Goal: Answer question/provide support: Share knowledge or assist other users

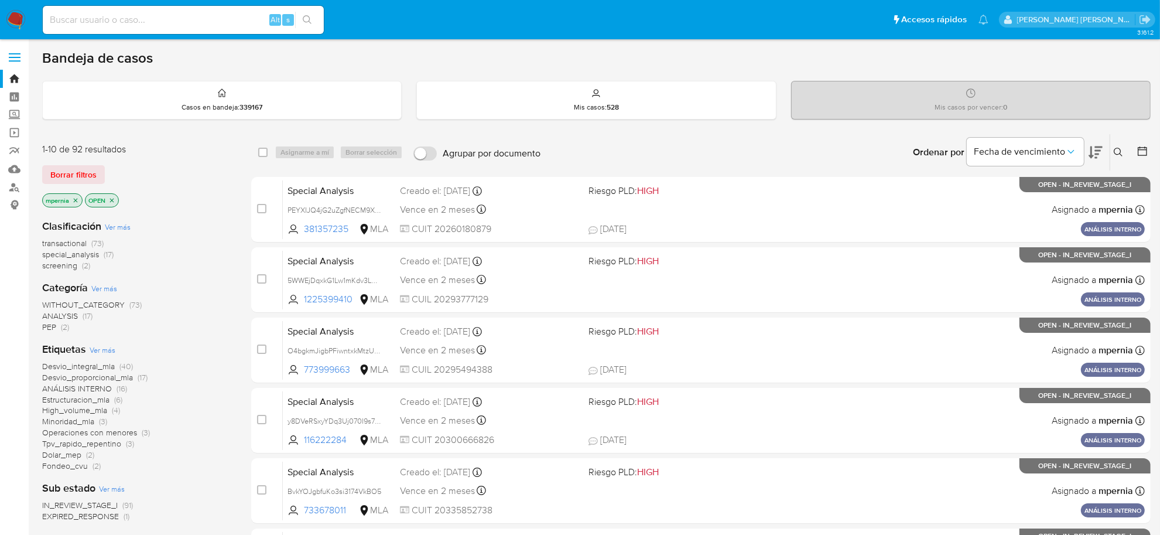
click at [70, 240] on span "transactional" at bounding box center [64, 243] width 45 height 12
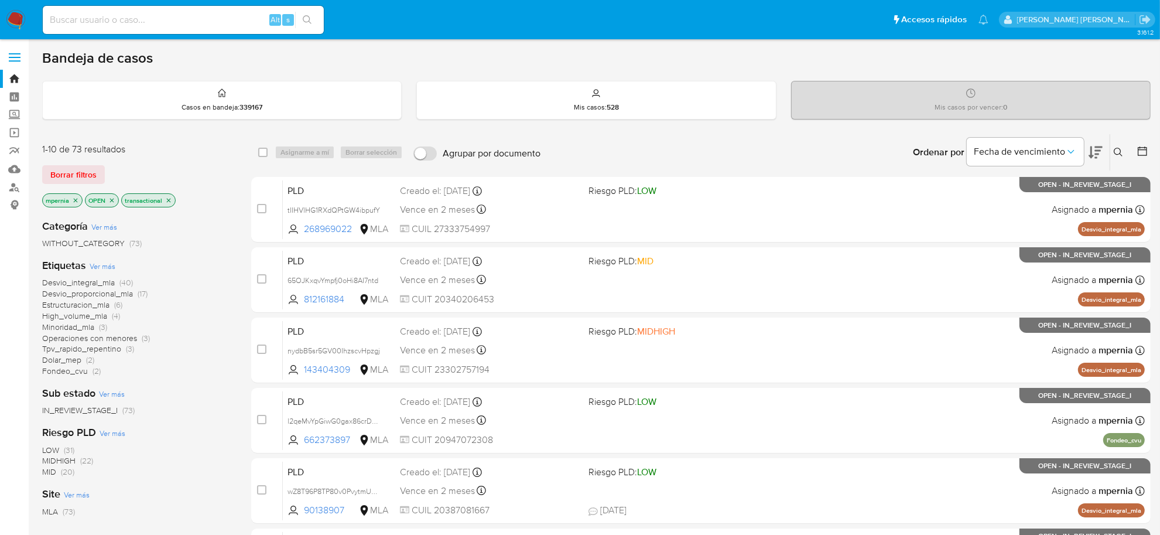
click at [76, 200] on icon "close-filter" at bounding box center [75, 200] width 7 height 7
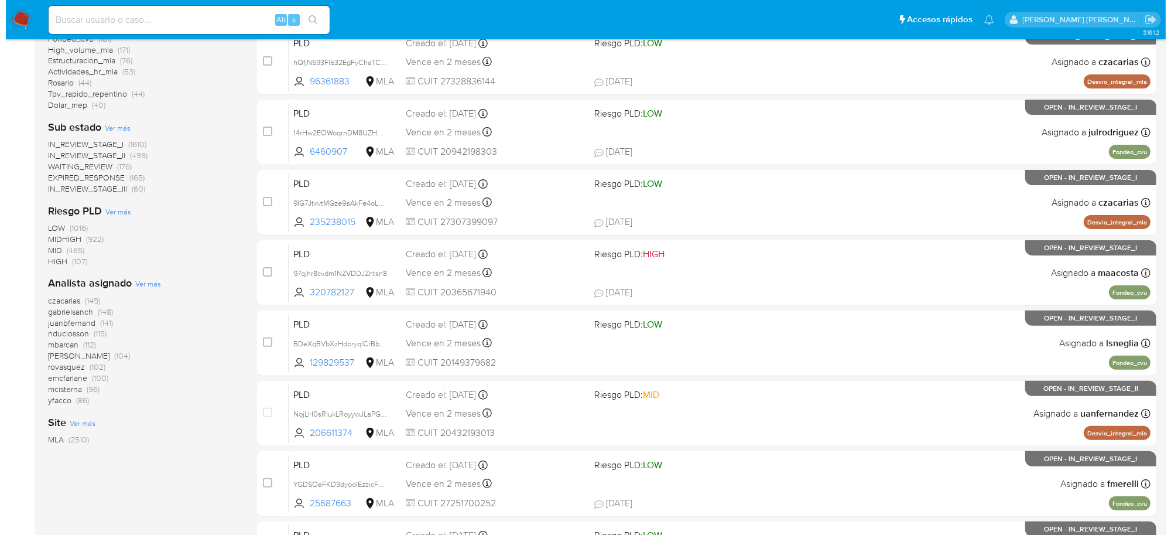
scroll to position [293, 0]
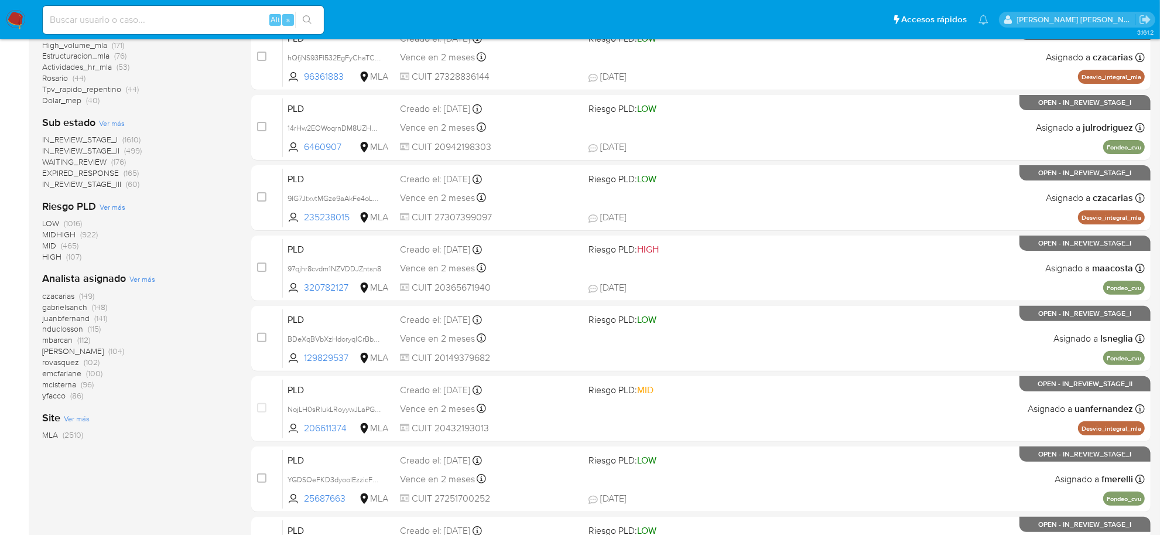
click at [145, 282] on span "Ver más" at bounding box center [142, 278] width 26 height 11
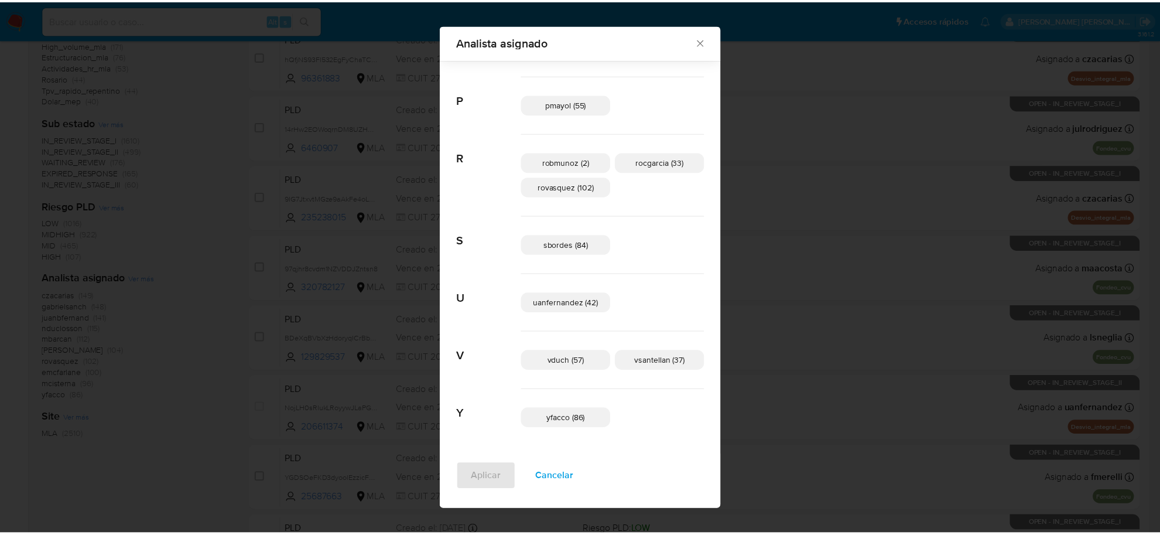
scroll to position [773, 0]
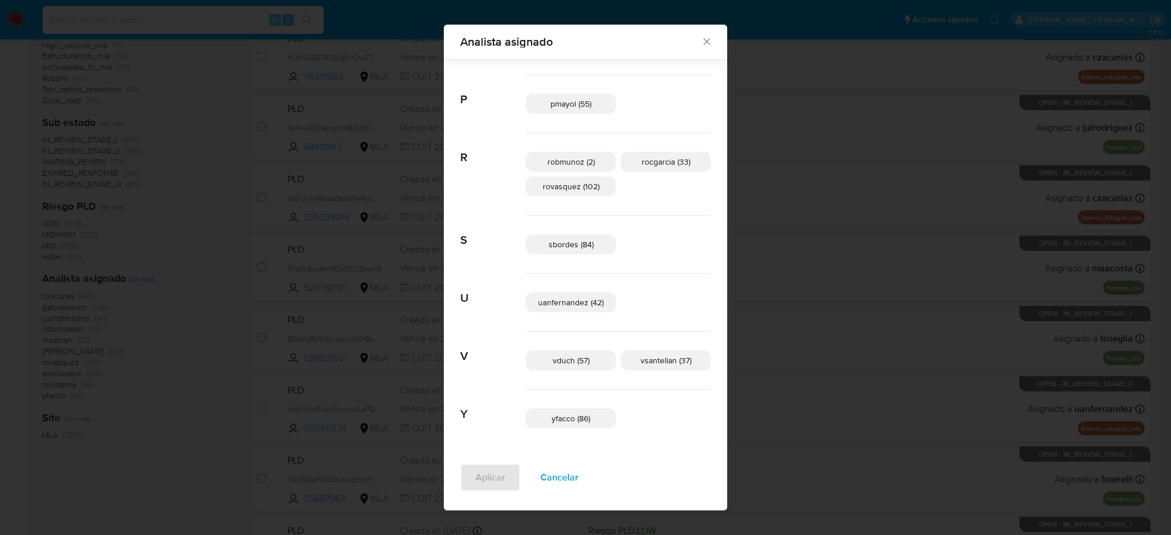
click at [703, 39] on icon "Cerrar" at bounding box center [706, 42] width 6 height 6
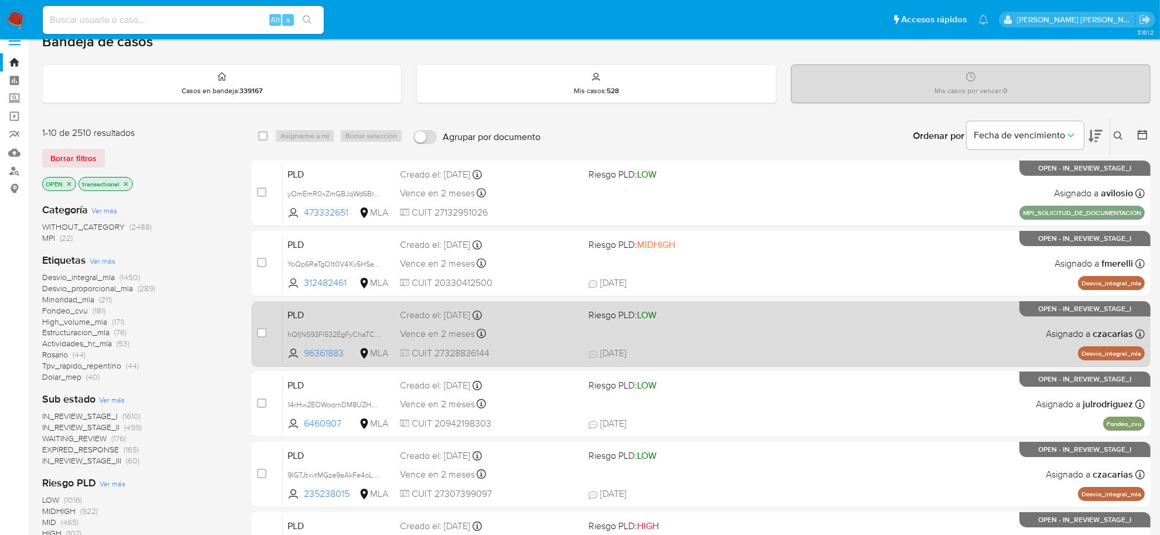
scroll to position [0, 0]
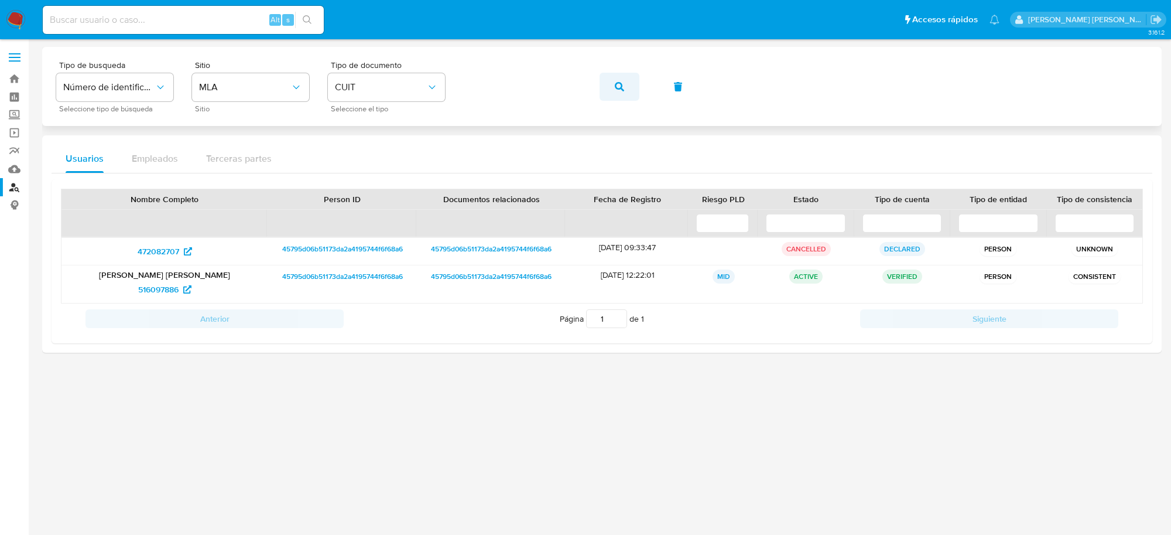
click at [621, 87] on icon "button" at bounding box center [619, 86] width 9 height 9
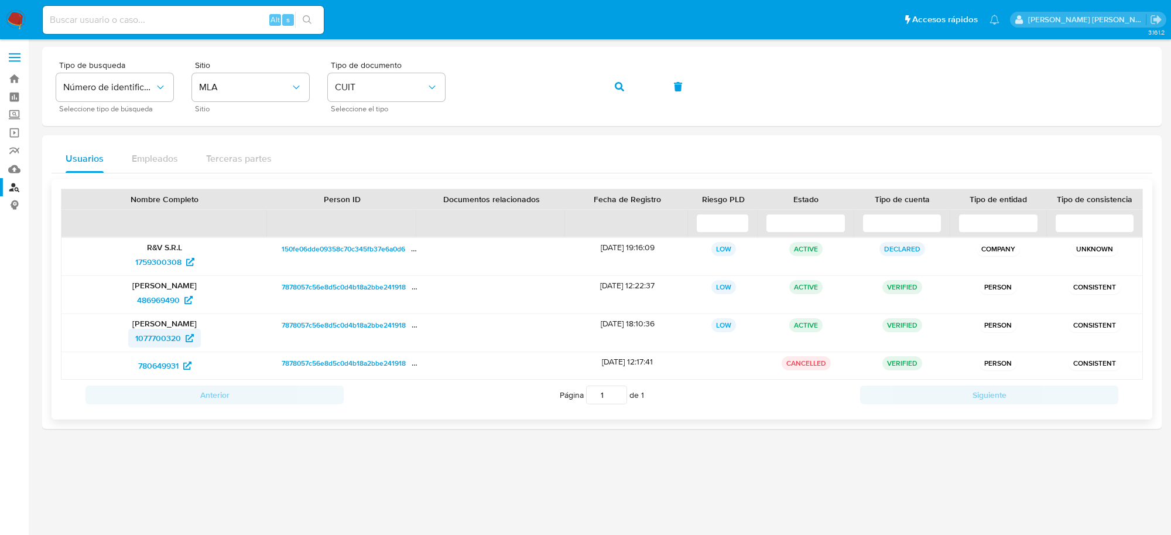
click at [159, 338] on span "1077700320" at bounding box center [158, 338] width 46 height 19
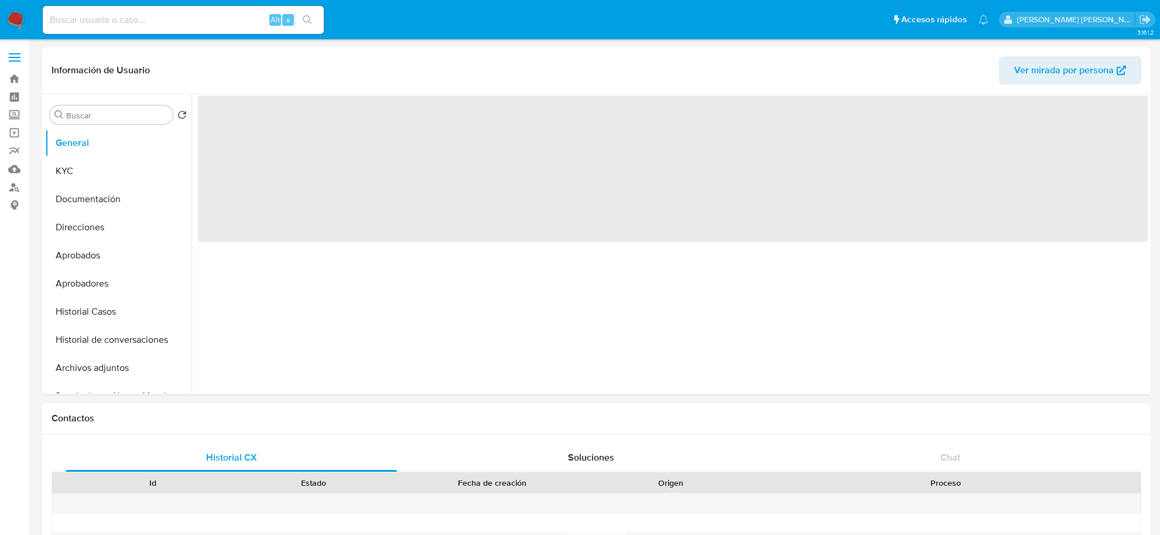
select select "10"
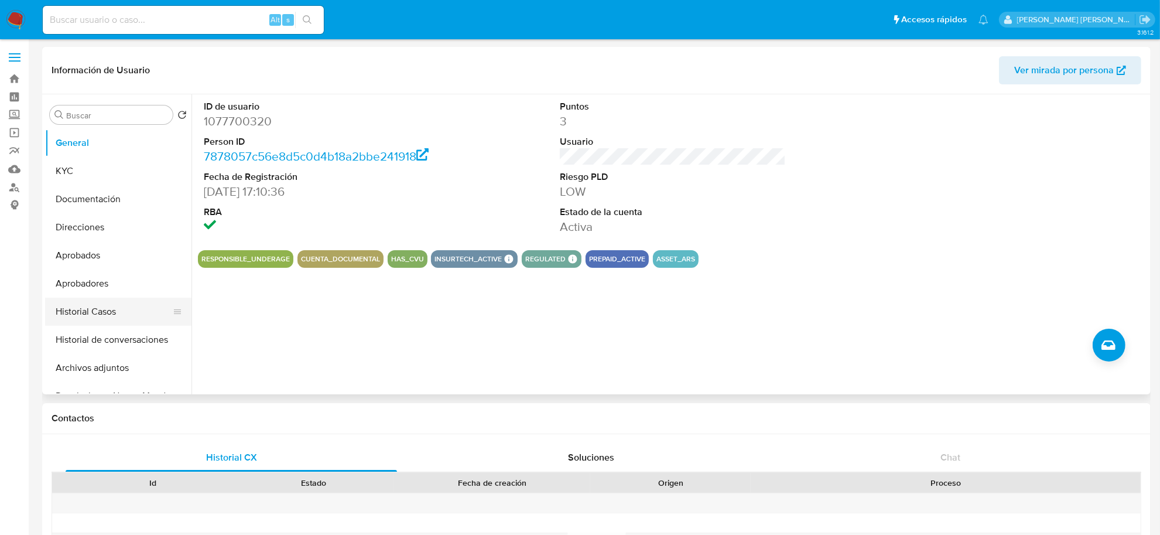
click at [114, 305] on button "Historial Casos" at bounding box center [113, 311] width 137 height 28
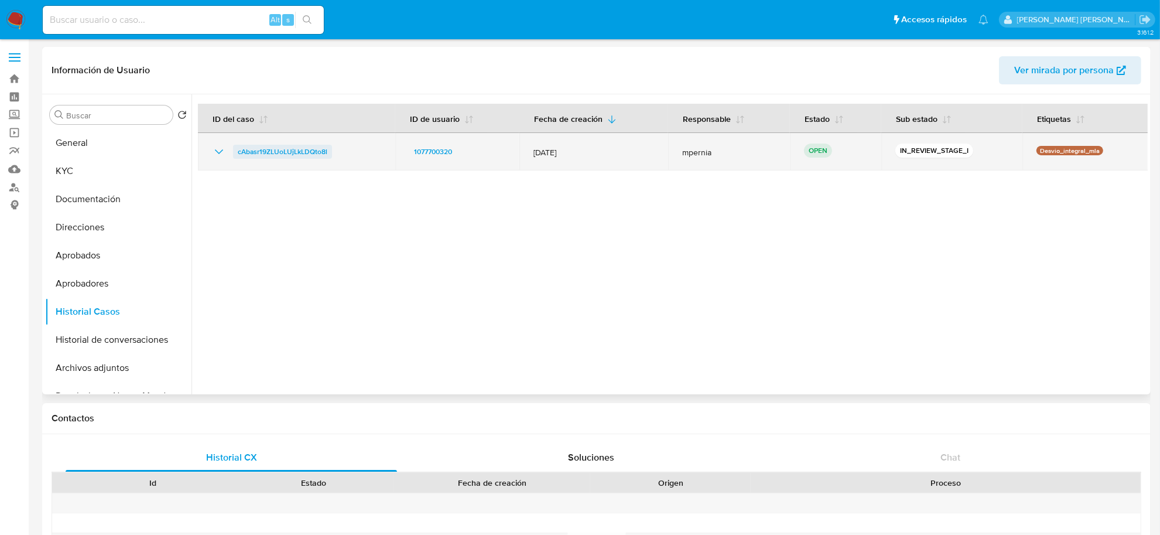
click at [309, 147] on span "cAbasr19ZLUoLUjLkLDQto8l" at bounding box center [283, 152] width 90 height 14
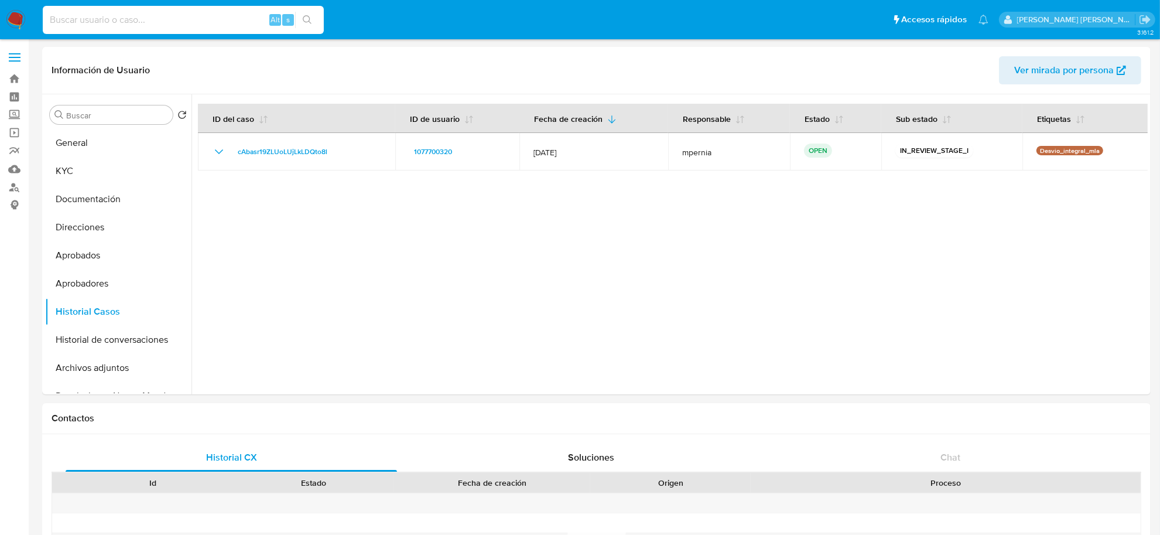
click at [186, 19] on input at bounding box center [183, 19] width 281 height 15
paste input "511479878"
type input "511479878"
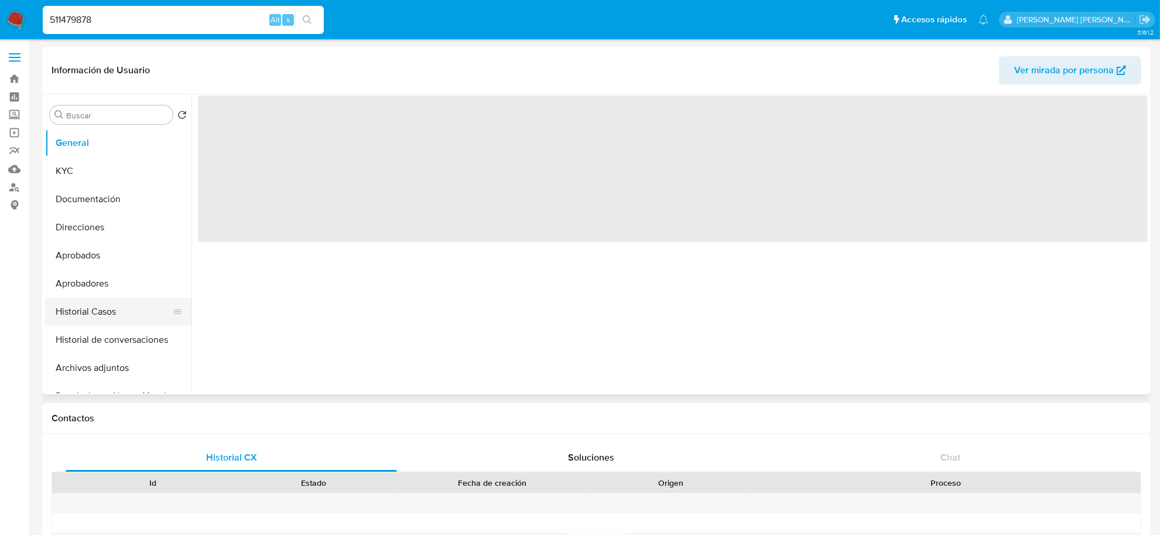
click at [97, 312] on button "Historial Casos" at bounding box center [113, 311] width 137 height 28
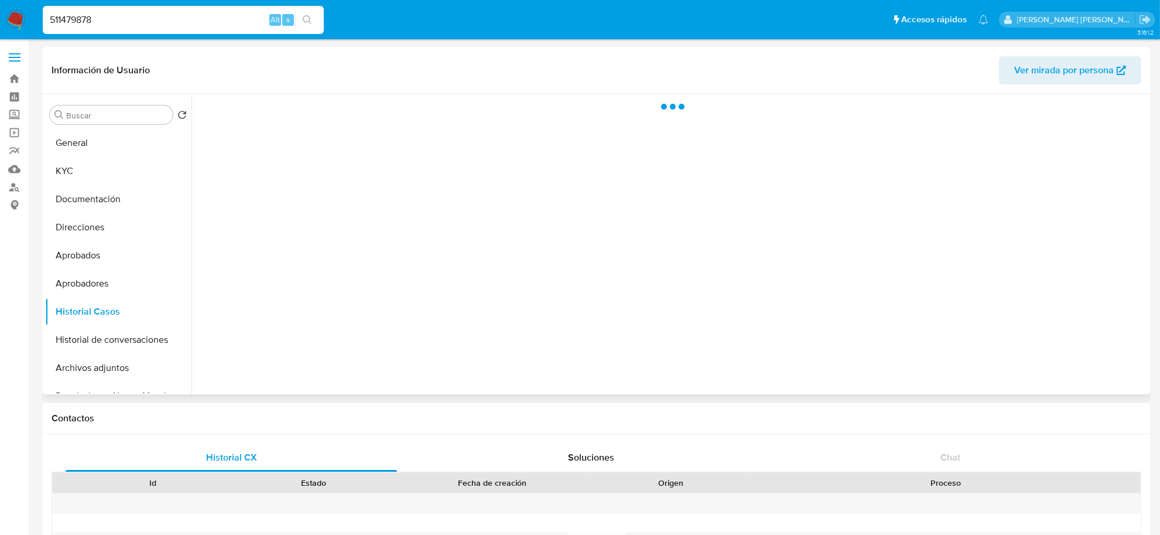
select select "10"
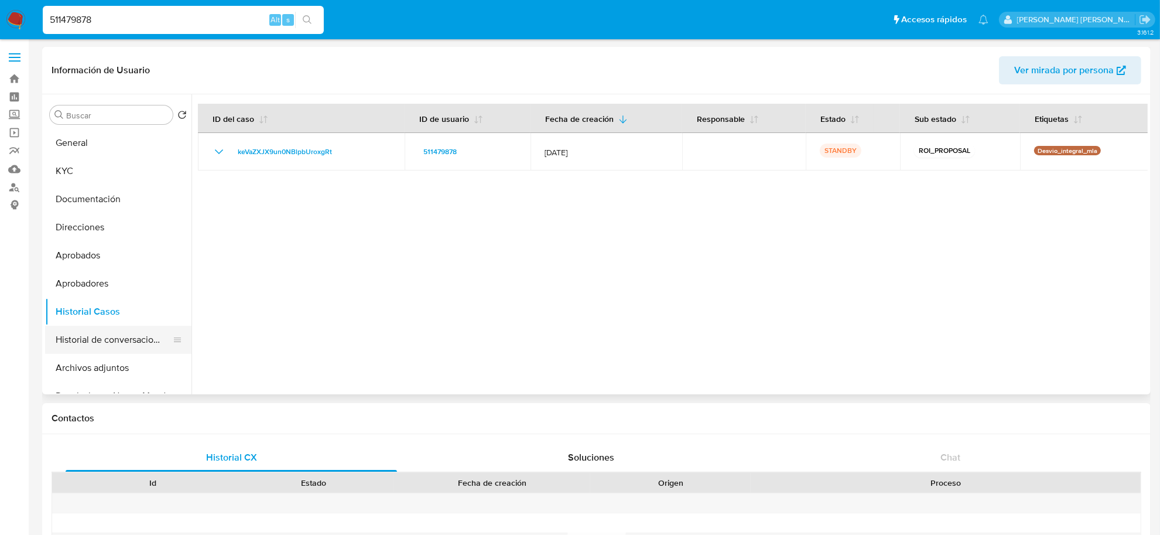
click at [70, 349] on button "Historial de conversaciones" at bounding box center [113, 340] width 137 height 28
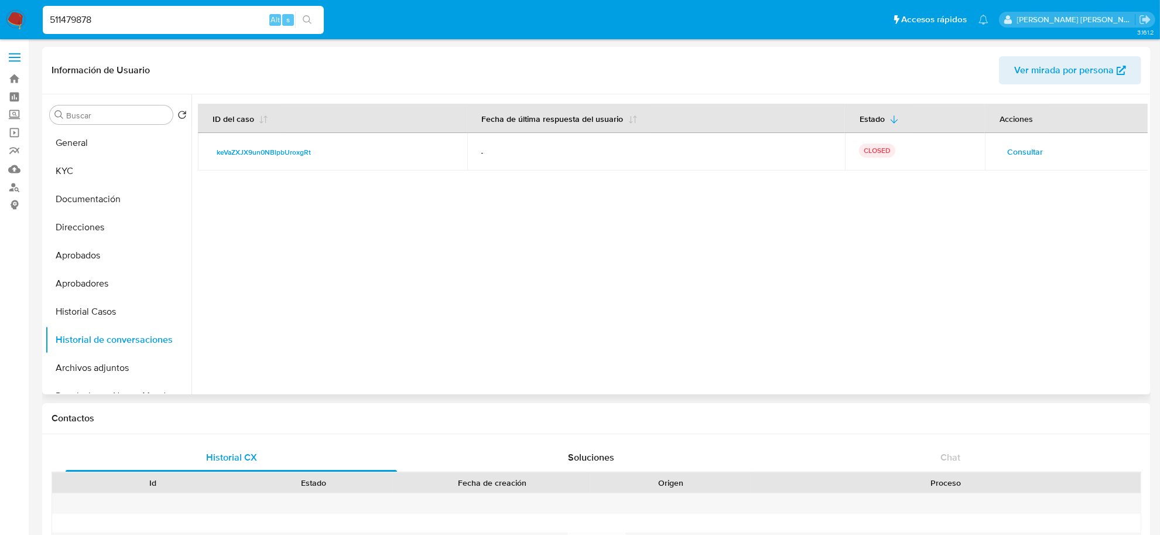
click at [1014, 154] on span "Consultar" at bounding box center [1025, 151] width 36 height 16
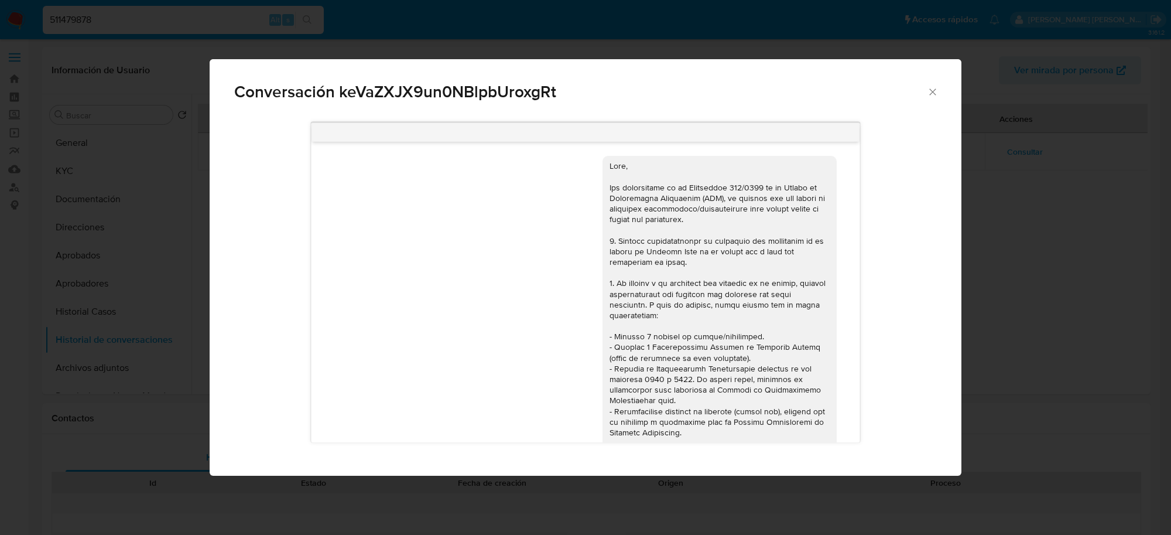
scroll to position [621, 0]
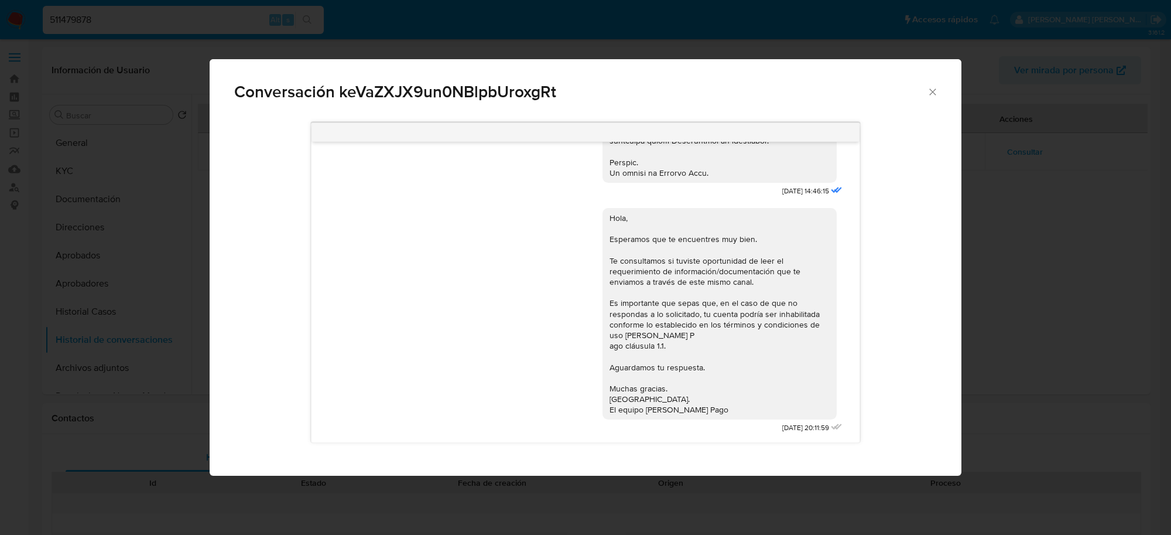
click at [936, 92] on icon "Cerrar" at bounding box center [933, 92] width 12 height 12
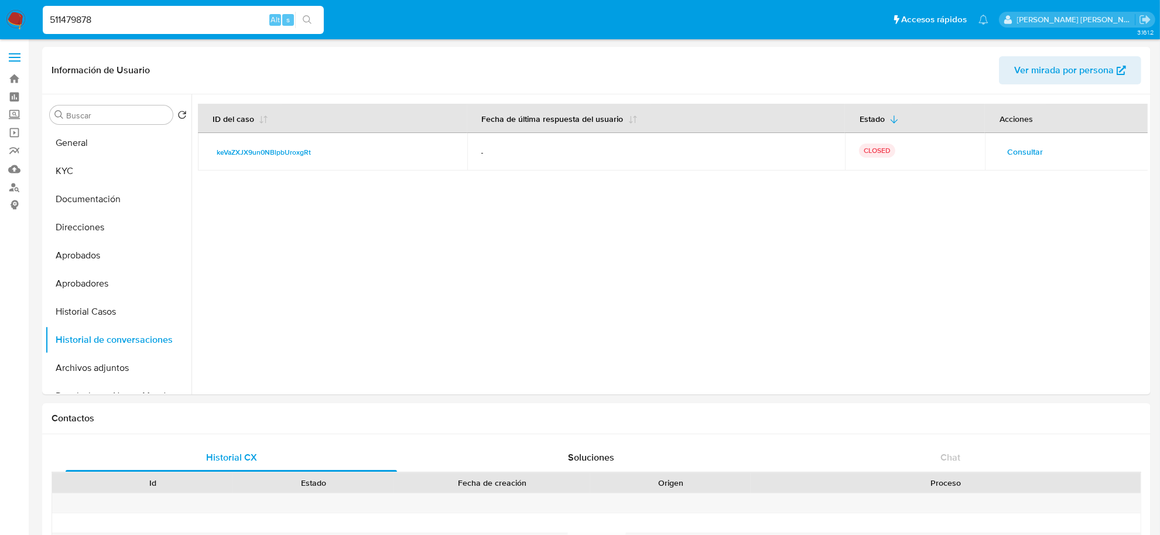
click at [65, 19] on input "511479878" at bounding box center [183, 19] width 281 height 15
paste input "6097886"
type input "516097886"
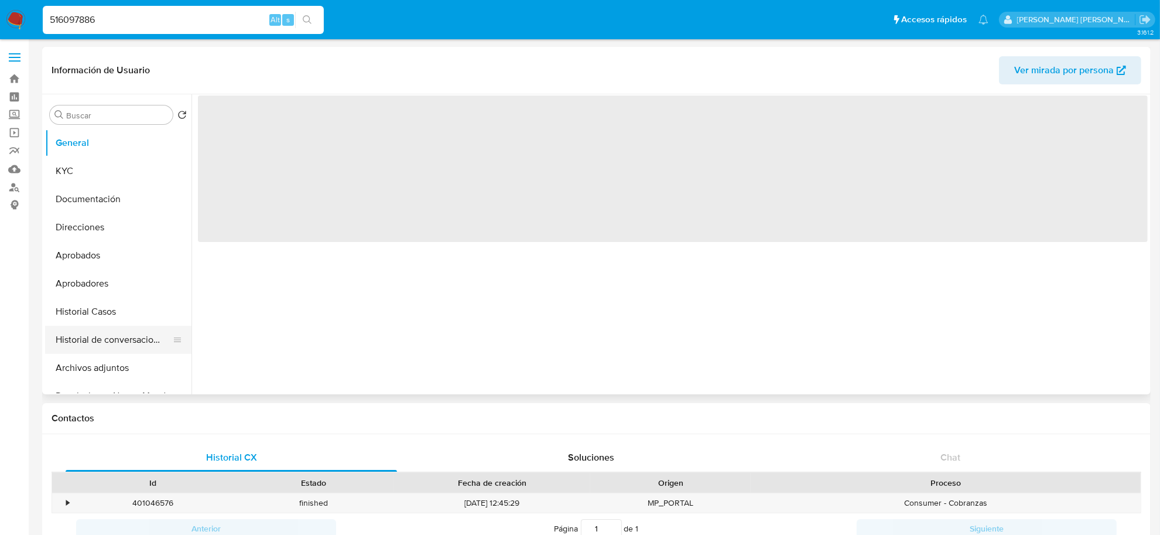
click at [121, 338] on button "Historial de conversaciones" at bounding box center [113, 340] width 137 height 28
select select "10"
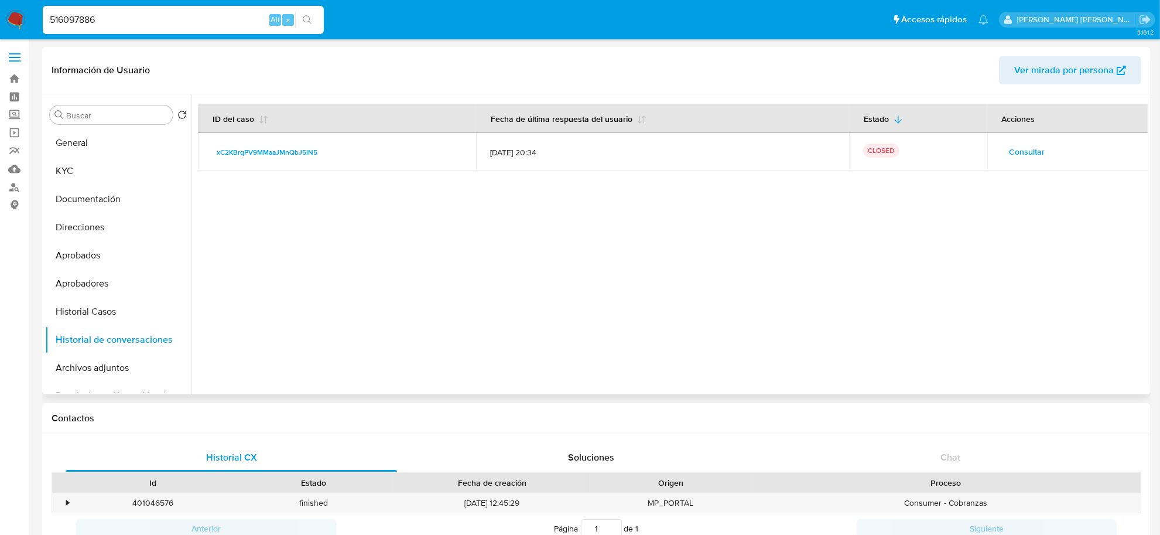
click at [1010, 153] on span "Consultar" at bounding box center [1028, 151] width 36 height 16
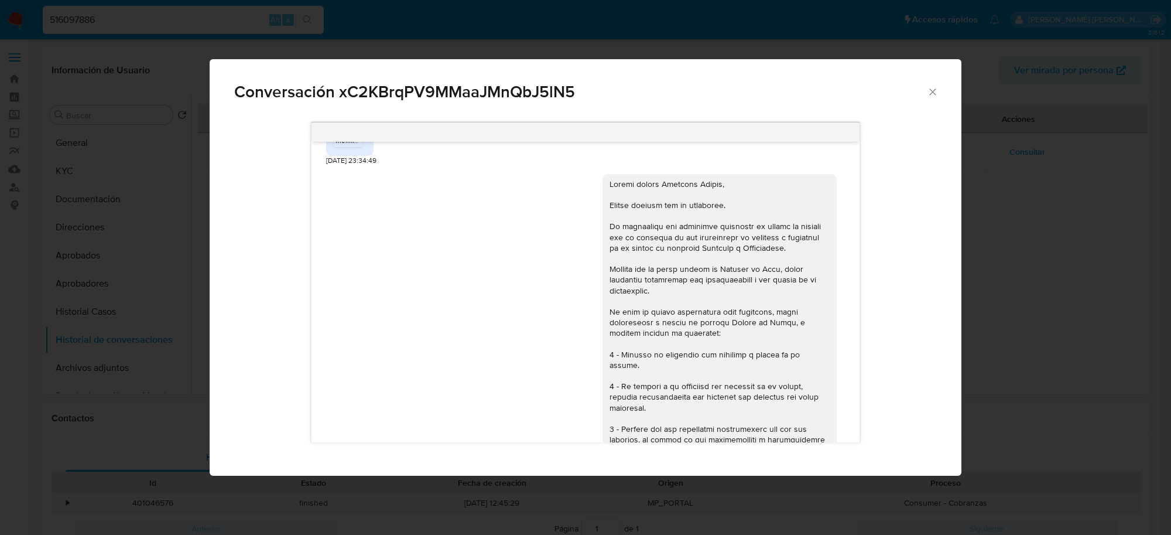
scroll to position [846, 0]
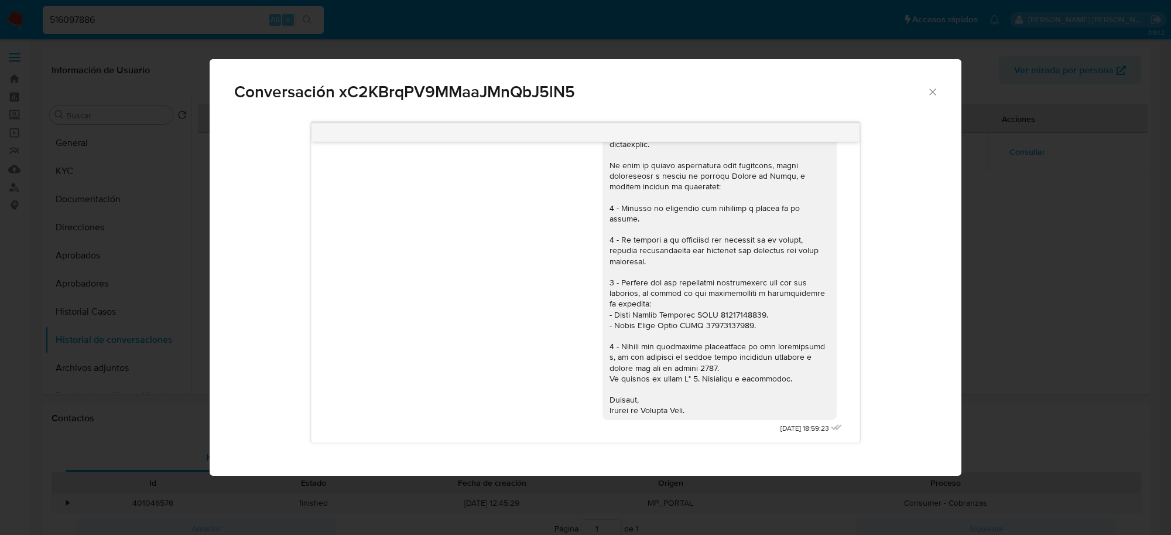
click at [932, 92] on icon "Cerrar" at bounding box center [932, 91] width 6 height 6
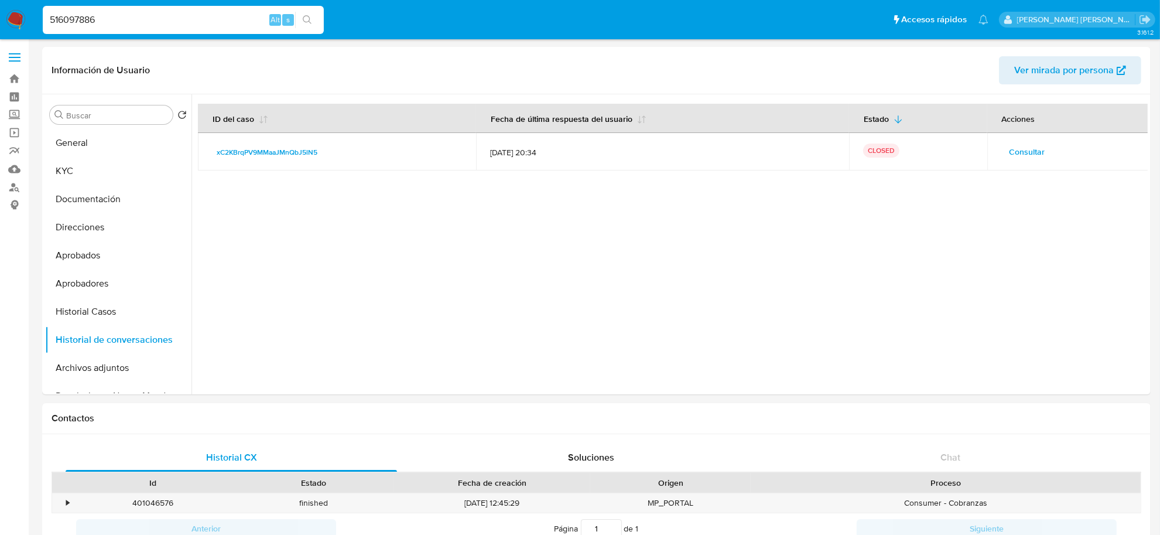
click at [76, 22] on input "516097886" at bounding box center [183, 19] width 281 height 15
paste input "456195478"
type input "456195478"
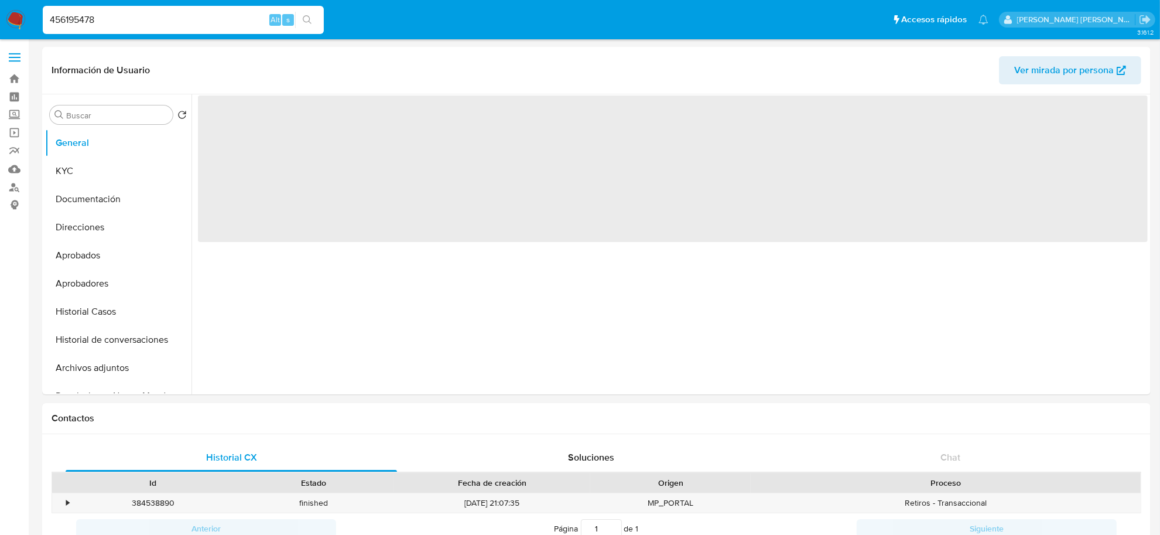
select select "10"
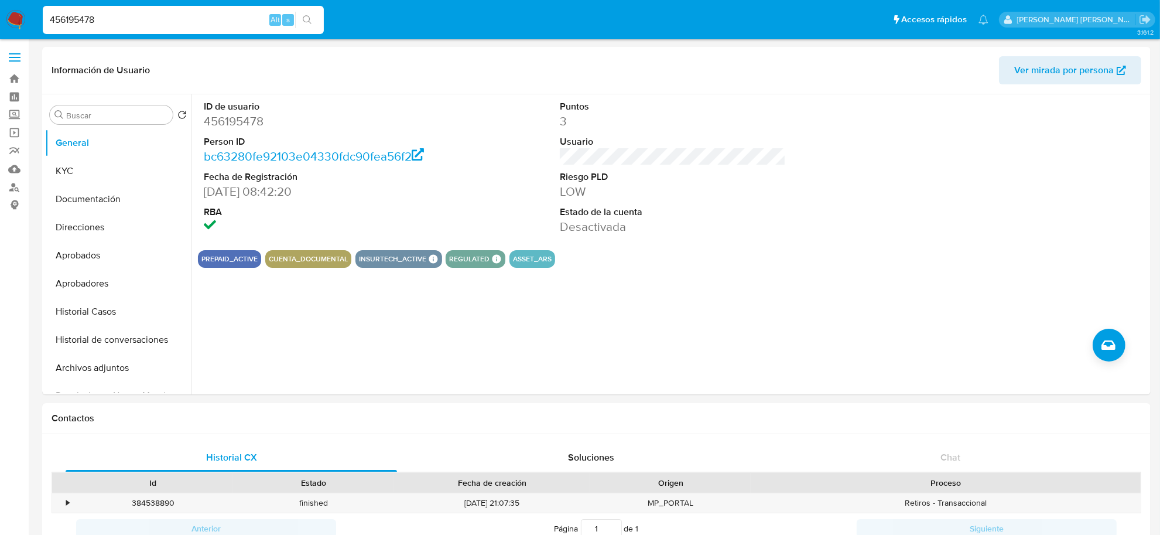
click at [214, 16] on input "456195478" at bounding box center [183, 19] width 281 height 15
paste input "1414315"
type input "414143158"
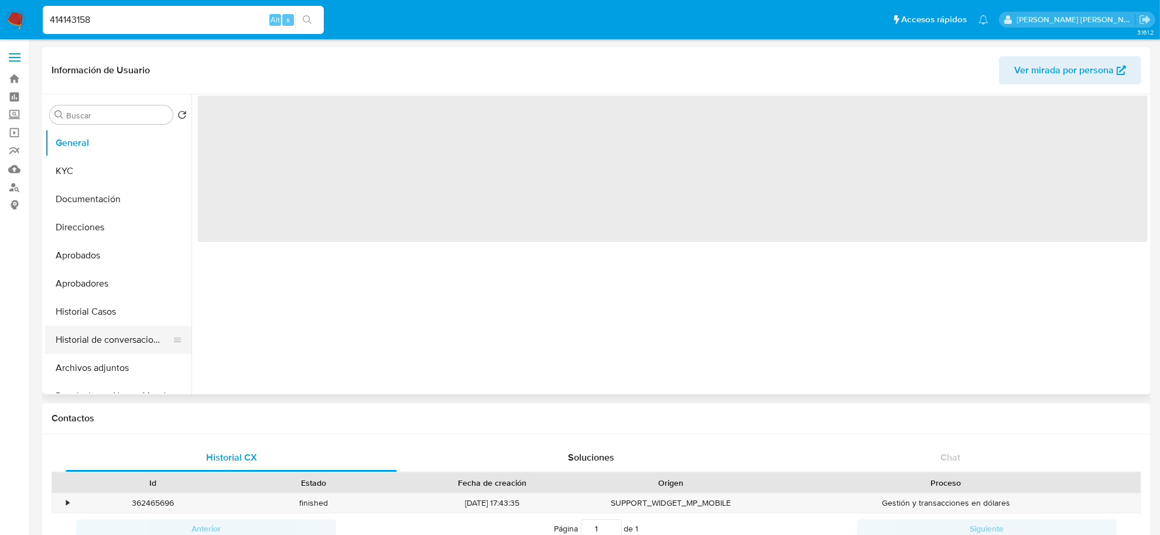
click at [83, 343] on button "Historial de conversaciones" at bounding box center [113, 340] width 137 height 28
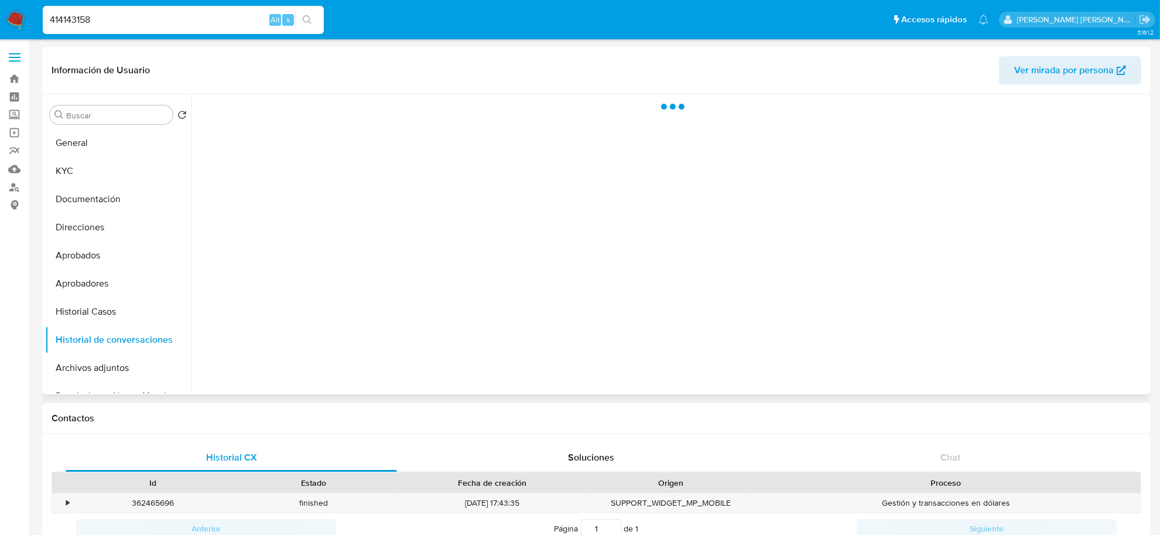
select select "10"
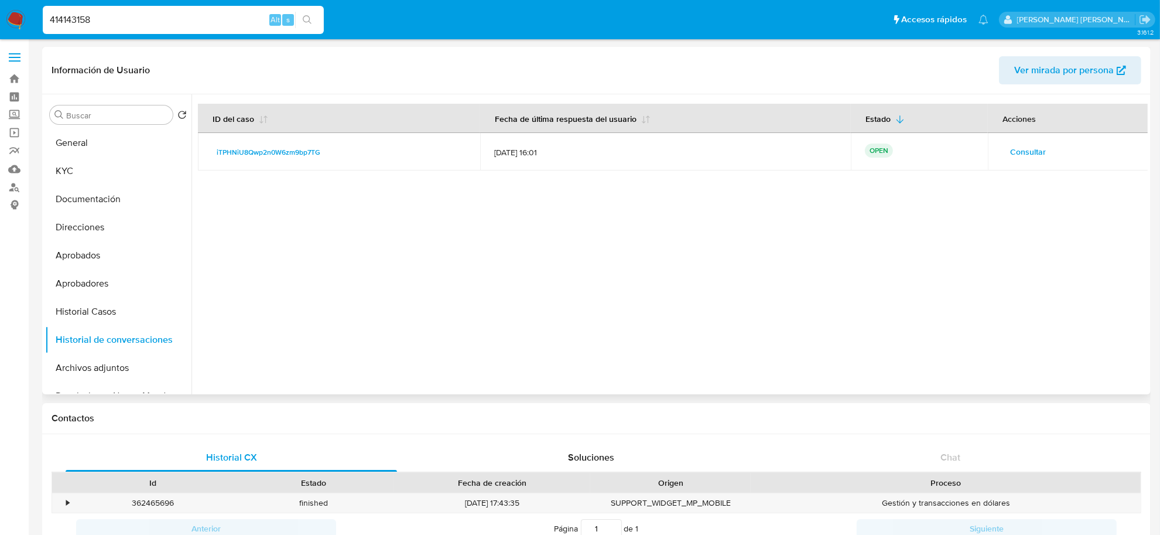
click at [1017, 149] on span "Consultar" at bounding box center [1028, 151] width 36 height 16
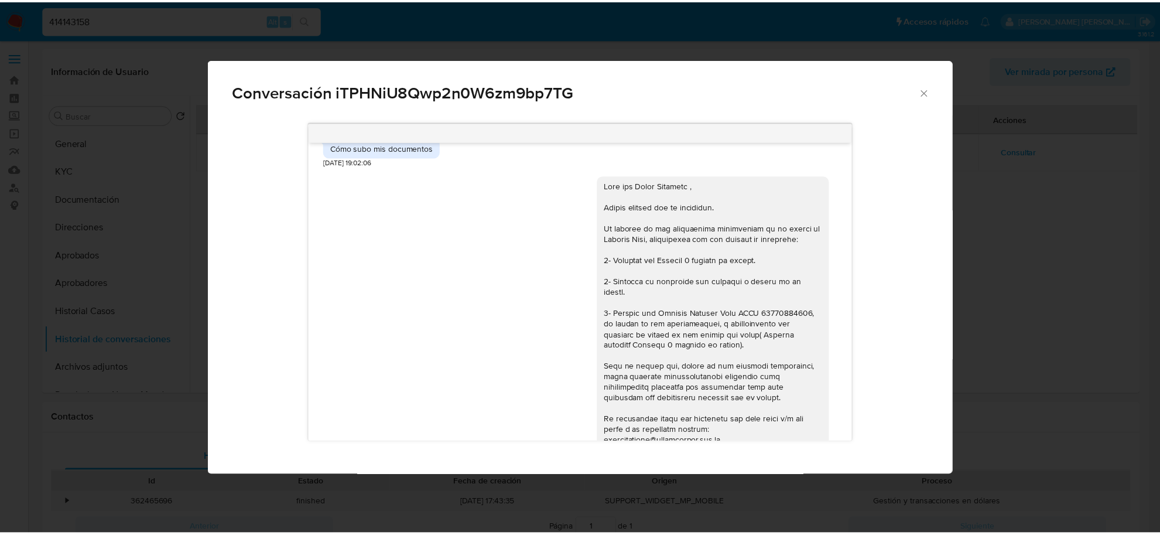
scroll to position [695, 0]
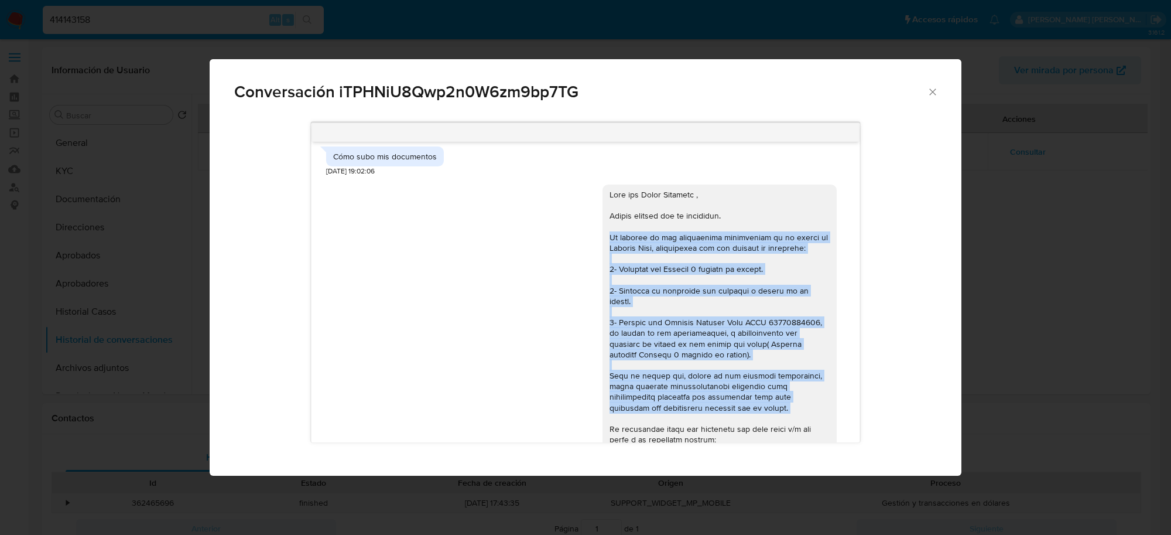
drag, startPoint x: 598, startPoint y: 249, endPoint x: 764, endPoint y: 416, distance: 235.6
click at [764, 416] on div "Comunicación" at bounding box center [720, 375] width 220 height 373
copy div "En función de las operaciones registradas en tu cuenta de Mercado Pago, necesit…"
click at [936, 89] on icon "Cerrar" at bounding box center [933, 92] width 12 height 12
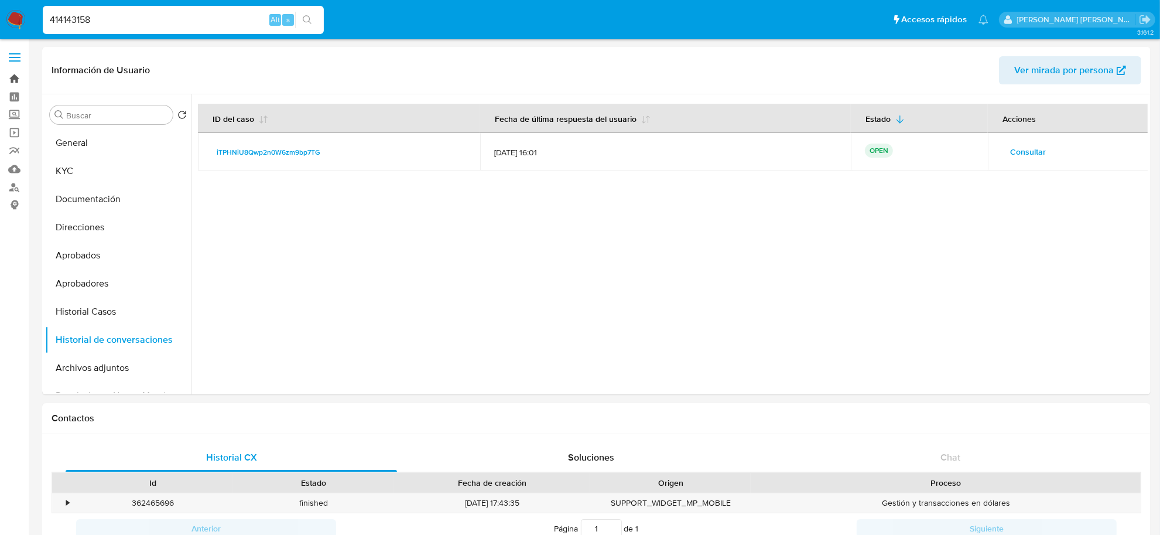
click at [11, 80] on link "Bandeja" at bounding box center [69, 79] width 139 height 18
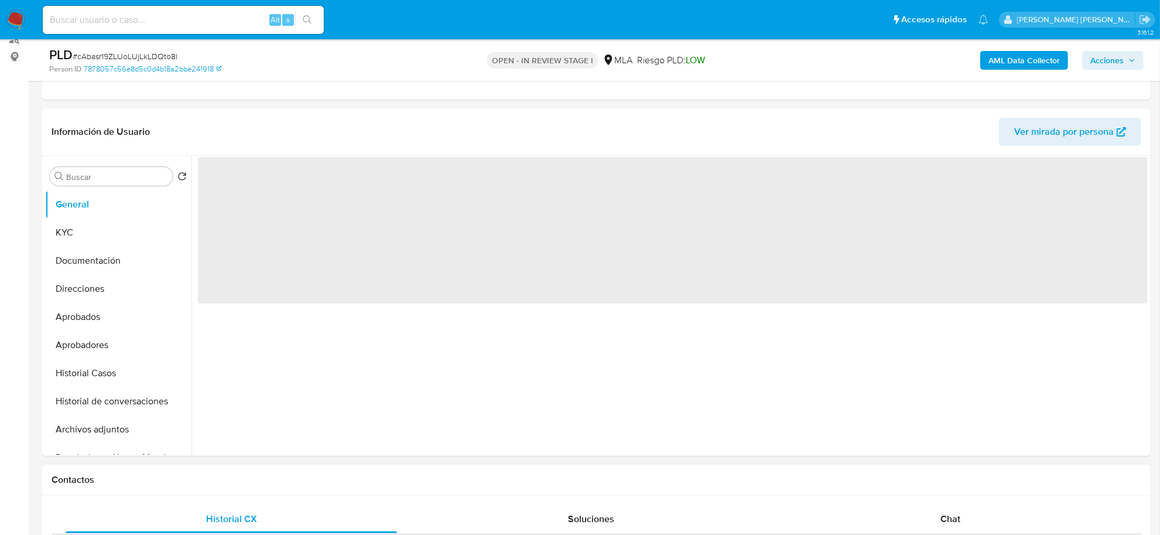
scroll to position [366, 0]
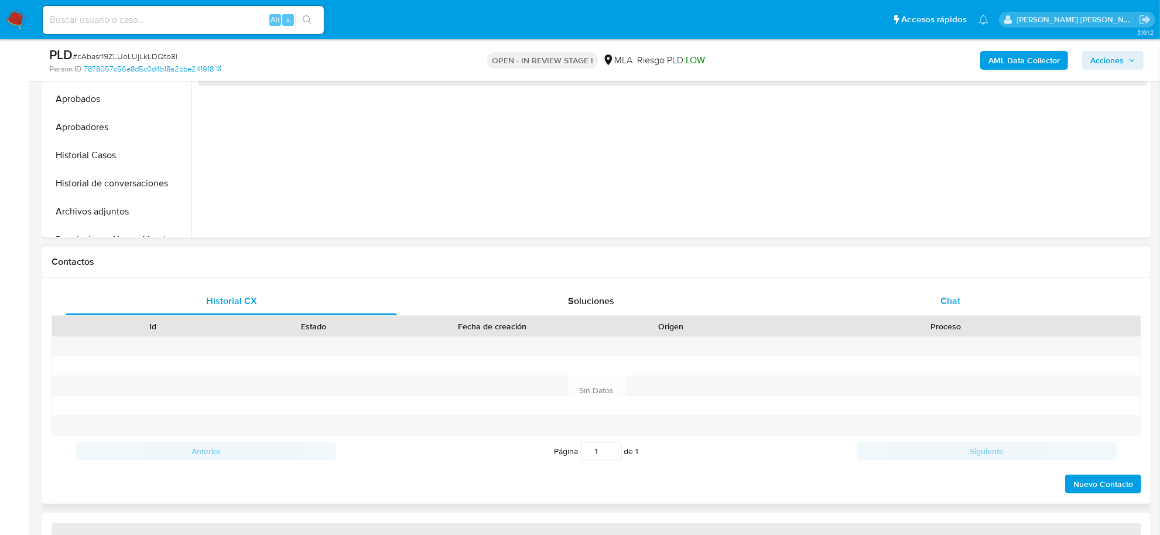
select select "10"
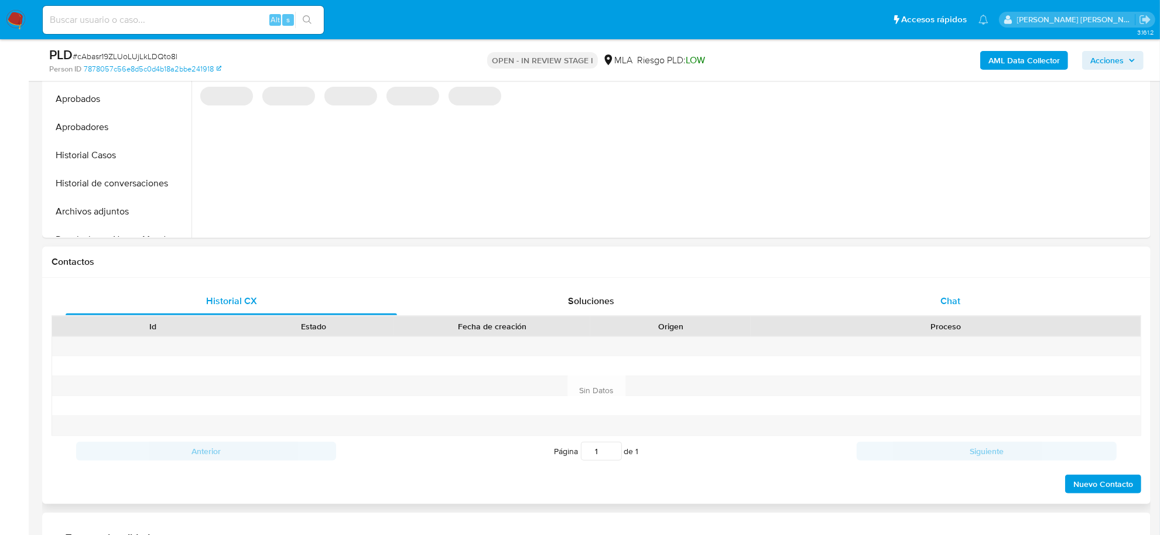
click at [947, 299] on span "Chat" at bounding box center [950, 300] width 20 height 13
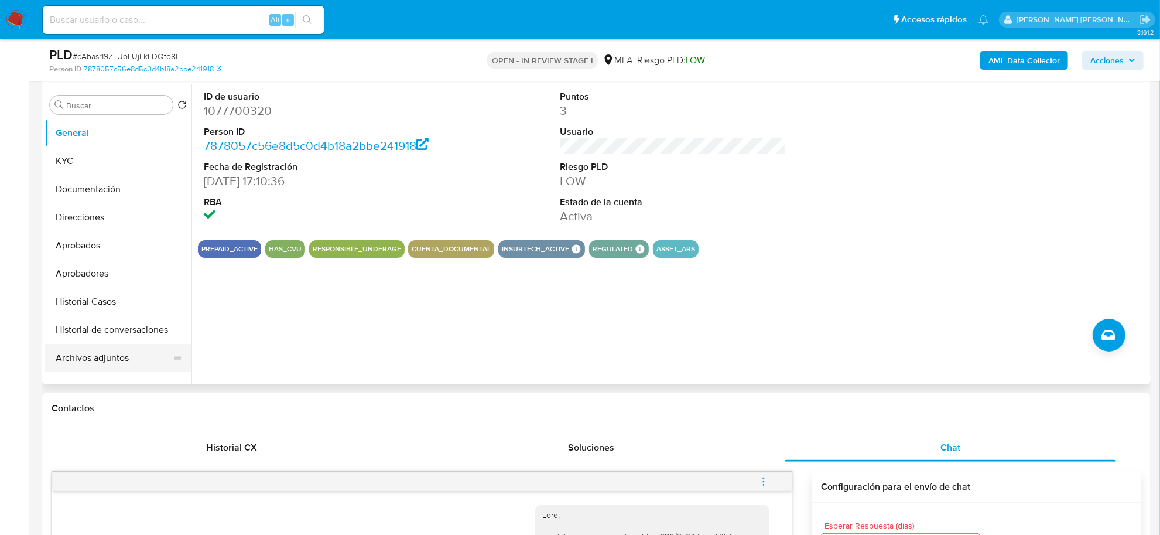
scroll to position [146, 0]
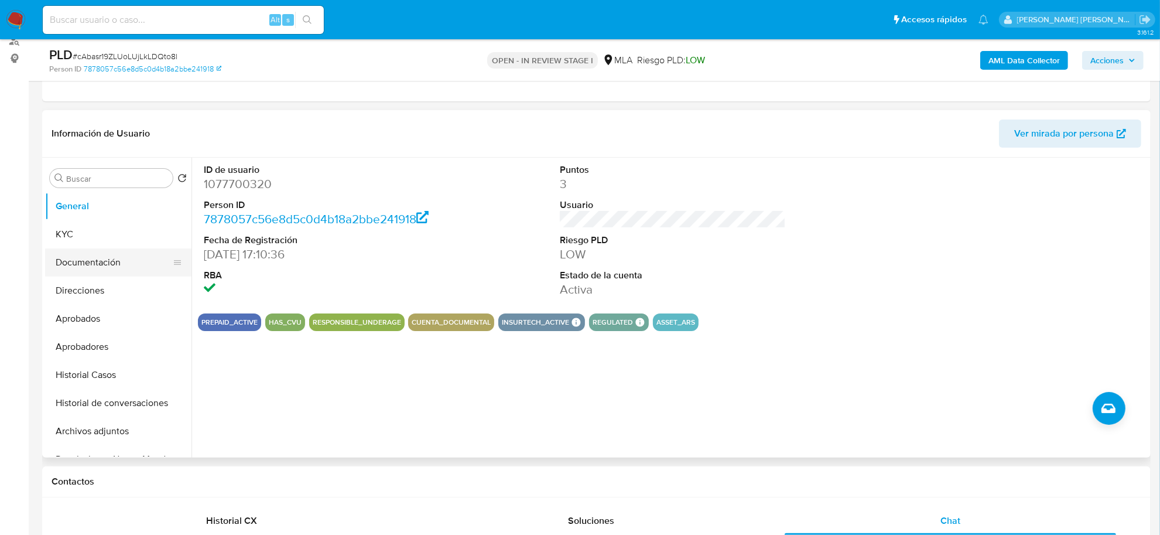
click at [84, 264] on button "Documentación" at bounding box center [113, 262] width 137 height 28
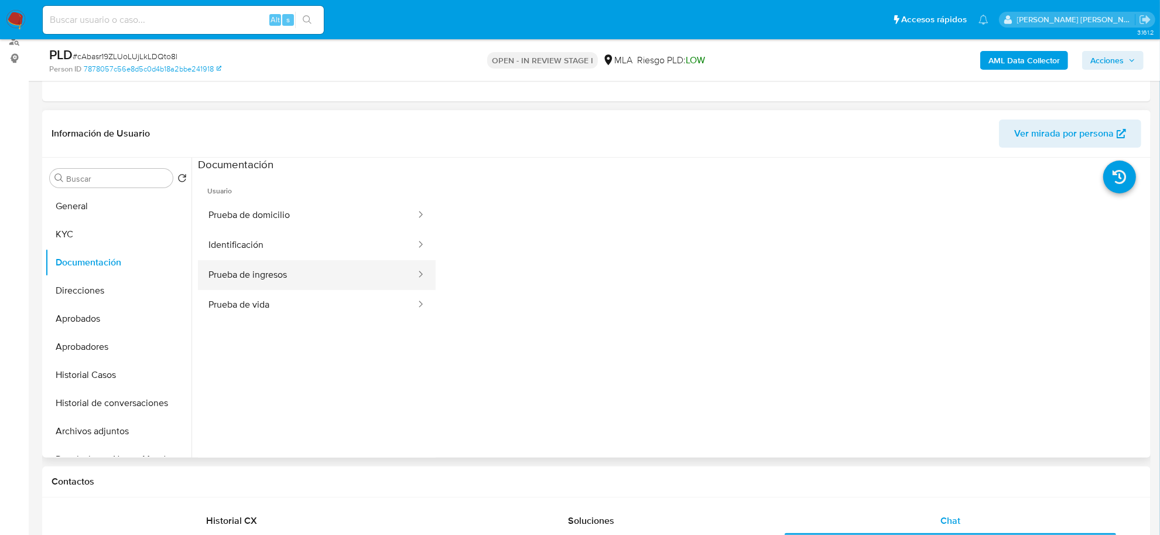
click at [314, 267] on button "Prueba de ingresos" at bounding box center [307, 275] width 219 height 30
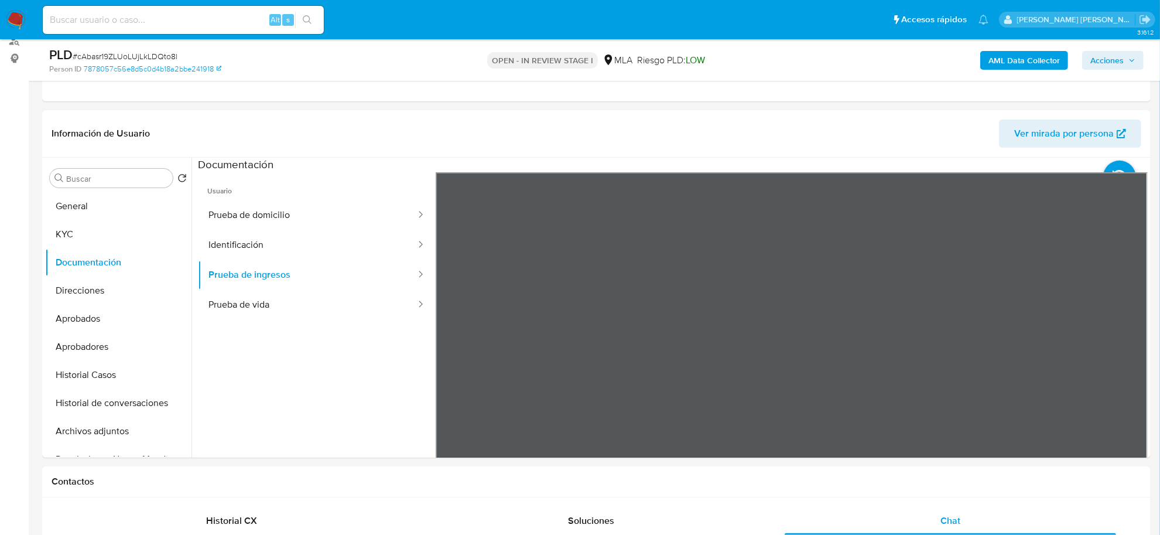
click at [805, 164] on section at bounding box center [673, 352] width 950 height 389
click at [467, 492] on div "Contactos" at bounding box center [596, 481] width 1109 height 31
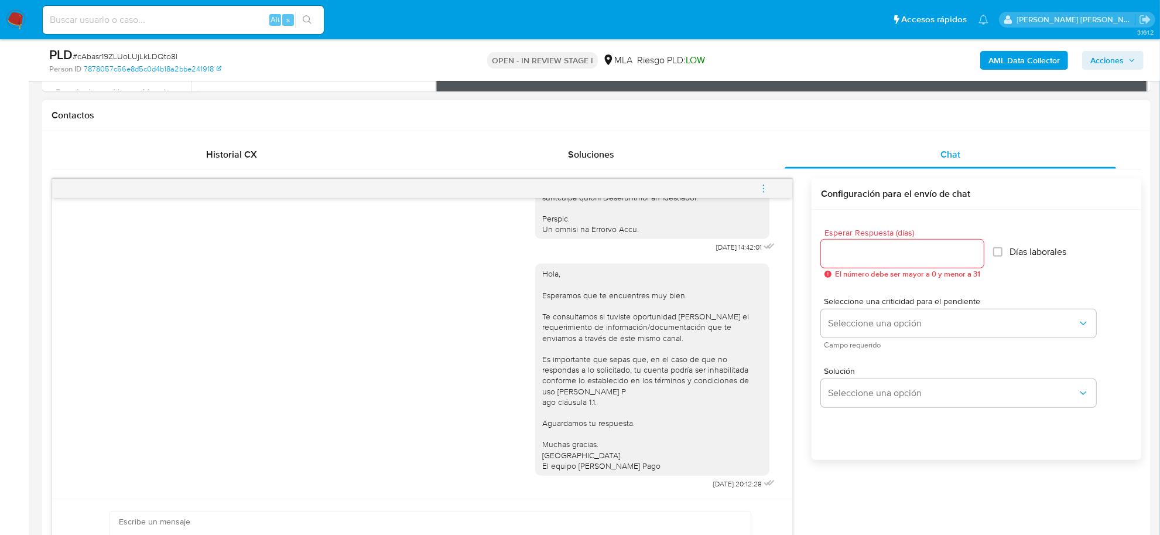
scroll to position [732, 0]
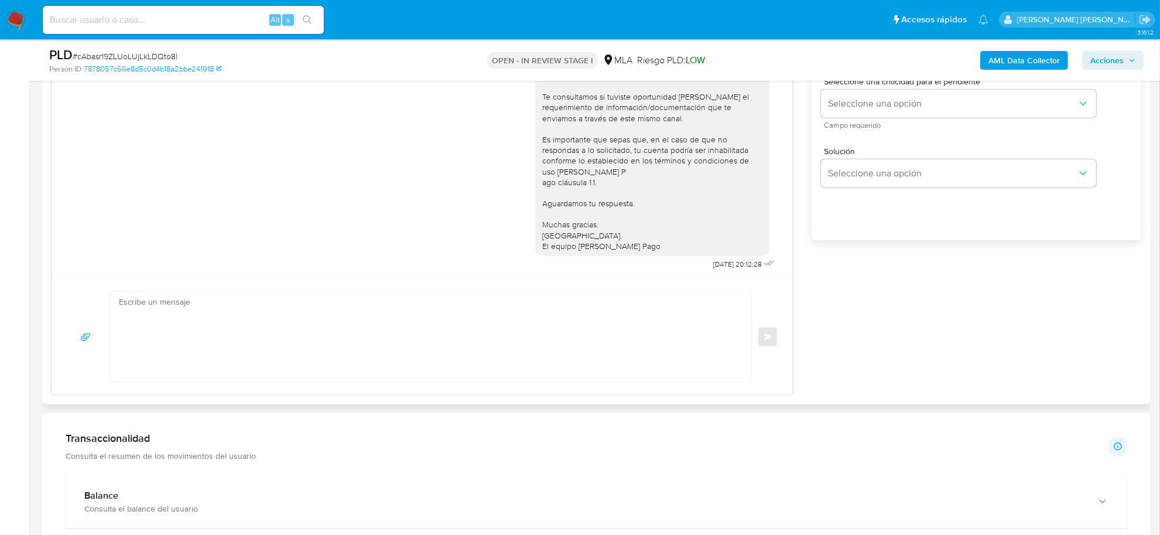
click at [303, 299] on textarea at bounding box center [427, 337] width 617 height 90
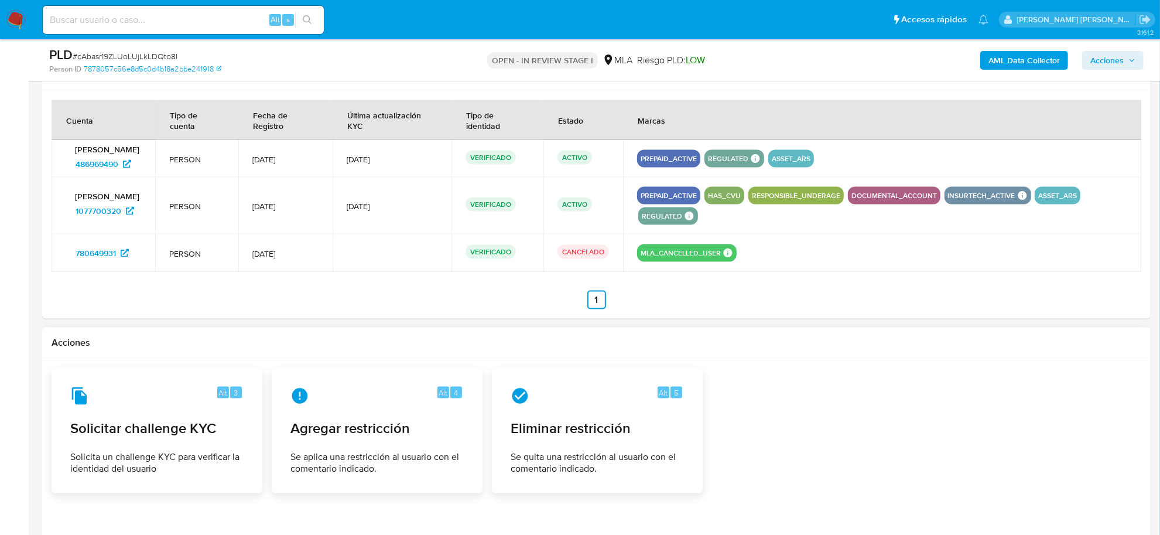
click at [1005, 444] on div "Alt 3 Solicitar challenge KYC Solicita un challenge KYC para verificar la ident…" at bounding box center [597, 430] width 1090 height 125
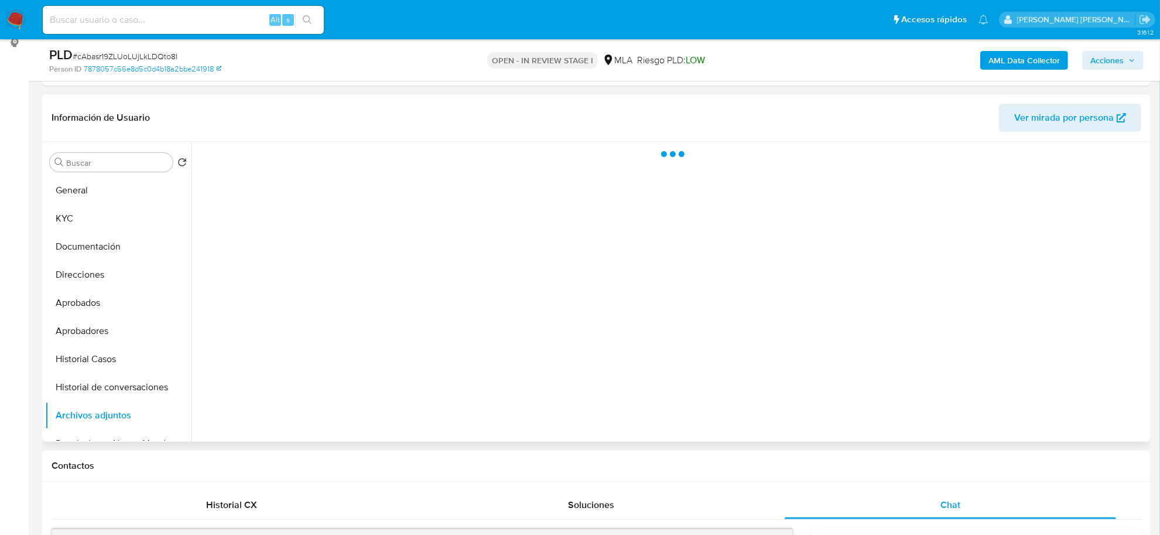
click at [996, 432] on div at bounding box center [669, 292] width 956 height 300
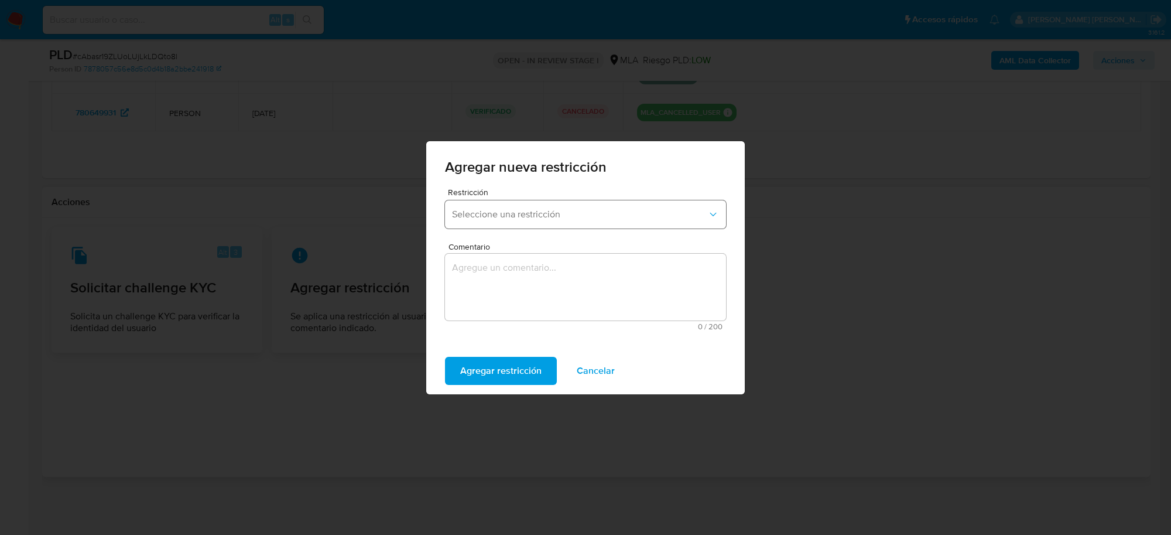
click at [601, 227] on button "Seleccione una restricción" at bounding box center [585, 214] width 281 height 28
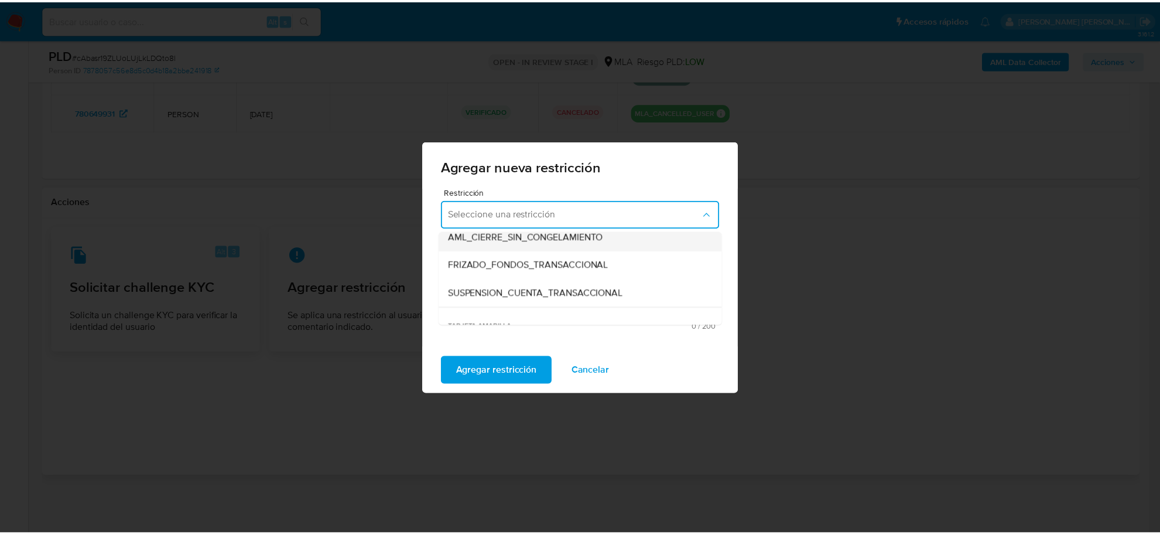
scroll to position [146, 0]
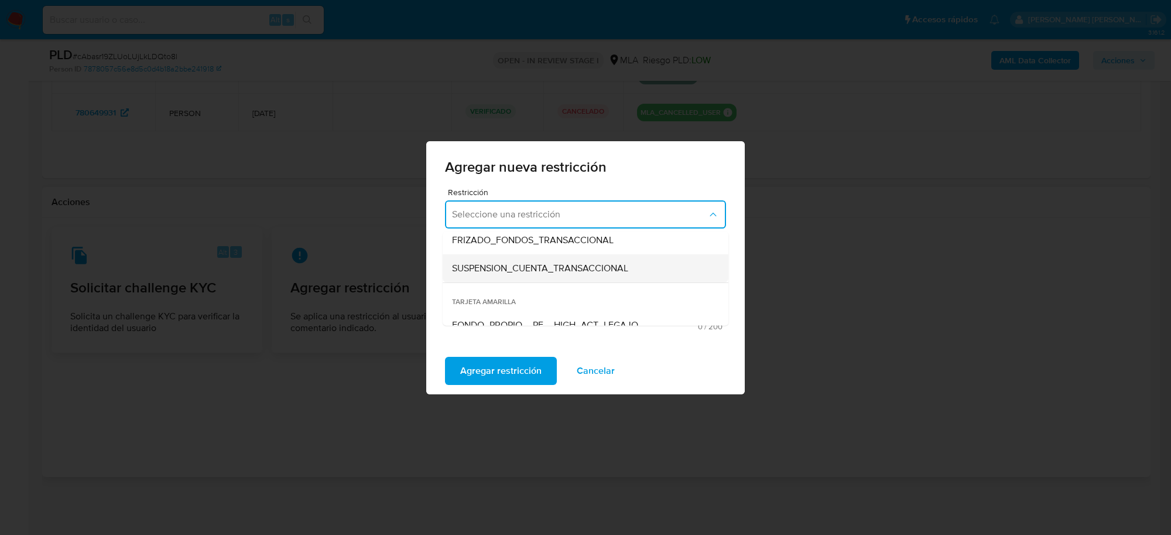
click at [511, 271] on span "SUSPENSION_CUENTA_TRANSACCIONAL" at bounding box center [540, 268] width 176 height 12
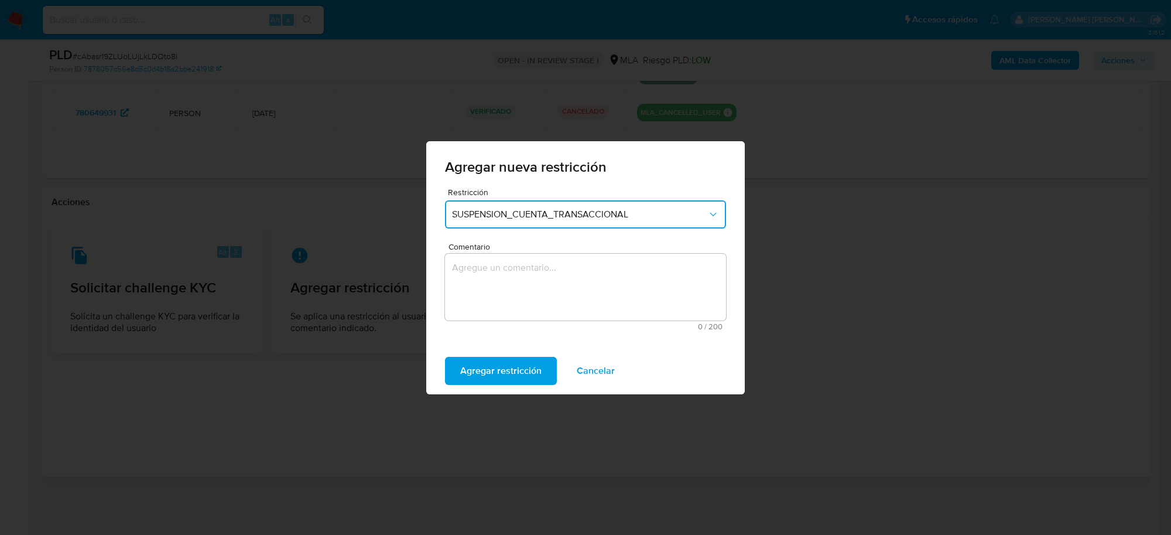
click at [511, 271] on textarea "Comentario" at bounding box center [585, 287] width 281 height 67
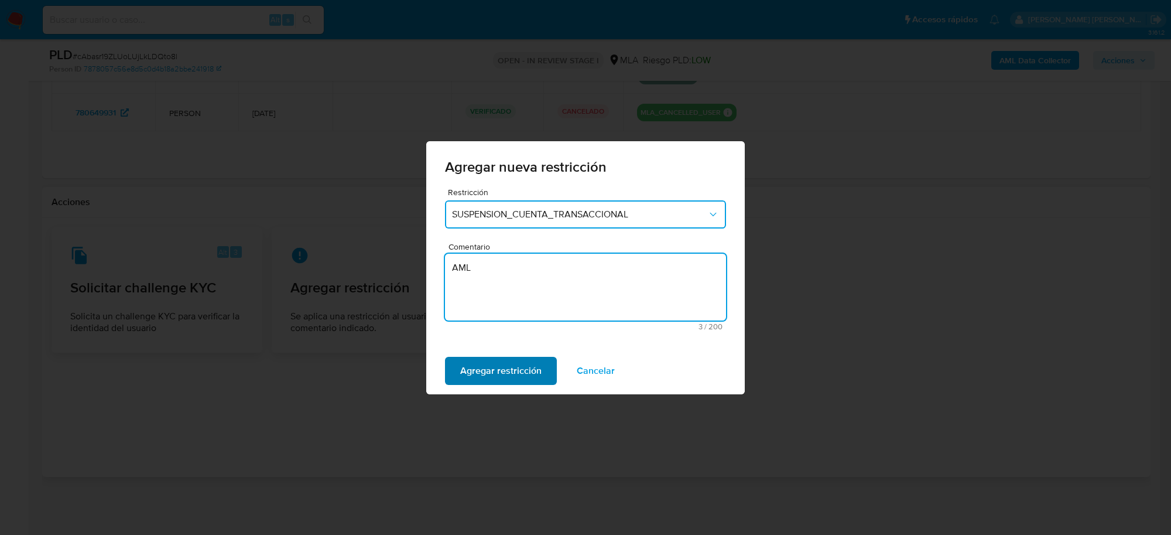
type textarea "AML"
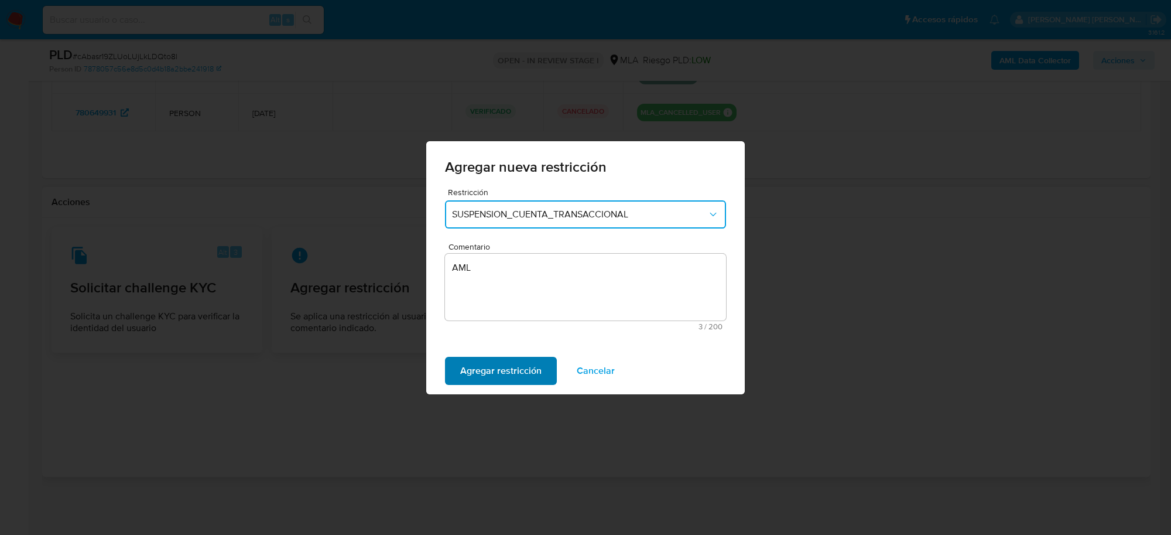
click at [528, 375] on span "Agregar restricción" at bounding box center [500, 371] width 81 height 26
click at [463, 367] on span "Confirmar" at bounding box center [481, 371] width 42 height 26
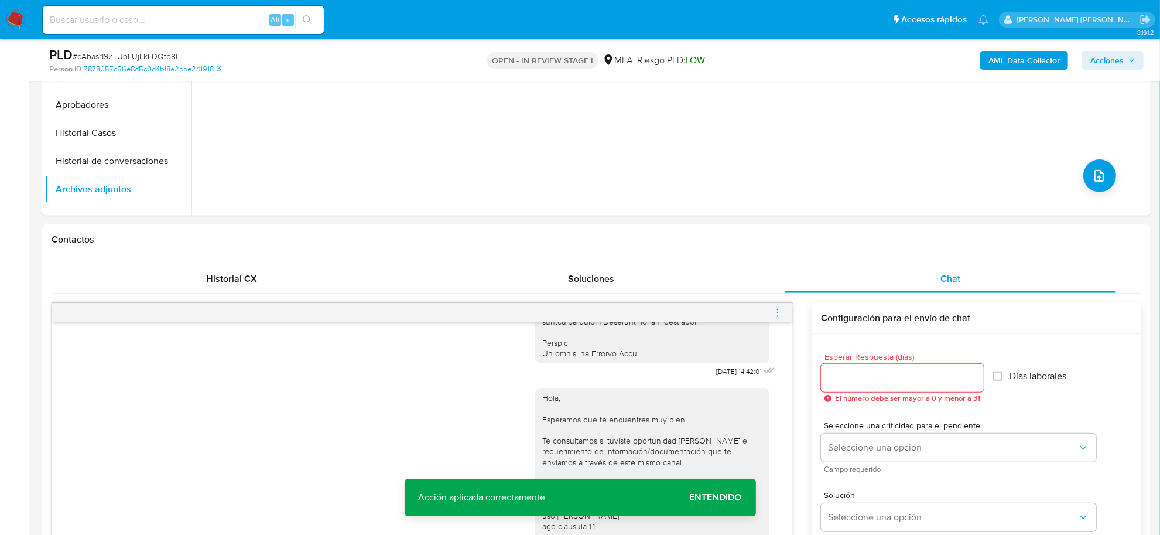
scroll to position [264, 0]
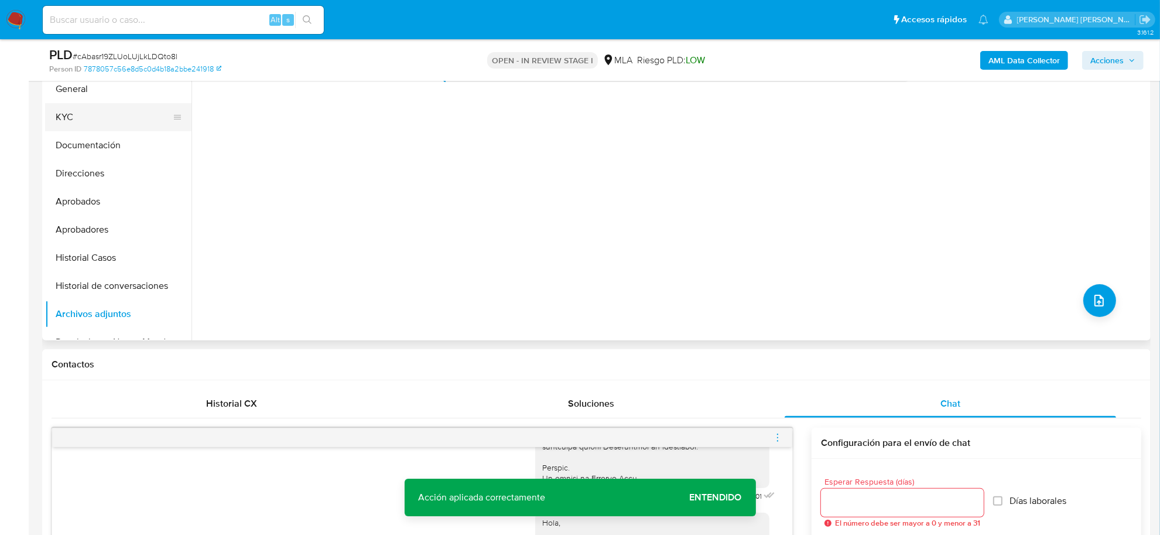
click at [83, 125] on button "KYC" at bounding box center [113, 117] width 137 height 28
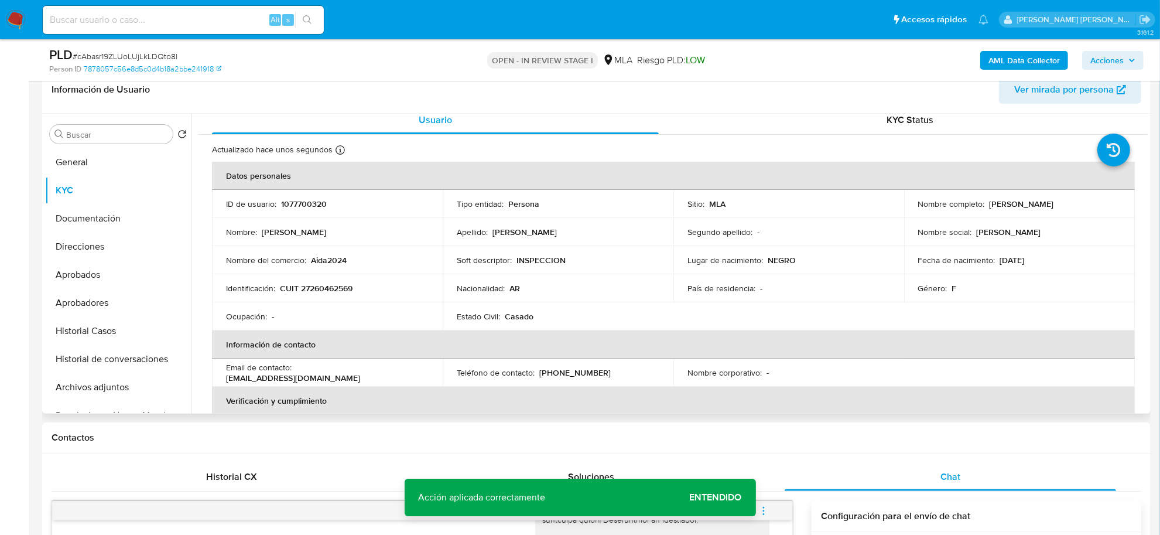
scroll to position [0, 0]
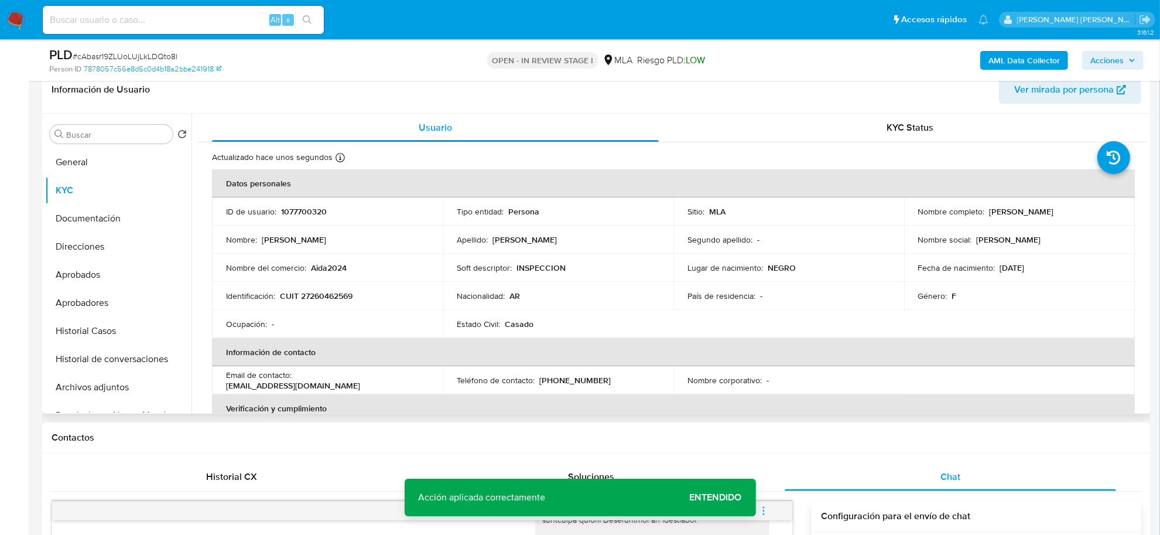
drag, startPoint x: 983, startPoint y: 211, endPoint x: 1070, endPoint y: 217, distance: 88.0
click at [1070, 217] on div "Nombre completo : Aida Esther Alvarez" at bounding box center [1019, 211] width 203 height 11
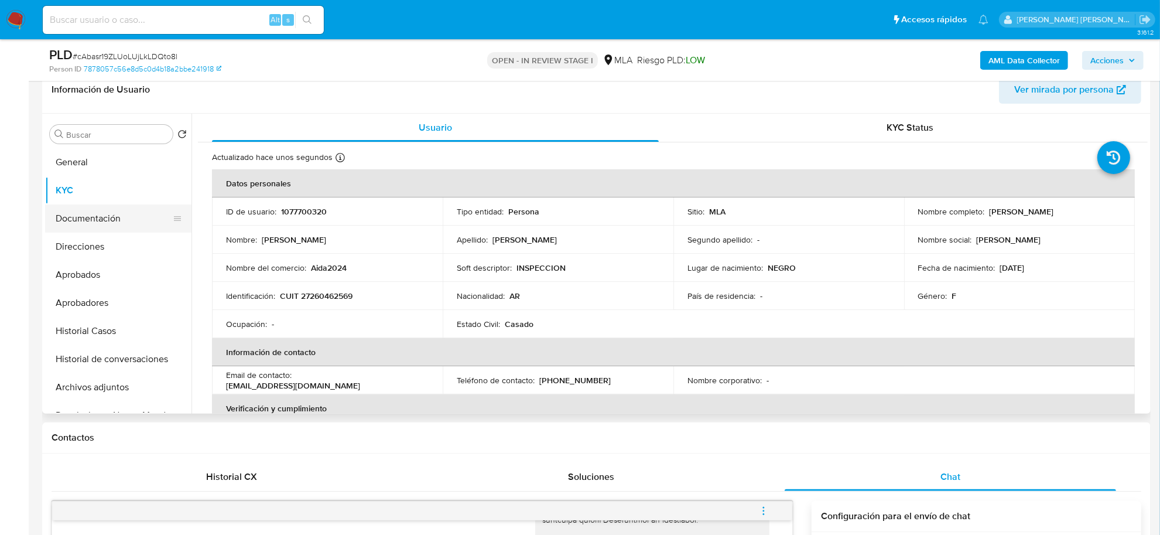
click at [86, 213] on button "Documentación" at bounding box center [113, 218] width 137 height 28
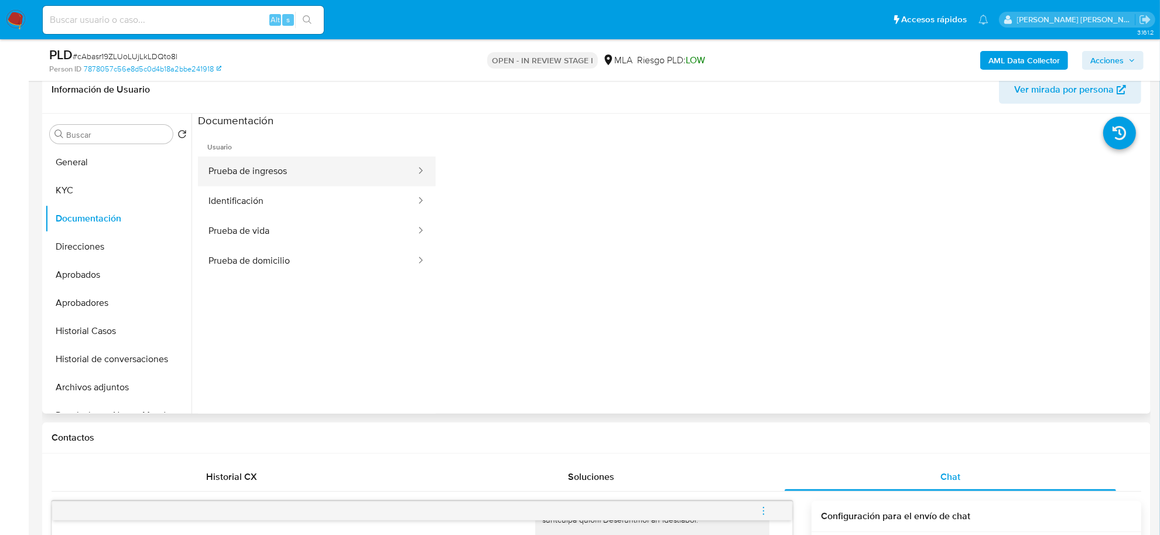
click at [268, 172] on button "Prueba de ingresos" at bounding box center [307, 171] width 219 height 30
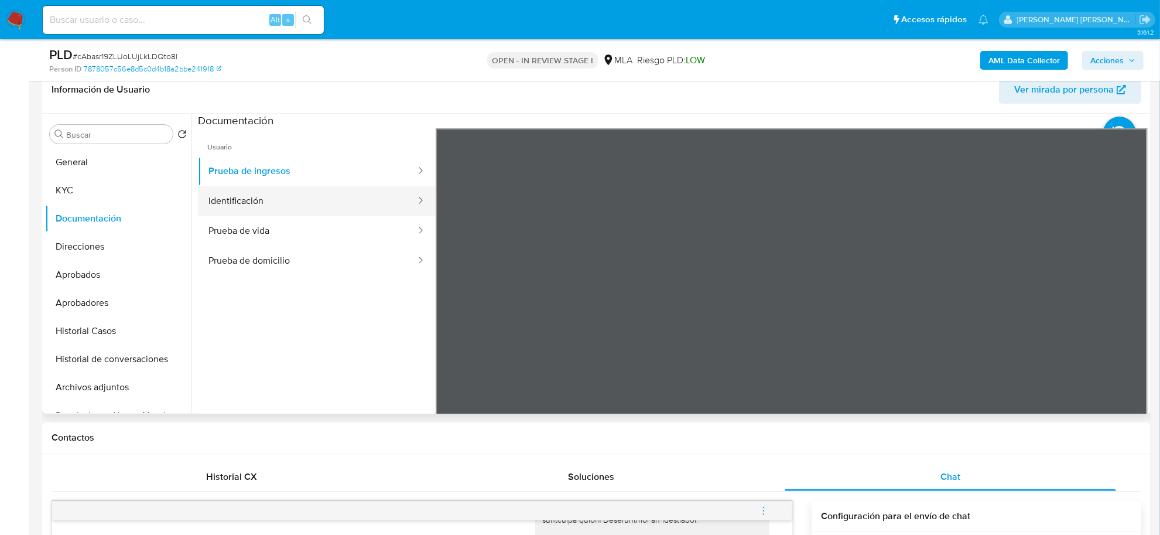
click at [269, 207] on button "Identificación" at bounding box center [307, 201] width 219 height 30
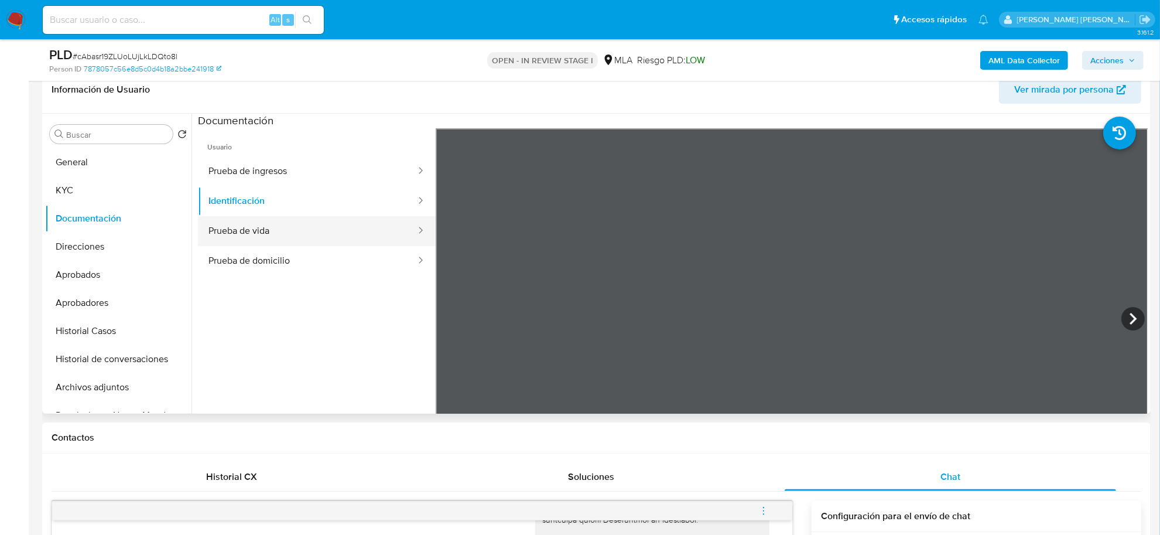
click at [325, 231] on button "Prueba de vida" at bounding box center [307, 231] width 219 height 30
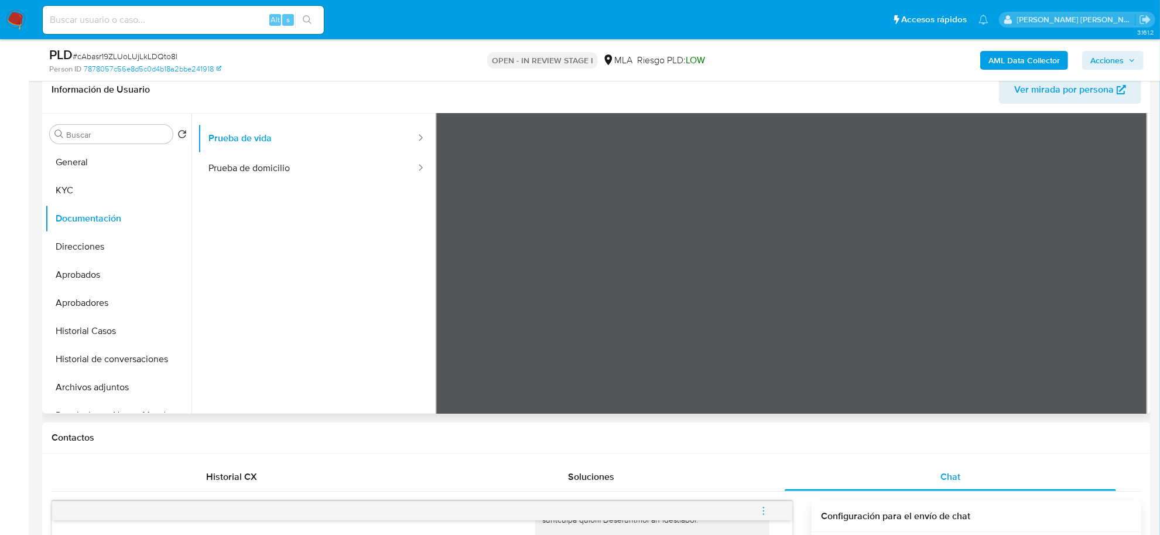
scroll to position [98, 0]
click at [78, 249] on button "Direcciones" at bounding box center [113, 246] width 137 height 28
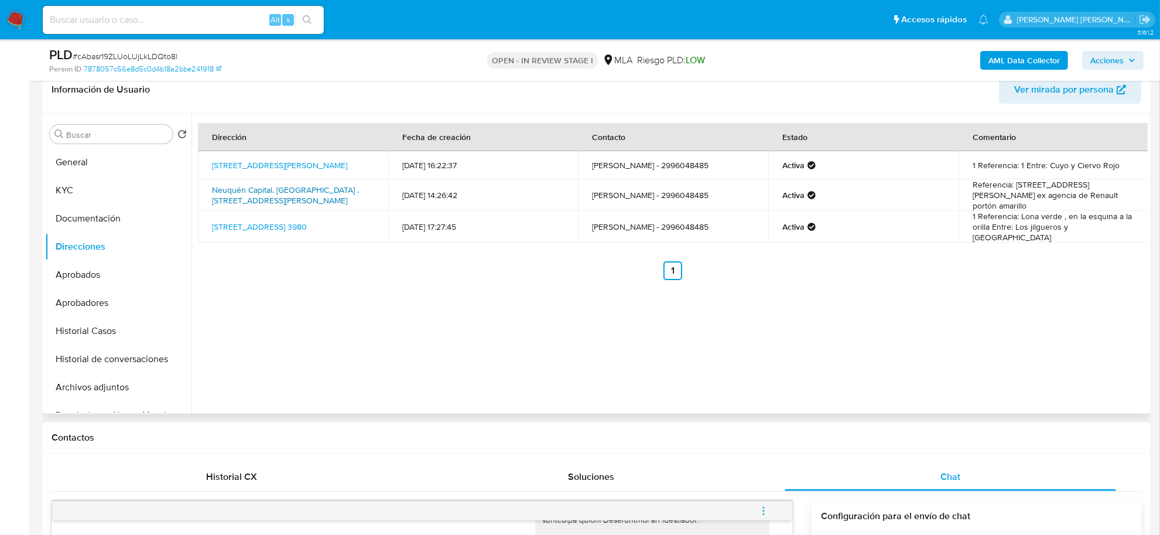
click at [278, 194] on link "Neuquén Capital. Barrio Ferroviario .calle San Martín Al 7000, Neuquén, Neuquén…" at bounding box center [285, 195] width 147 height 22
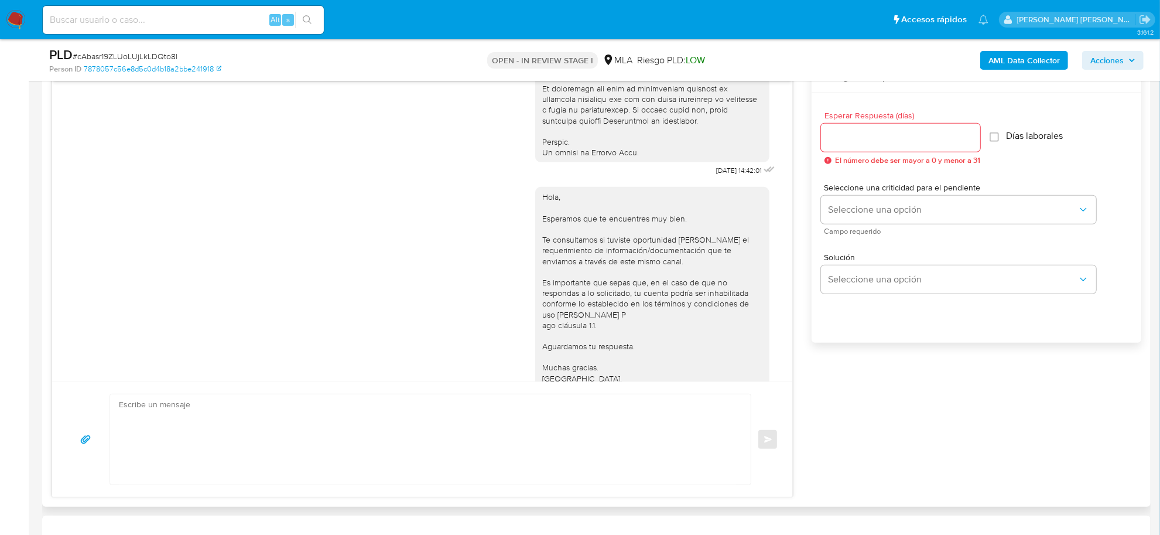
scroll to position [622, 0]
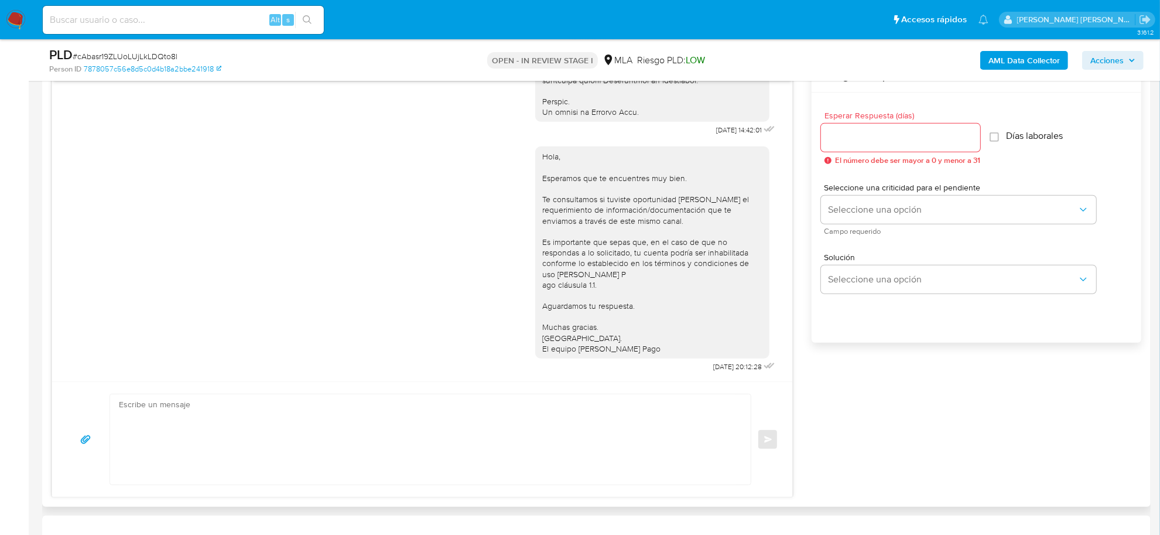
click at [477, 389] on div "Enviar" at bounding box center [422, 438] width 740 height 115
click at [262, 417] on textarea at bounding box center [427, 439] width 617 height 90
click at [218, 15] on input at bounding box center [183, 19] width 281 height 15
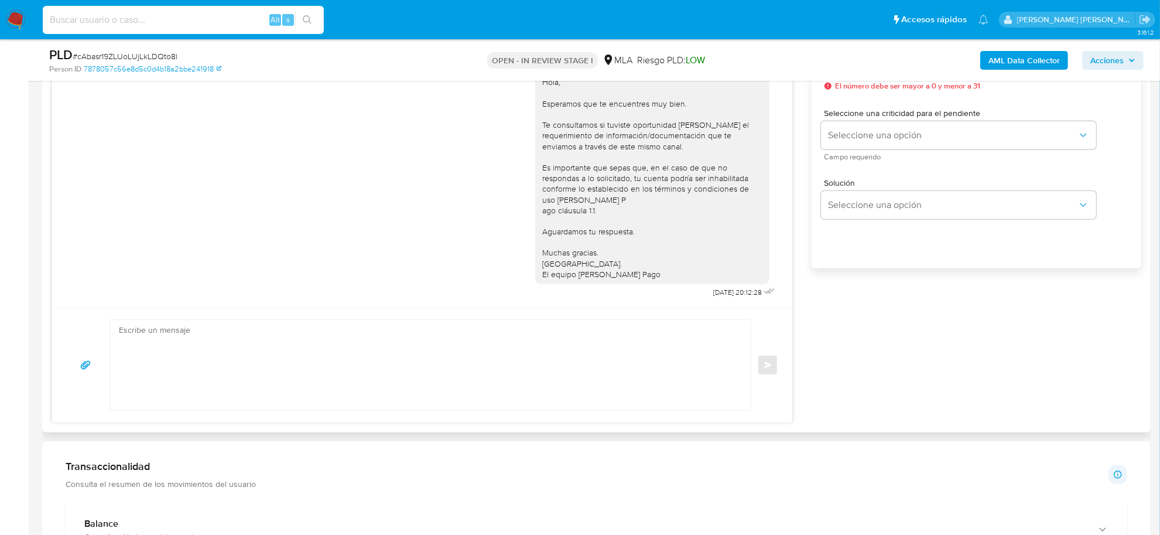
scroll to position [776, 0]
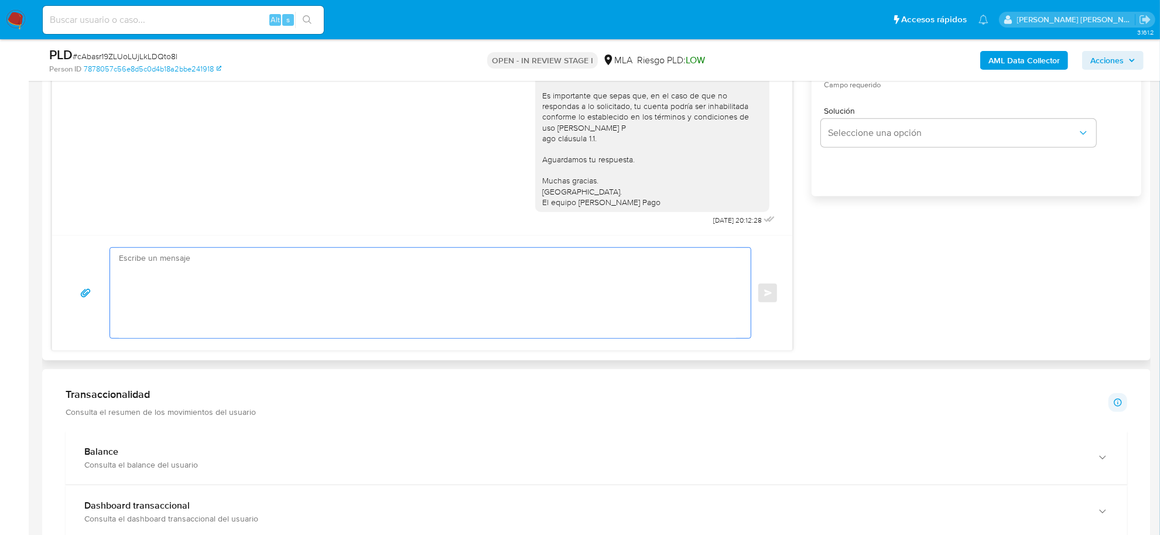
click at [241, 277] on textarea at bounding box center [427, 293] width 617 height 90
paste textarea "En función de las operaciones registradas en tu cuenta de Mercado Pago, necesit…"
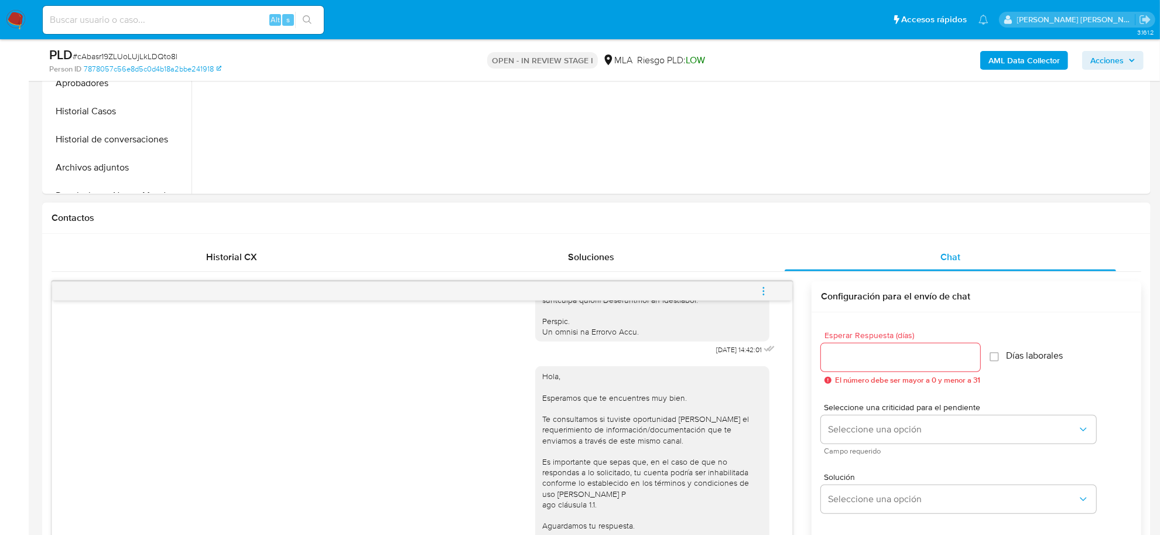
scroll to position [44, 0]
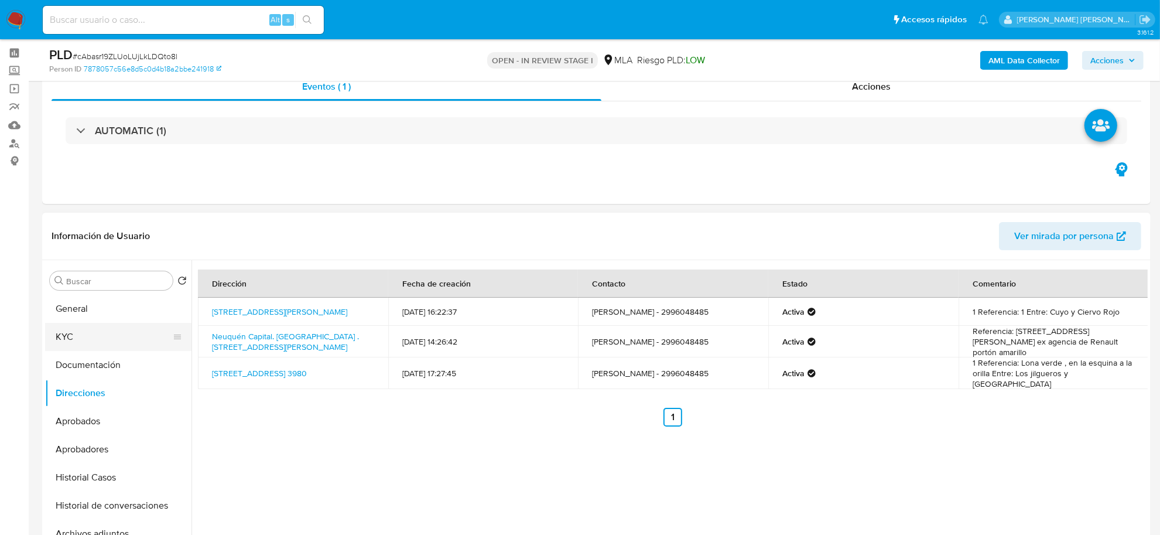
click at [80, 334] on button "KYC" at bounding box center [113, 337] width 137 height 28
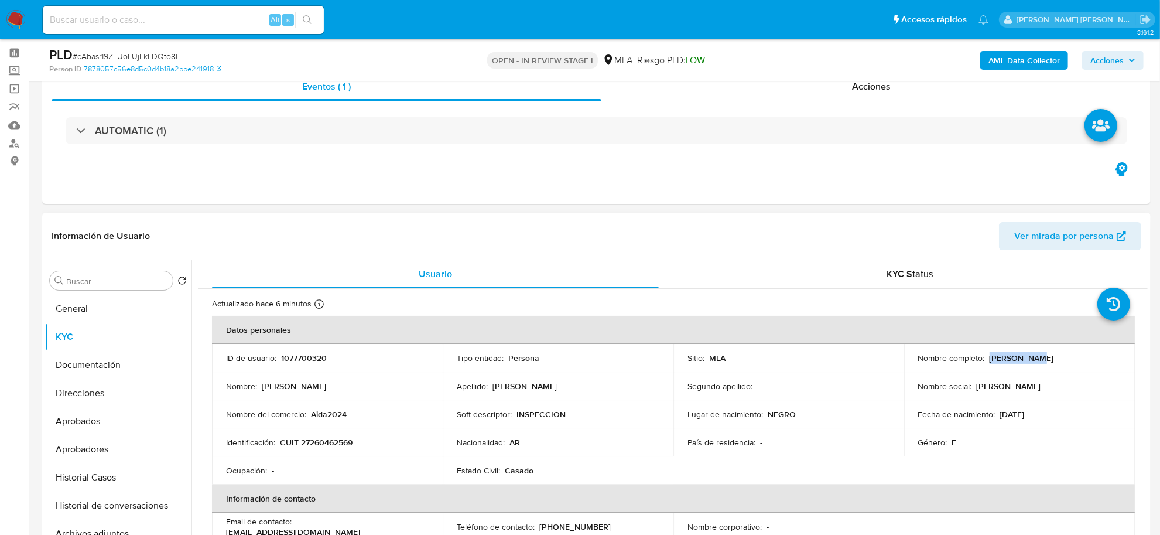
drag, startPoint x: 987, startPoint y: 355, endPoint x: 1028, endPoint y: 358, distance: 41.1
click at [1028, 358] on p "[PERSON_NAME]" at bounding box center [1022, 358] width 64 height 11
copy p "Aida Esther"
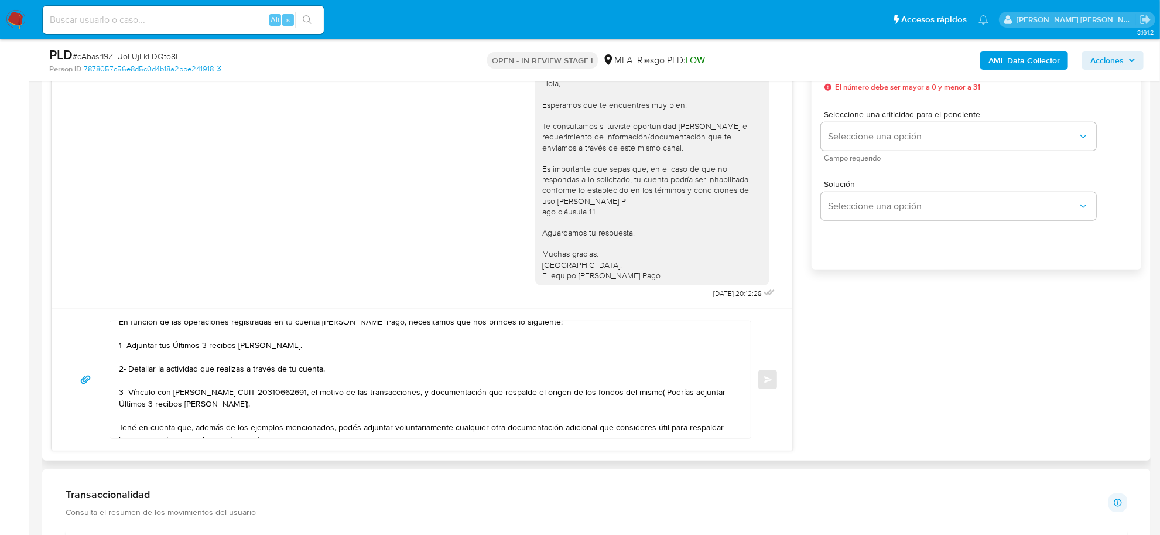
scroll to position [0, 0]
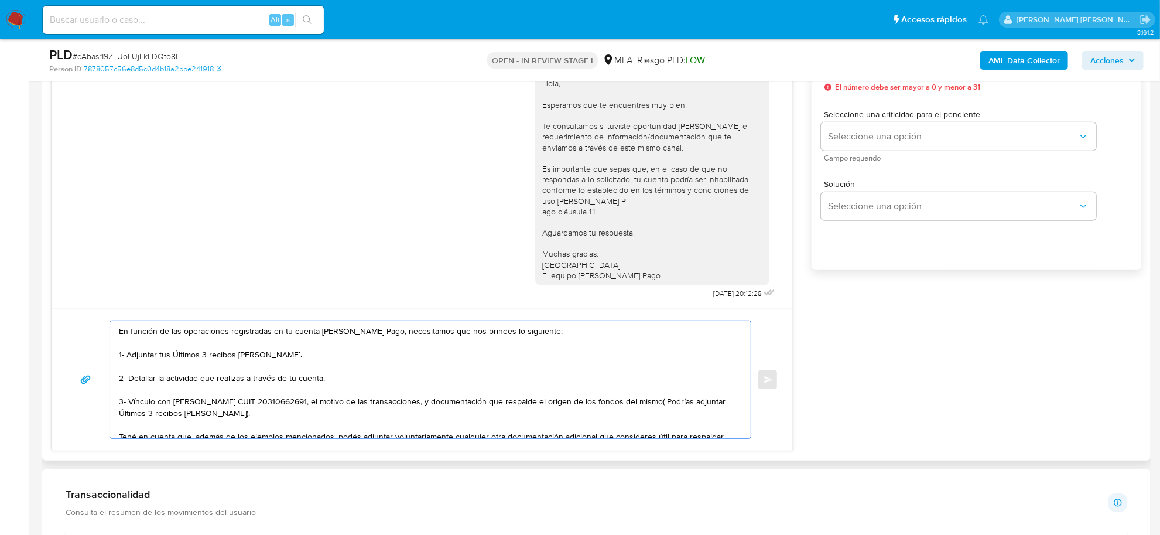
click at [120, 332] on textarea "En función de las operaciones registradas en tu cuenta de Mercado Pago, necesit…" at bounding box center [427, 379] width 617 height 117
paste textarea "Aida Esther"
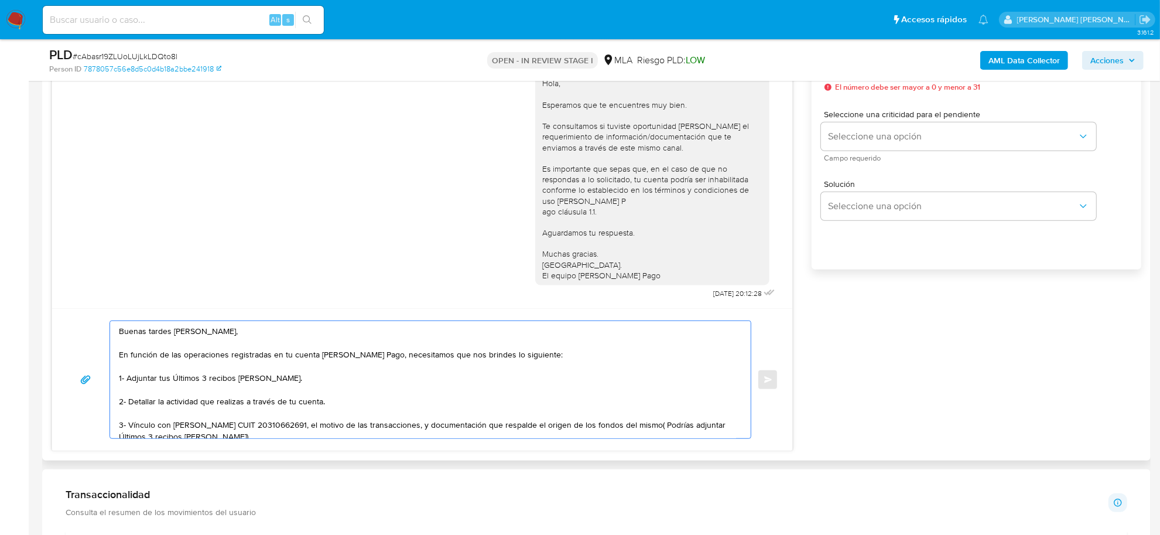
drag, startPoint x: 159, startPoint y: 378, endPoint x: 282, endPoint y: 381, distance: 123.0
click at [282, 381] on textarea "Buenas tardes Aida Esther, En función de las operaciones registradas en tu cuen…" at bounding box center [427, 379] width 617 height 117
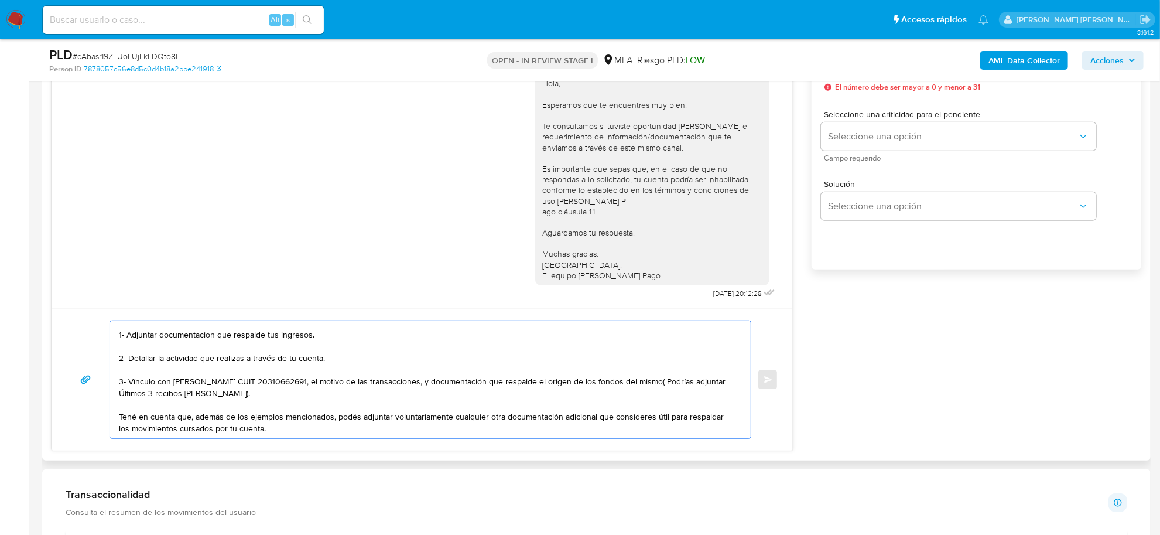
scroll to position [54, 0]
drag, startPoint x: 267, startPoint y: 385, endPoint x: 126, endPoint y: 374, distance: 141.0
click at [126, 374] on textarea "Buenas tardes Aida Esther, En función de las operaciones registradas en tu cuen…" at bounding box center [427, 379] width 617 height 117
paste textarea "- Faustino Juan Jose Muñoz CUIT 23315473179 (ACTIVIDAD: Construcción, reforma y…"
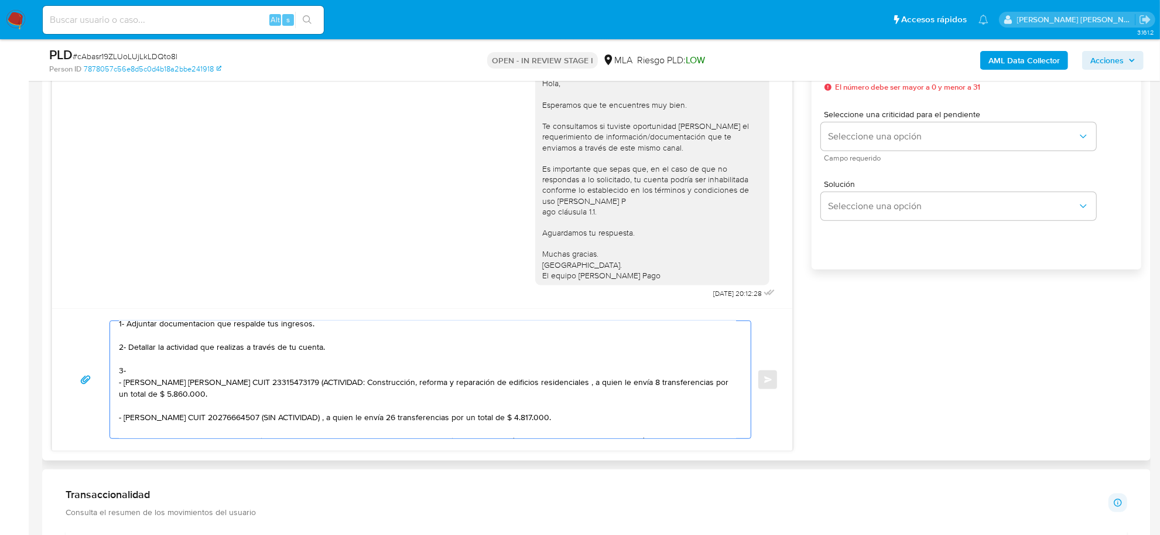
scroll to position [98, 0]
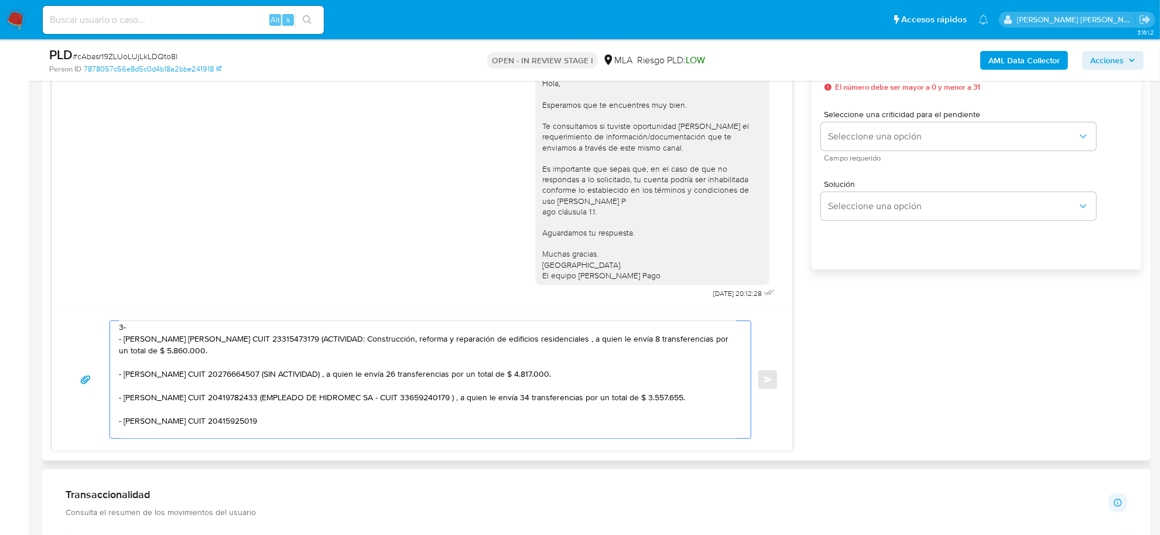
drag, startPoint x: 289, startPoint y: 340, endPoint x: 294, endPoint y: 348, distance: 9.7
click at [294, 348] on textarea "Buenas tardes Aida Esther, En función de las operaciones registradas en tu cuen…" at bounding box center [427, 379] width 617 height 117
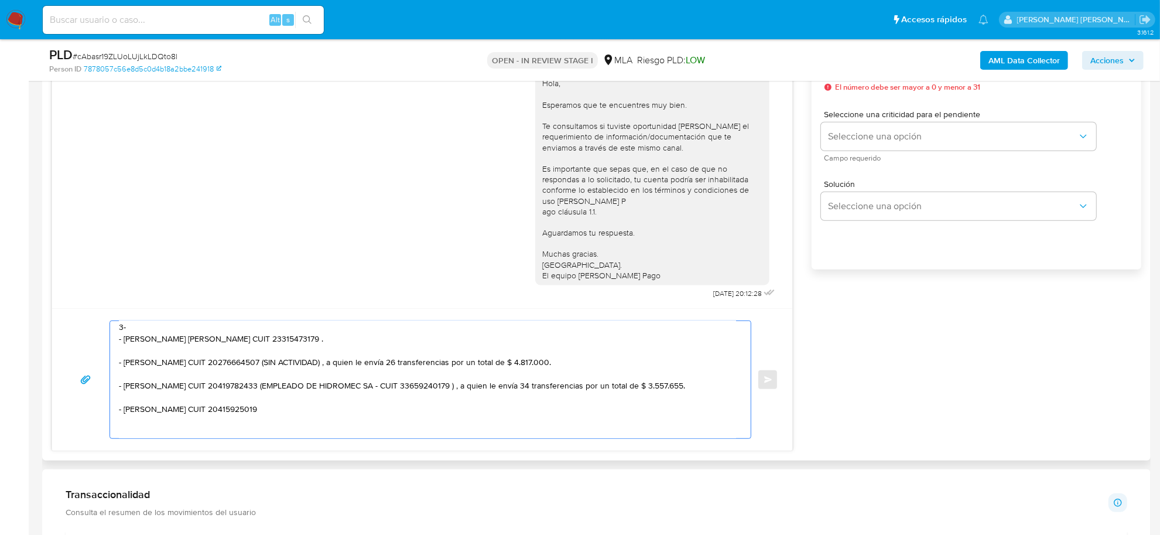
drag, startPoint x: 281, startPoint y: 361, endPoint x: 292, endPoint y: 369, distance: 13.4
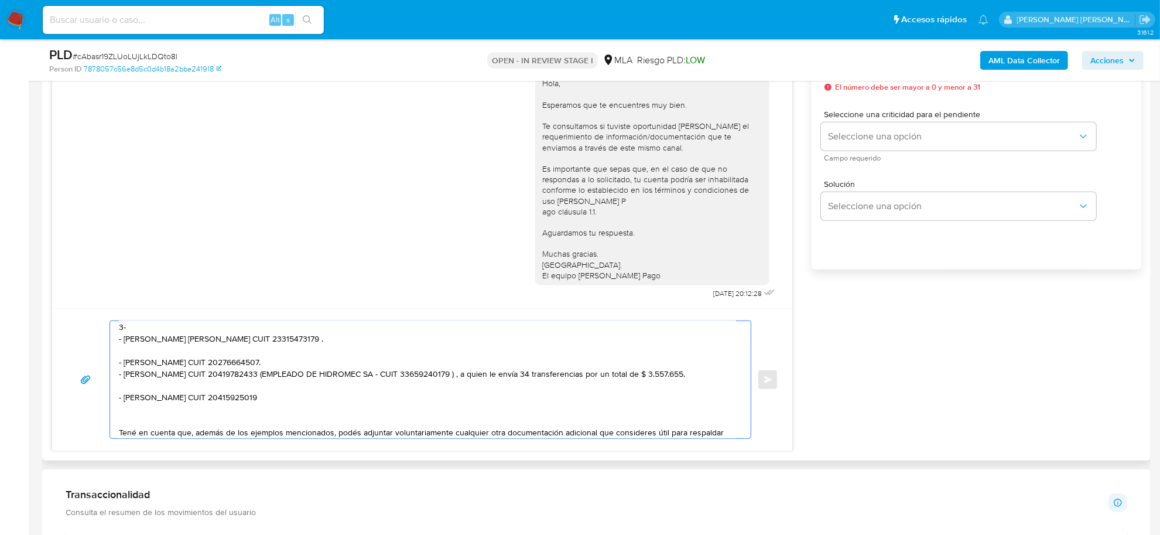
click at [290, 340] on textarea "Buenas tardes Aida Esther, En función de las operaciones registradas en tu cuen…" at bounding box center [427, 379] width 617 height 117
drag, startPoint x: 268, startPoint y: 378, endPoint x: 307, endPoint y: 382, distance: 40.0
click at [307, 382] on textarea "Buenas tardes Aida Esther, En función de las operaciones registradas en tu cuen…" at bounding box center [427, 379] width 617 height 117
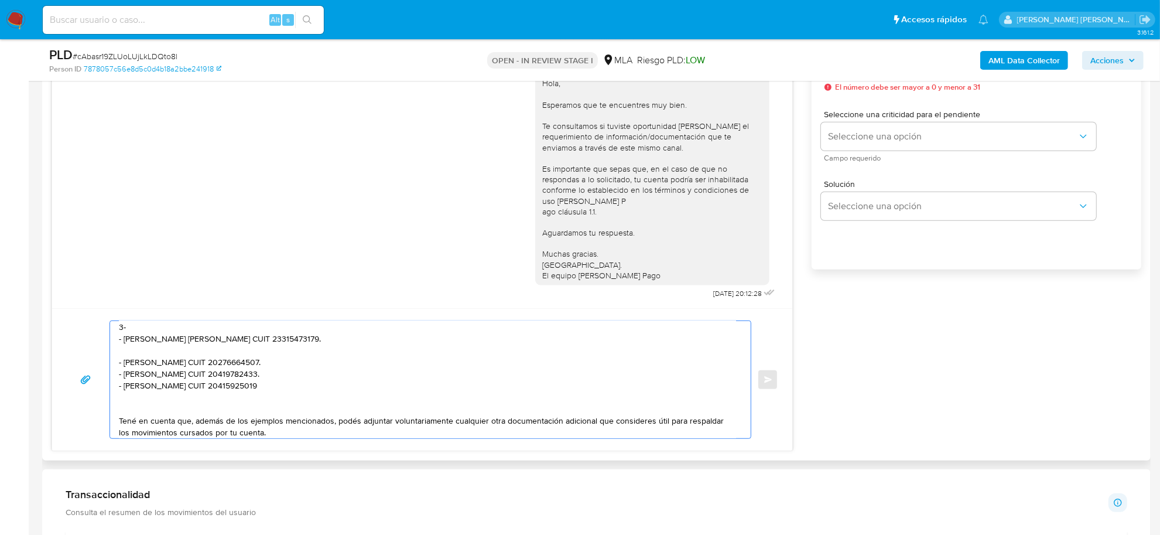
click at [291, 388] on textarea "Buenas tardes Aida Esther, En función de las operaciones registradas en tu cuen…" at bounding box center [427, 379] width 617 height 117
click at [141, 331] on textarea "Buenas tardes Aida Esther, En función de las operaciones registradas en tu cuen…" at bounding box center [427, 379] width 617 height 117
paste textarea "vínculo con las siguientes contrapartes con las que operaste, el motivo de las …"
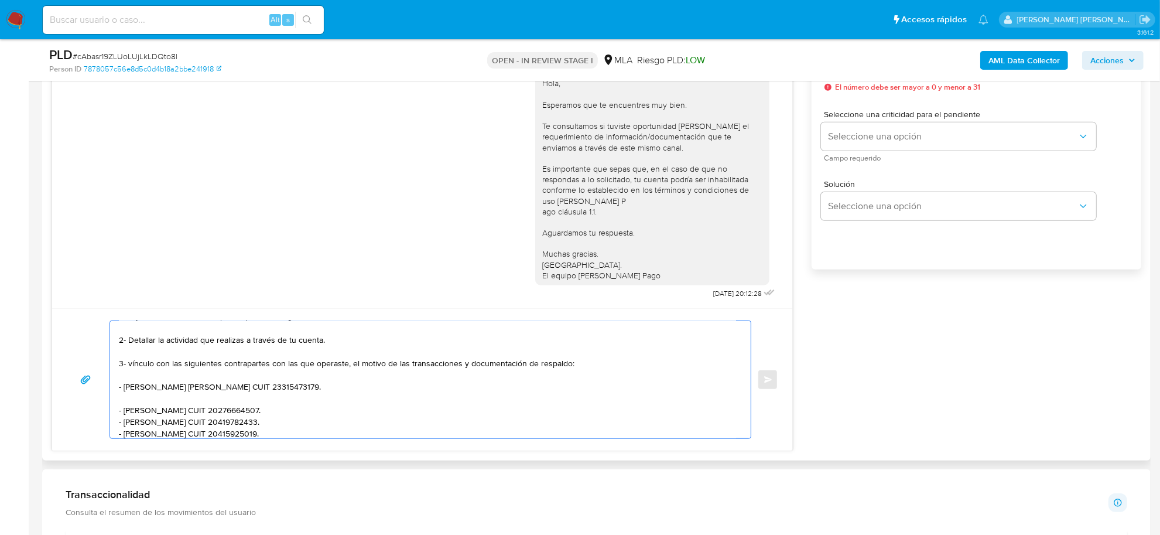
scroll to position [36, 0]
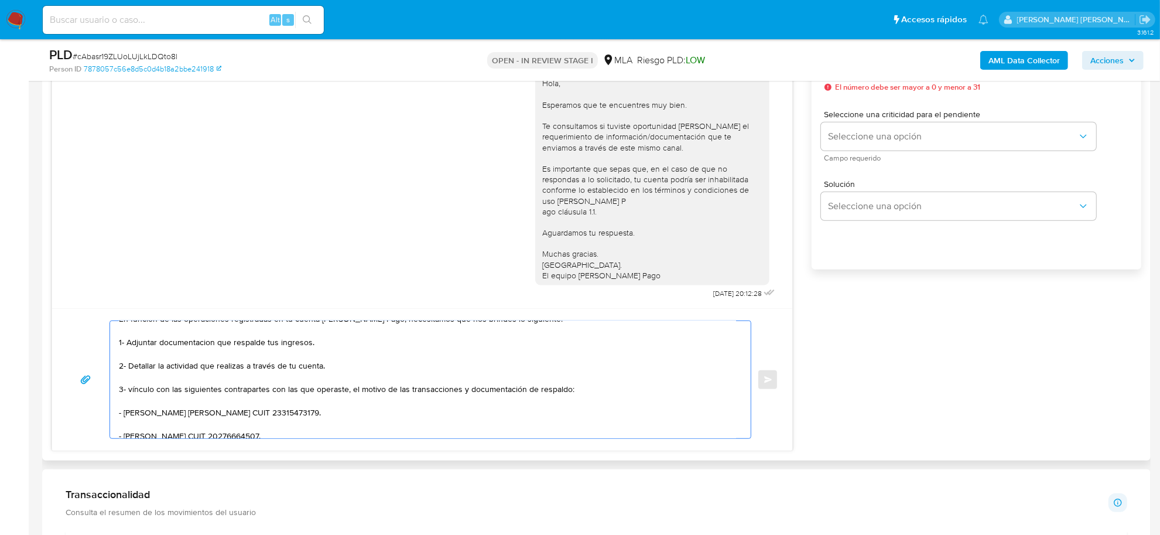
click at [132, 391] on textarea "Buenas tardes Aida Esther, En función de las operaciones registradas en tu cuen…" at bounding box center [427, 379] width 617 height 117
click at [148, 420] on textarea "Buenas tardes Aida Esther, En función de las operaciones registradas en tu cuen…" at bounding box center [427, 379] width 617 height 117
drag, startPoint x: 130, startPoint y: 370, endPoint x: 329, endPoint y: 367, distance: 199.1
click at [329, 367] on textarea "Buenas tardes Aida Esther, En función de las operaciones registradas en tu cuen…" at bounding box center [427, 379] width 617 height 117
click at [129, 343] on textarea "Buenas tardes Aida Esther, En función de las operaciones registradas en tu cuen…" at bounding box center [427, 379] width 617 height 117
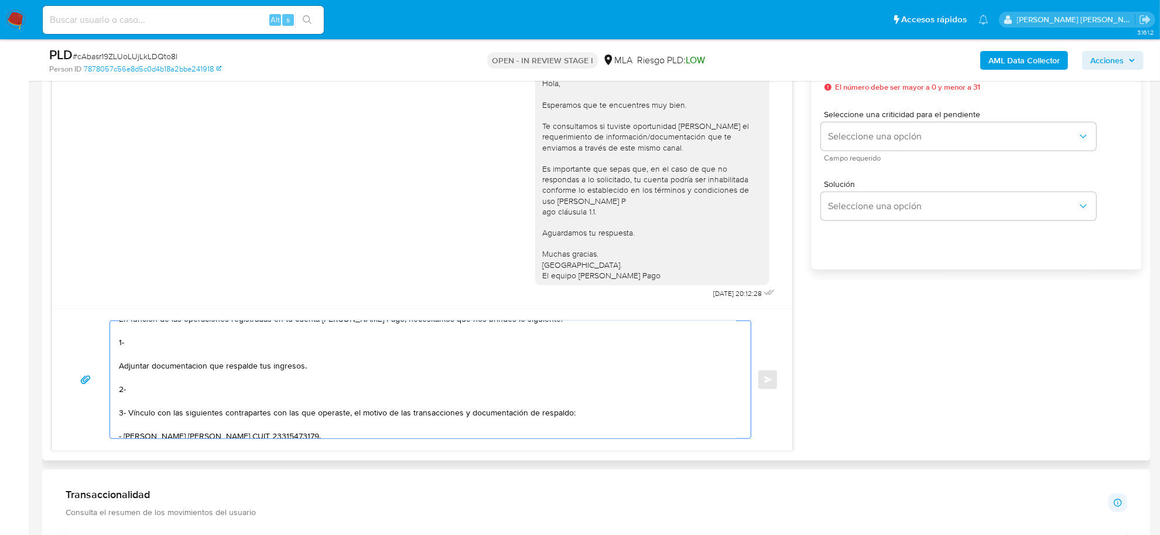
paste textarea "Detallar la actividad que realizas a través de tu cuenta."
click at [127, 368] on textarea "Buenas tardes Aida Esther, En función de las operaciones registradas en tu cuen…" at bounding box center [427, 379] width 617 height 117
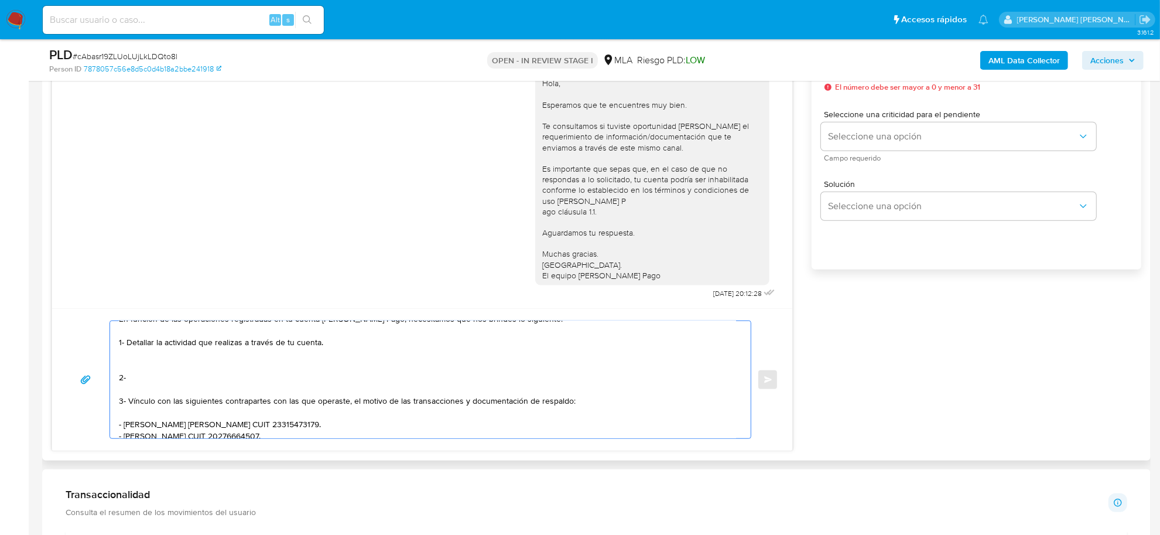
click at [136, 381] on textarea "Buenas tardes Aida Esther, En función de las operaciones registradas en tu cuen…" at bounding box center [427, 379] width 617 height 117
paste textarea "Adjuntar documentacion que respalde tus ingresos."
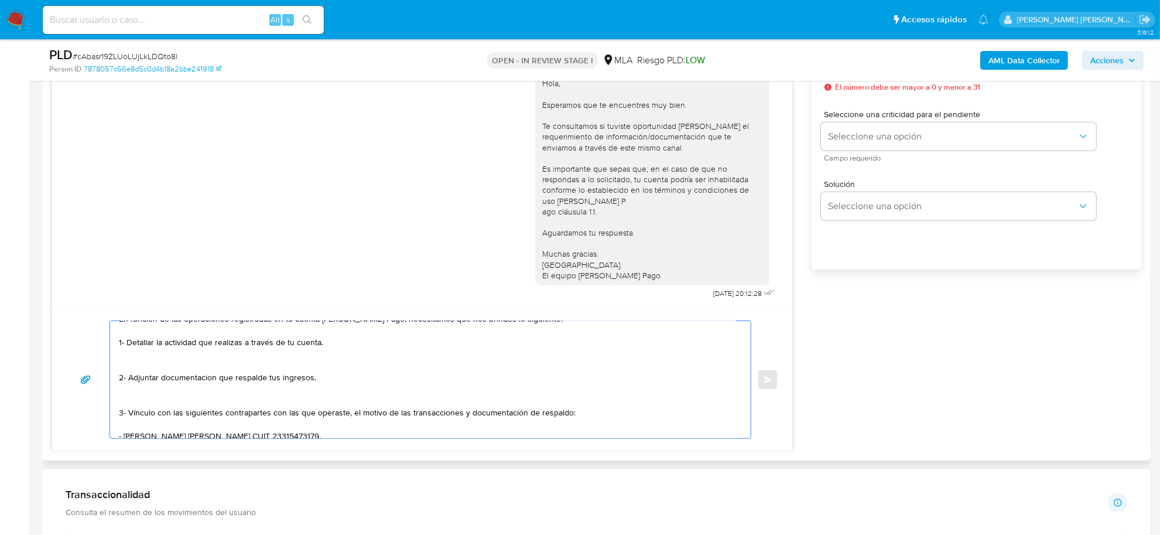
click at [132, 352] on textarea "Buenas tardes Aida Esther, En función de las operaciones registradas en tu cuen…" at bounding box center [427, 379] width 617 height 117
paste textarea "De corresponder a una actividad comercial, indicar el nombre, domicilio y/o sit…"
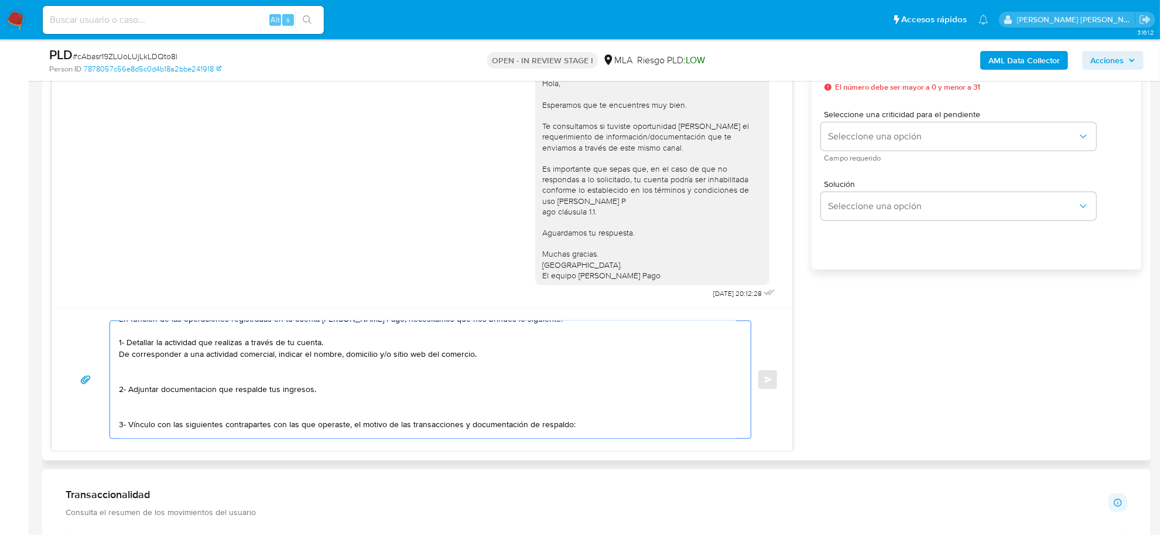
click at [155, 408] on textarea "Buenas tardes Aida Esther, En función de las operaciones registradas en tu cuen…" at bounding box center [427, 379] width 617 height 117
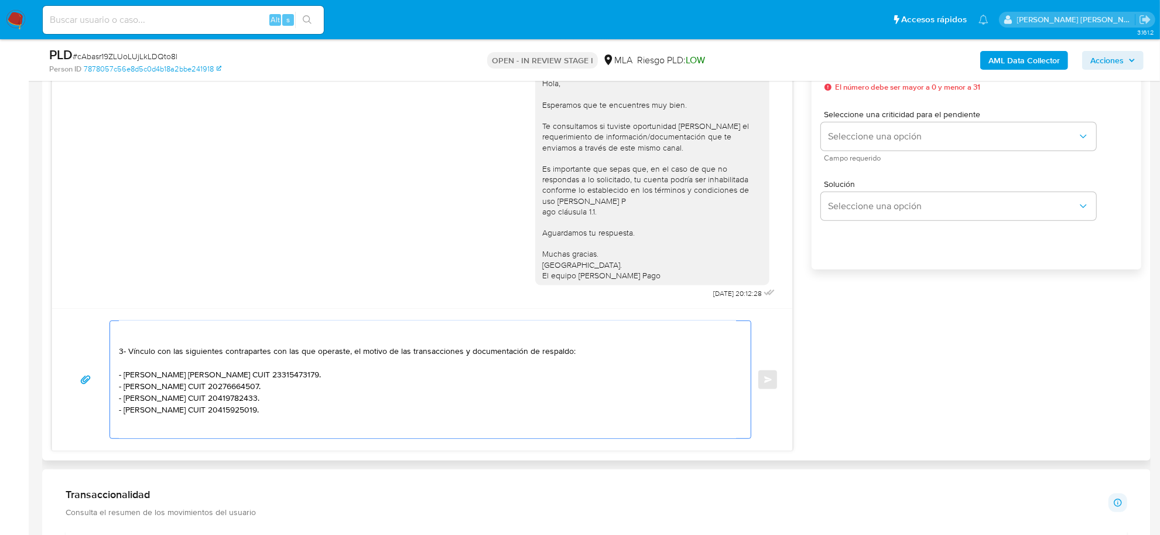
scroll to position [148, 0]
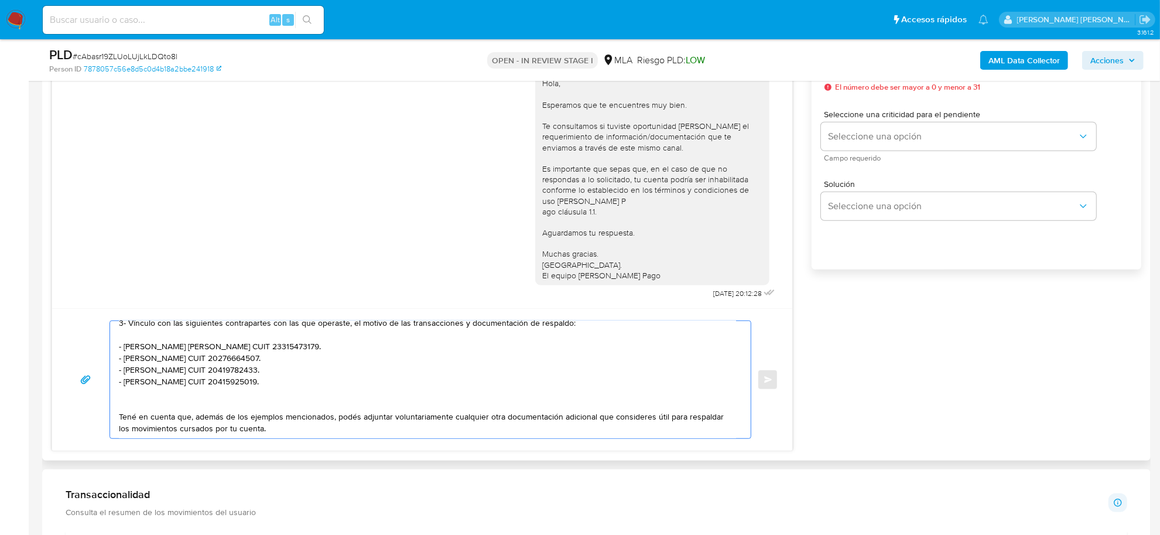
click at [159, 416] on textarea "Buenas tardes Aida Esther, En función de las operaciones registradas en tu cuen…" at bounding box center [427, 379] width 617 height 117
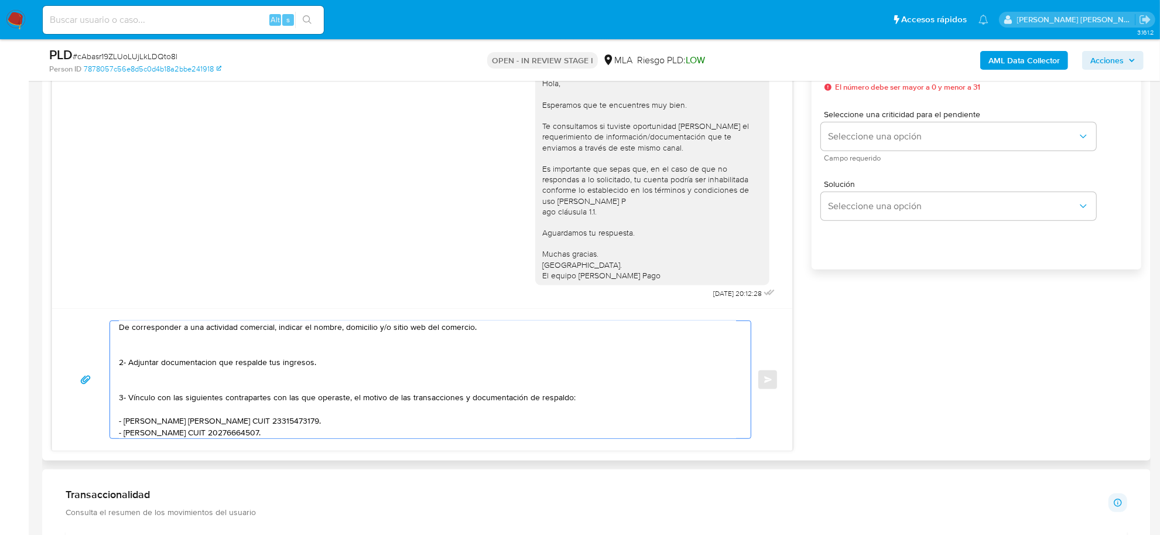
scroll to position [0, 0]
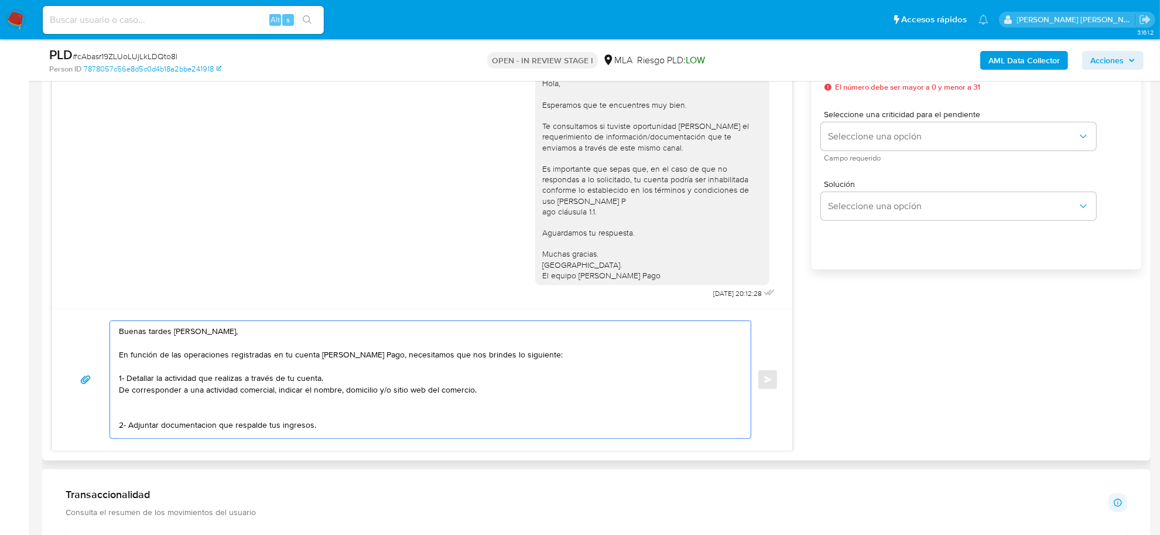
click at [189, 426] on textarea "Buenas tardes Aida Esther, En función de las operaciones registradas en tu cuen…" at bounding box center [427, 379] width 617 height 117
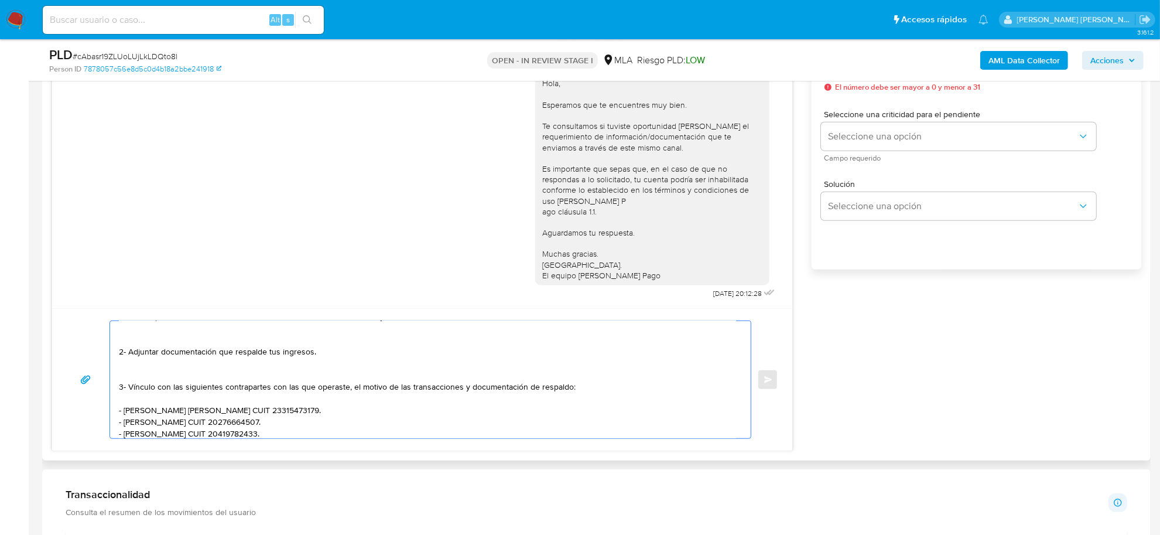
click at [156, 365] on textarea "Buenas tardes Aida Esther, En función de las operaciones registradas en tu cuen…" at bounding box center [427, 379] width 617 height 117
paste textarea "Tené en cuenta que, además de los ejemplos mencionados, podés adjuntar voluntar…"
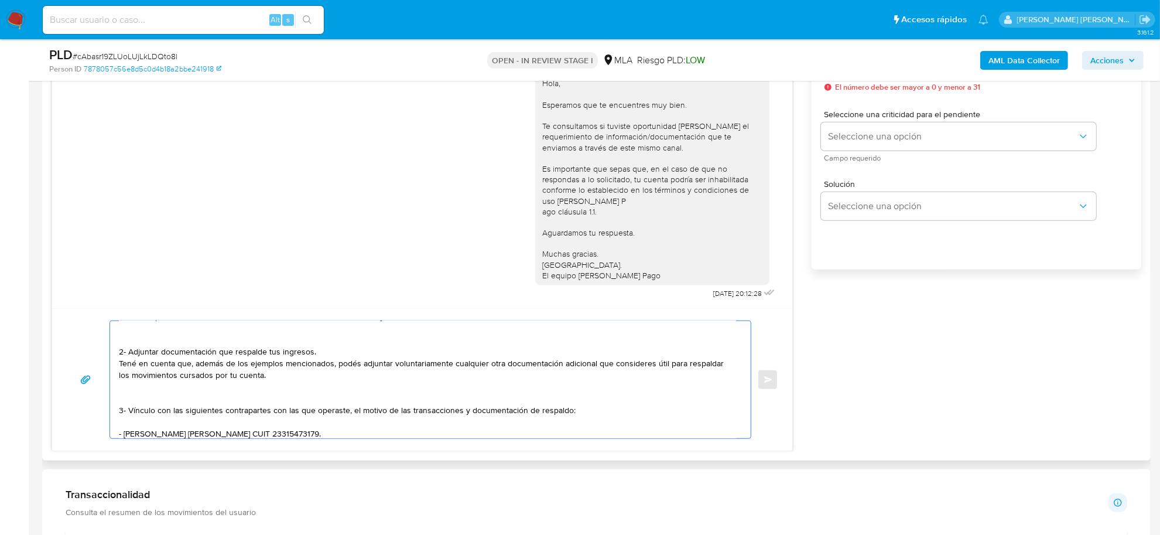
drag, startPoint x: 190, startPoint y: 367, endPoint x: 334, endPoint y: 364, distance: 143.5
click at [334, 364] on textarea "Buenas tardes Aida Esther, En función de las operaciones registradas en tu cuen…" at bounding box center [427, 379] width 617 height 117
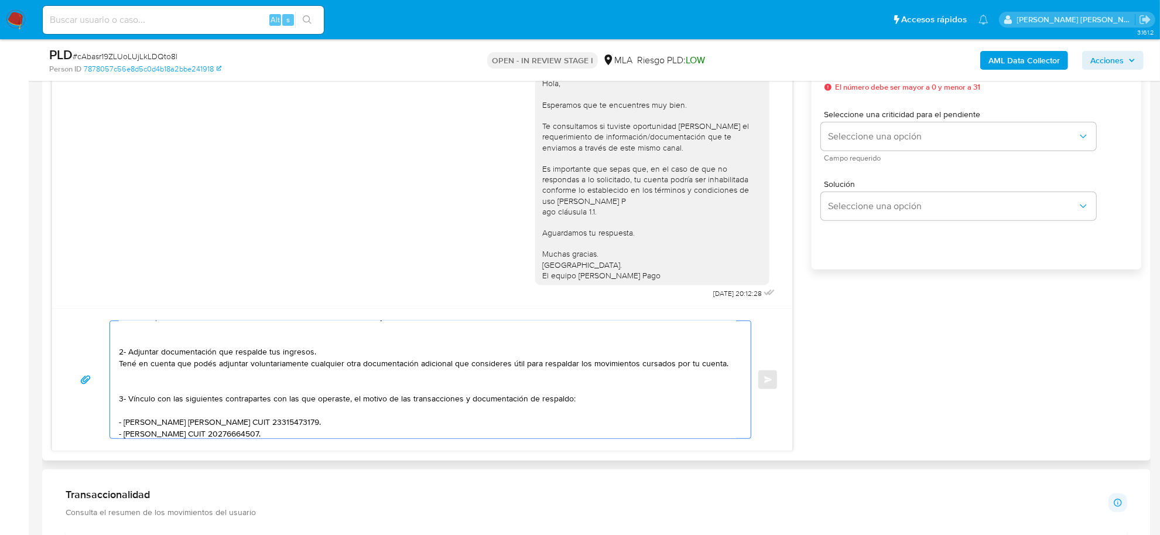
click at [350, 367] on textarea "Buenas tardes Aida Esther, En función de las operaciones registradas en tu cuen…" at bounding box center [427, 379] width 617 height 117
click at [413, 365] on textarea "Buenas tardes Aida Esther, En función de las operaciones registradas en tu cuen…" at bounding box center [427, 379] width 617 height 117
drag, startPoint x: 537, startPoint y: 365, endPoint x: 583, endPoint y: 366, distance: 46.3
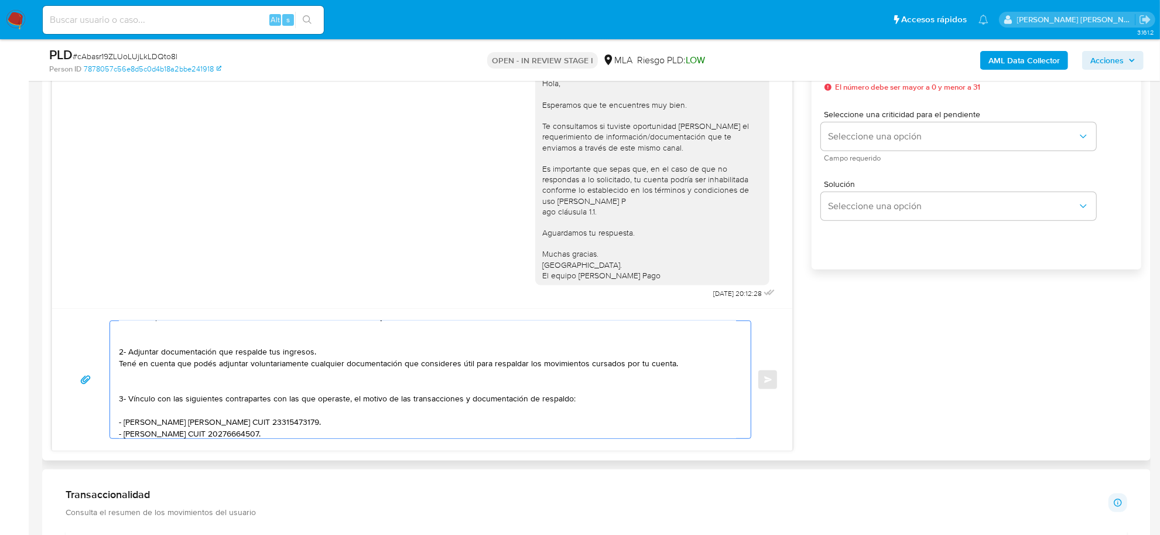
click at [583, 366] on textarea "Buenas tardes Aida Esther, En función de las operaciones registradas en tu cuen…" at bounding box center [427, 379] width 617 height 117
click at [583, 367] on textarea "Buenas tardes Aida Esther, En función de las operaciones registradas en tu cuen…" at bounding box center [427, 379] width 617 height 117
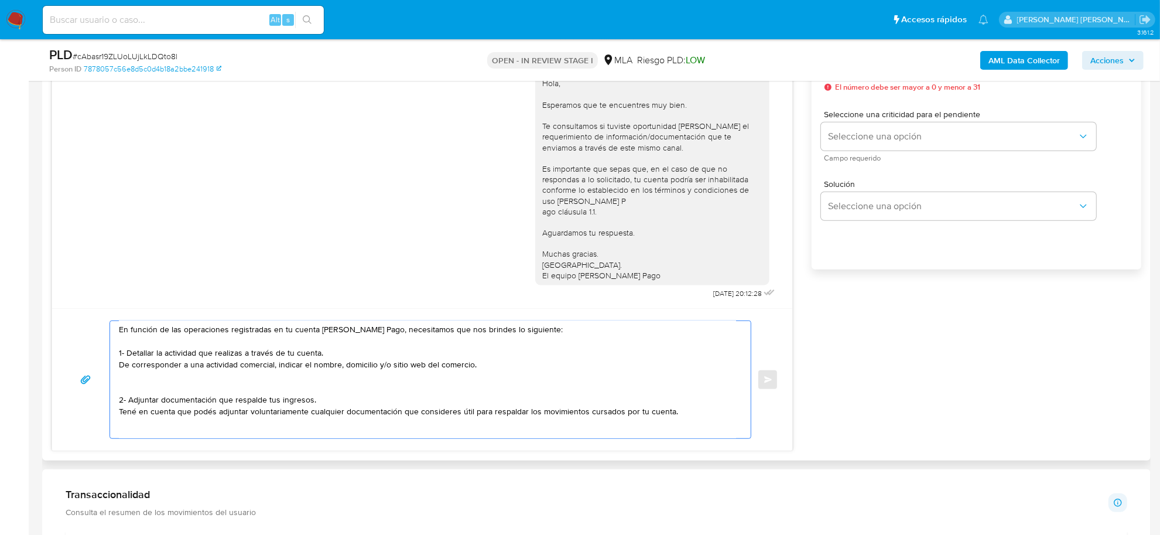
scroll to position [0, 0]
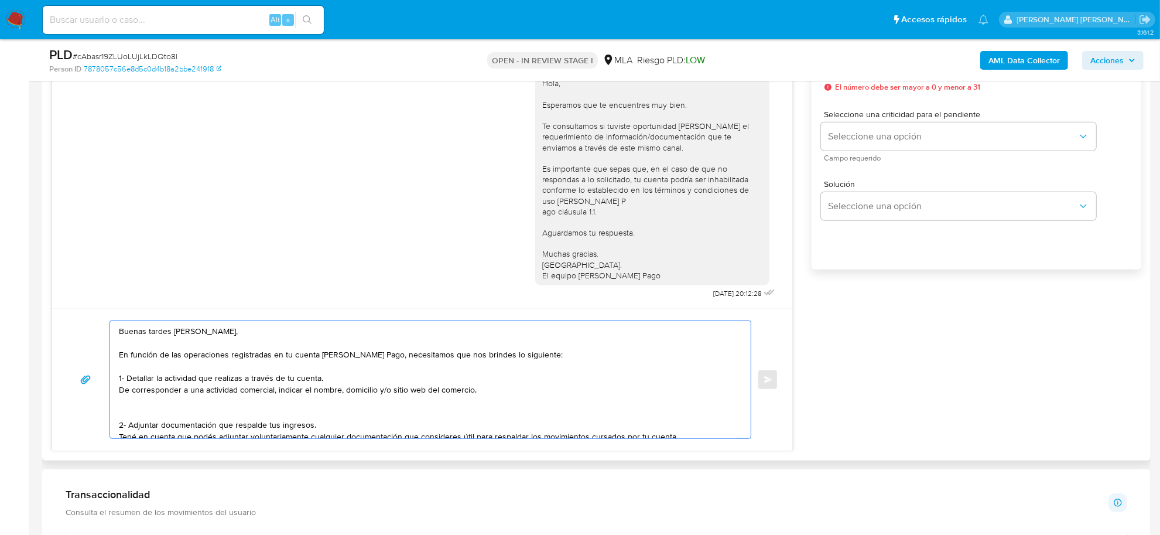
click at [179, 405] on textarea "Buenas tardes Aida Esther, En función de las operaciones registradas en tu cuen…" at bounding box center [427, 379] width 617 height 117
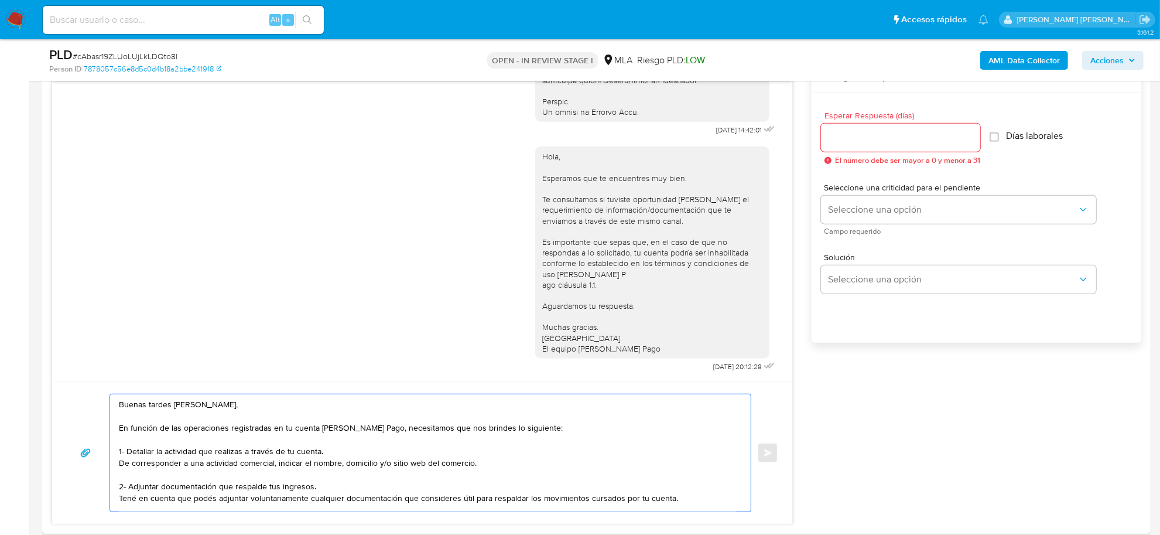
scroll to position [73, 0]
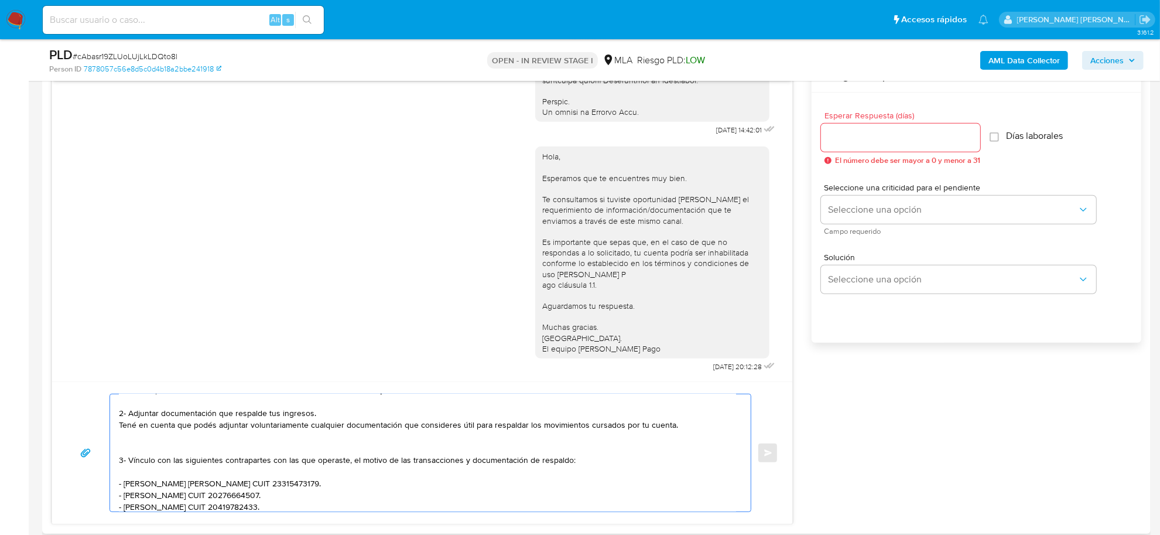
click at [159, 475] on textarea "Buenas tardes Aida Esther, En función de las operaciones registradas en tu cuen…" at bounding box center [427, 452] width 617 height 117
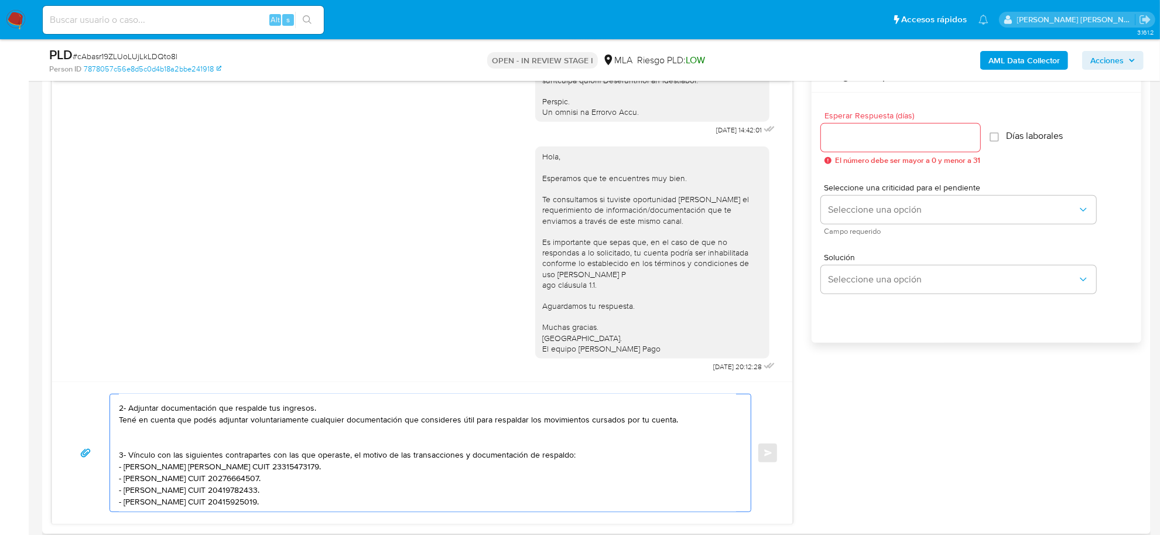
scroll to position [113, 0]
click at [150, 498] on textarea "Buenas tardes Aida Esther, En función de las operaciones registradas en tu cuen…" at bounding box center [427, 452] width 617 height 117
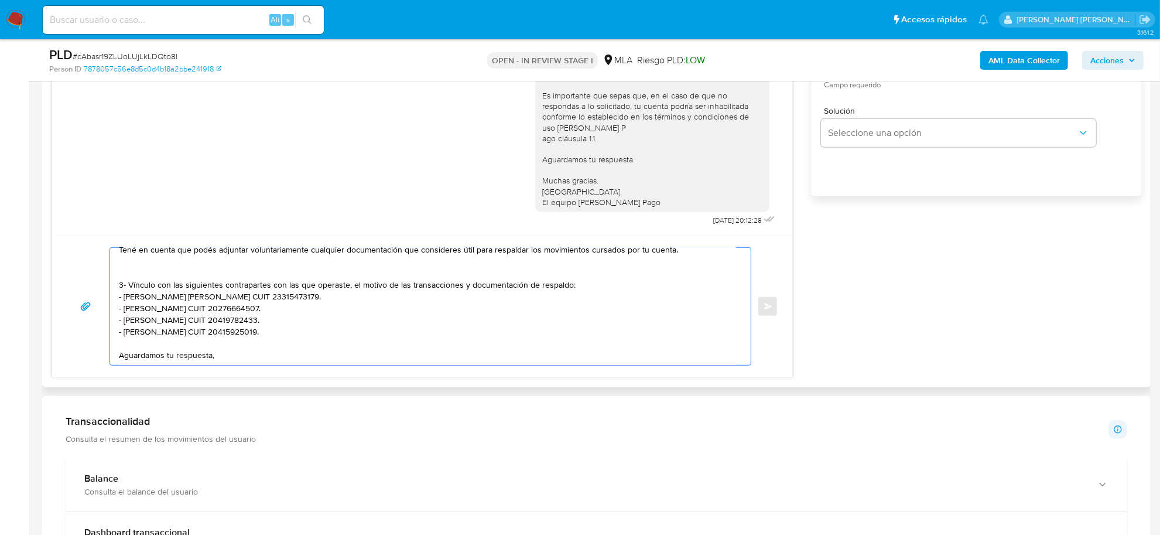
scroll to position [121, 0]
paste textarea "Saludos, Equipo de Mercado Pago."
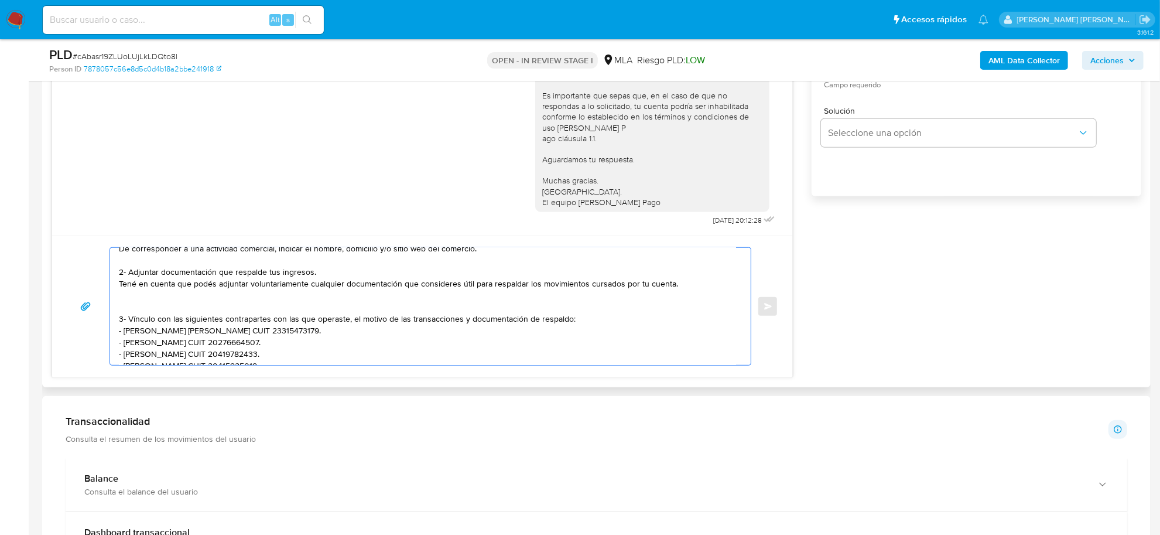
scroll to position [0, 0]
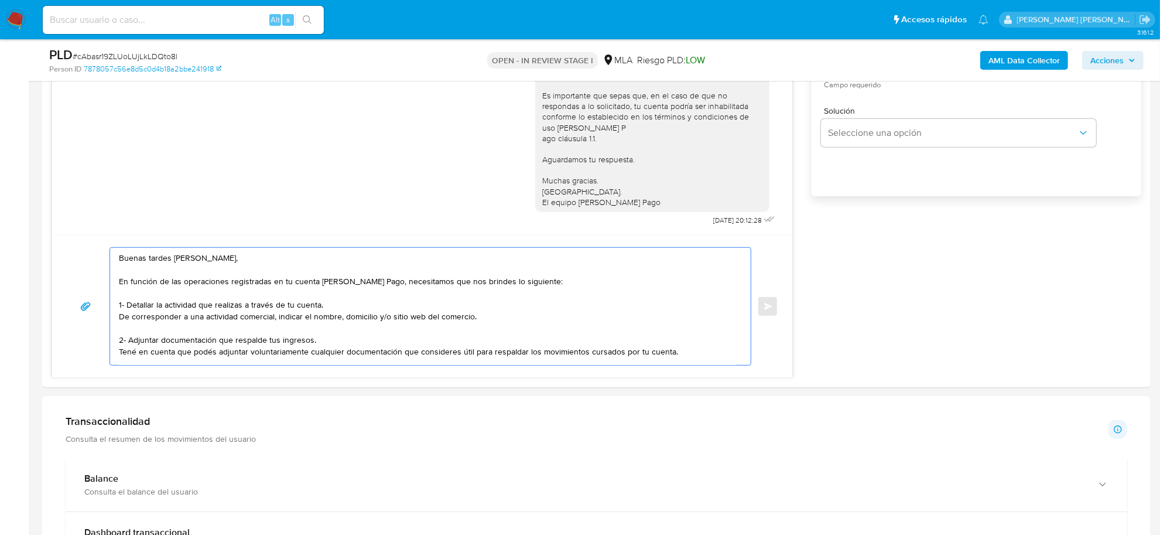
type textarea "Buenas tardes Aida Esther, En función de las operaciones registradas en tu cuen…"
click at [112, 54] on span "# cAbasr19ZLUoLUjLkLDQto8l" at bounding box center [125, 56] width 105 height 12
click at [147, 53] on span "# cAbasr19ZLUoLUjLkLDQto8l" at bounding box center [125, 56] width 105 height 12
click at [147, 52] on span "# cAbasr19ZLUoLUjLkLDQto8l" at bounding box center [125, 56] width 105 height 12
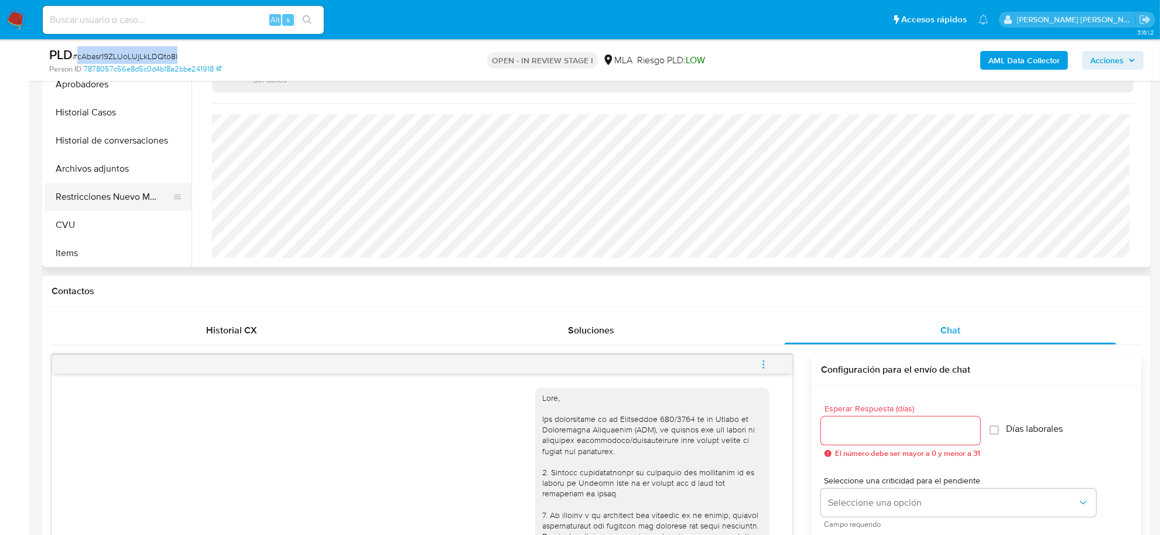
scroll to position [73, 0]
click at [108, 187] on button "Restricciones Nuevo Mundo" at bounding box center [113, 196] width 137 height 28
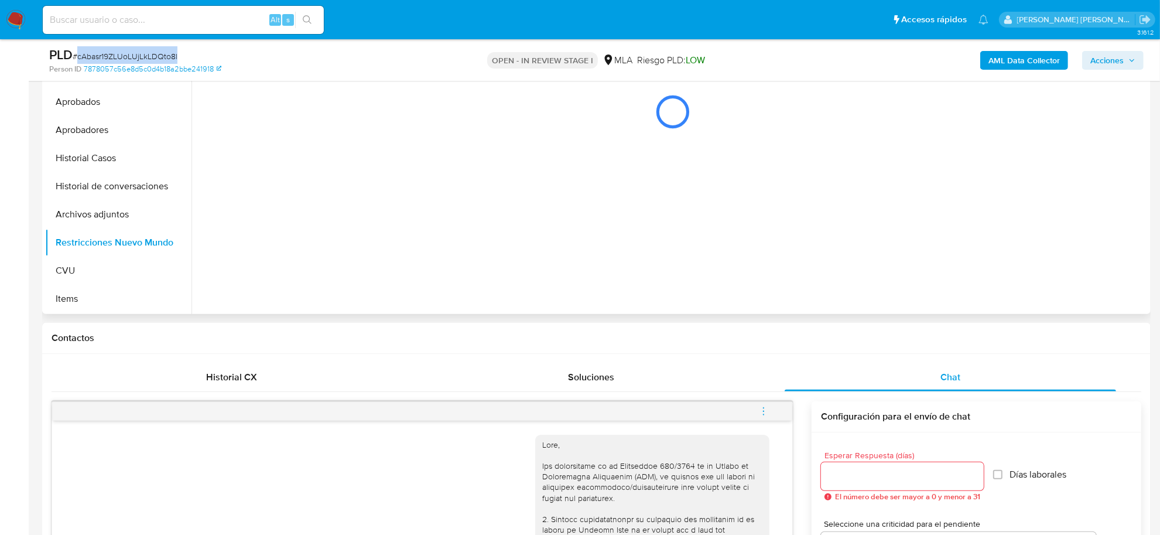
scroll to position [264, 0]
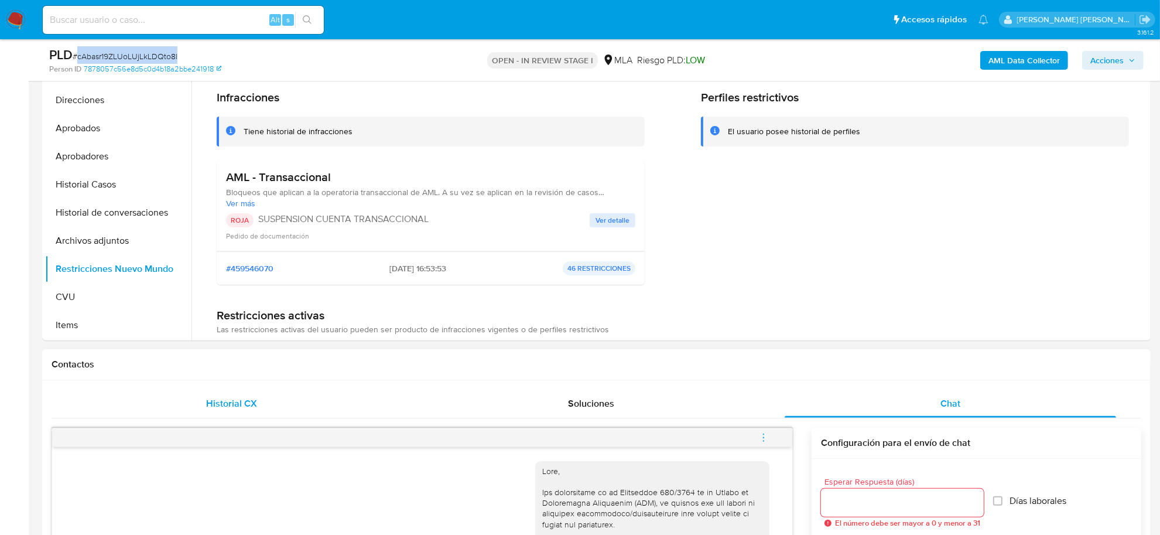
click at [239, 402] on span "Historial CX" at bounding box center [231, 402] width 51 height 13
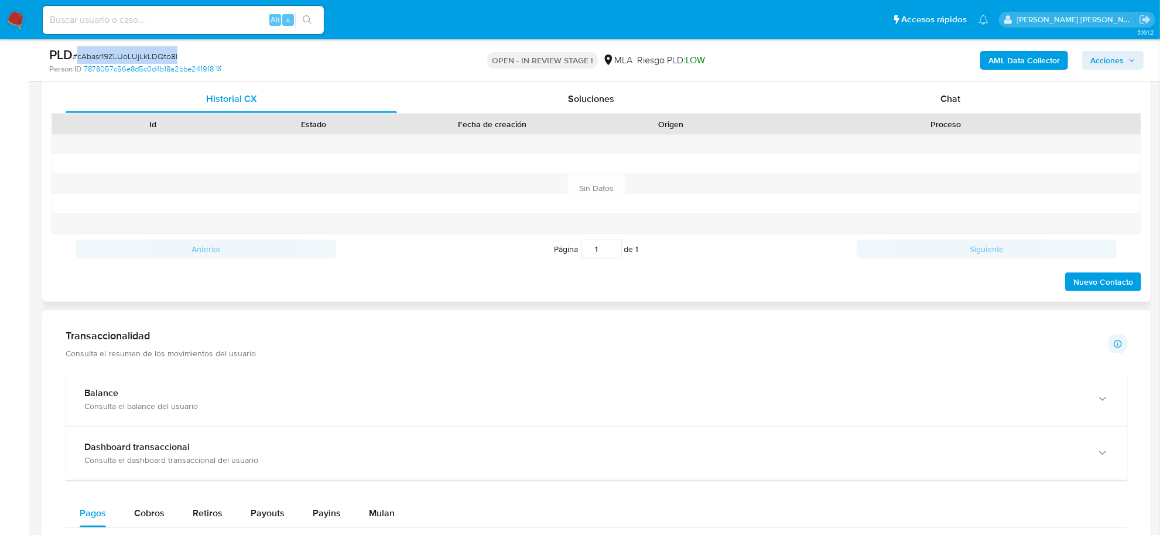
scroll to position [483, 0]
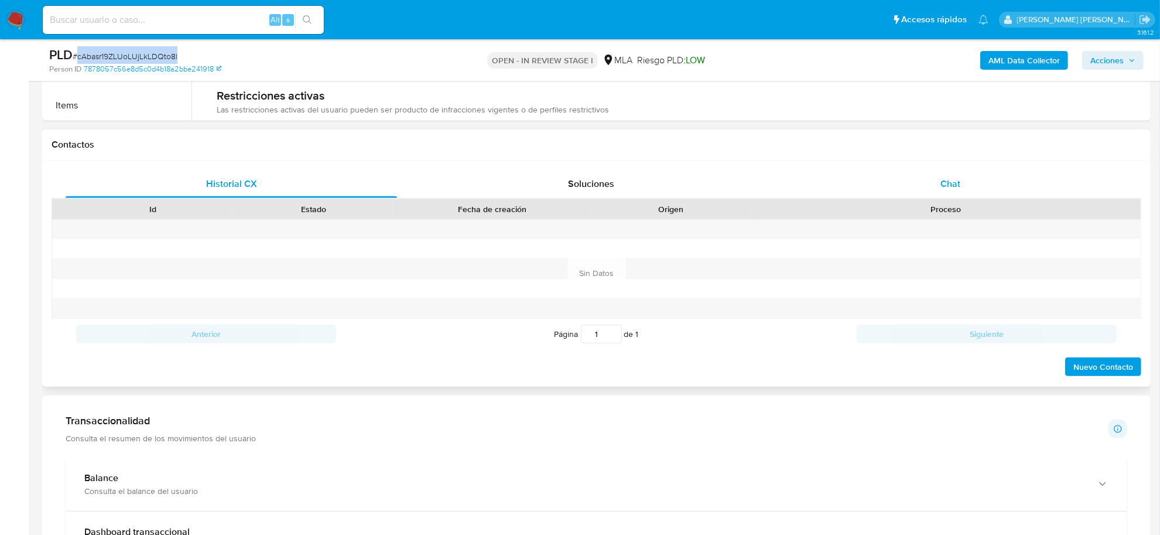
click at [959, 191] on div "Chat" at bounding box center [950, 184] width 331 height 28
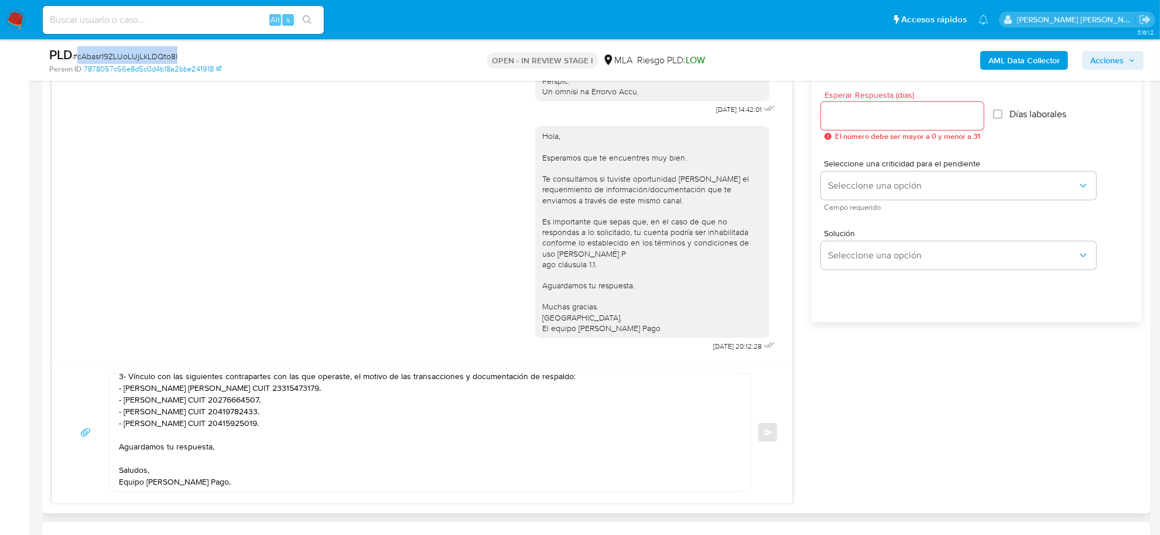
scroll to position [630, 0]
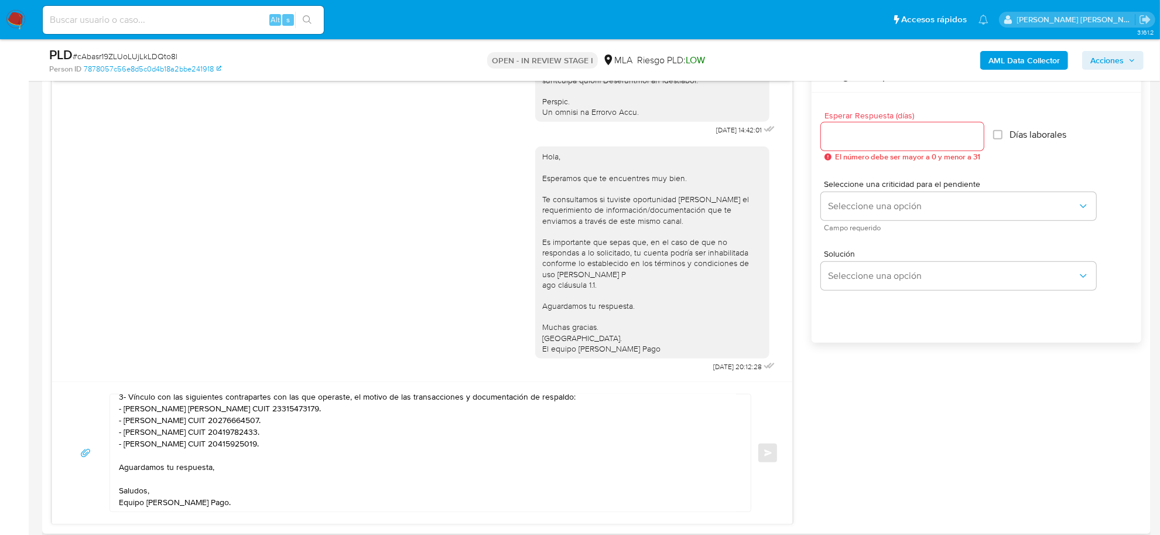
click at [861, 142] on input "Esperar Respuesta (días)" at bounding box center [902, 136] width 163 height 15
type input "1"
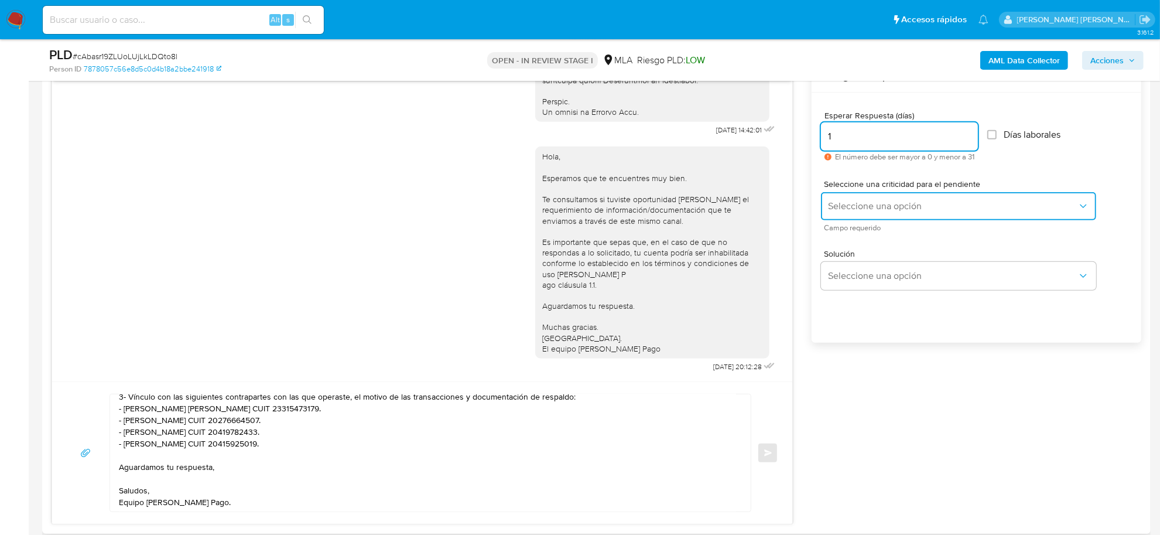
click at [888, 208] on span "Seleccione una opción" at bounding box center [952, 206] width 249 height 12
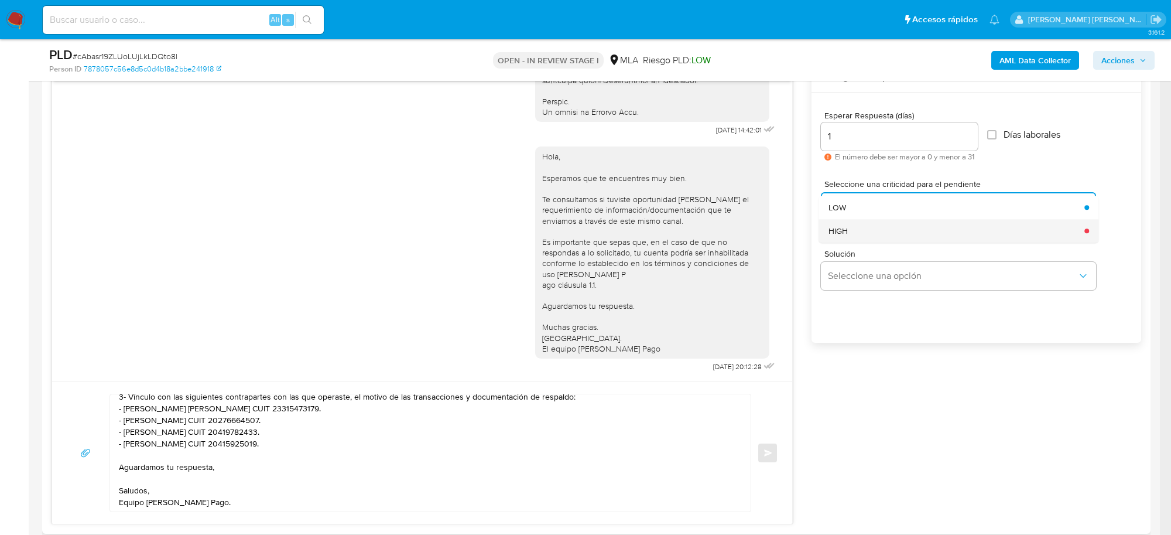
click at [875, 233] on div "HIGH" at bounding box center [953, 230] width 249 height 23
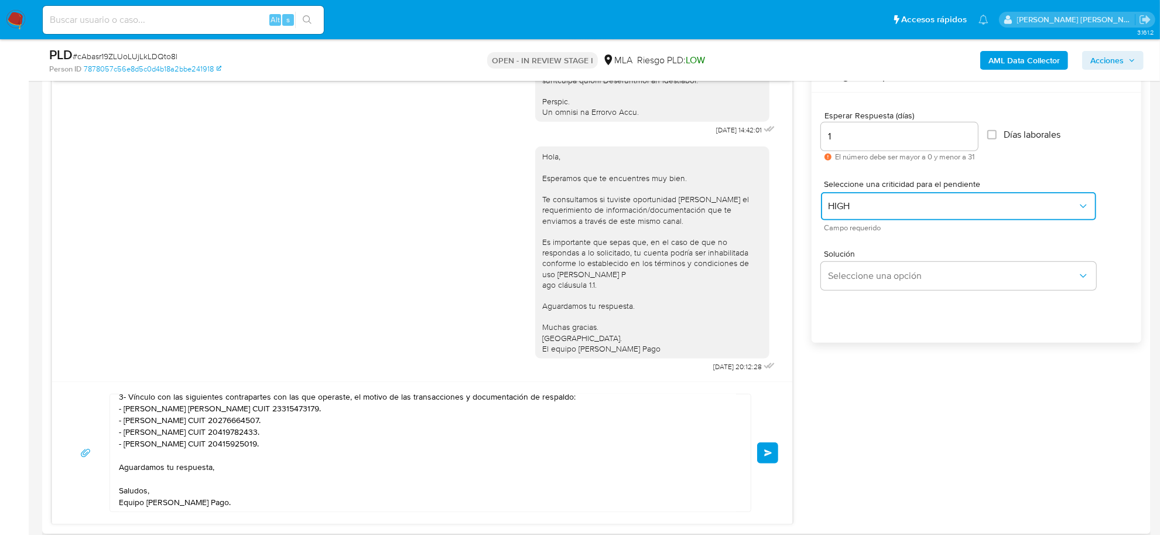
scroll to position [776, 0]
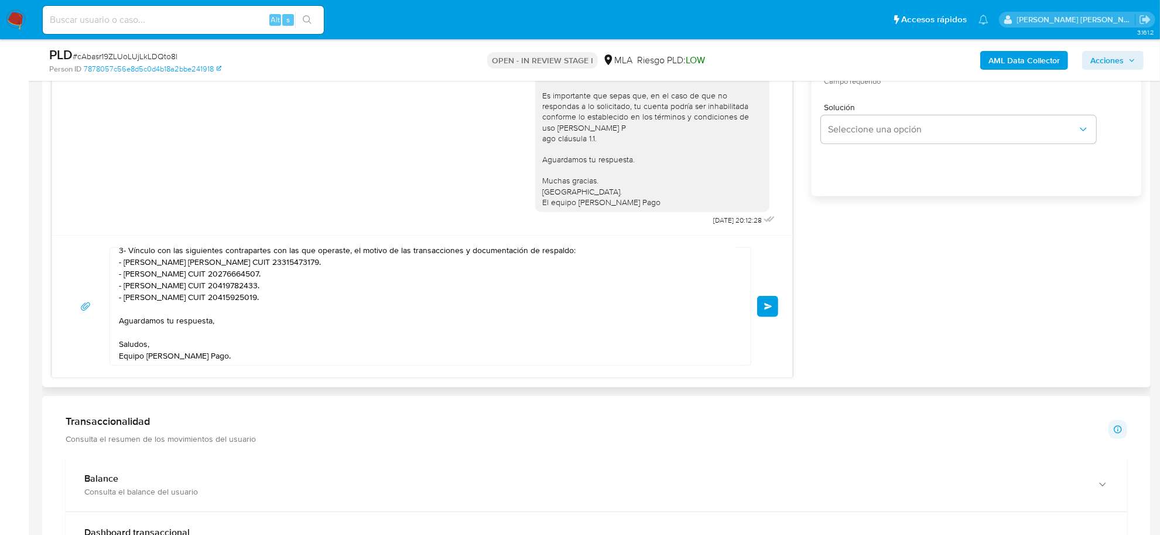
click at [764, 309] on span "Enviar" at bounding box center [768, 306] width 8 height 7
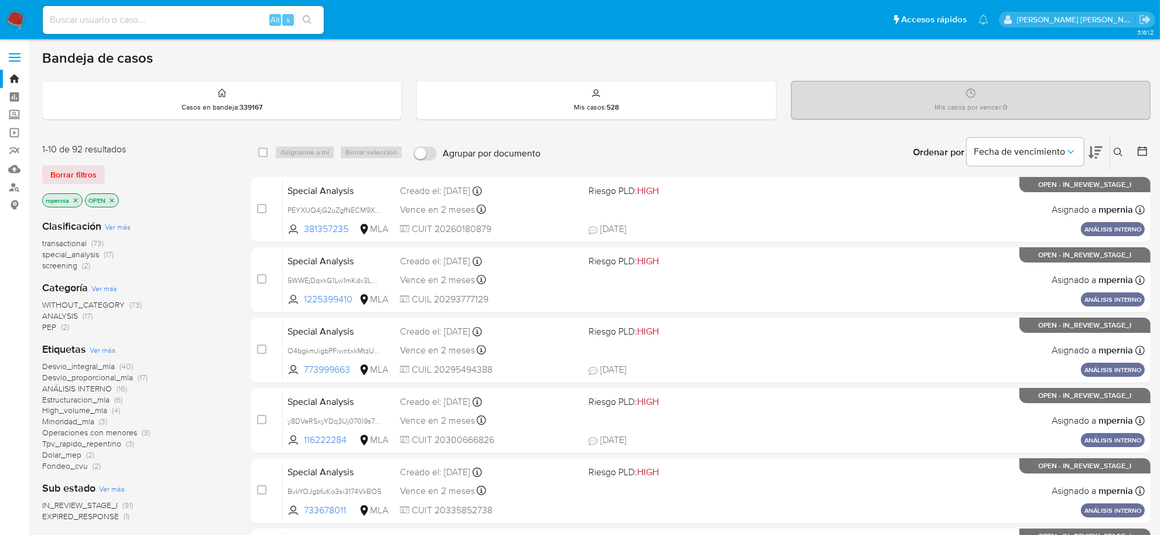
click at [73, 199] on icon "close-filter" at bounding box center [75, 200] width 7 height 7
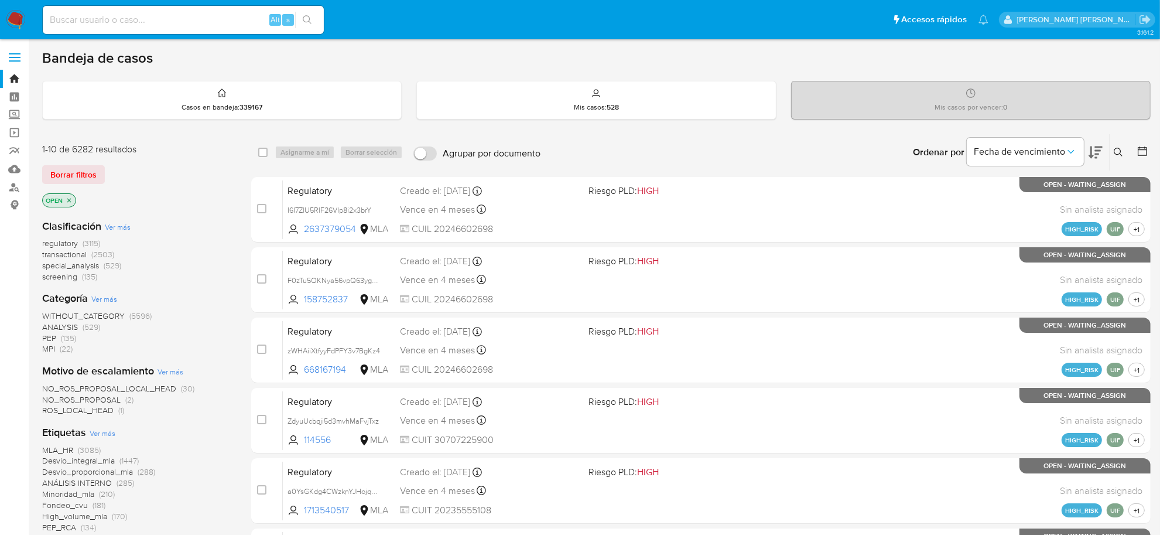
click at [1119, 153] on icon at bounding box center [1118, 152] width 9 height 9
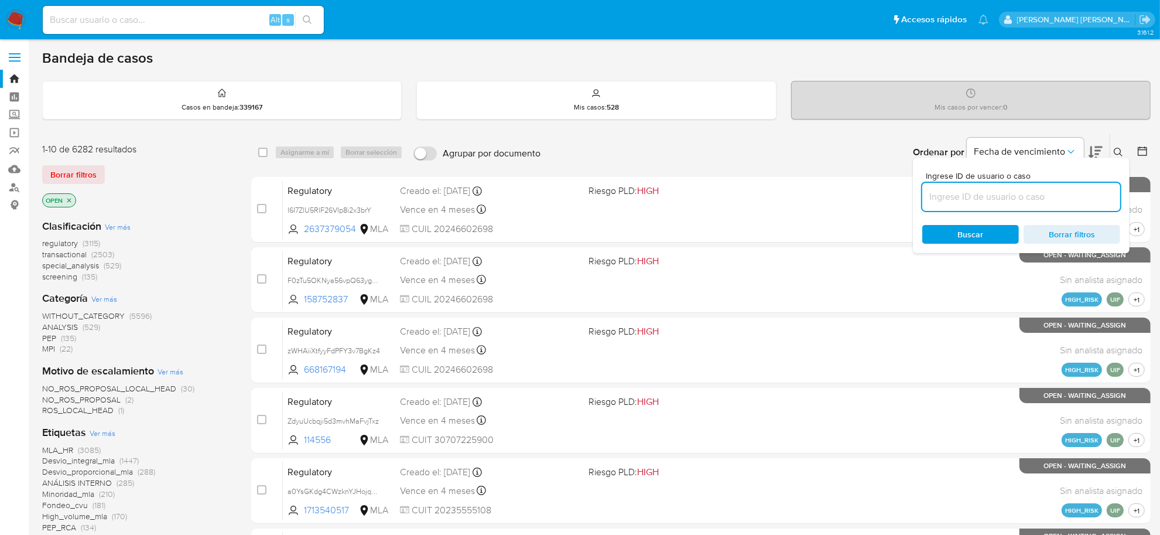
click at [1035, 194] on input at bounding box center [1021, 196] width 198 height 15
type input "cAbasr19ZLUoLUjLkLDQto8l"
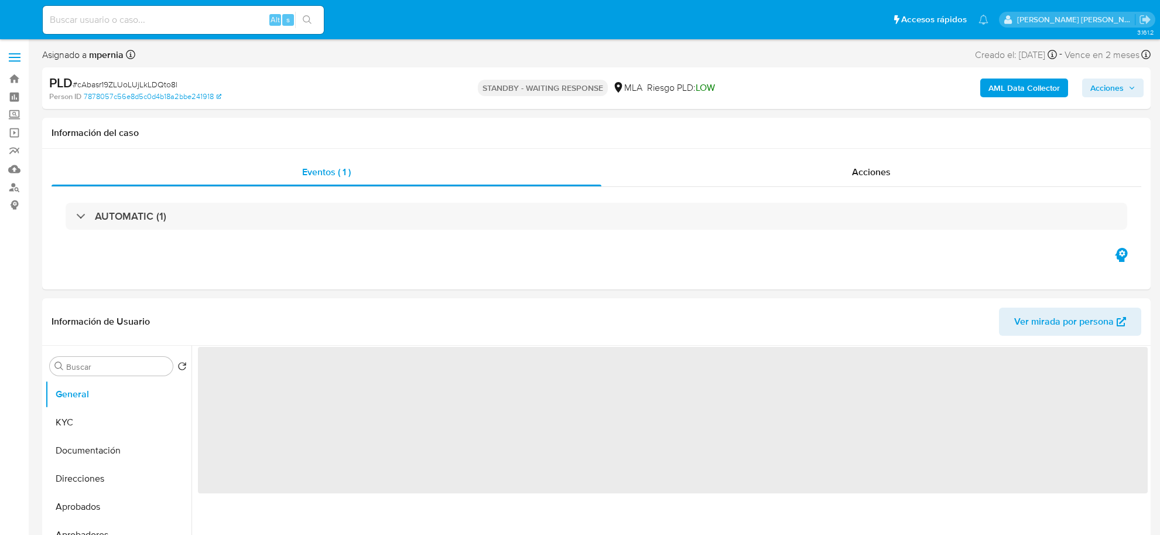
select select "10"
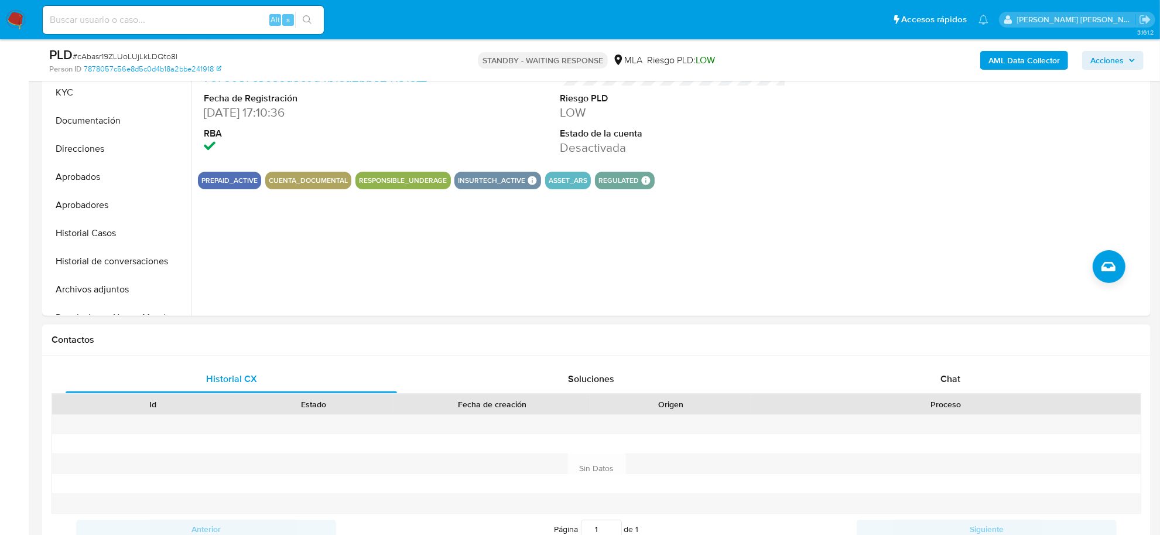
scroll to position [293, 0]
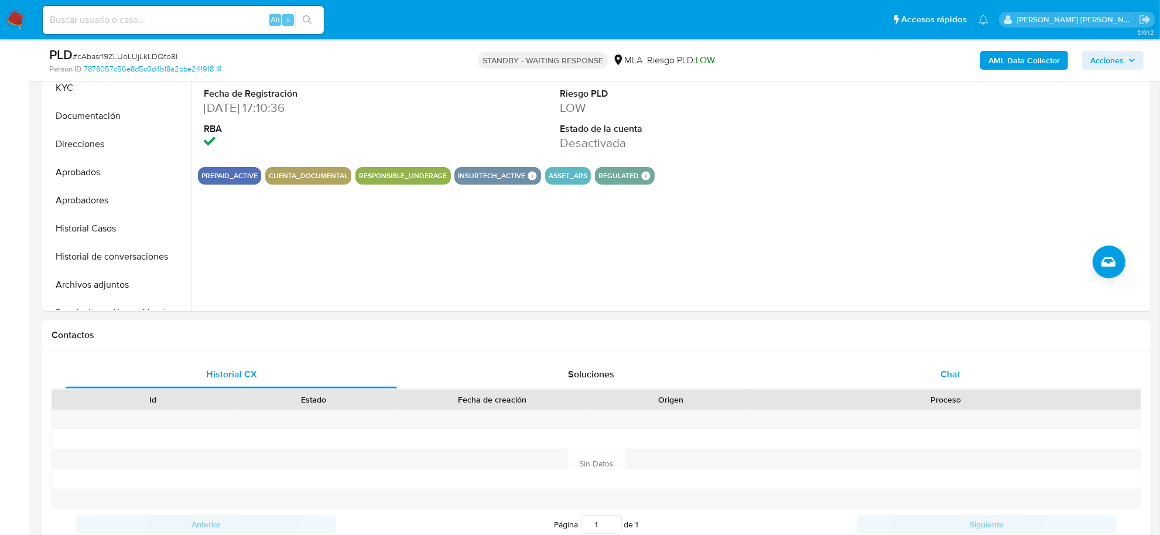
click at [952, 379] on span "Chat" at bounding box center [950, 373] width 20 height 13
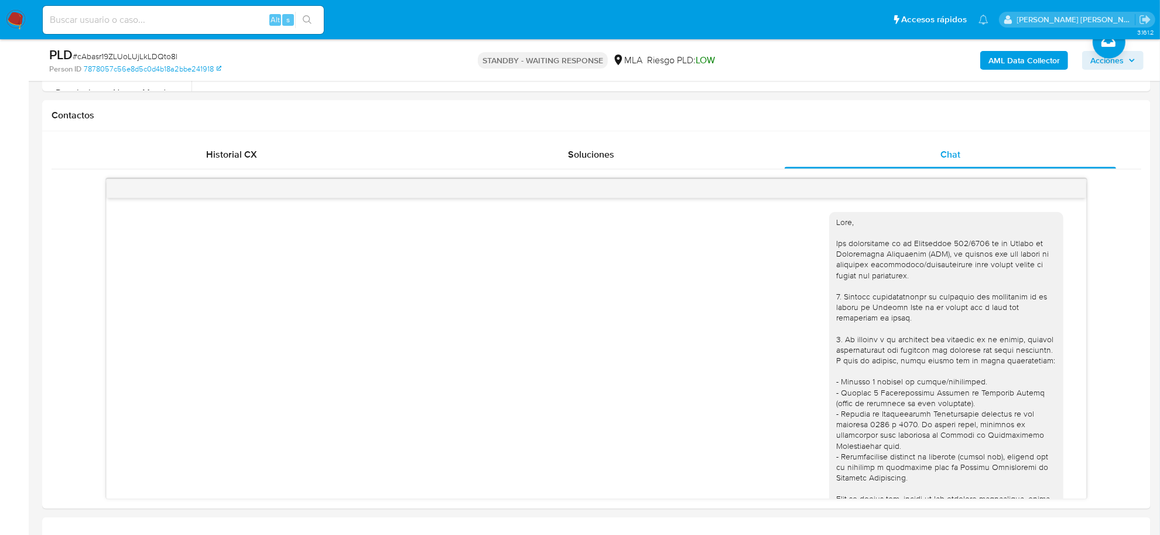
scroll to position [944, 0]
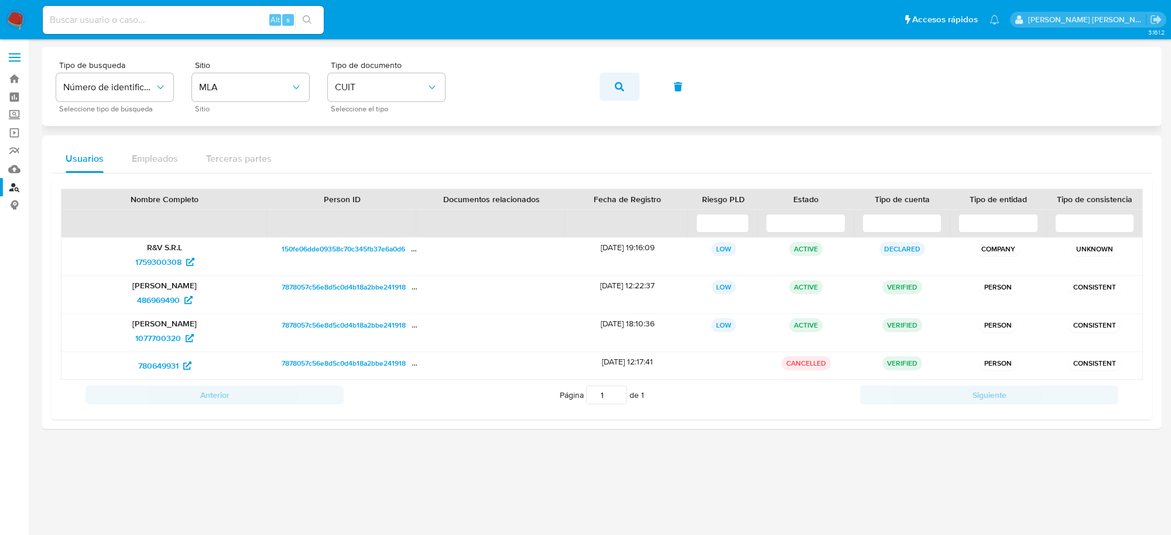
click at [621, 87] on icon "button" at bounding box center [619, 86] width 9 height 9
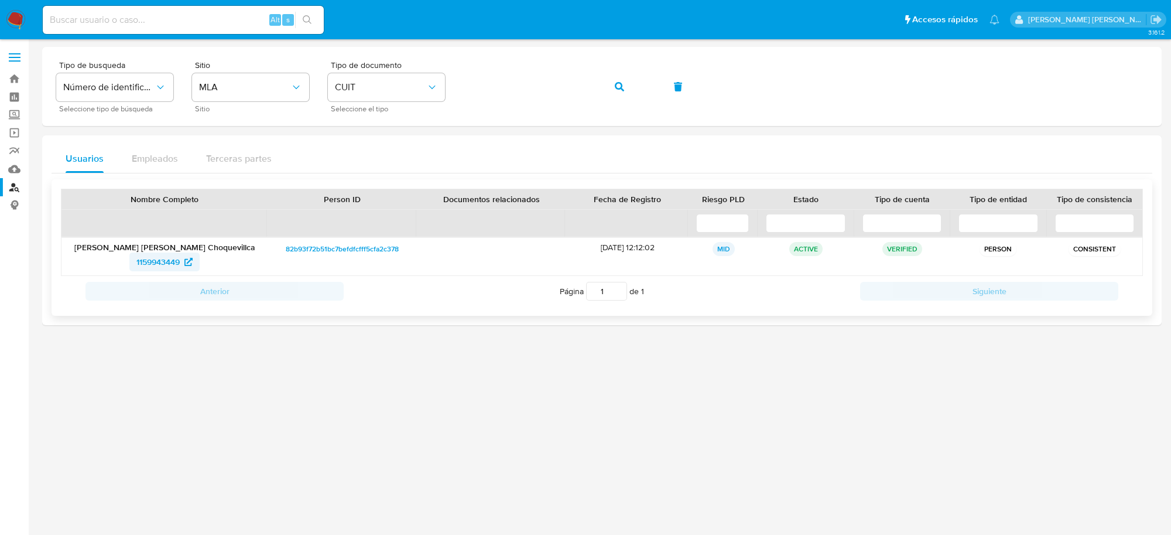
click at [151, 266] on span "1159943449" at bounding box center [157, 261] width 43 height 19
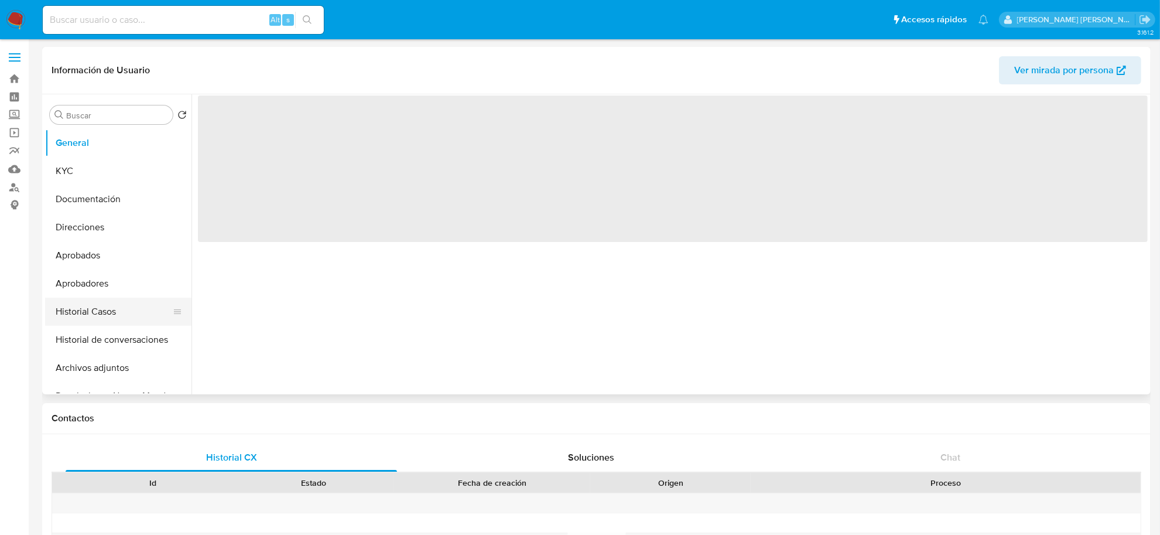
select select "10"
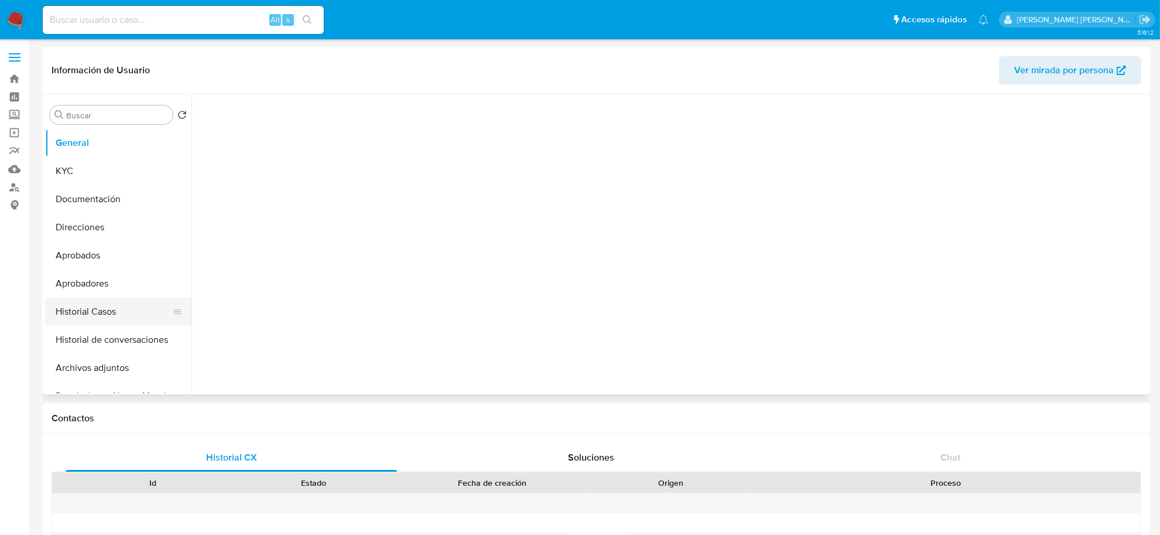
click at [93, 306] on button "Historial Casos" at bounding box center [113, 311] width 137 height 28
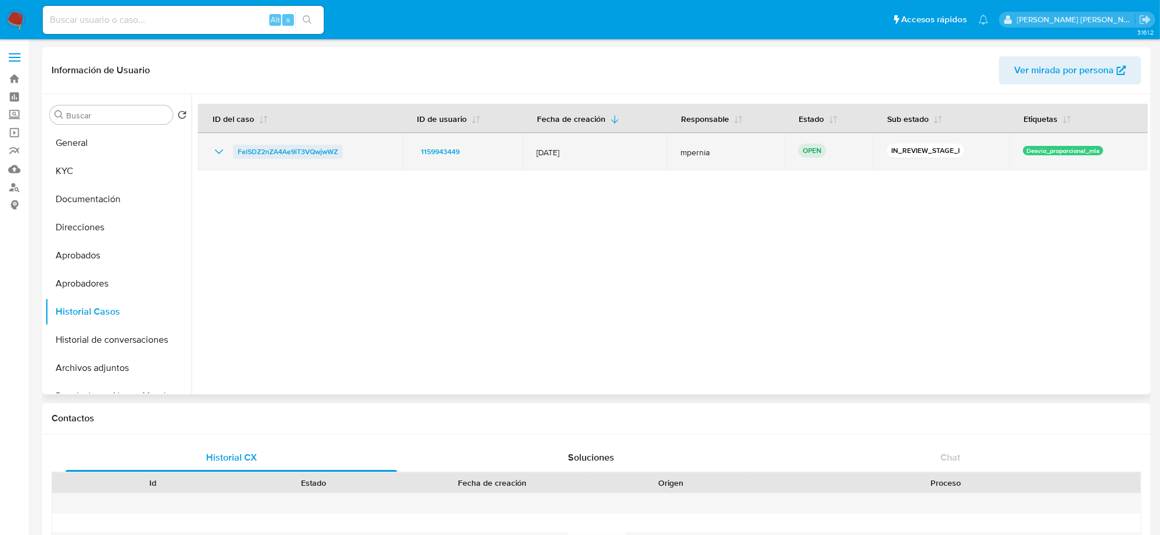
click at [332, 146] on span "FelSDZ2nZA4Ae9iT3VQwjwWZ" at bounding box center [288, 152] width 100 height 14
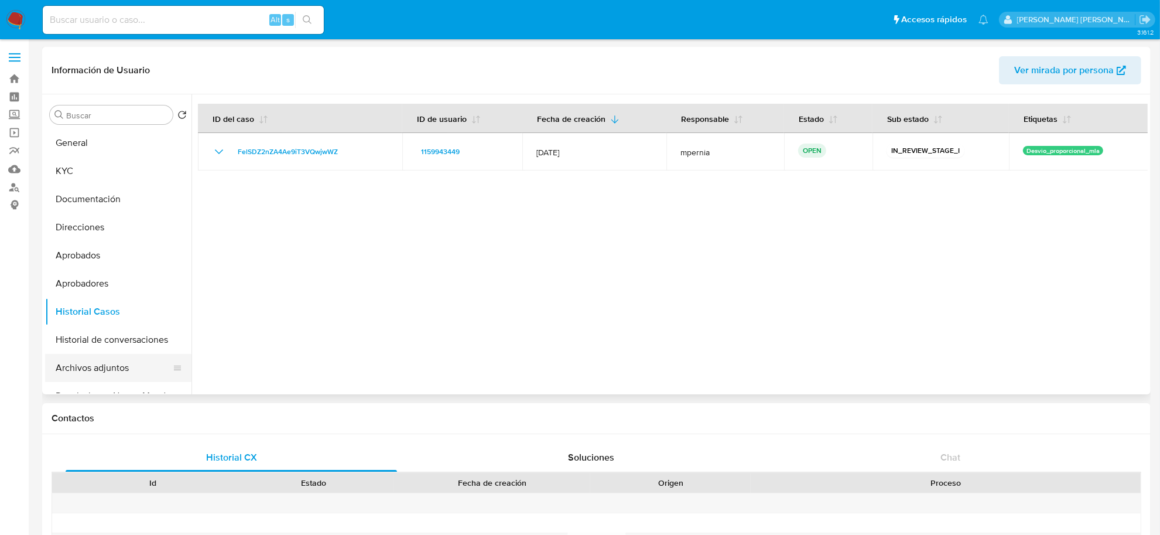
click at [97, 370] on button "Archivos adjuntos" at bounding box center [113, 368] width 137 height 28
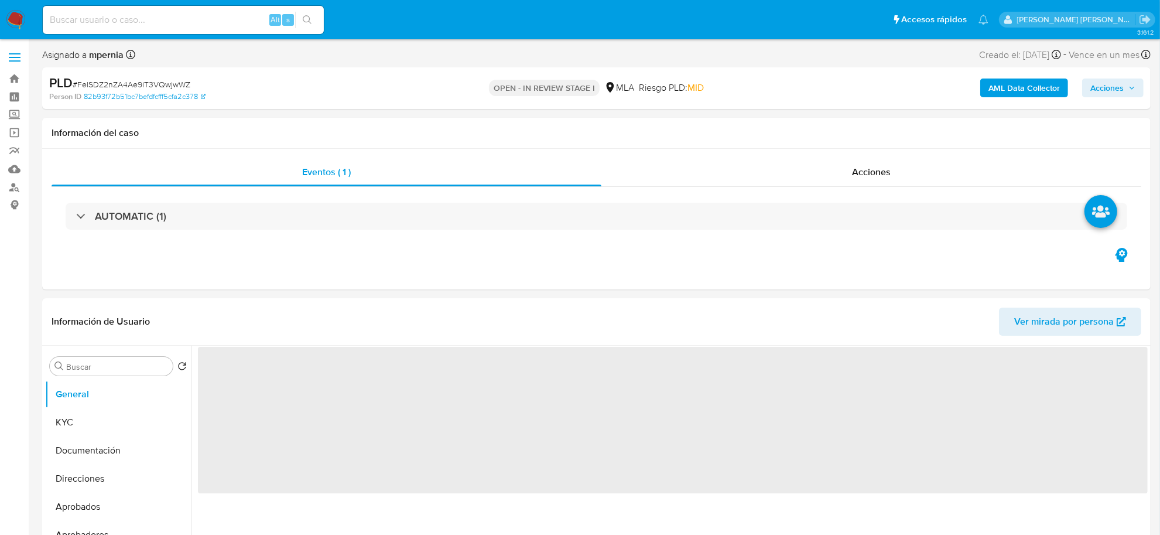
select select "10"
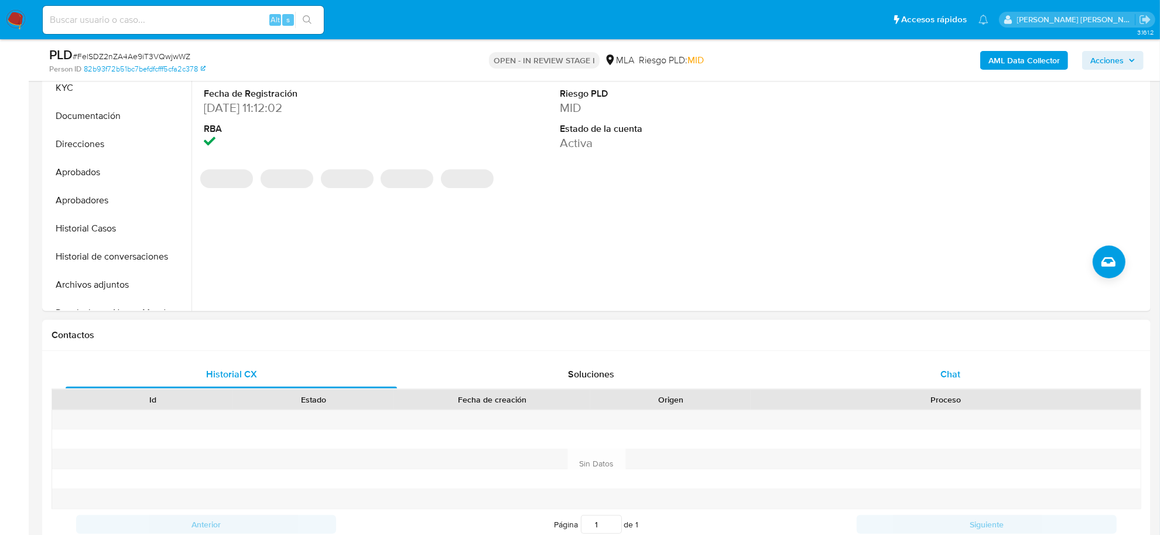
click at [972, 382] on div "Chat" at bounding box center [950, 374] width 331 height 28
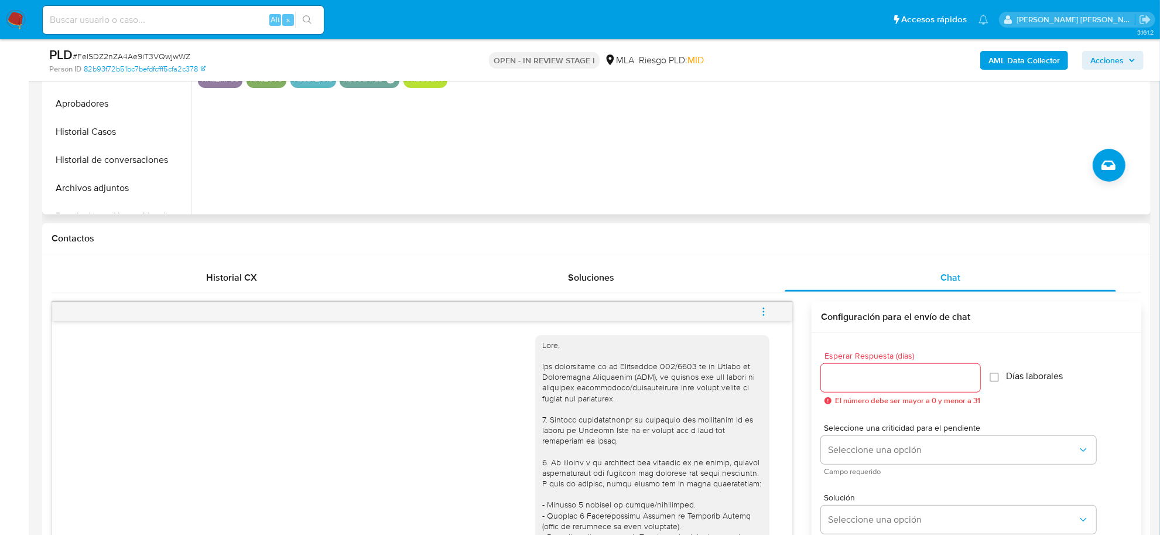
scroll to position [146, 0]
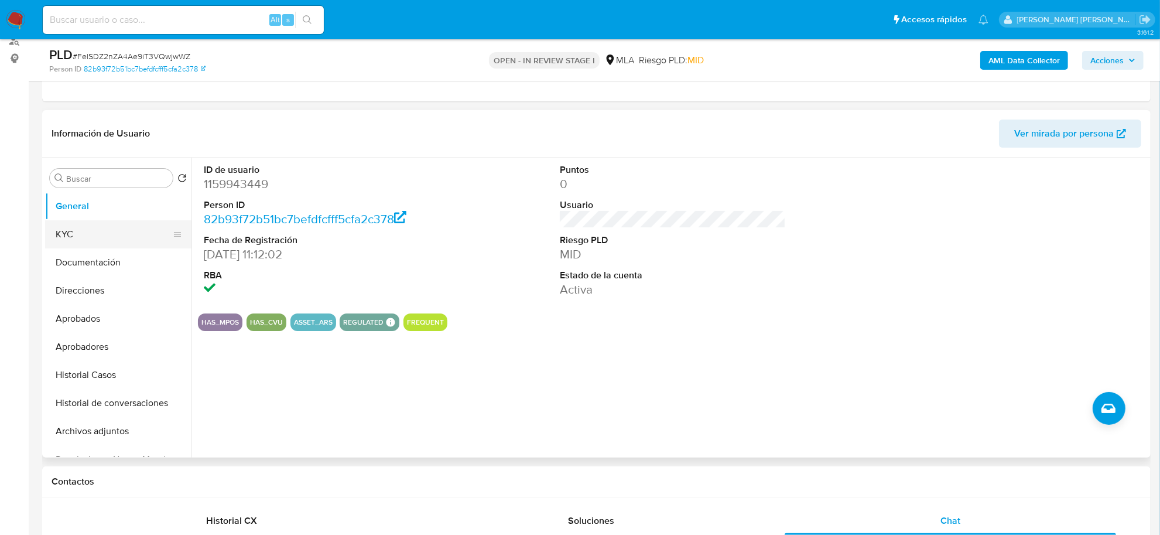
click at [71, 238] on button "KYC" at bounding box center [113, 234] width 137 height 28
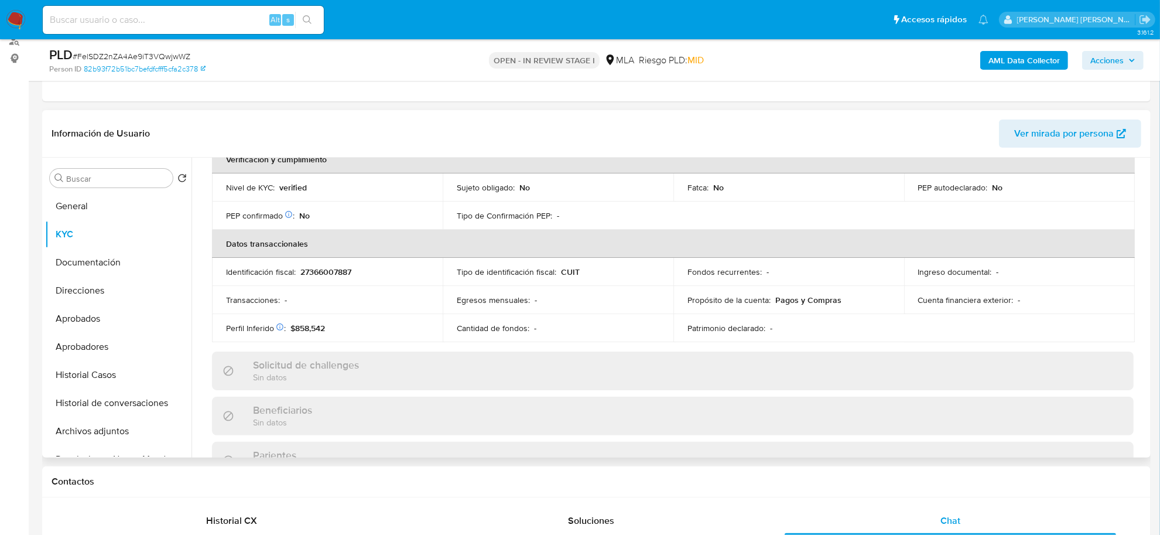
scroll to position [569, 0]
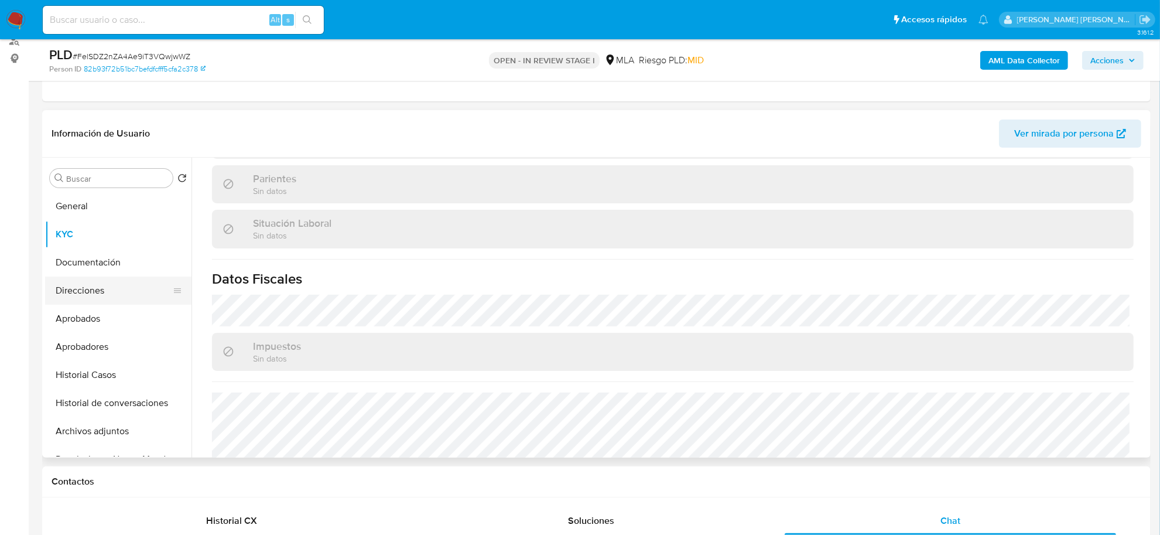
click at [84, 299] on button "Direcciones" at bounding box center [113, 290] width 137 height 28
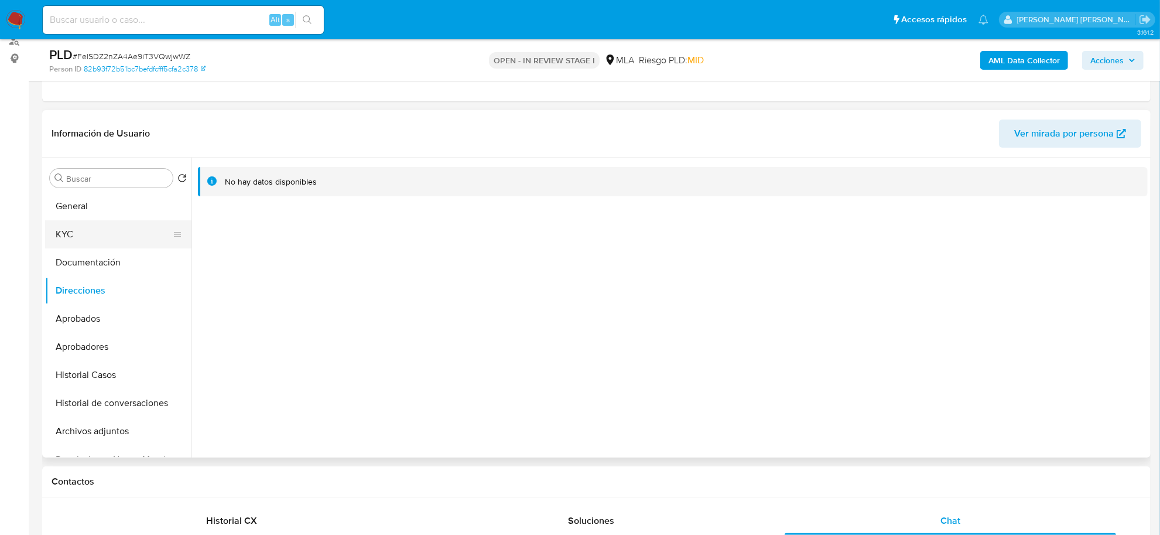
click at [63, 233] on button "KYC" at bounding box center [113, 234] width 137 height 28
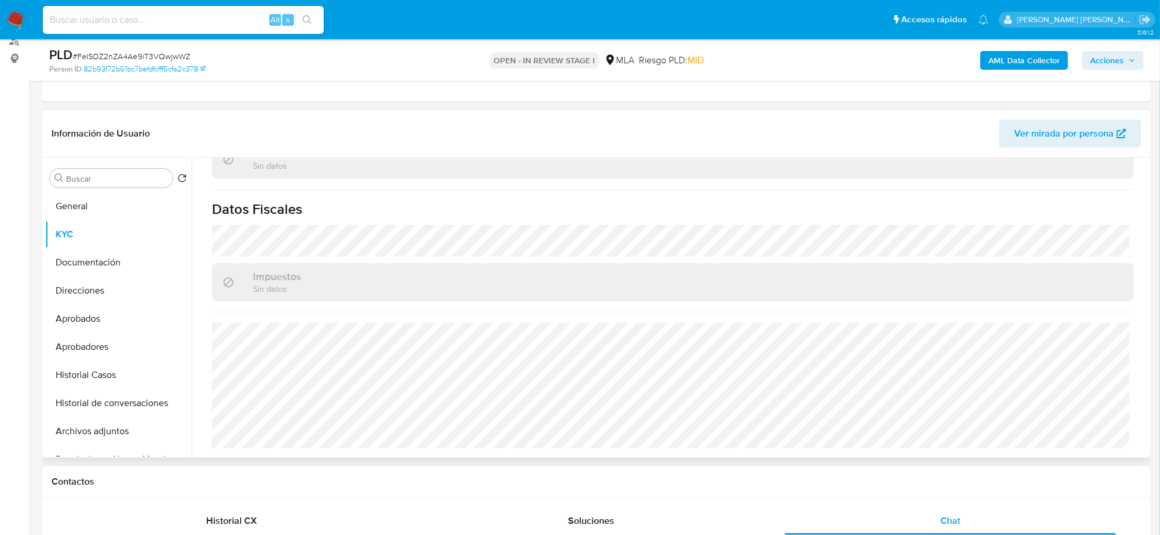
scroll to position [638, 0]
click at [64, 262] on button "Documentación" at bounding box center [113, 262] width 137 height 28
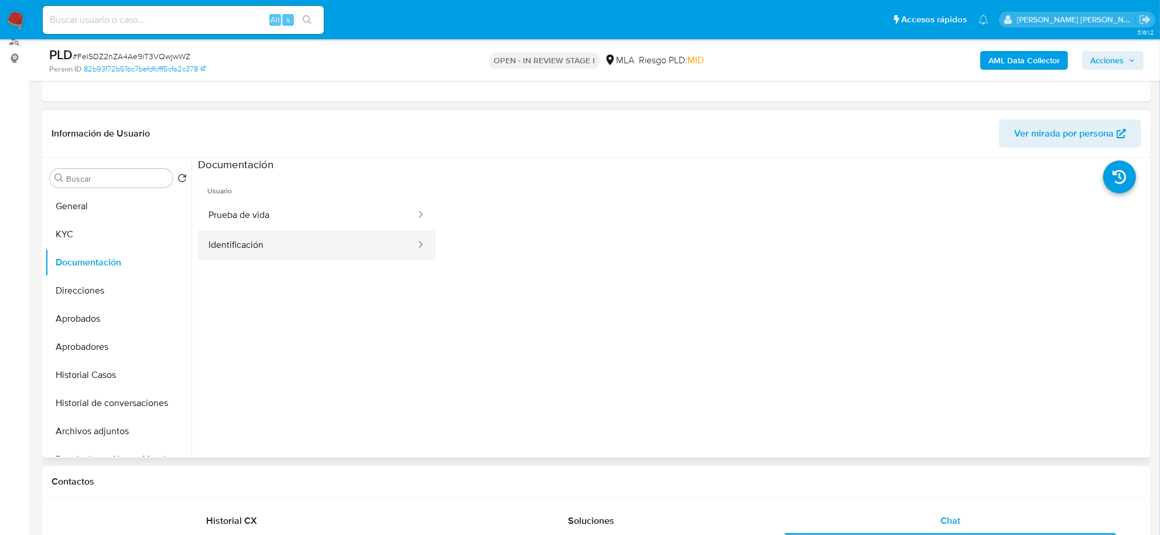
click at [236, 244] on button "Identificación" at bounding box center [307, 245] width 219 height 30
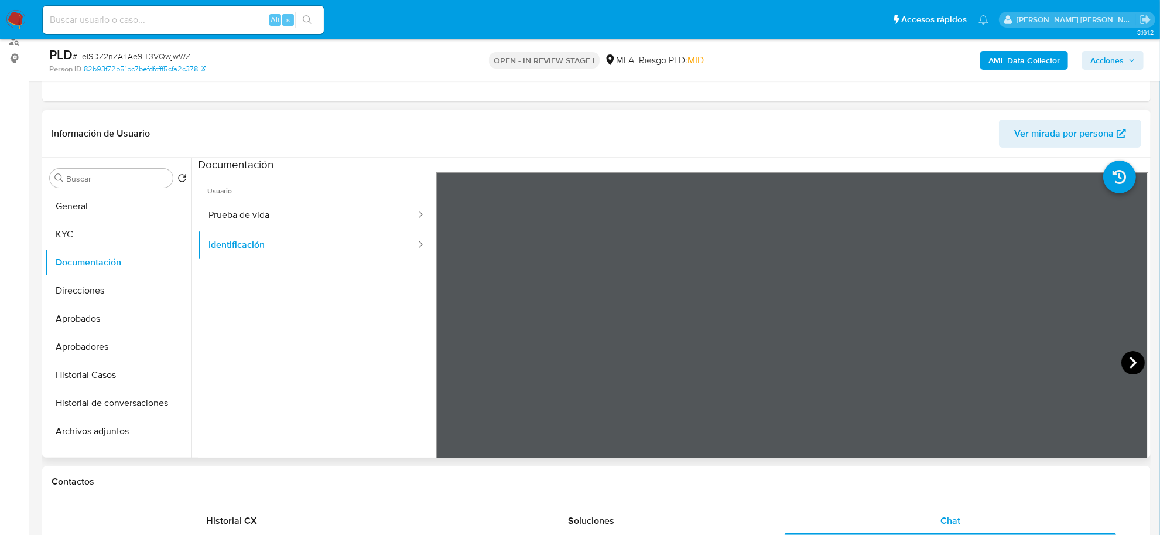
click at [1129, 366] on icon at bounding box center [1132, 362] width 23 height 23
click at [64, 242] on button "KYC" at bounding box center [113, 234] width 137 height 28
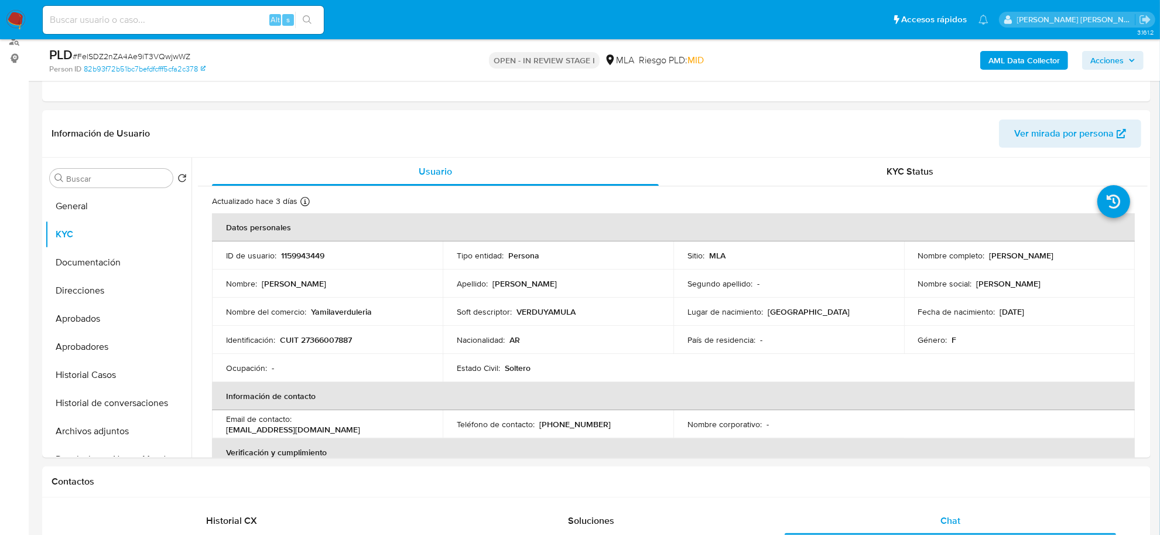
drag, startPoint x: 915, startPoint y: 261, endPoint x: 1049, endPoint y: 267, distance: 133.7
click at [1049, 267] on td "Nombre completo : Rosa Carina Chavarria Choquevillca" at bounding box center [1019, 255] width 231 height 28
click at [1018, 60] on b "AML Data Collector" at bounding box center [1023, 60] width 71 height 19
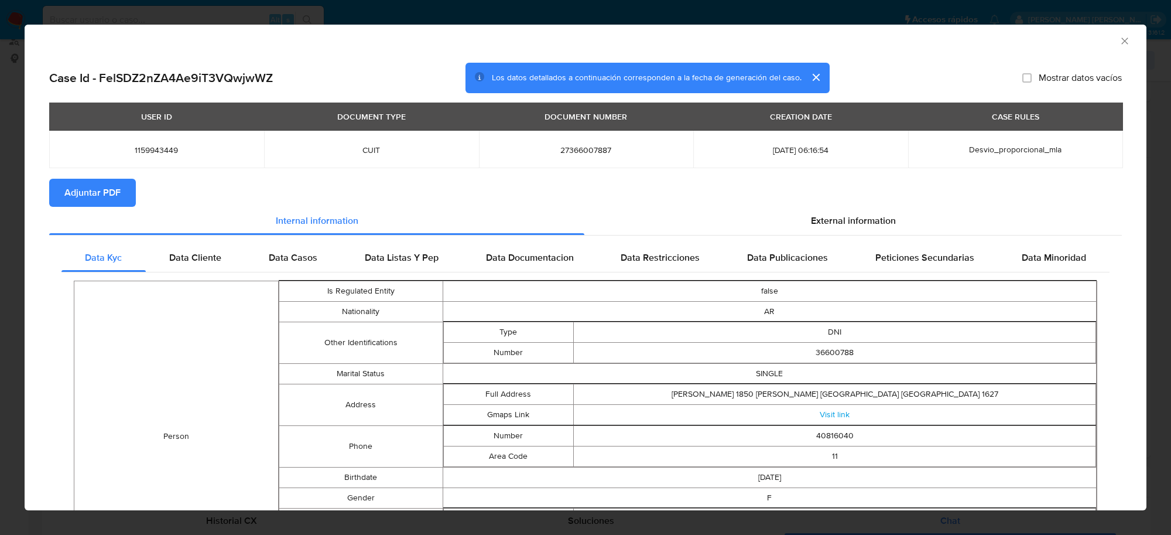
click at [97, 196] on span "Adjuntar PDF" at bounding box center [92, 193] width 56 height 26
click at [1119, 37] on icon "Cerrar ventana" at bounding box center [1125, 41] width 12 height 12
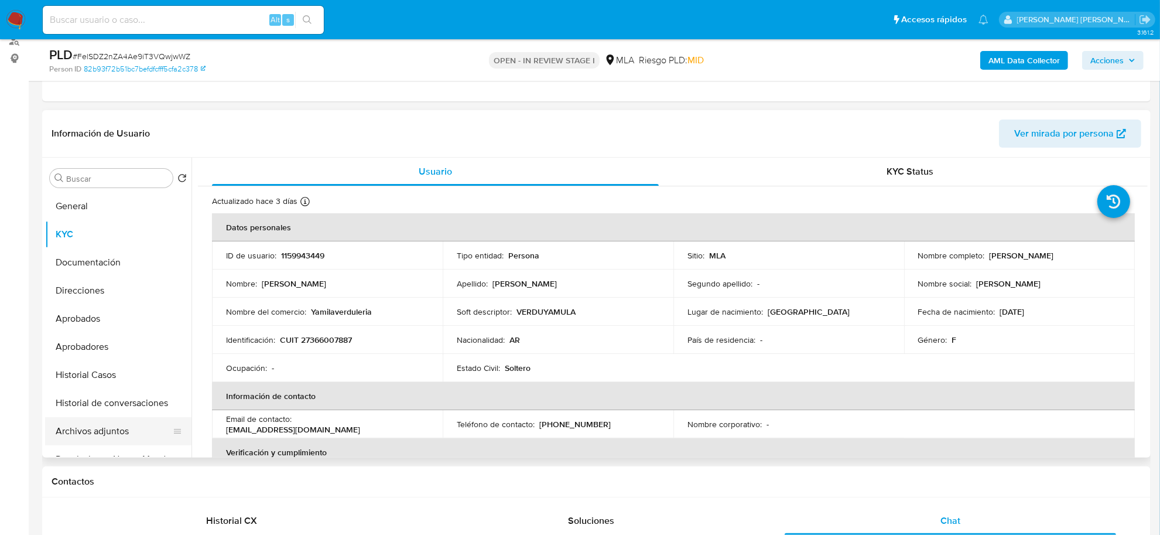
click at [70, 431] on button "Archivos adjuntos" at bounding box center [113, 431] width 137 height 28
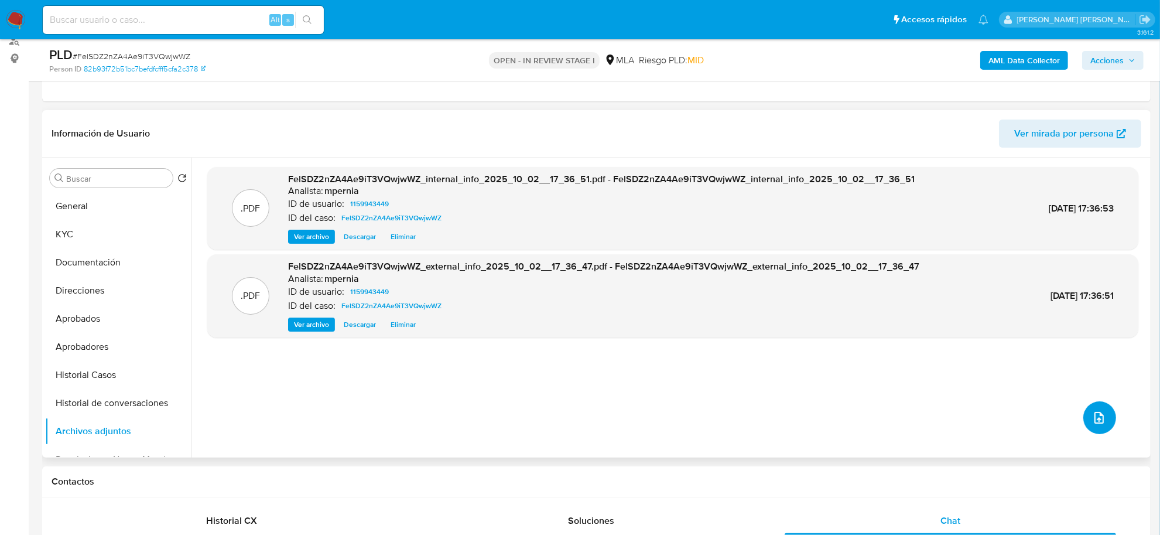
click at [1099, 409] on button "upload-file" at bounding box center [1099, 417] width 33 height 33
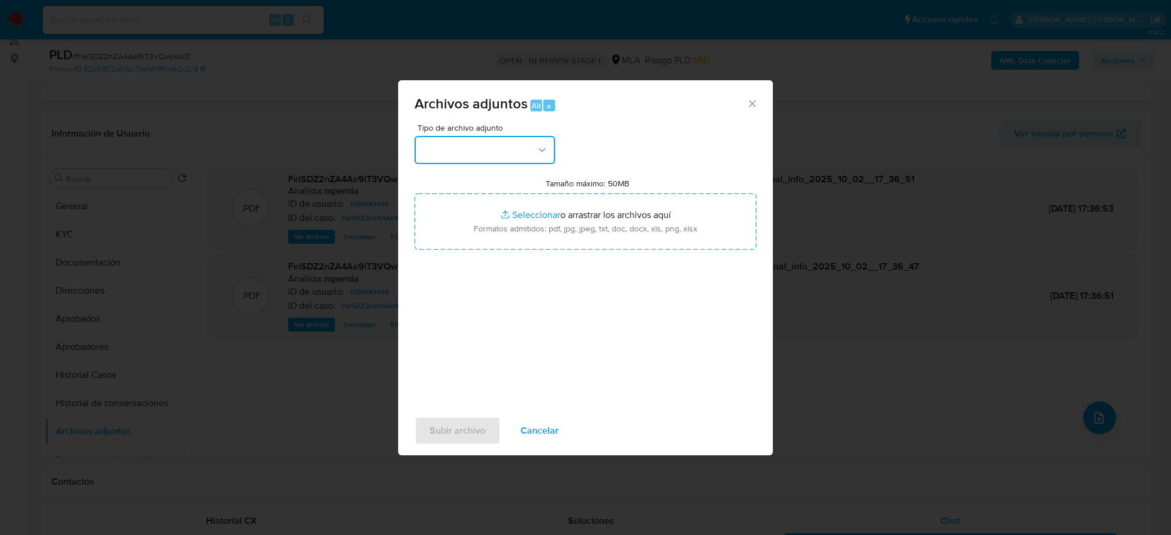
click at [463, 162] on button "button" at bounding box center [485, 150] width 141 height 28
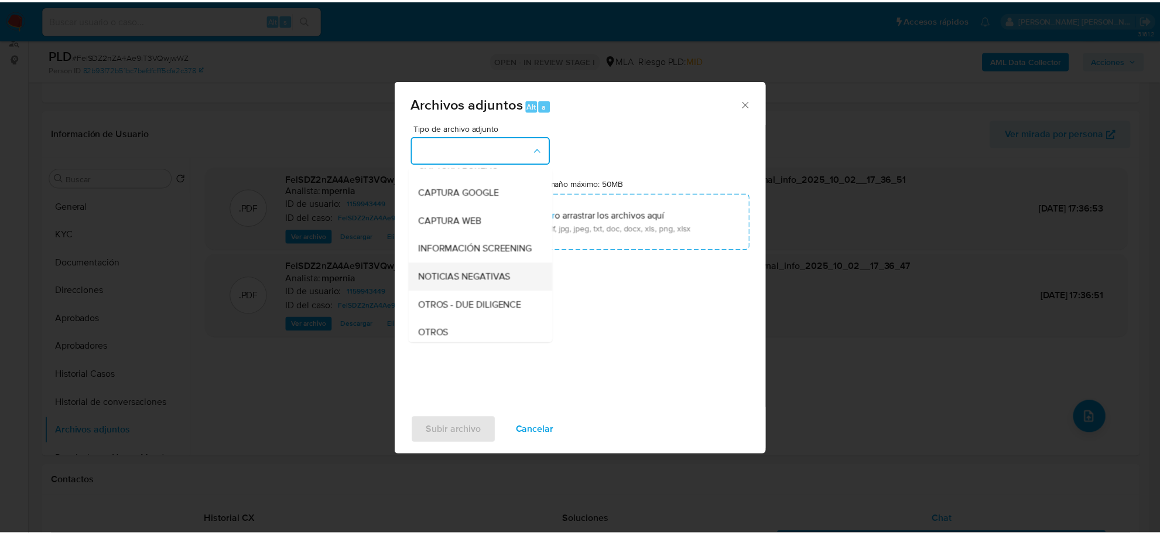
scroll to position [146, 0]
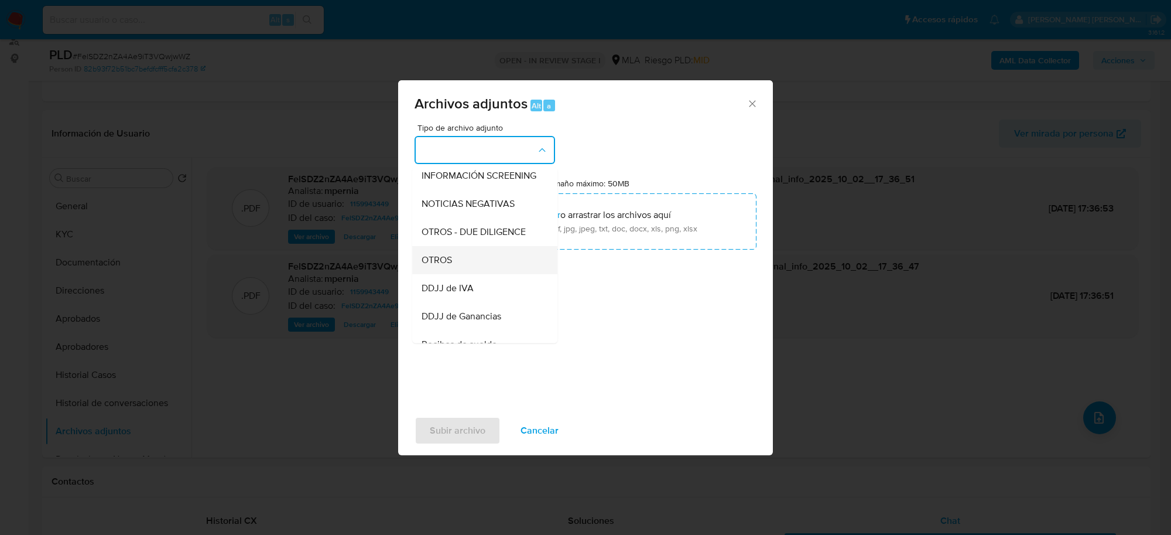
click at [450, 274] on div "OTROS" at bounding box center [481, 260] width 119 height 28
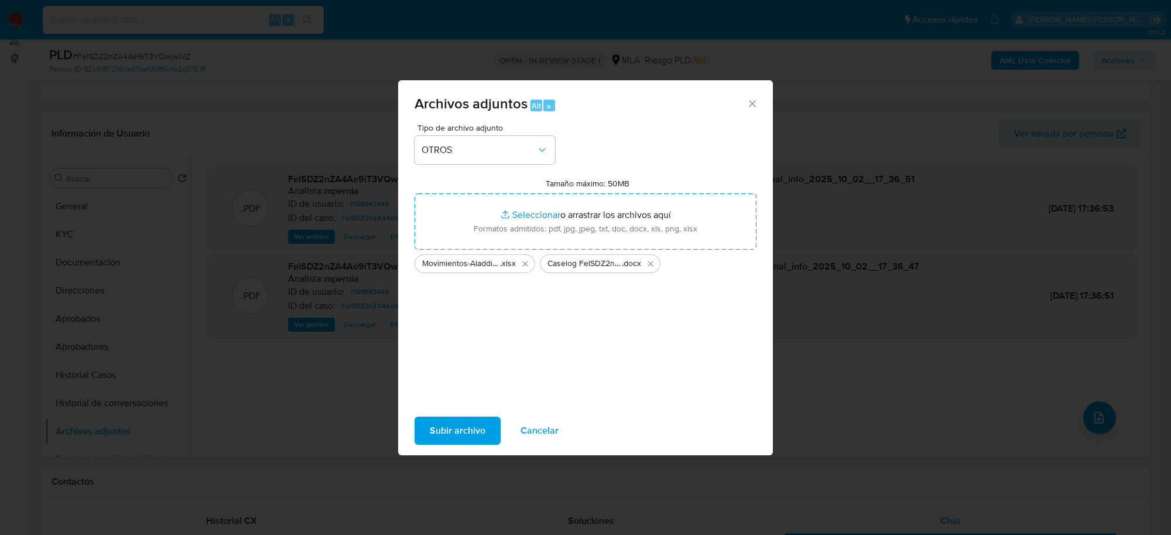
click at [464, 427] on span "Subir archivo" at bounding box center [458, 431] width 56 height 26
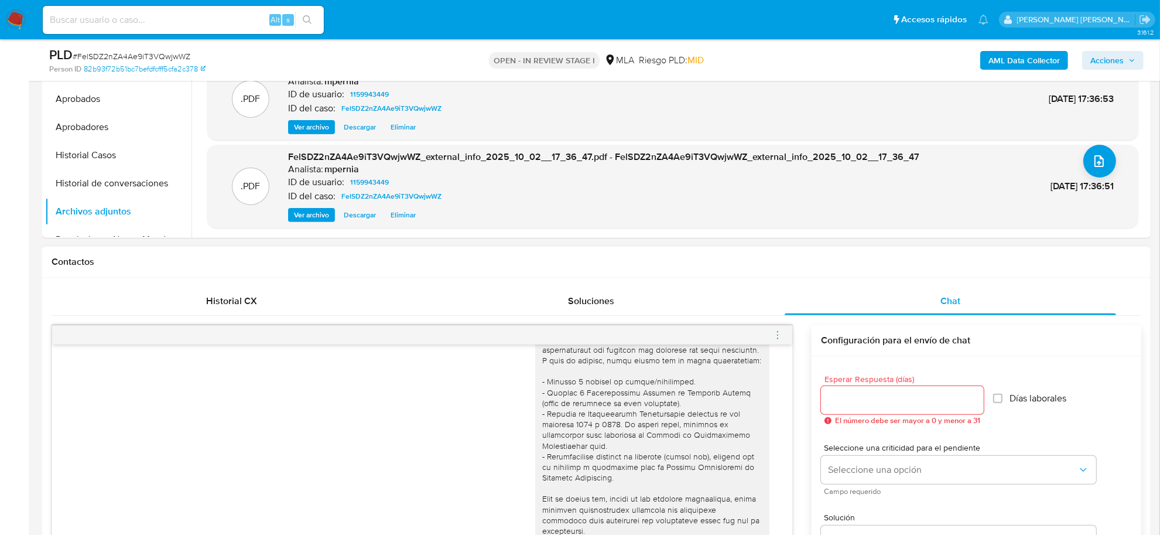
click at [776, 336] on icon "menu-action" at bounding box center [777, 335] width 11 height 11
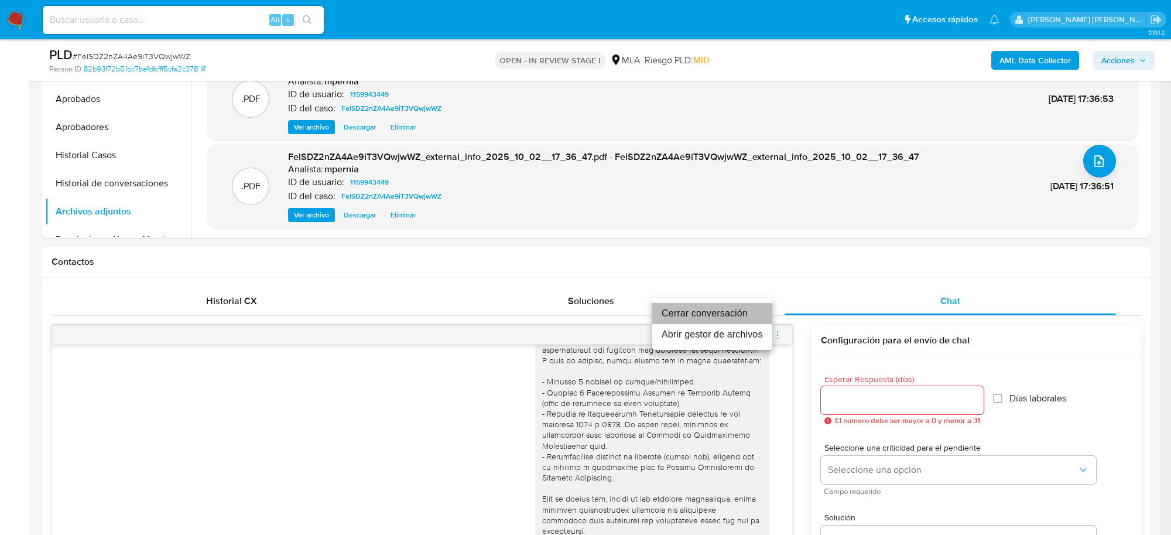
click at [743, 312] on li "Cerrar conversación" at bounding box center [712, 313] width 120 height 21
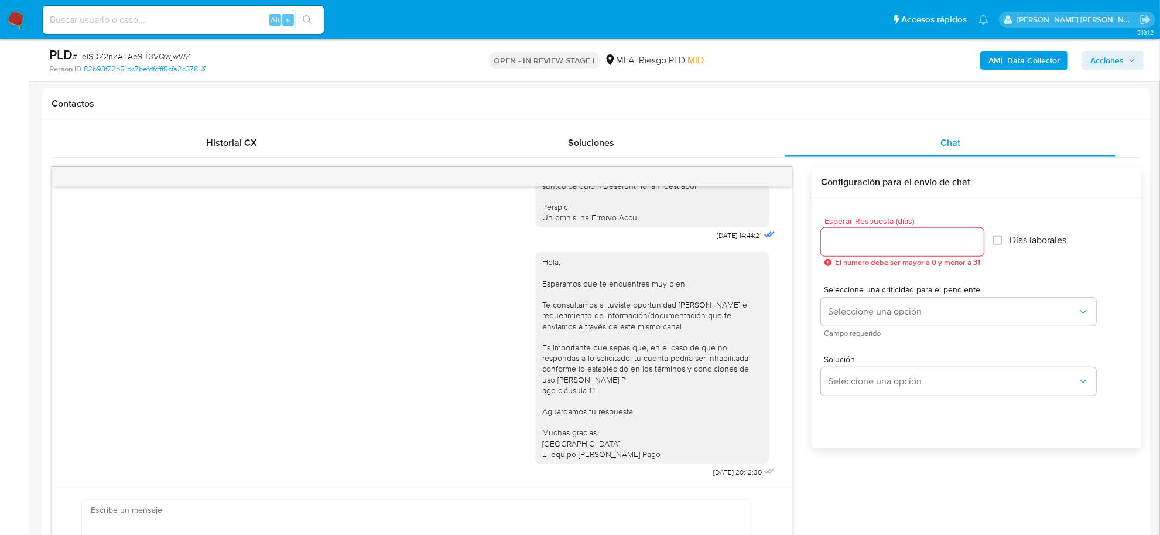
scroll to position [732, 0]
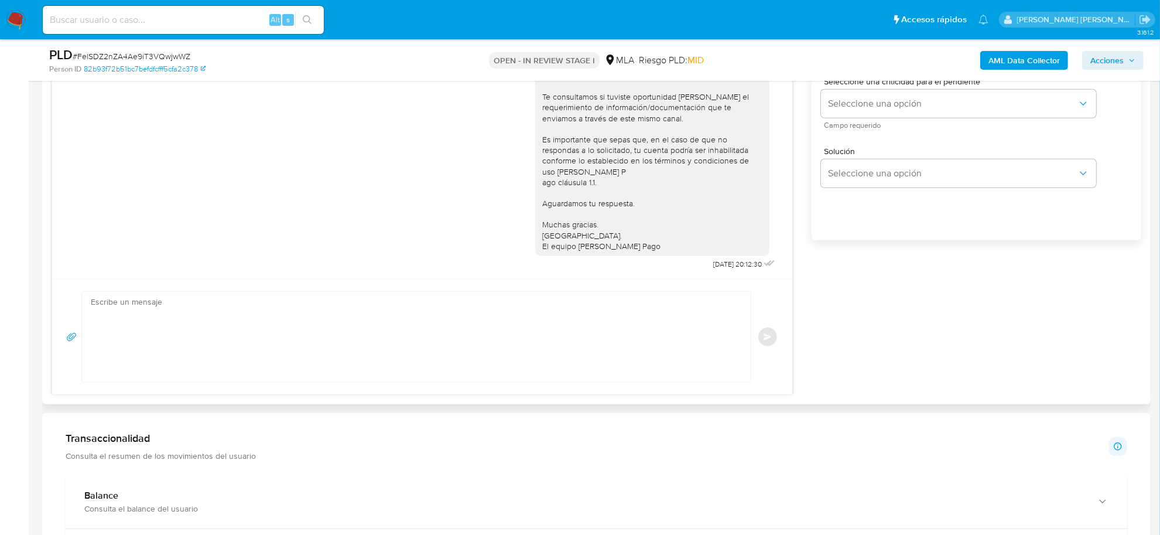
click at [921, 340] on div "17/09/2025 14:44:21 Hola, Esperamos que te encuentres muy bien. Te consultamos …" at bounding box center [597, 177] width 1090 height 436
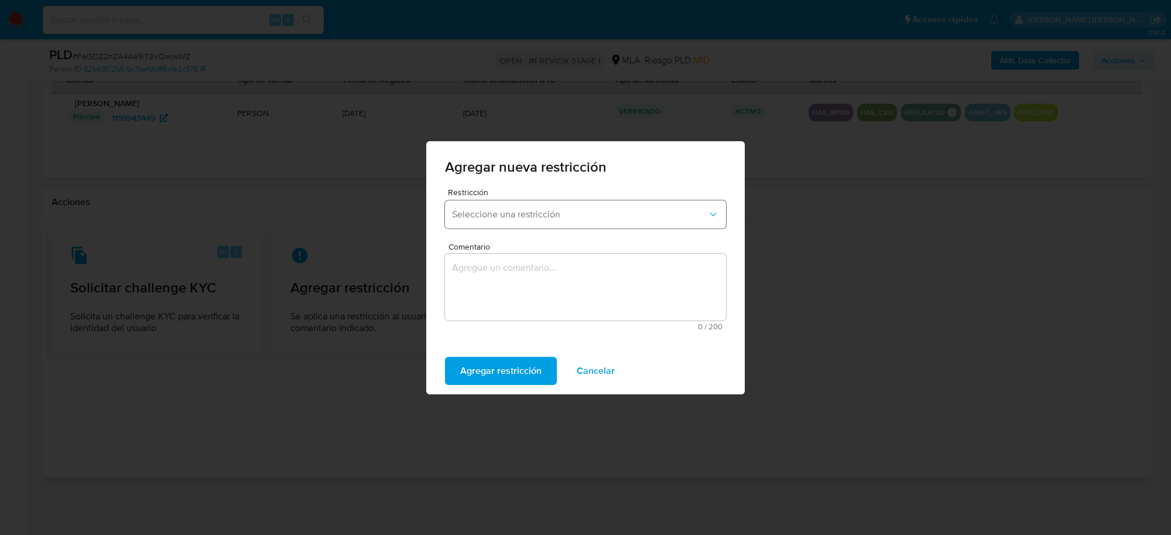
click at [577, 220] on span "Seleccione una restricción" at bounding box center [579, 214] width 255 height 12
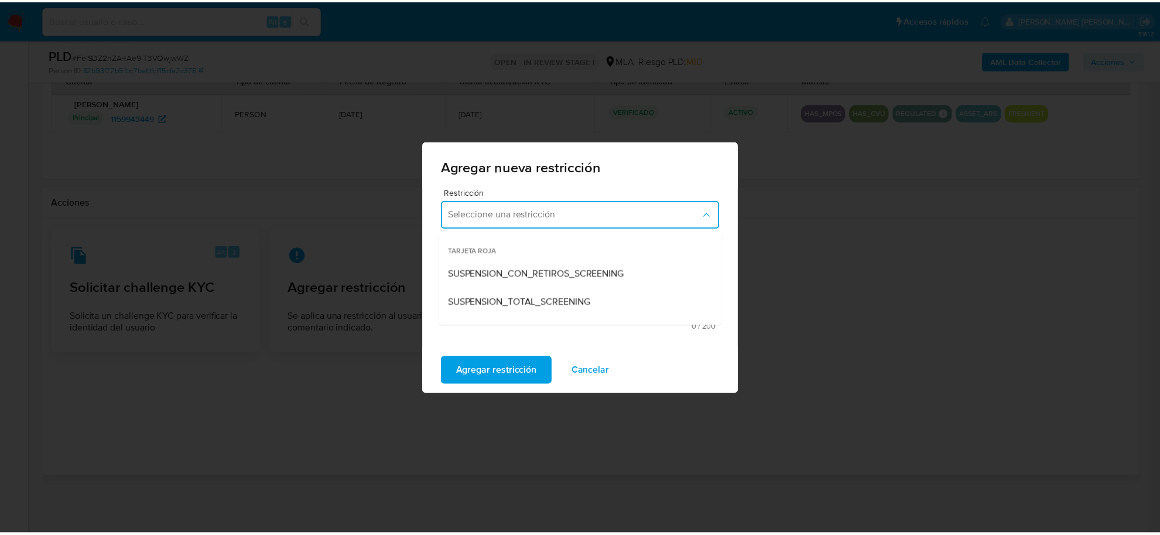
scroll to position [146, 0]
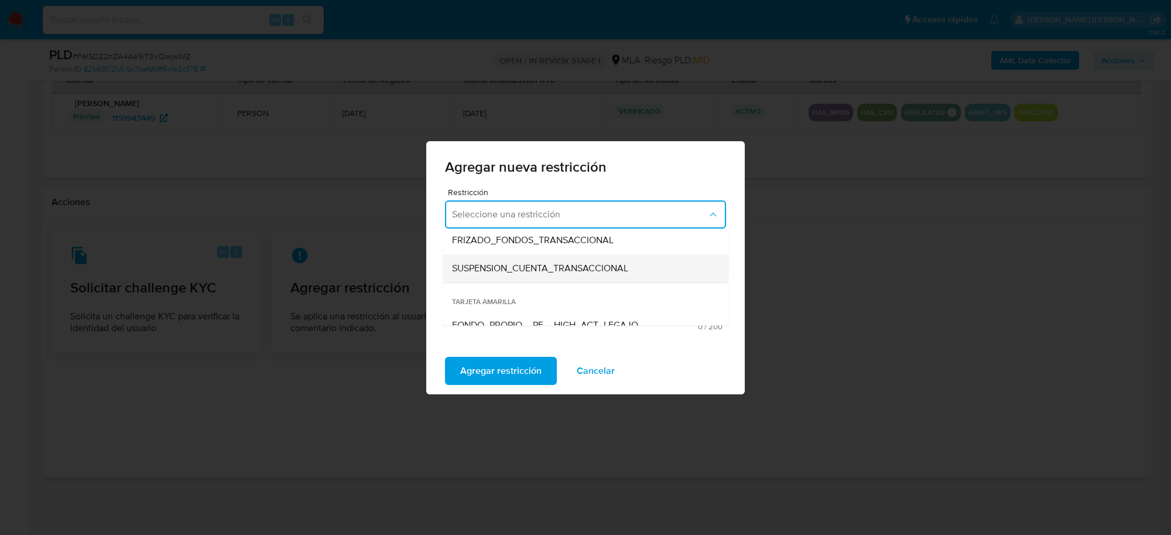
click at [568, 262] on span "SUSPENSION_CUENTA_TRANSACCIONAL" at bounding box center [540, 268] width 176 height 12
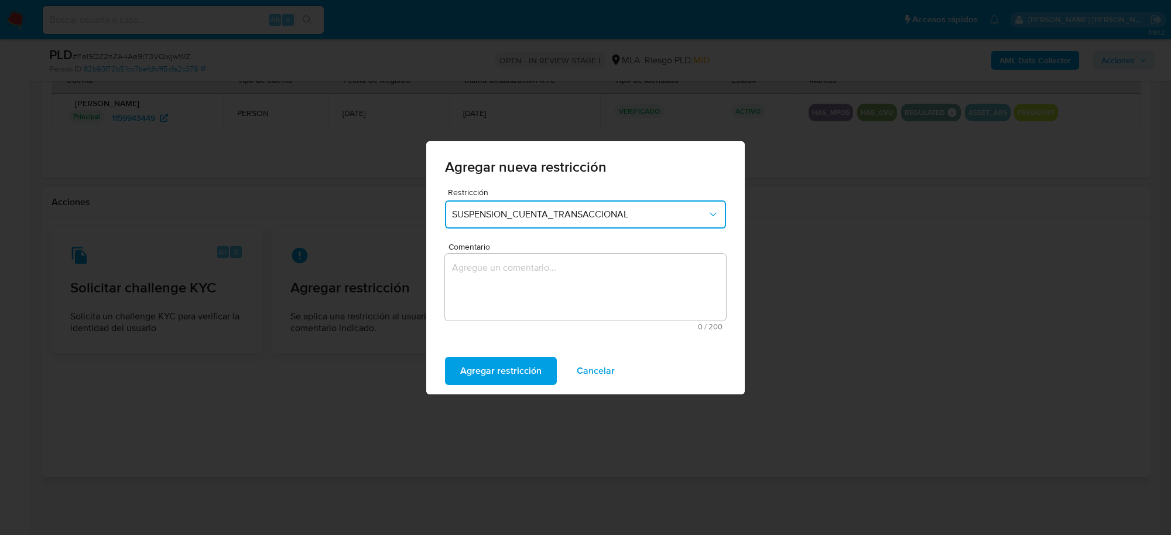
click at [569, 270] on textarea "Comentario" at bounding box center [585, 287] width 281 height 67
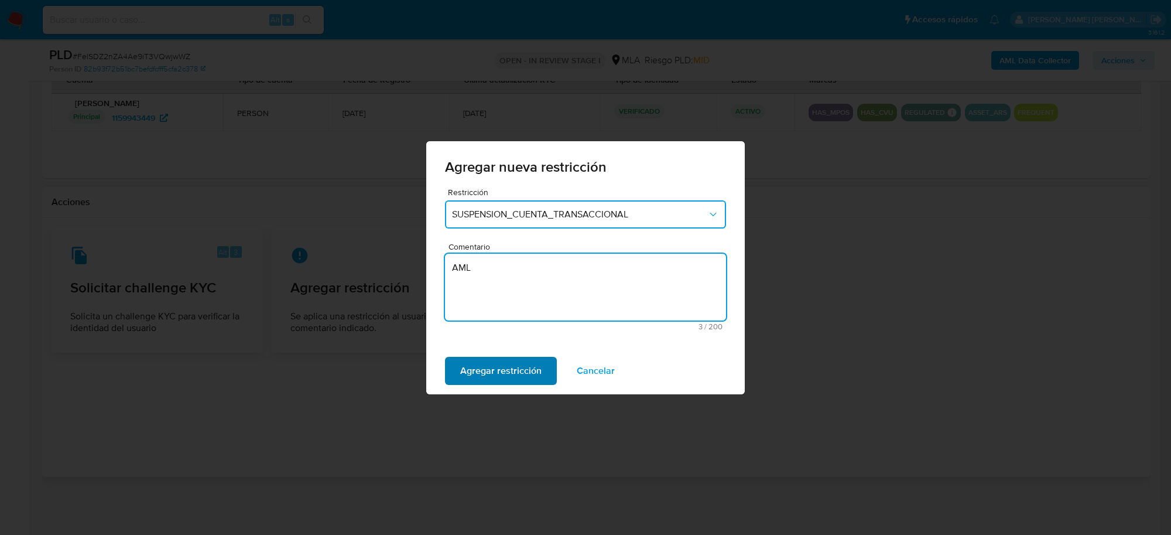
type textarea "AML"
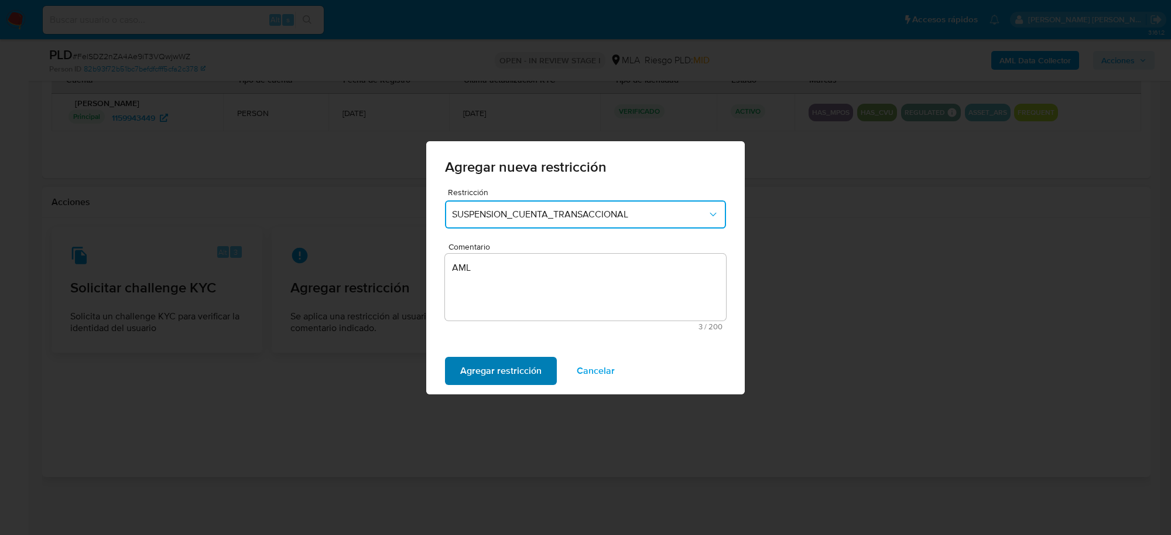
click at [533, 371] on span "Agregar restricción" at bounding box center [500, 371] width 81 height 26
click at [495, 373] on span "Confirmar" at bounding box center [481, 371] width 42 height 26
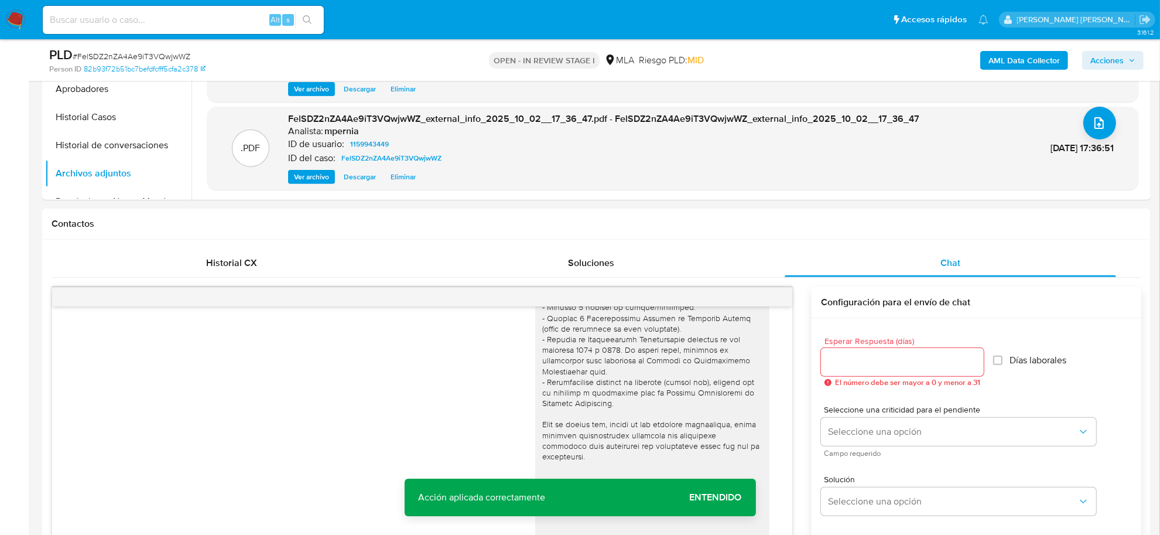
scroll to position [331, 0]
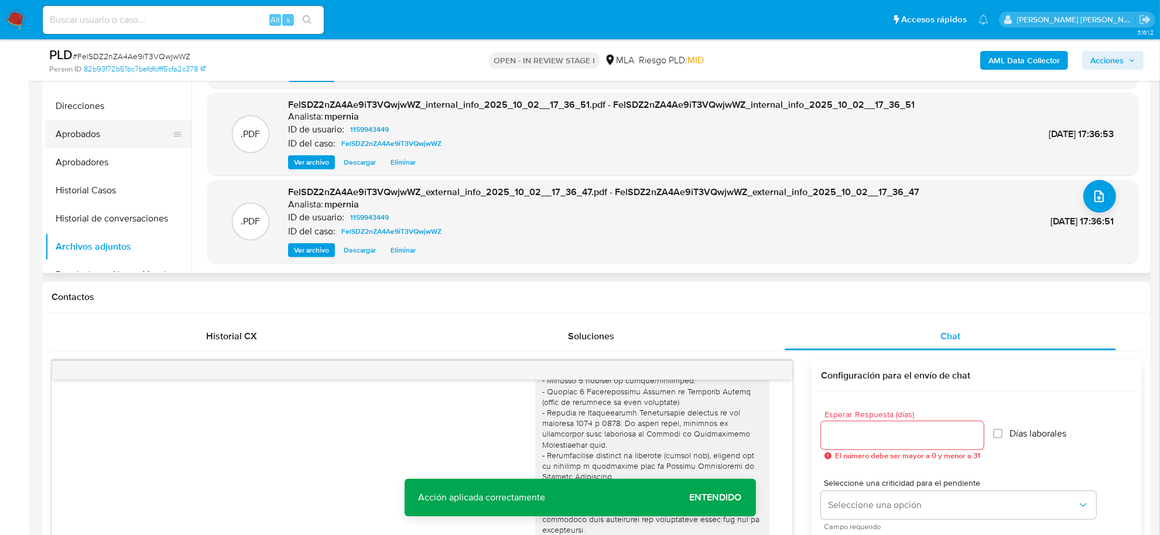
click at [93, 136] on button "Aprobados" at bounding box center [113, 134] width 137 height 28
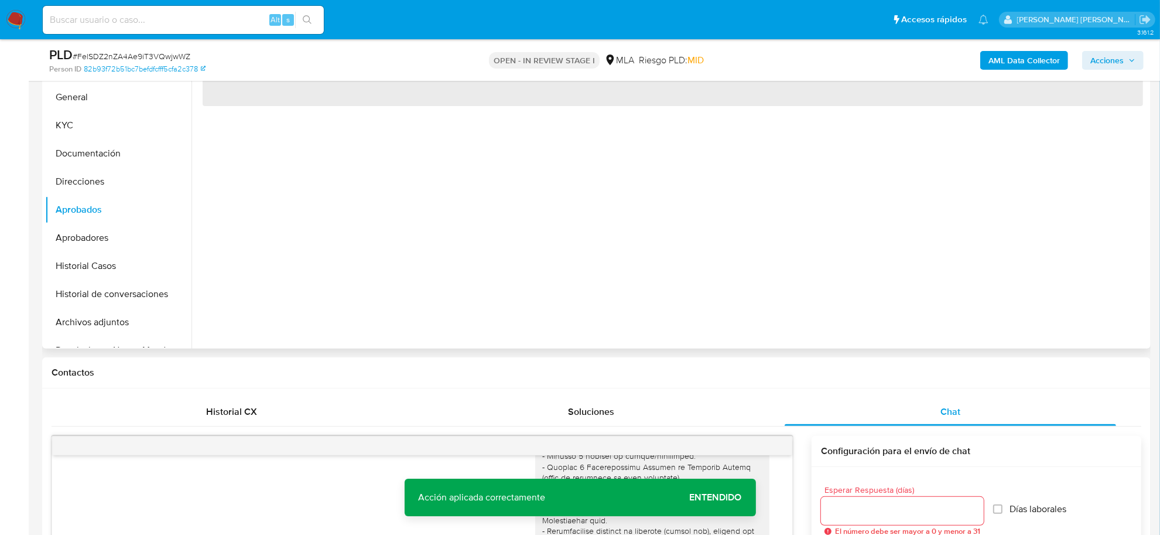
scroll to position [184, 0]
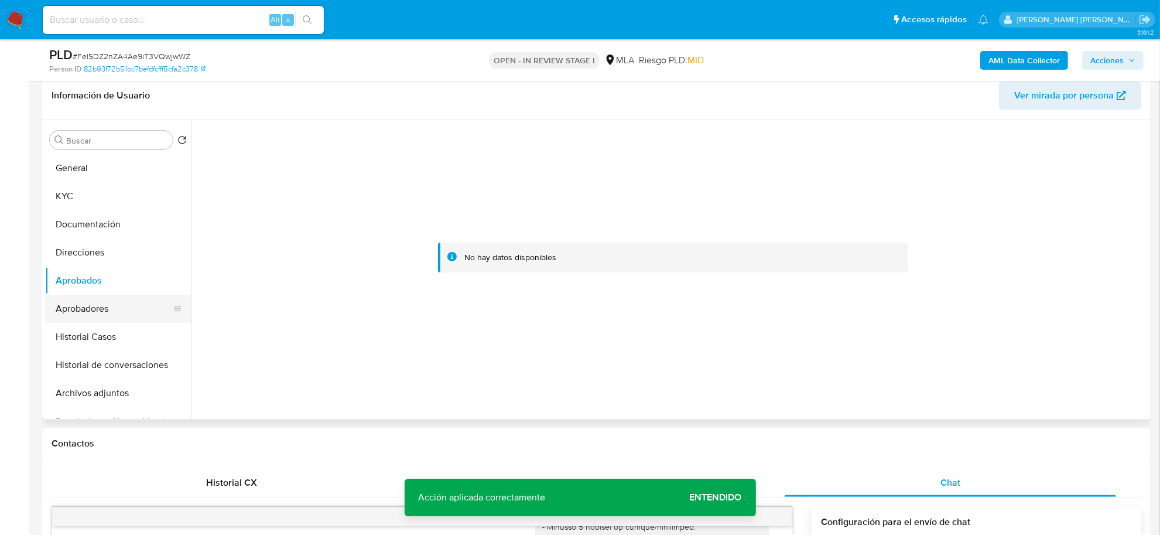
click at [88, 310] on button "Aprobadores" at bounding box center [113, 309] width 137 height 28
click at [107, 364] on button "Historial de conversaciones" at bounding box center [113, 365] width 137 height 28
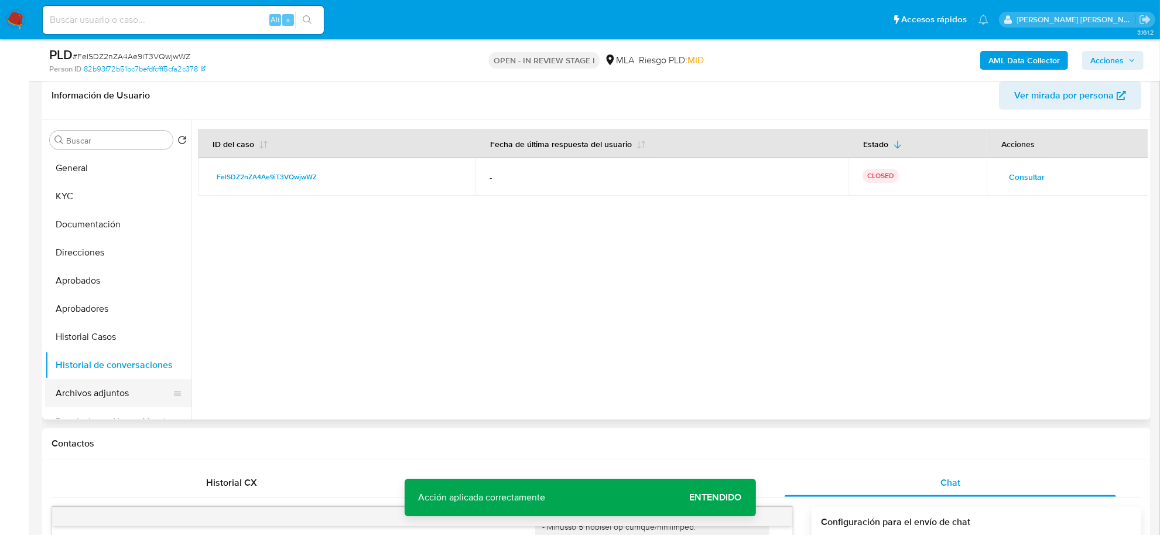
click at [106, 390] on button "Archivos adjuntos" at bounding box center [113, 393] width 137 height 28
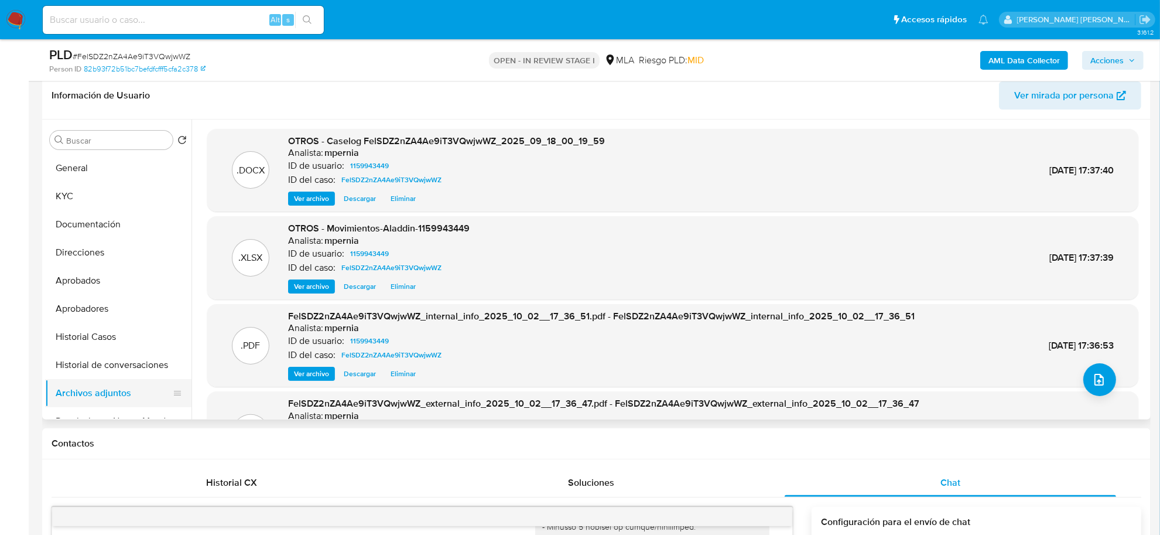
click at [103, 398] on button "Archivos adjuntos" at bounding box center [113, 393] width 137 height 28
click at [104, 411] on button "Restricciones Nuevo Mundo" at bounding box center [113, 421] width 137 height 28
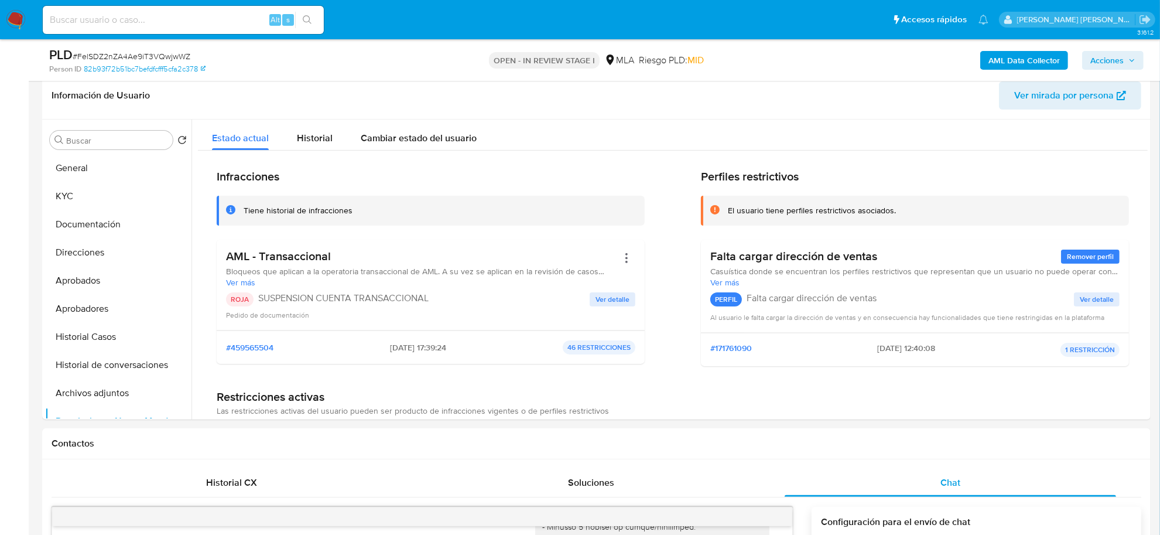
click at [1118, 54] on span "Acciones" at bounding box center [1106, 60] width 33 height 19
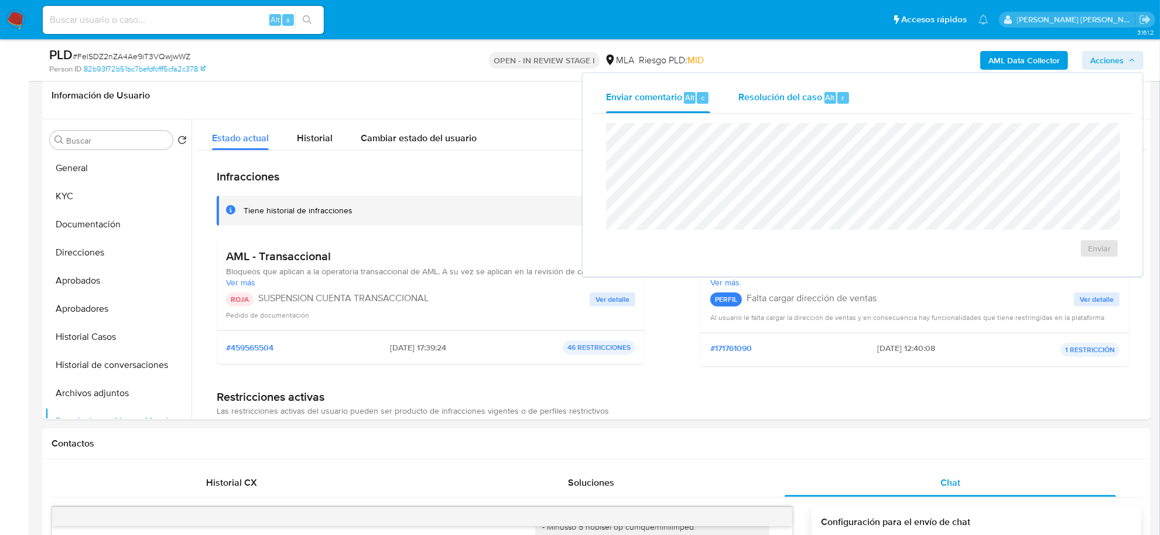
click at [826, 101] on span "Alt" at bounding box center [830, 97] width 9 height 11
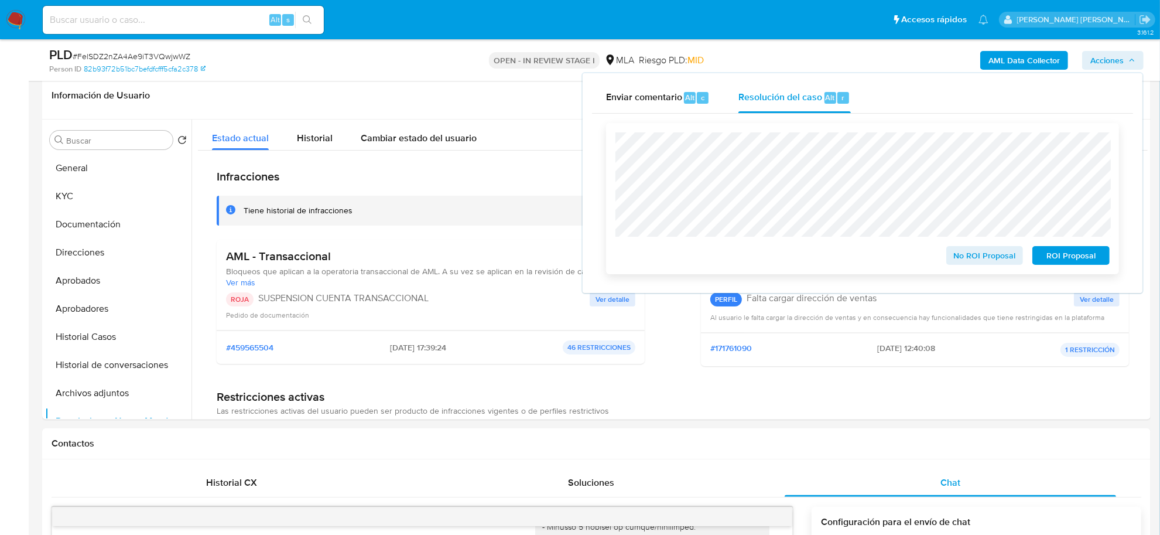
click at [1047, 258] on span "ROI Proposal" at bounding box center [1071, 255] width 61 height 16
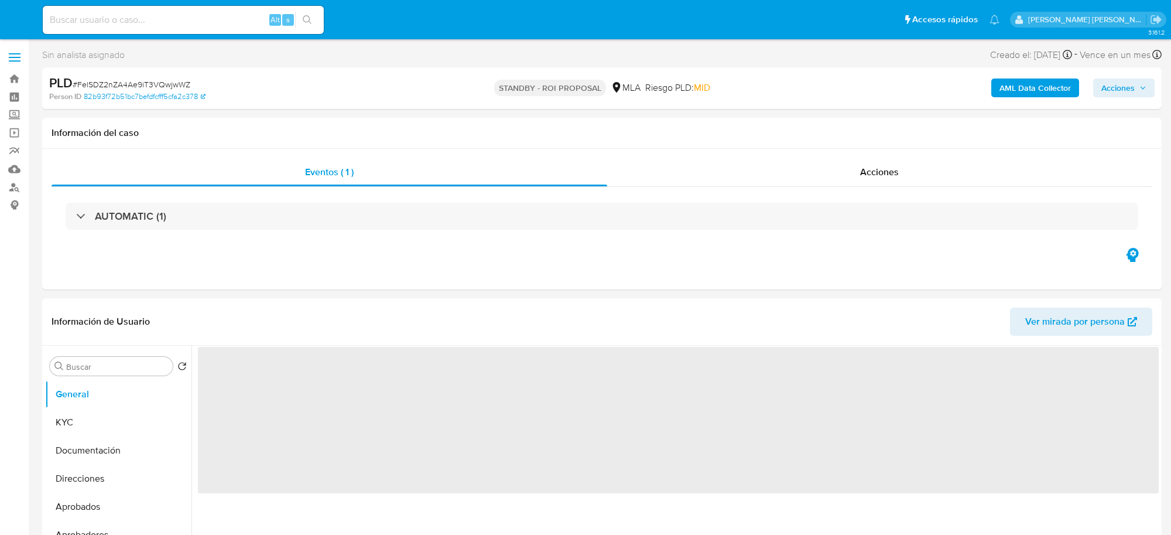
select select "10"
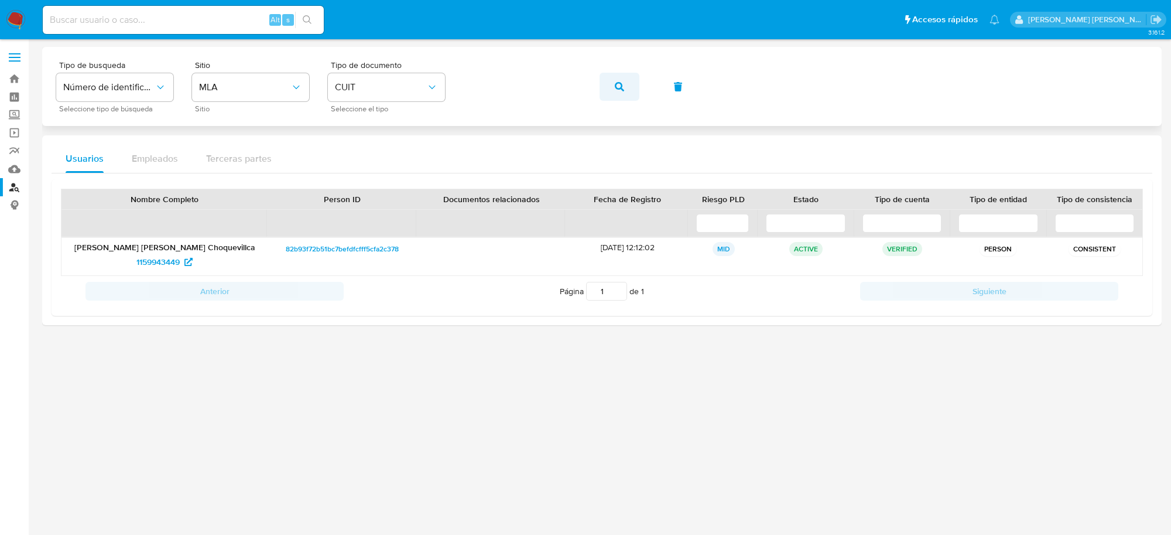
click at [620, 85] on icon "button" at bounding box center [619, 86] width 9 height 9
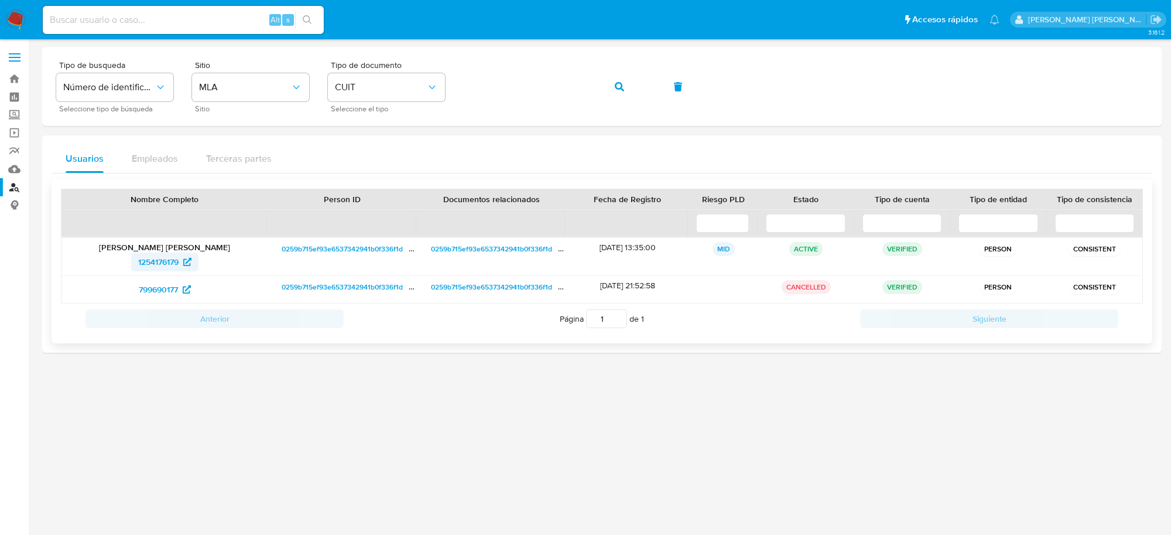
click at [156, 267] on span "1254176179" at bounding box center [158, 261] width 40 height 19
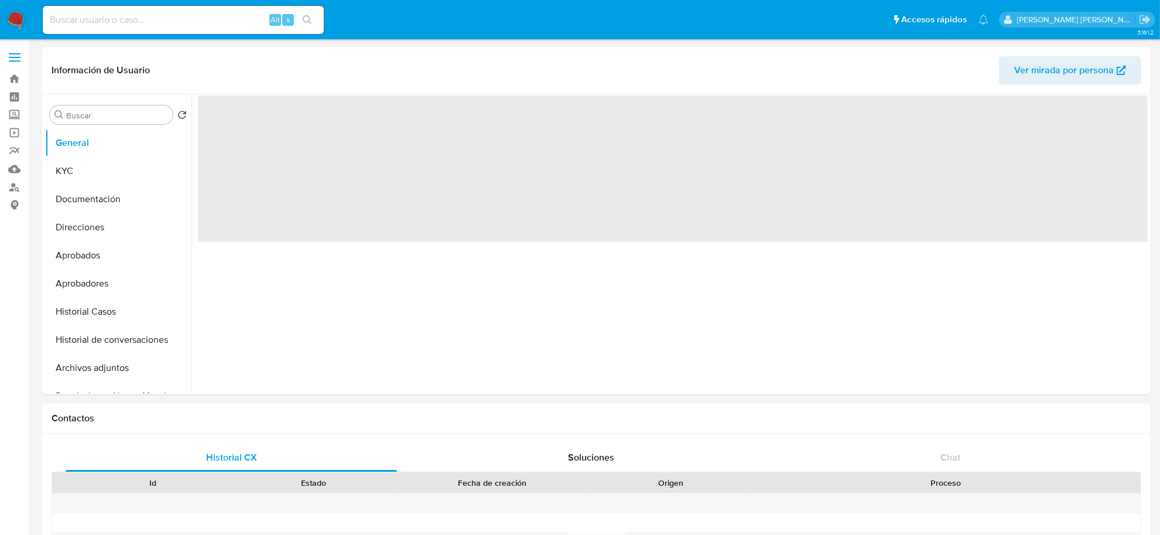
select select "10"
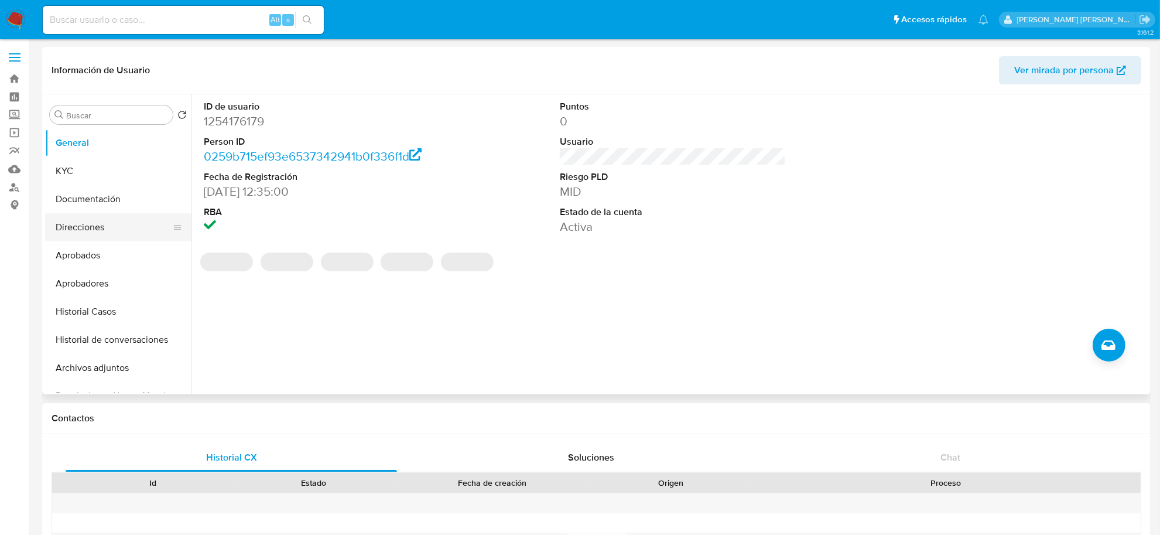
click at [78, 233] on button "Direcciones" at bounding box center [113, 227] width 137 height 28
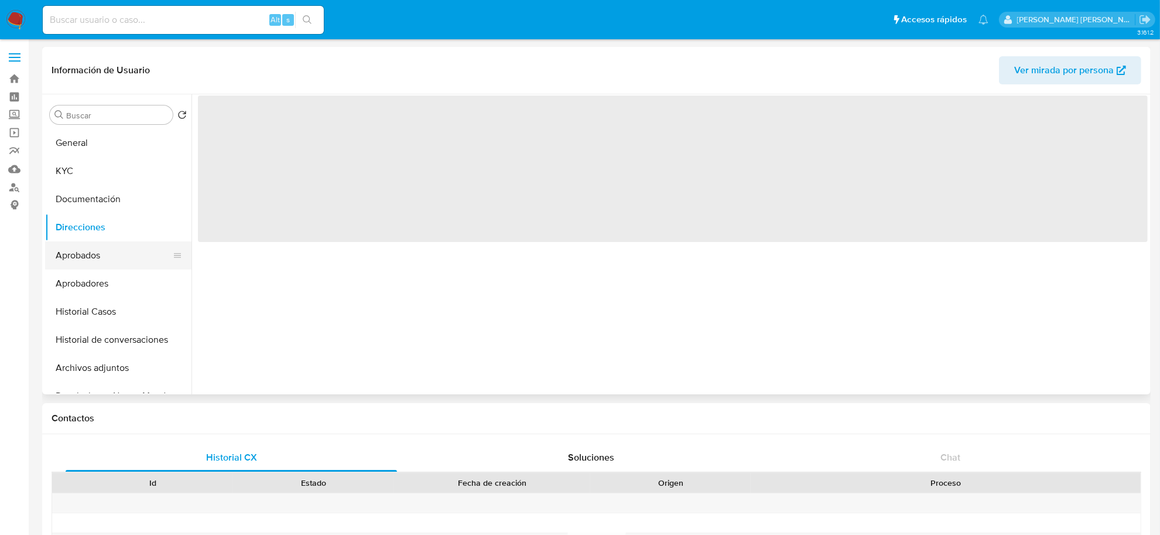
click at [80, 248] on button "Aprobados" at bounding box center [113, 255] width 137 height 28
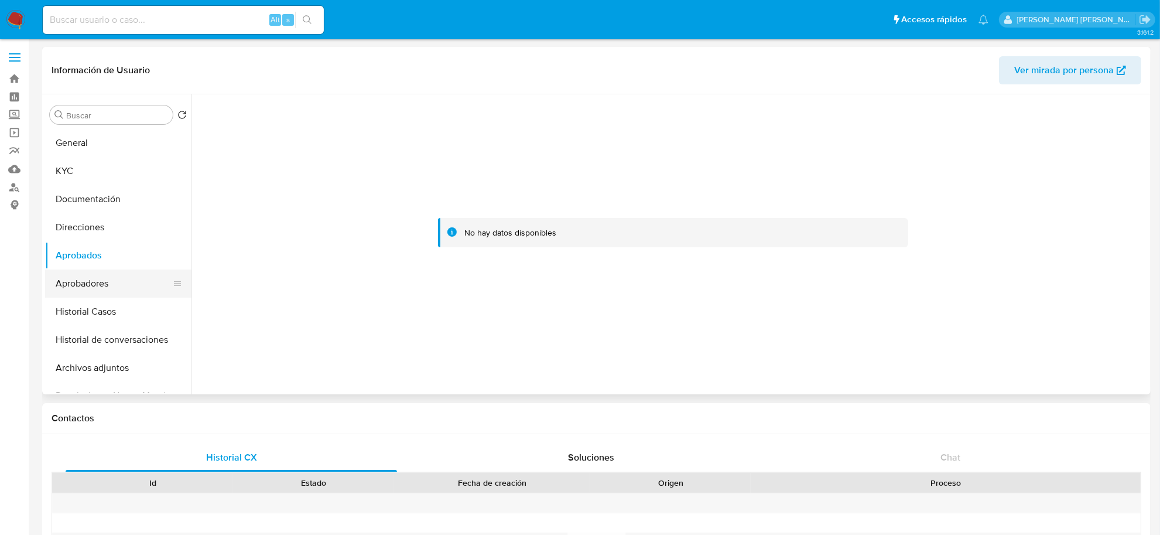
click at [85, 276] on button "Aprobadores" at bounding box center [113, 283] width 137 height 28
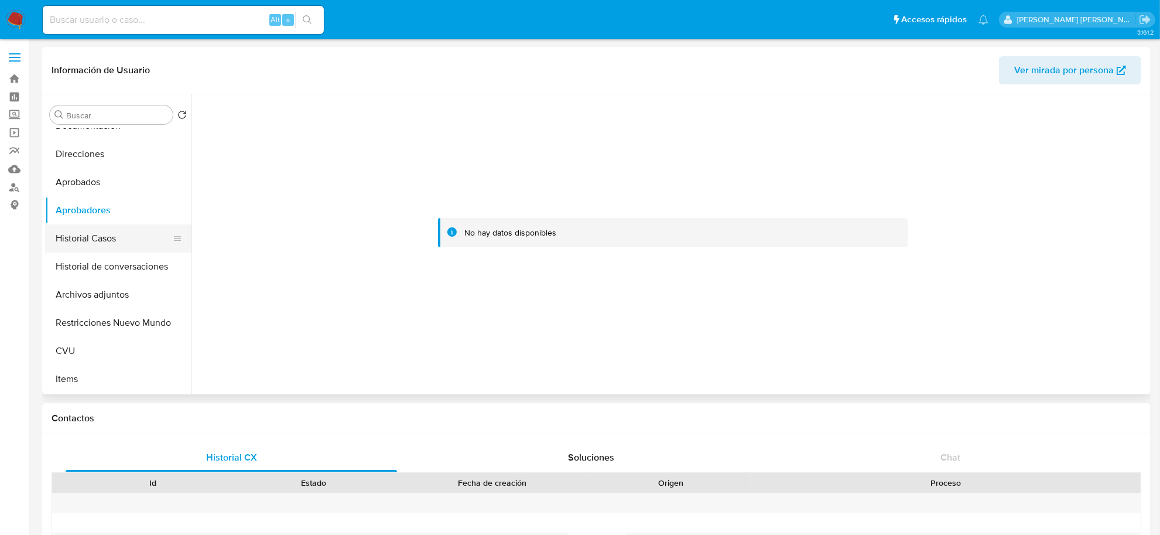
click at [95, 247] on button "Historial Casos" at bounding box center [113, 238] width 137 height 28
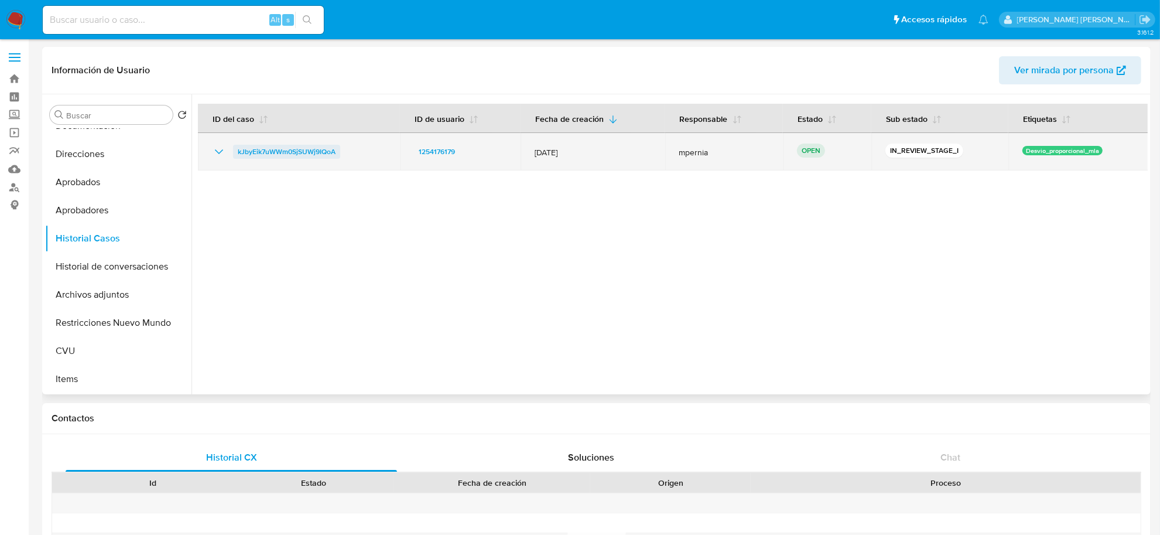
click at [292, 145] on span "kJbyEik7uWWm0SjSUWj9IQoA" at bounding box center [287, 152] width 98 height 14
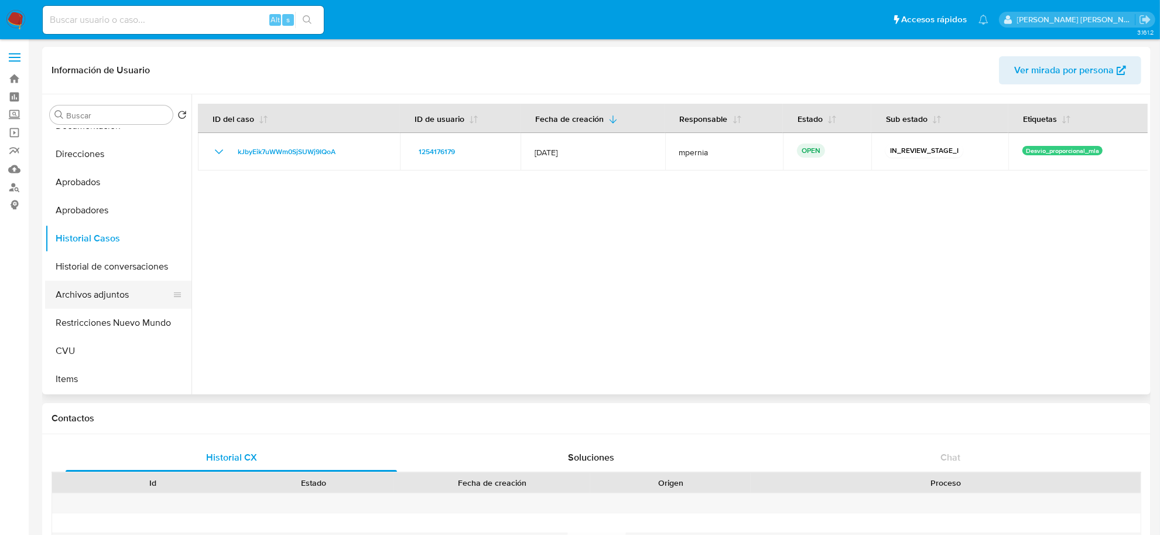
click at [100, 302] on button "Archivos adjuntos" at bounding box center [113, 294] width 137 height 28
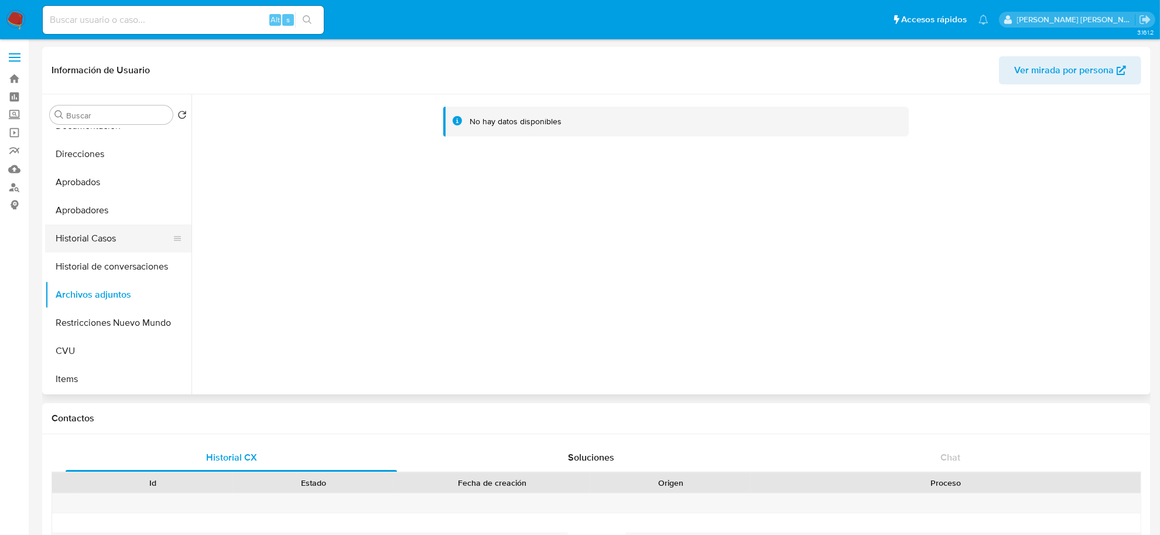
click at [104, 241] on button "Historial Casos" at bounding box center [113, 238] width 137 height 28
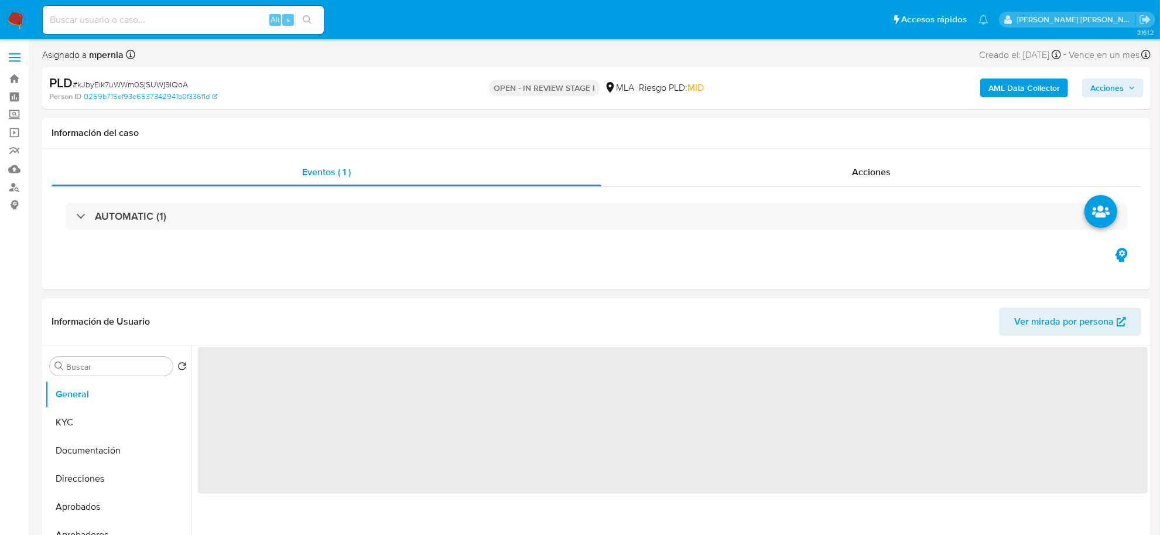
select select "10"
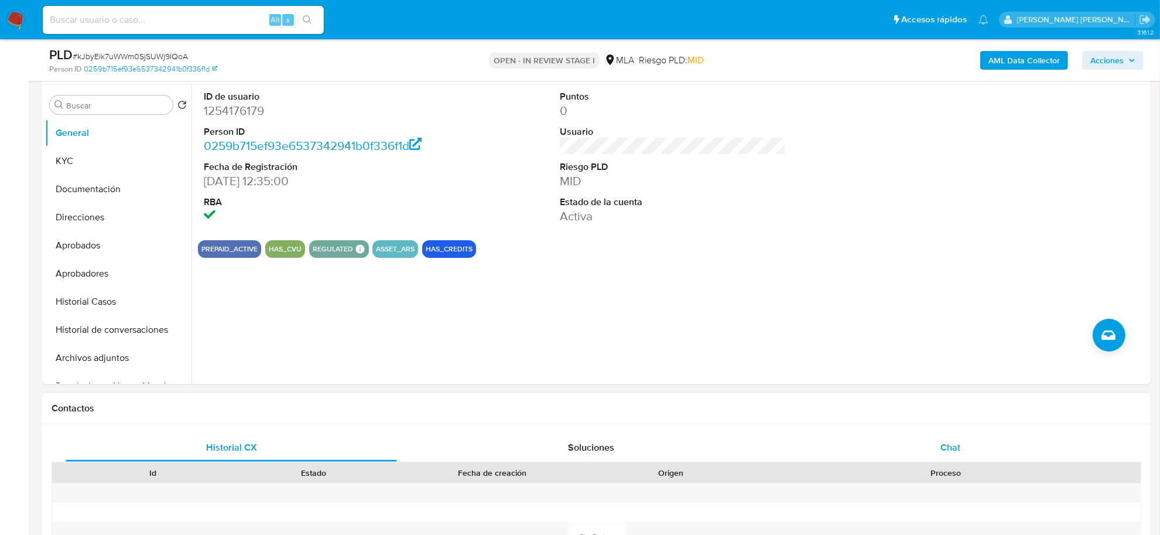
click at [959, 443] on span "Chat" at bounding box center [950, 446] width 20 height 13
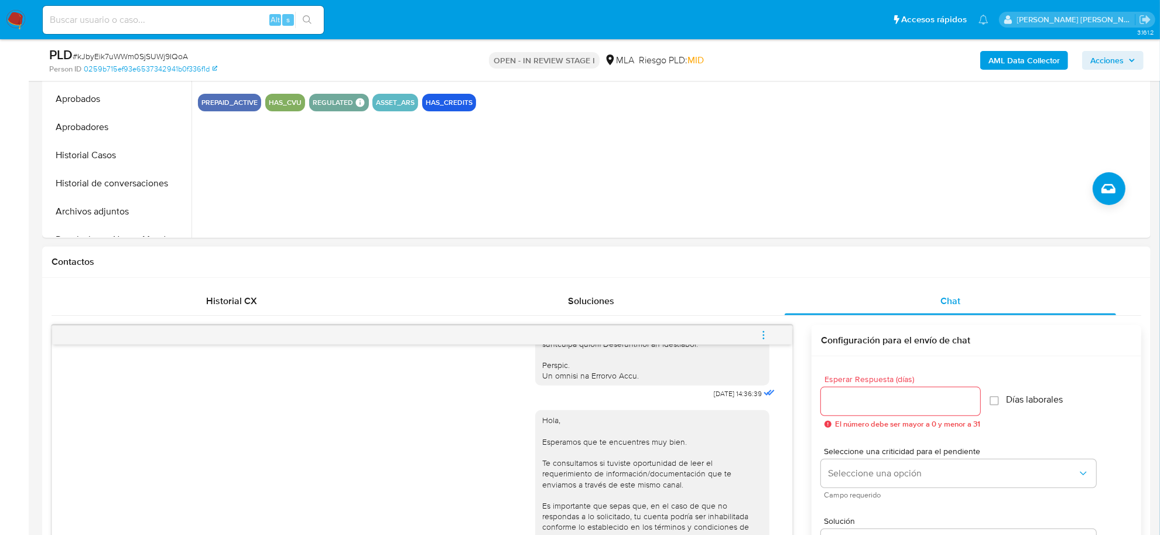
scroll to position [146, 0]
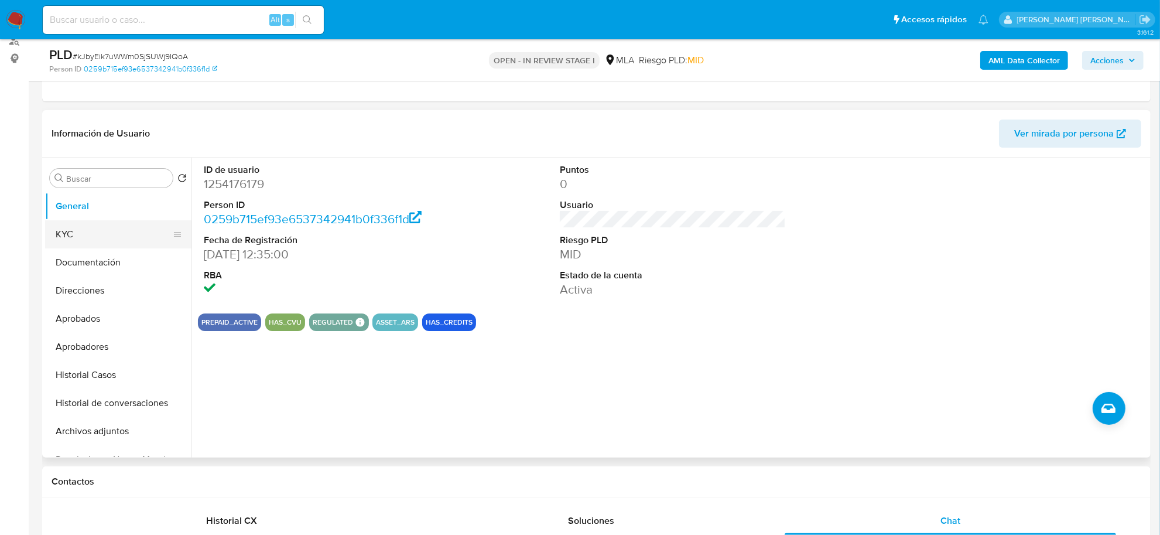
click at [69, 238] on button "KYC" at bounding box center [113, 234] width 137 height 28
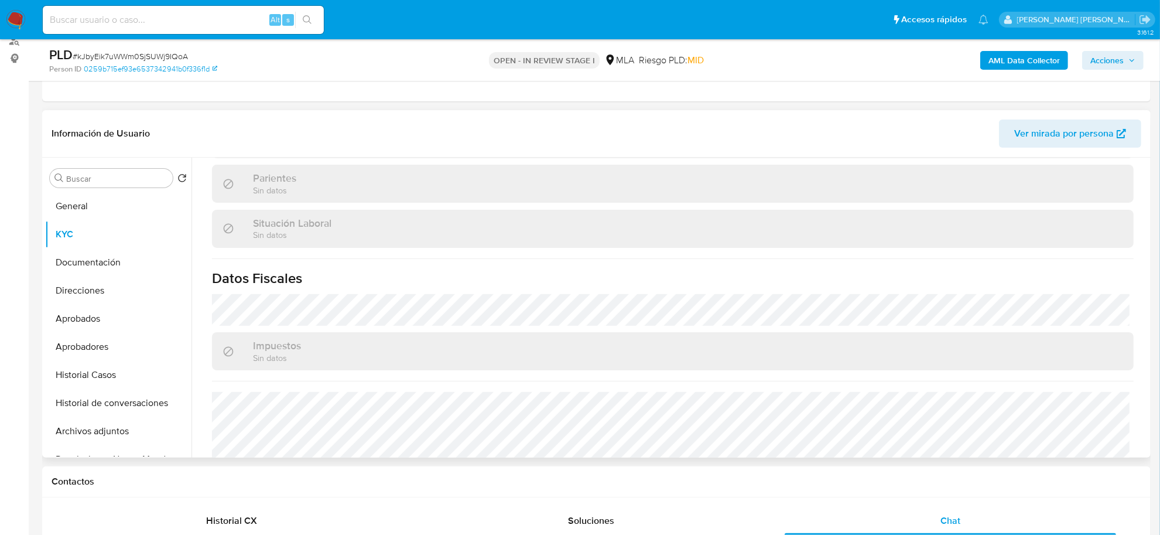
scroll to position [569, 0]
click at [108, 264] on button "Documentación" at bounding box center [113, 262] width 137 height 28
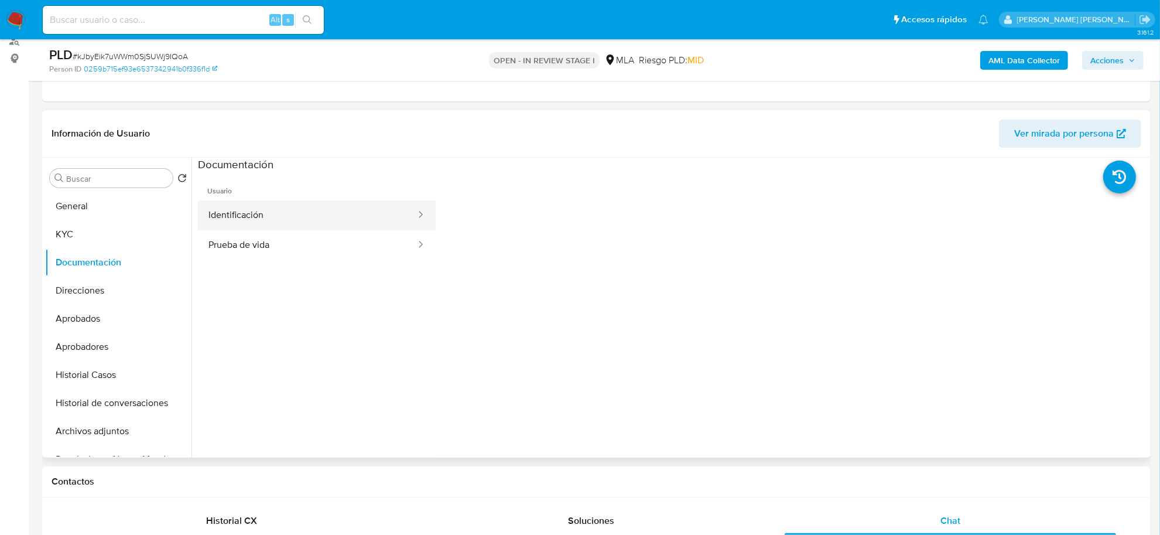
click at [309, 211] on button "Identificación" at bounding box center [307, 215] width 219 height 30
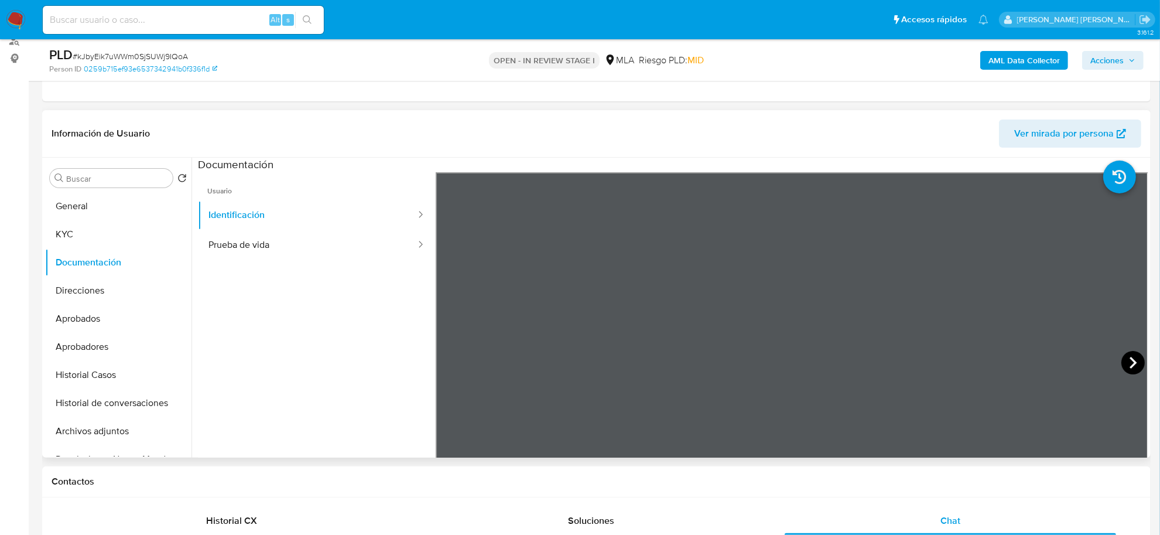
click at [1128, 356] on icon at bounding box center [1132, 362] width 23 height 23
click at [214, 247] on button "Prueba de vida" at bounding box center [307, 245] width 219 height 30
drag, startPoint x: 90, startPoint y: 238, endPoint x: 113, endPoint y: 240, distance: 23.5
click at [90, 238] on button "KYC" at bounding box center [113, 234] width 137 height 28
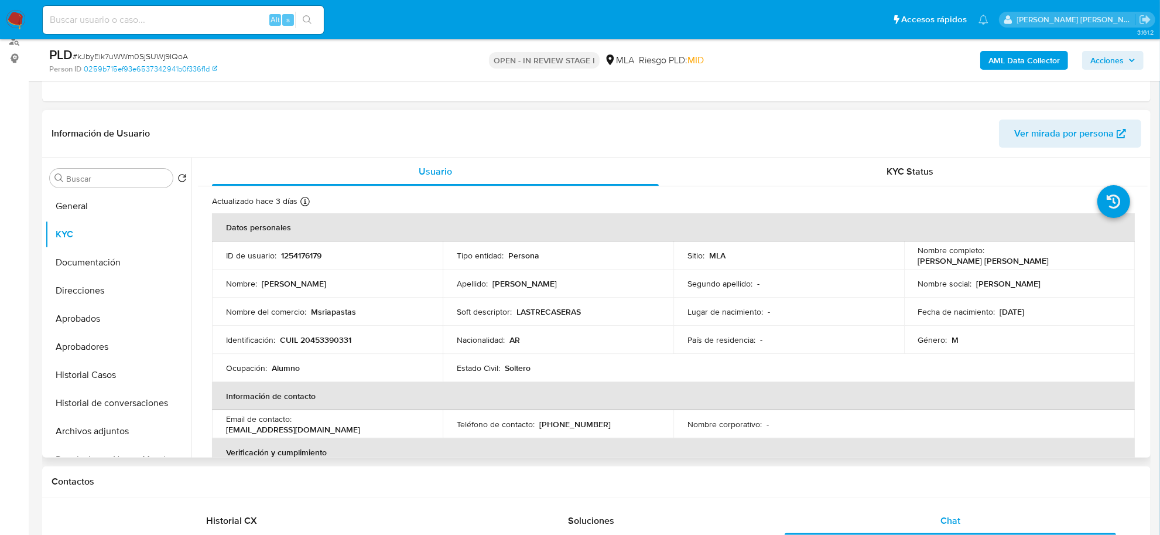
click at [988, 255] on p "Hugo Joel Gaona" at bounding box center [983, 260] width 131 height 11
drag, startPoint x: 984, startPoint y: 253, endPoint x: 1057, endPoint y: 266, distance: 73.9
click at [1057, 266] on td "Nombre completo : Hugo Joel Gaona" at bounding box center [1019, 255] width 231 height 28
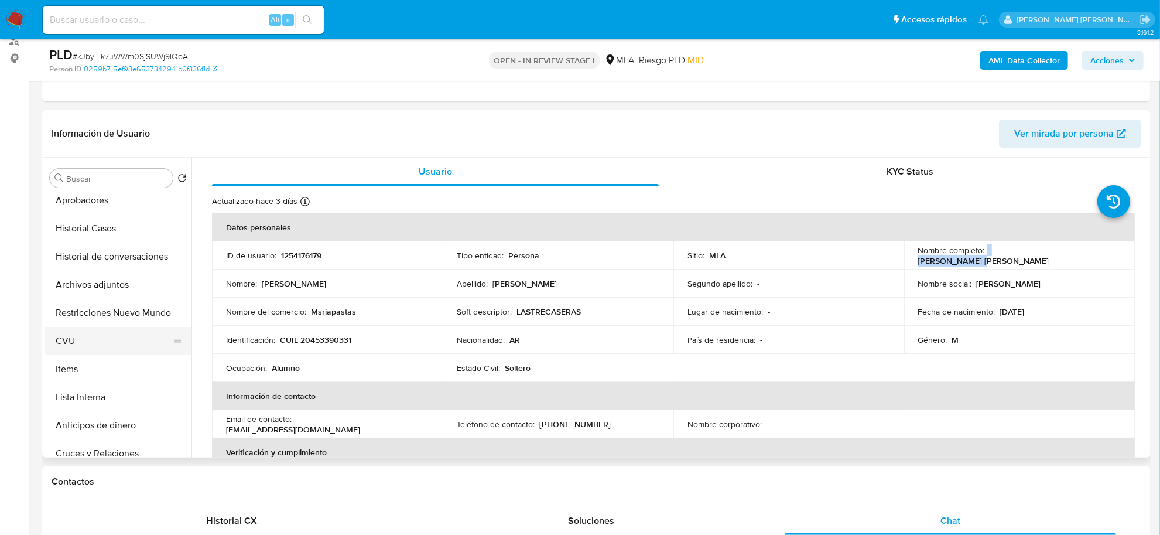
click at [84, 341] on button "CVU" at bounding box center [113, 341] width 137 height 28
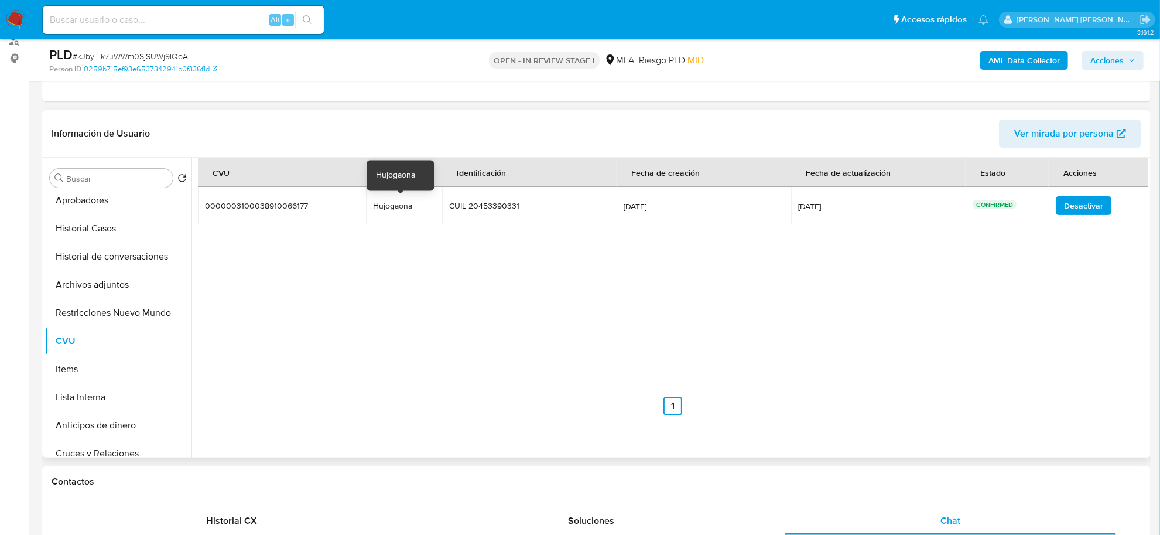
click at [397, 207] on div "Hujogaona" at bounding box center [404, 205] width 62 height 11
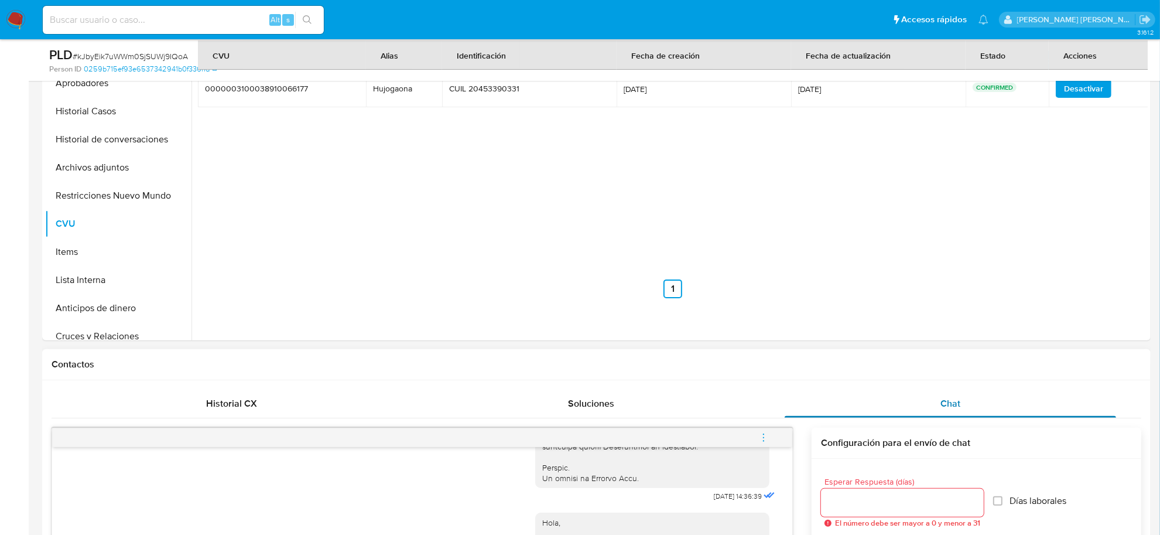
scroll to position [293, 0]
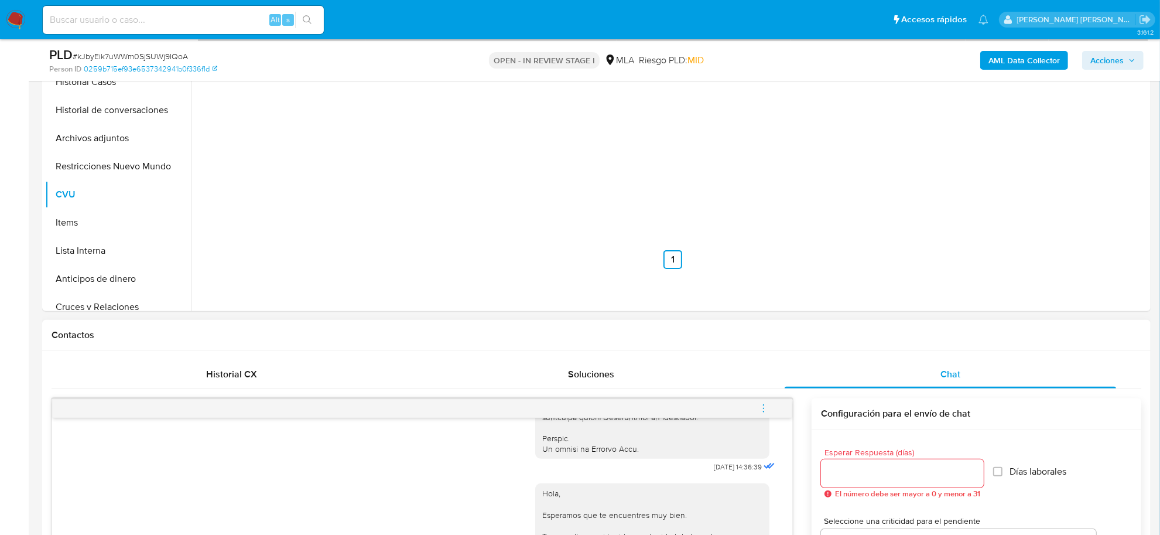
click at [1021, 341] on div "Contactos" at bounding box center [596, 335] width 1109 height 31
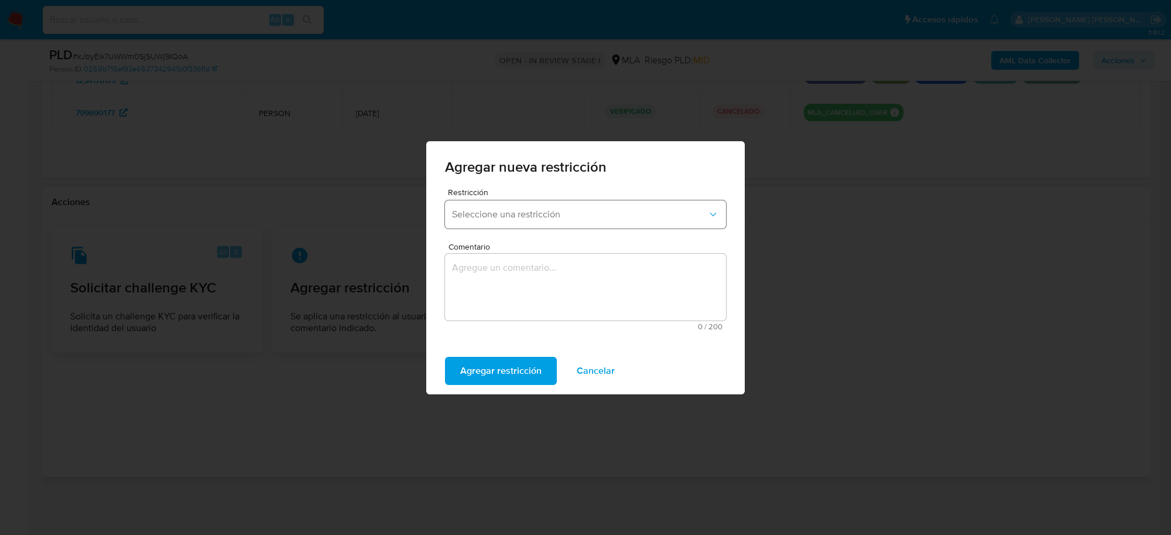
click at [564, 202] on button "Seleccione una restricción" at bounding box center [585, 214] width 281 height 28
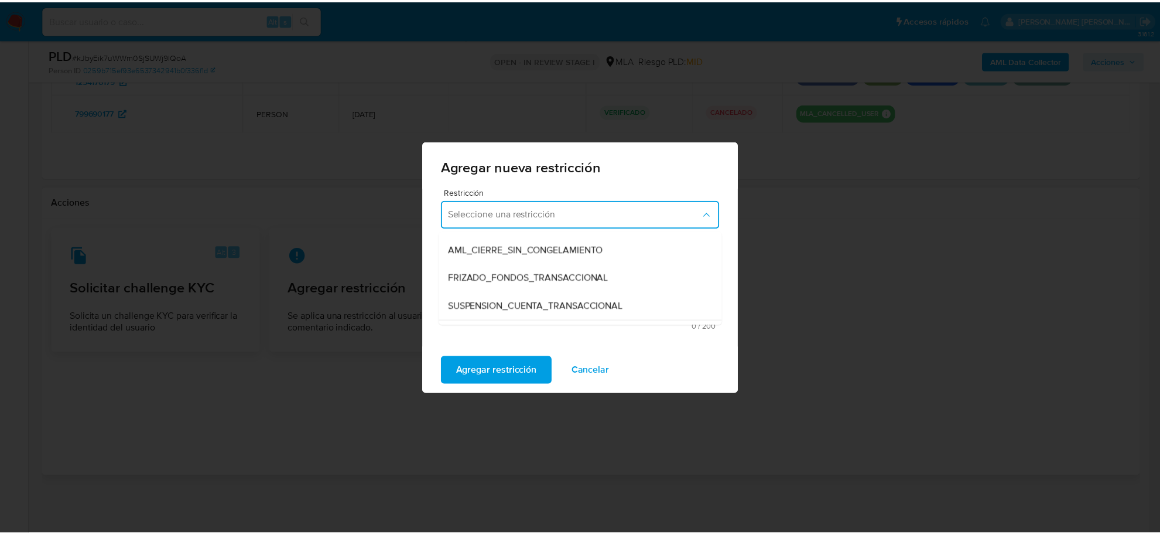
scroll to position [146, 0]
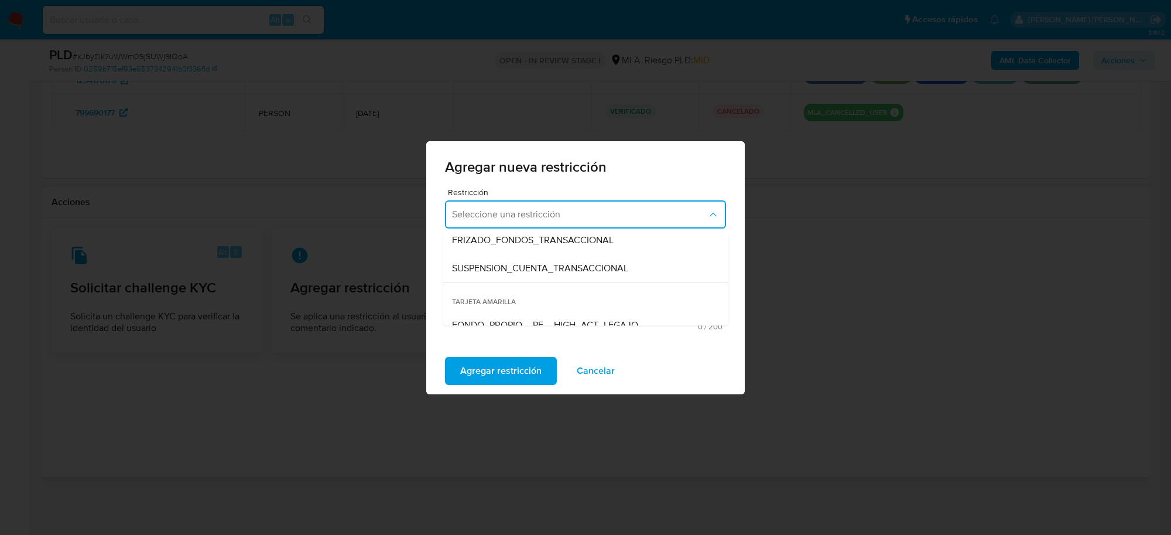
click at [589, 258] on div "SUSPENSION_CUENTA_TRANSACCIONAL" at bounding box center [582, 268] width 260 height 28
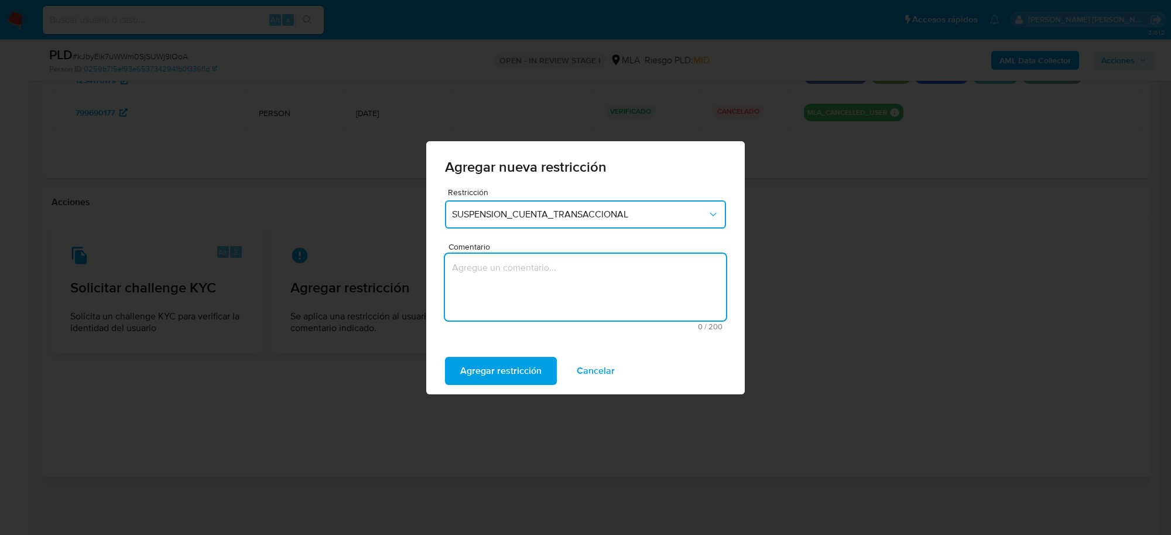
click at [584, 258] on textarea "Comentario" at bounding box center [585, 287] width 281 height 67
type textarea "AML"
click at [534, 375] on span "Agregar restricción" at bounding box center [500, 371] width 81 height 26
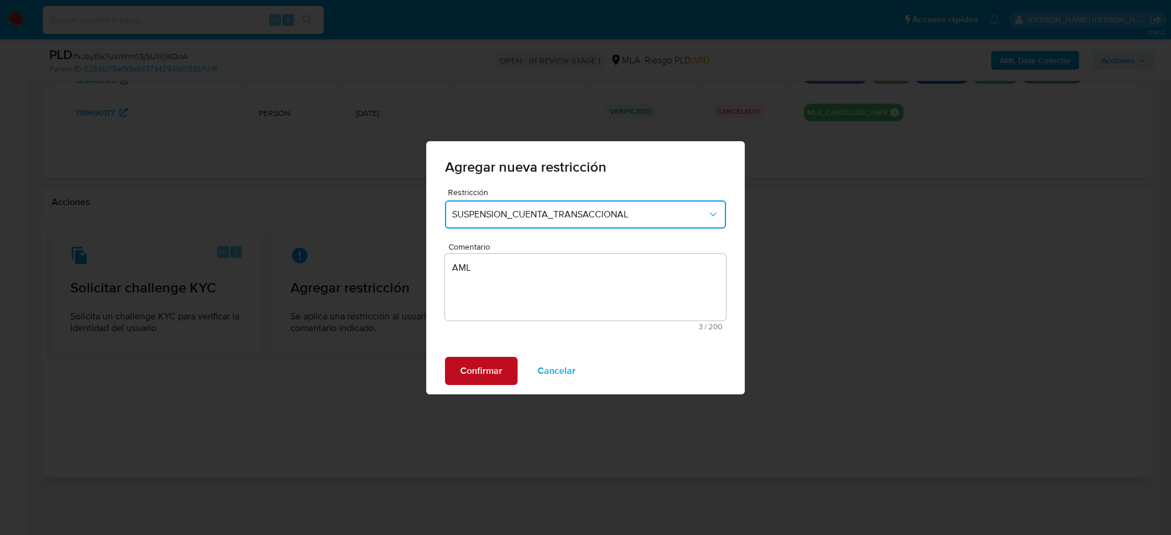
click at [504, 369] on button "Confirmar" at bounding box center [481, 371] width 73 height 28
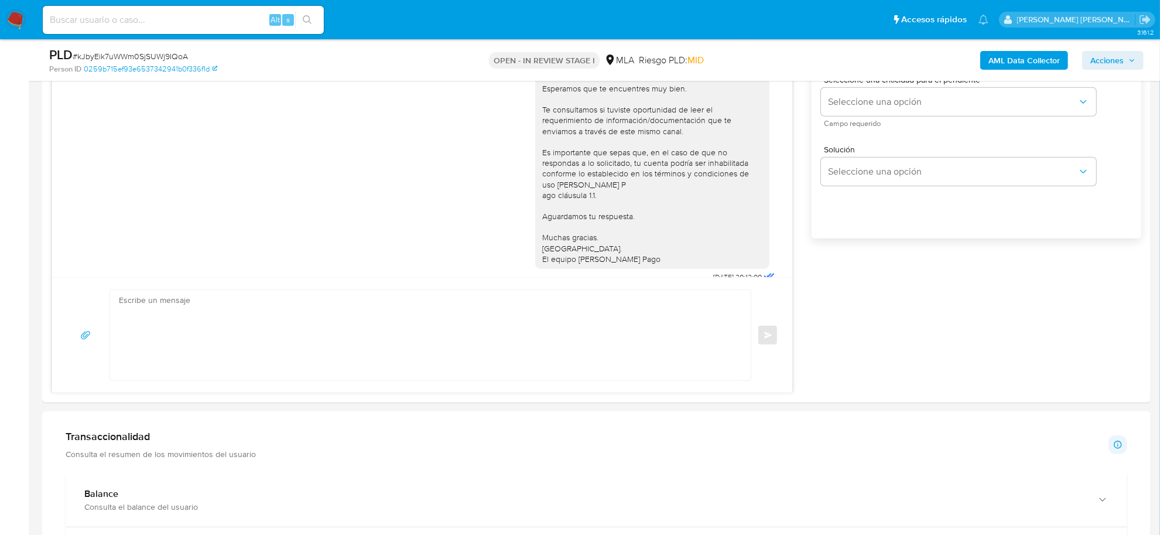
scroll to position [549, 0]
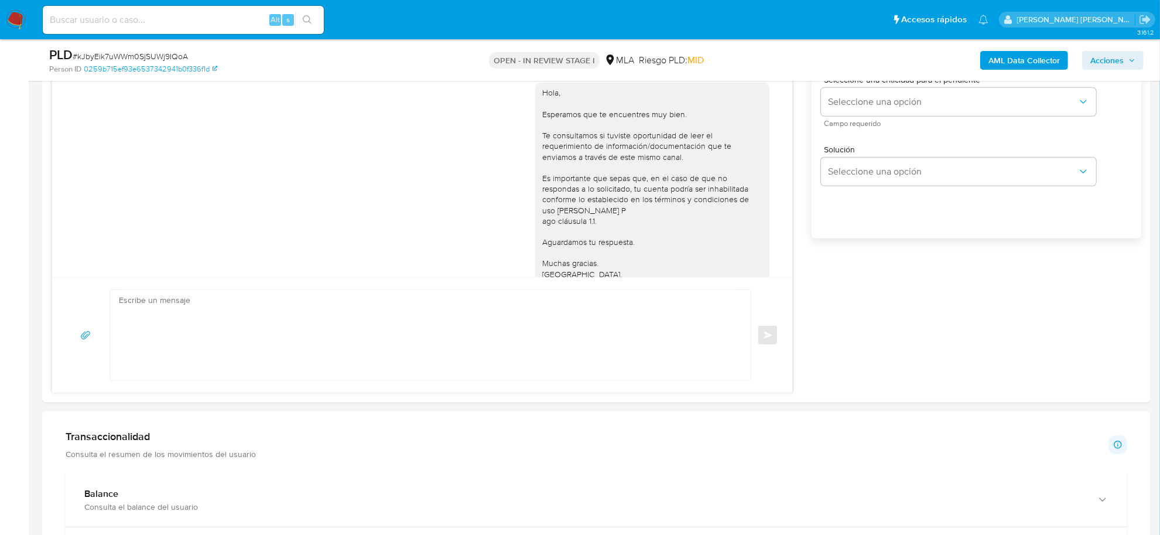
click at [1005, 64] on b "AML Data Collector" at bounding box center [1023, 60] width 71 height 19
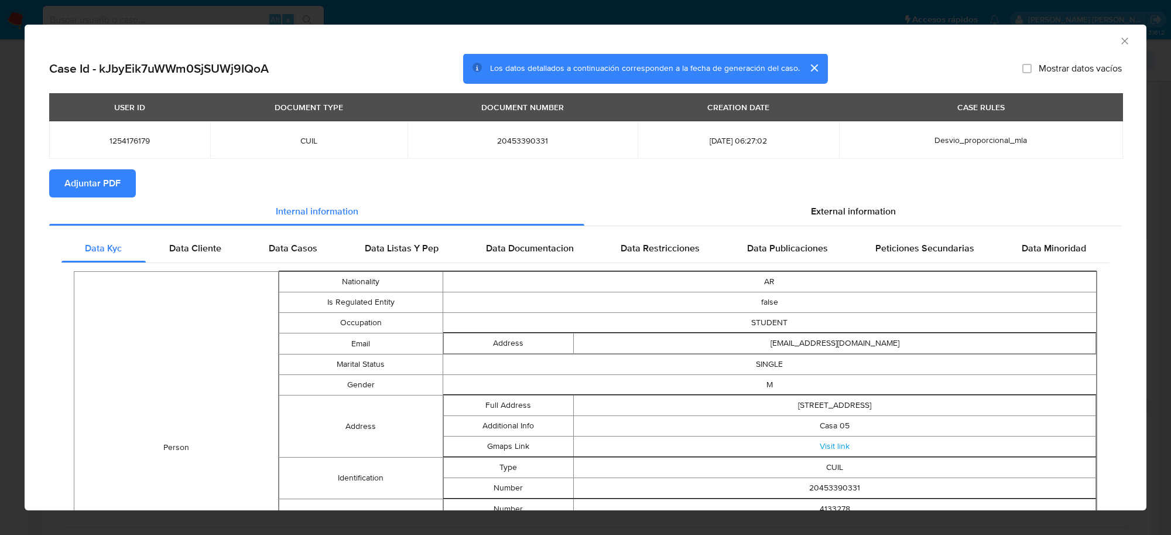
click at [98, 188] on span "Adjuntar PDF" at bounding box center [92, 183] width 56 height 26
click at [1119, 45] on icon "Cerrar ventana" at bounding box center [1125, 41] width 12 height 12
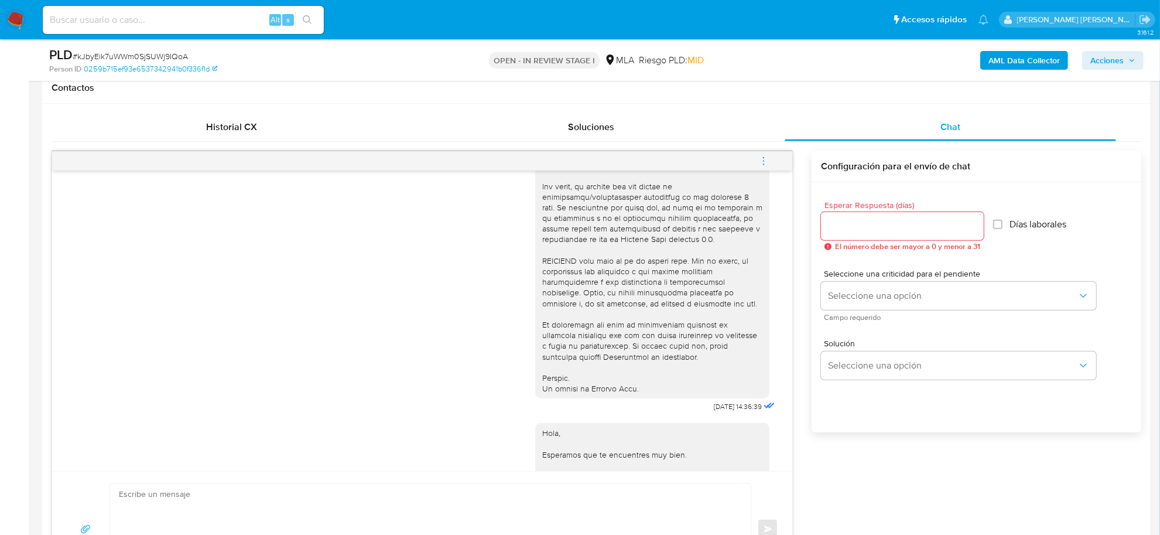
scroll to position [514, 0]
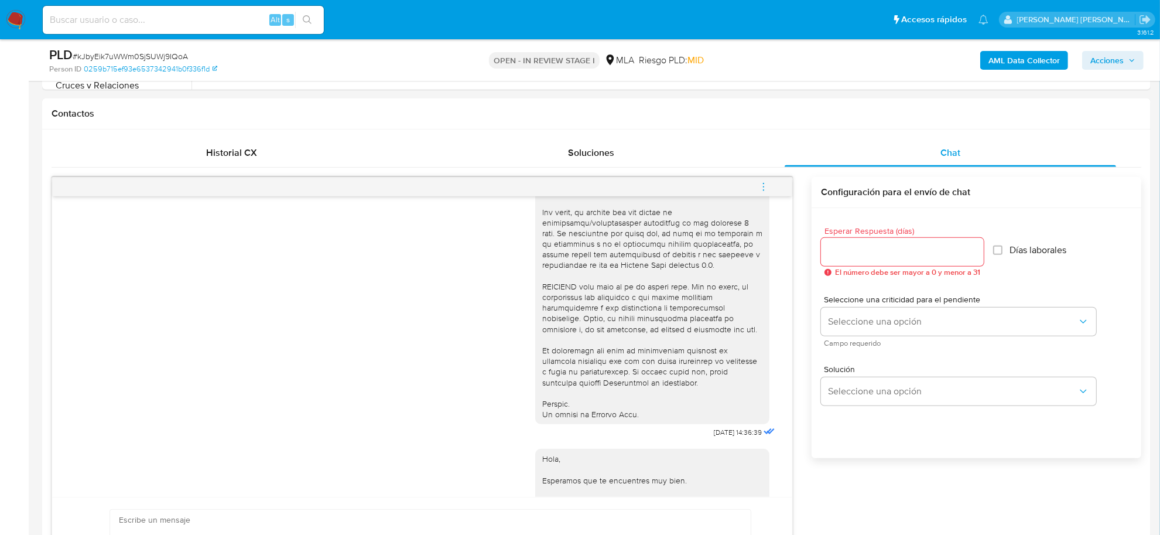
click at [765, 183] on icon "menu-action" at bounding box center [763, 187] width 11 height 11
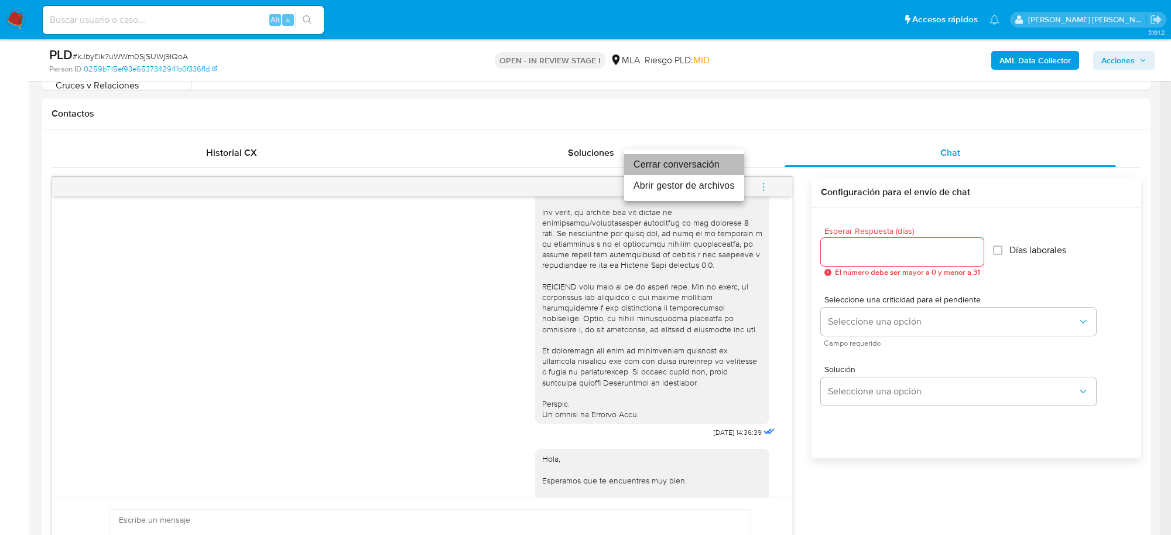
click at [669, 162] on li "Cerrar conversación" at bounding box center [684, 164] width 120 height 21
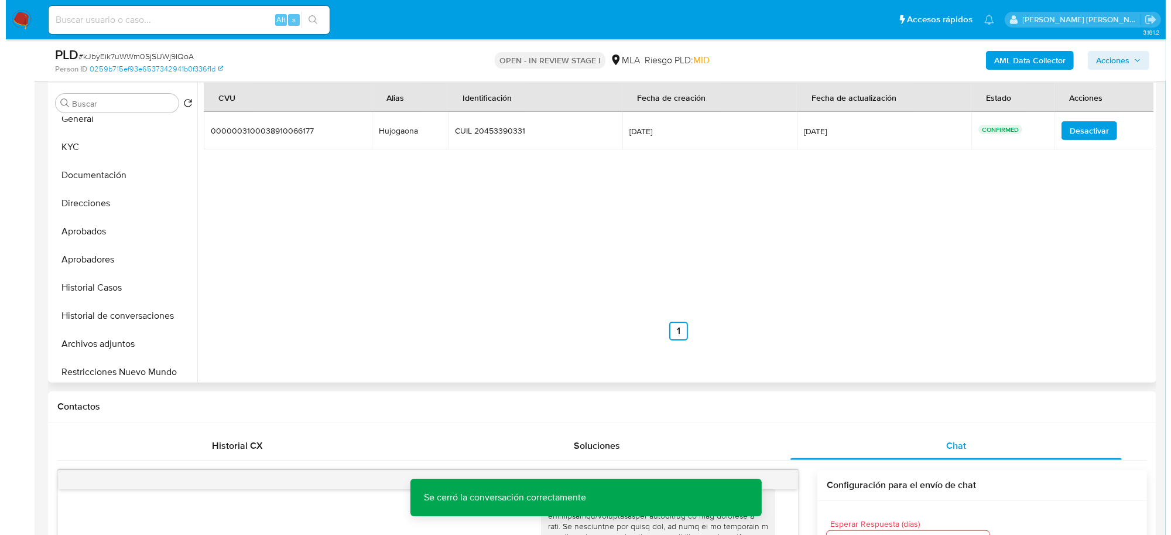
scroll to position [0, 0]
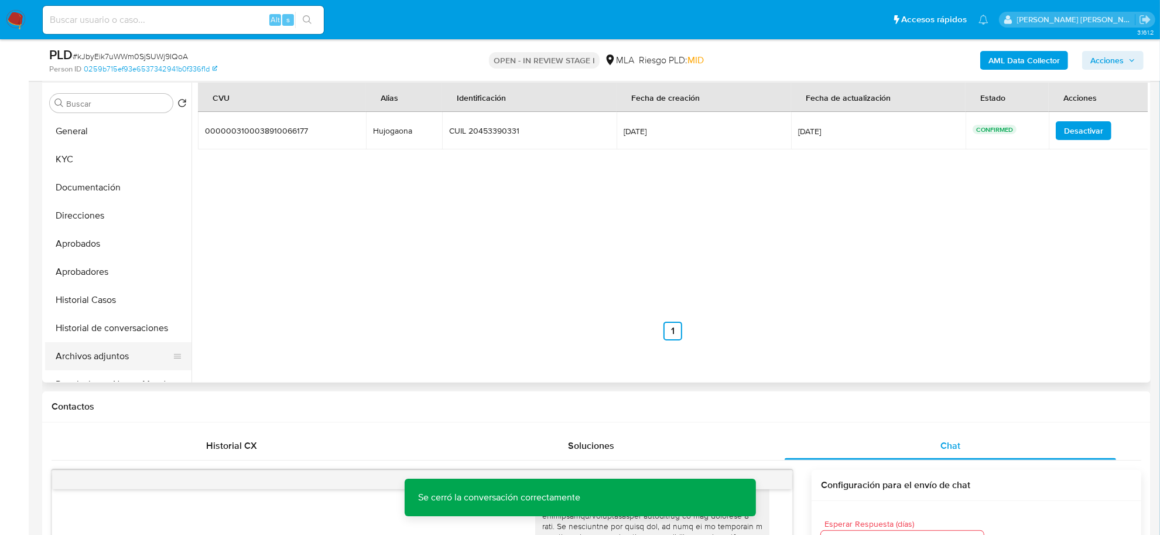
click at [91, 347] on button "Archivos adjuntos" at bounding box center [113, 356] width 137 height 28
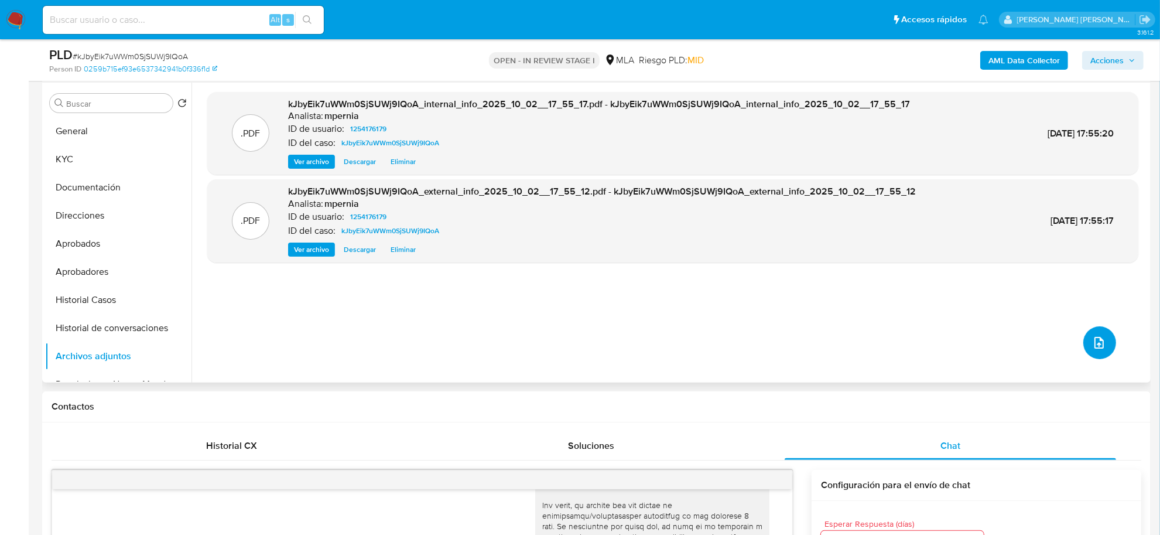
click at [1093, 341] on icon "upload-file" at bounding box center [1099, 343] width 14 height 14
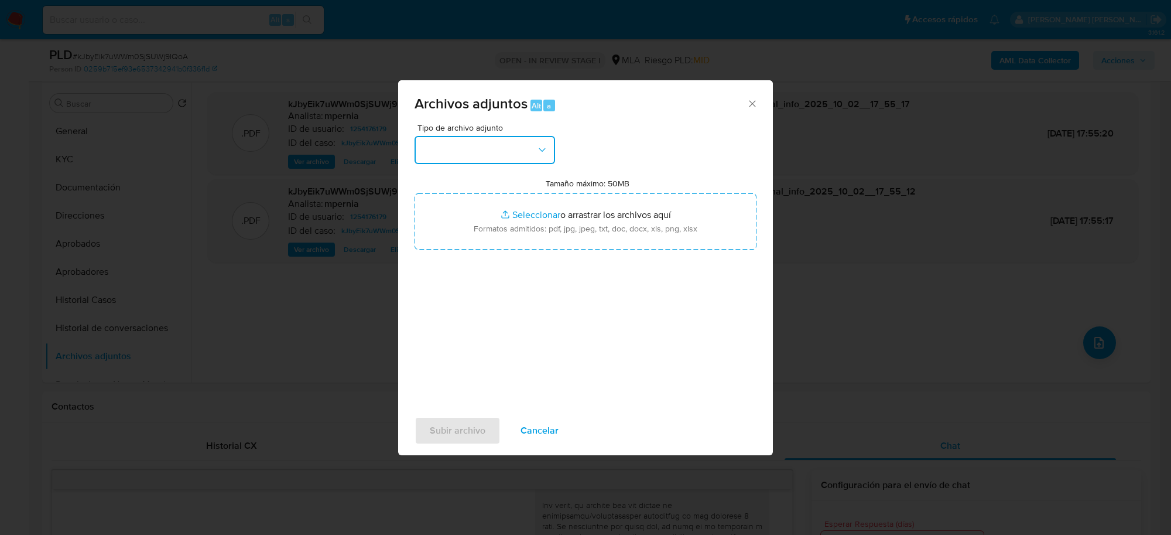
click at [498, 159] on button "button" at bounding box center [485, 150] width 141 height 28
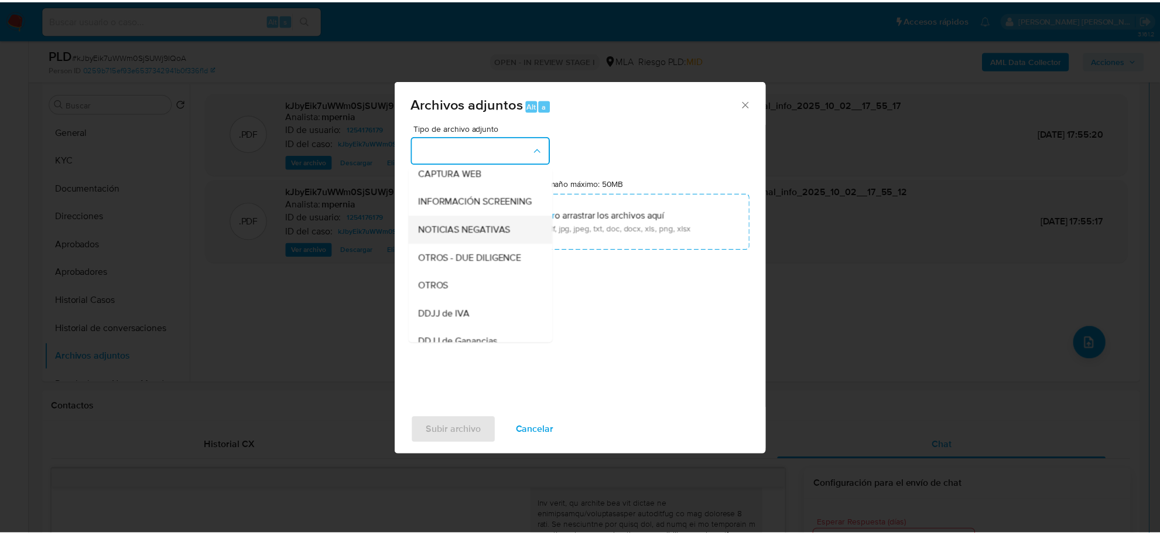
scroll to position [146, 0]
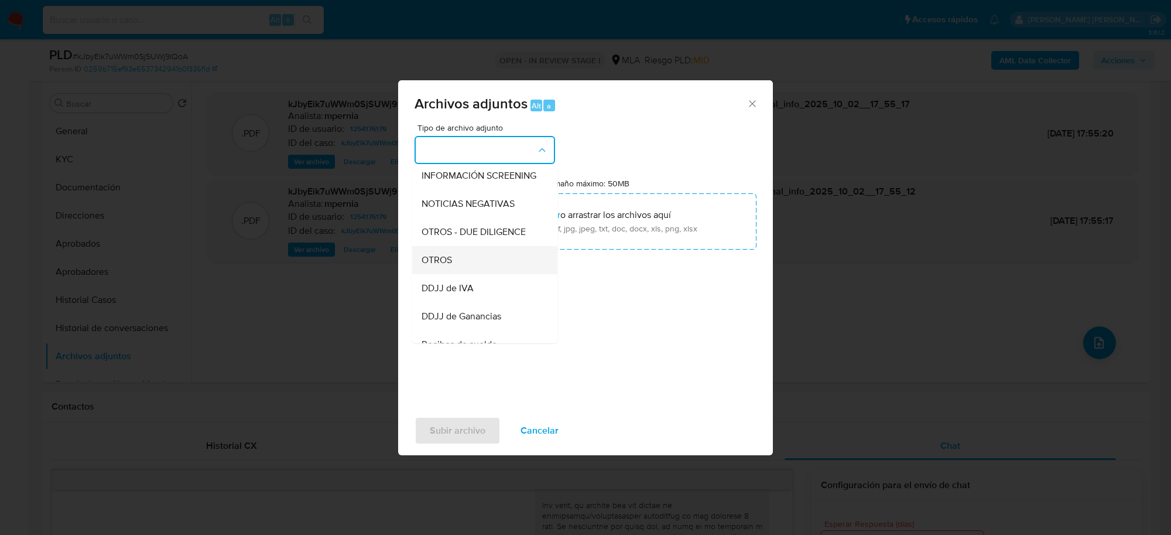
click at [437, 266] on span "OTROS" at bounding box center [437, 260] width 30 height 12
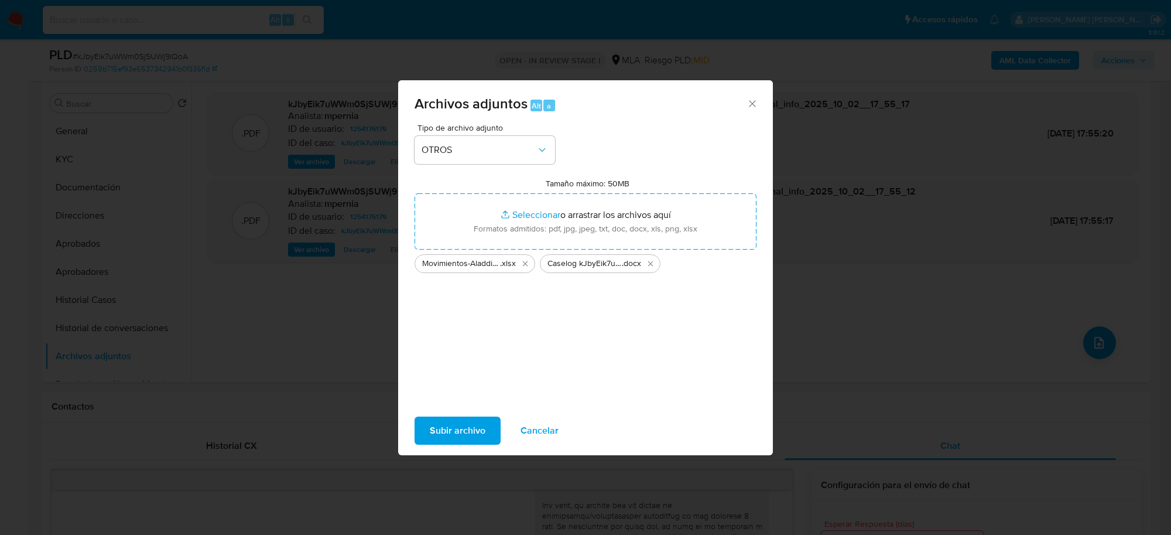
click at [457, 430] on span "Subir archivo" at bounding box center [458, 431] width 56 height 26
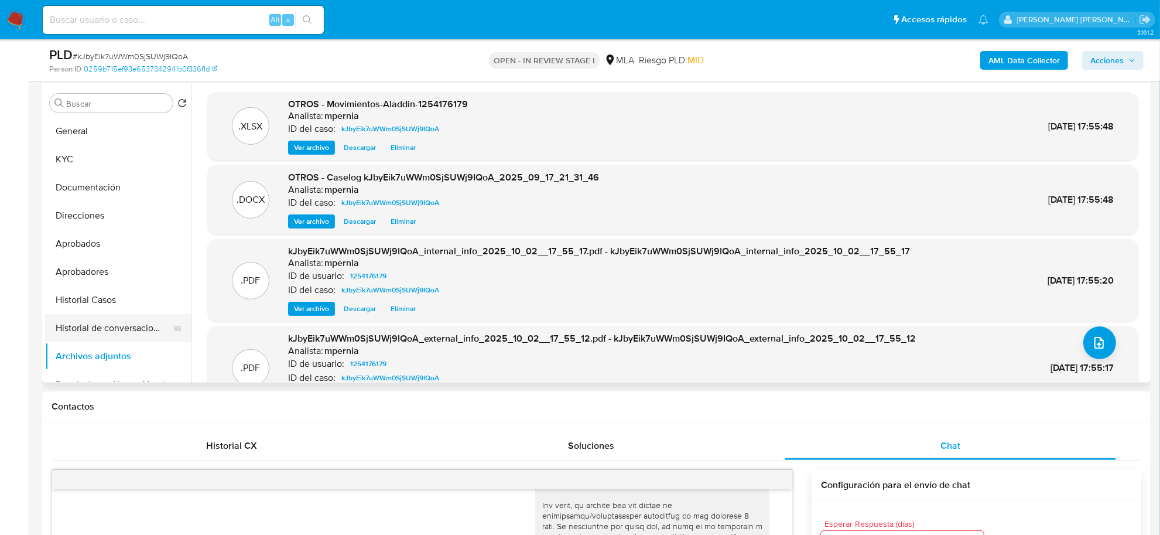
click at [98, 331] on button "Historial de conversaciones" at bounding box center [113, 328] width 137 height 28
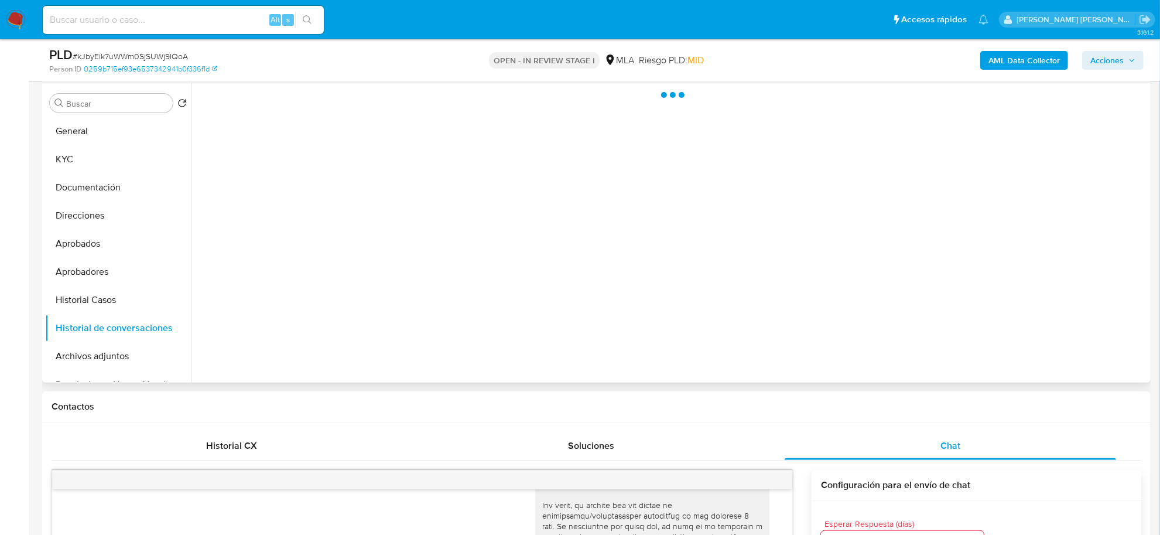
scroll to position [73, 0]
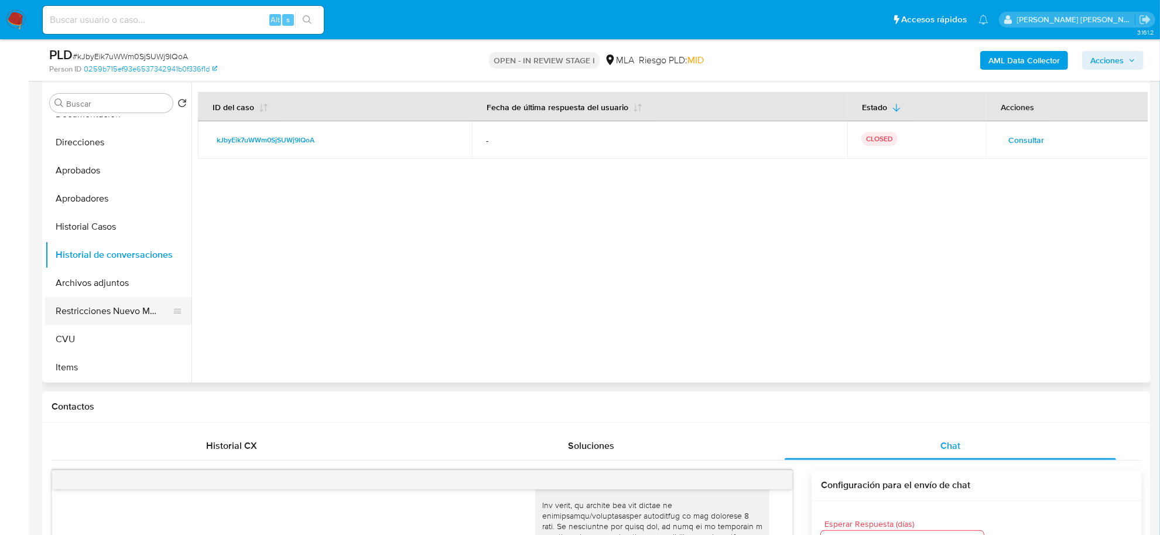
click at [95, 307] on button "Restricciones Nuevo Mundo" at bounding box center [113, 311] width 137 height 28
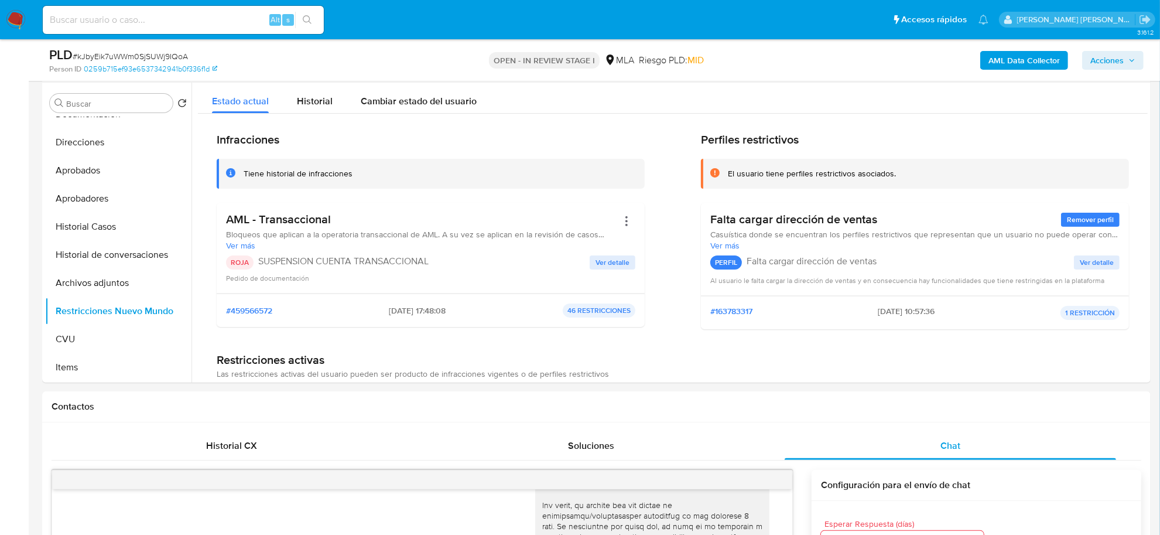
click at [1109, 61] on span "Acciones" at bounding box center [1106, 60] width 33 height 19
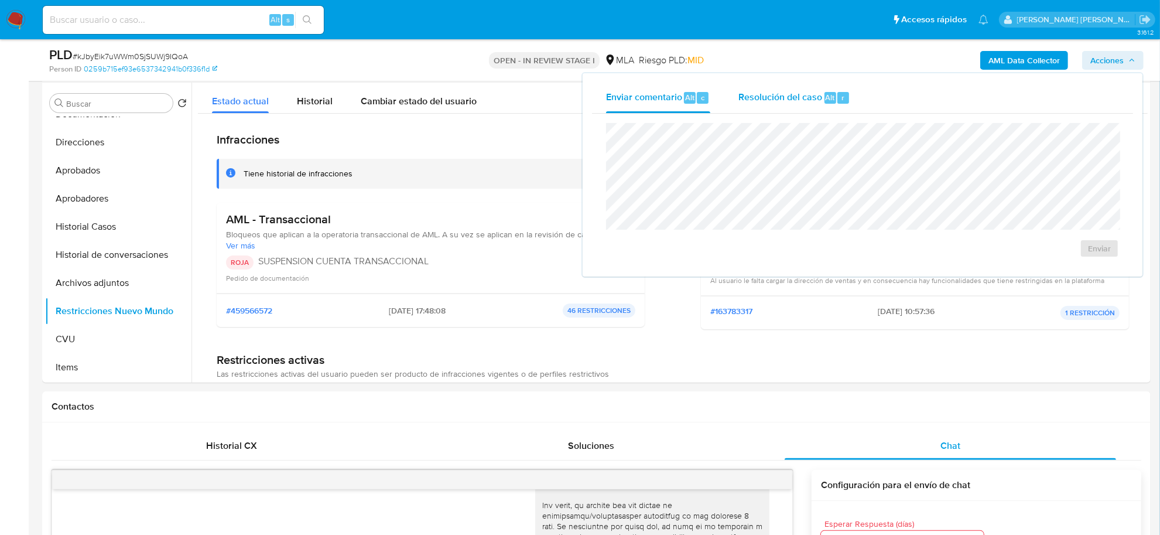
click at [809, 101] on span "Resolución del caso" at bounding box center [780, 96] width 84 height 13
click at [1060, 255] on span "ROI Proposal" at bounding box center [1071, 255] width 61 height 16
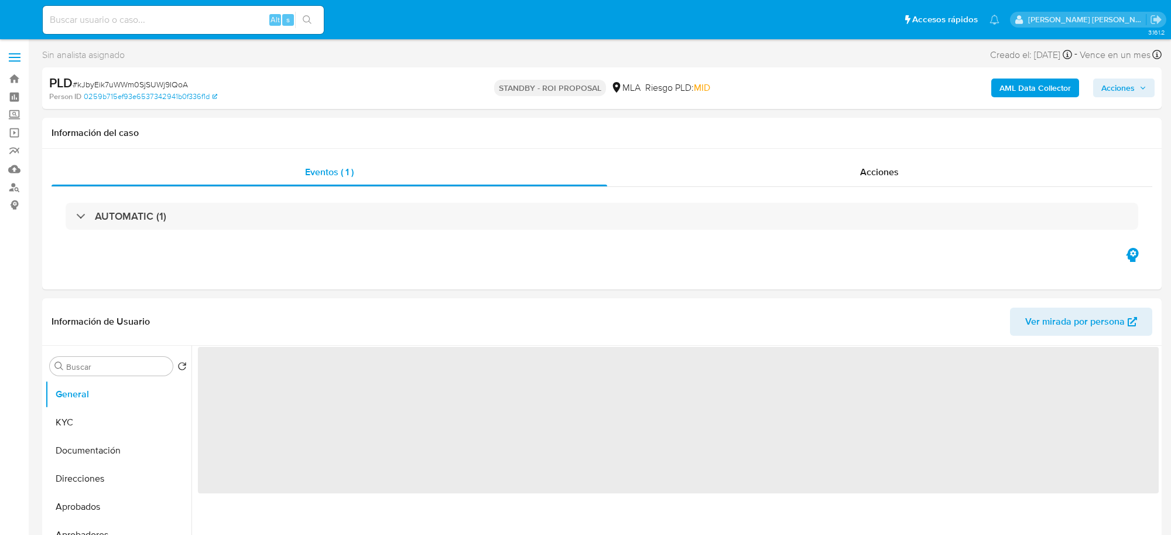
select select "10"
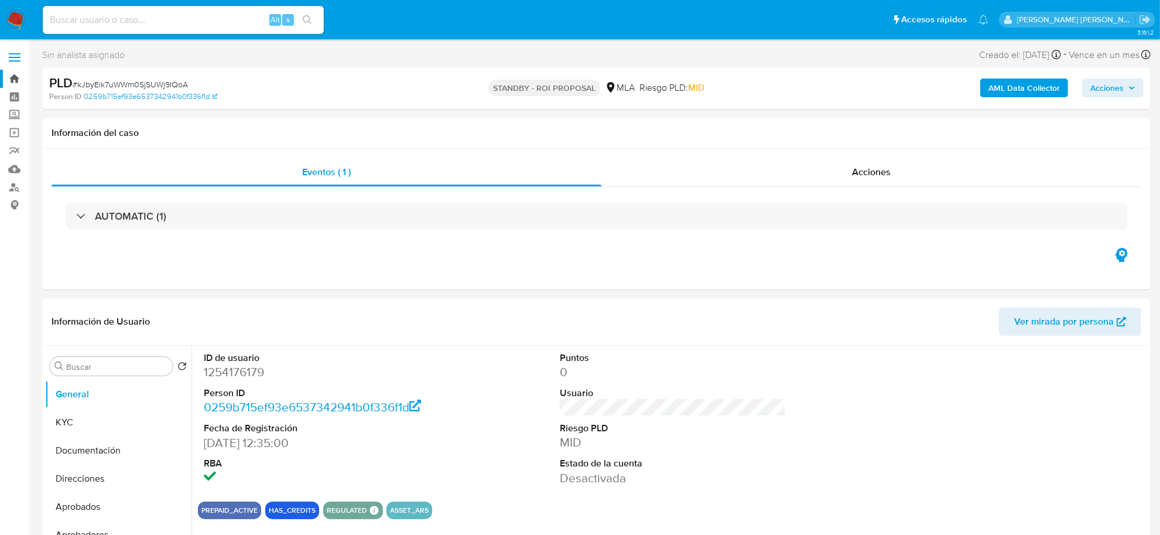
click at [24, 78] on link "Bandeja" at bounding box center [69, 79] width 139 height 18
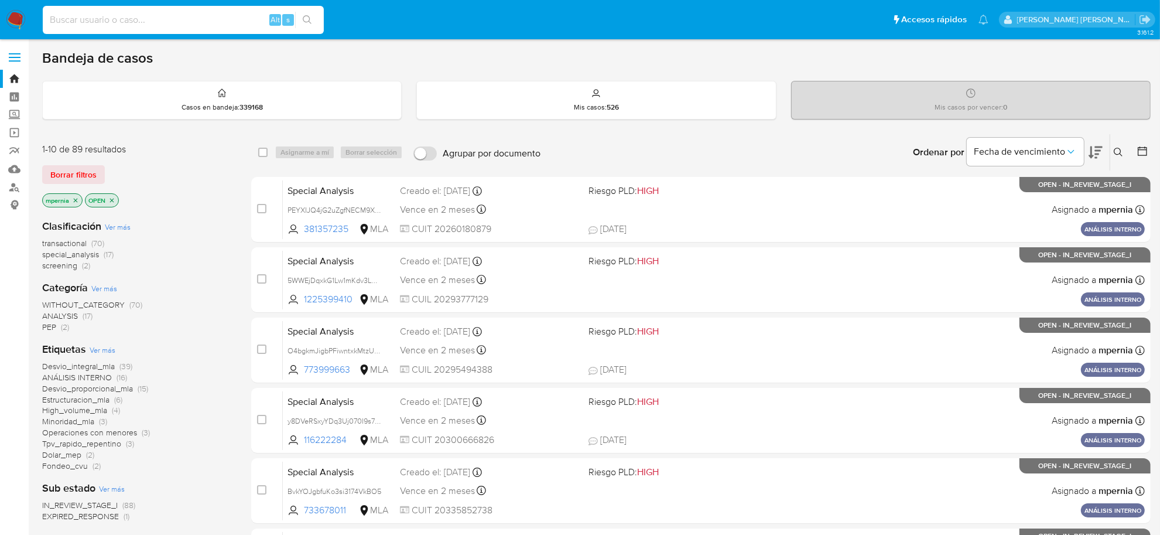
click at [176, 25] on input at bounding box center [183, 19] width 281 height 15
paste input "1346145880"
type input "1346145880"
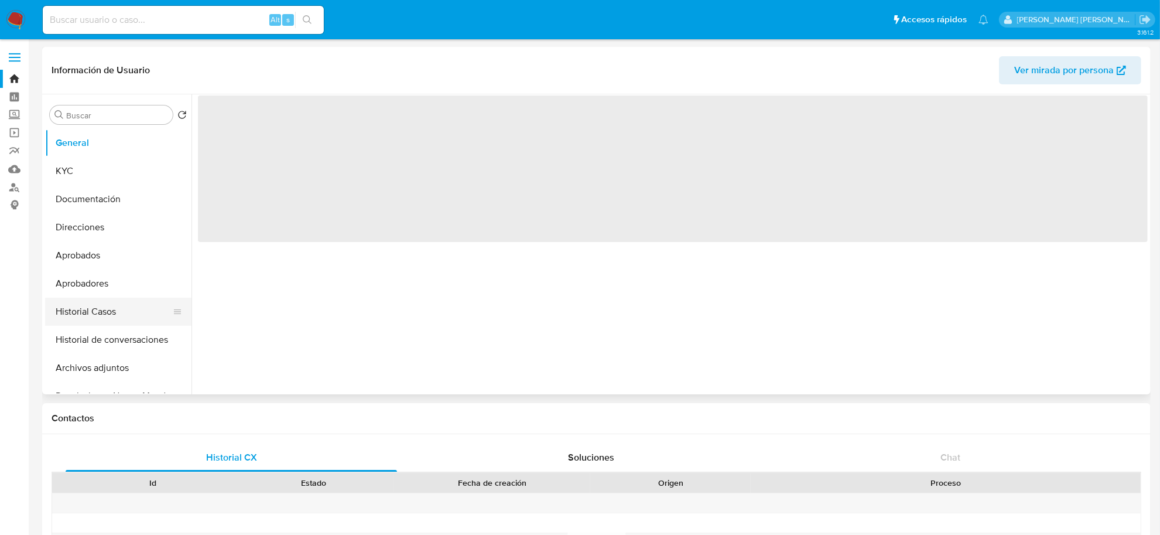
click at [85, 319] on button "Historial Casos" at bounding box center [113, 311] width 137 height 28
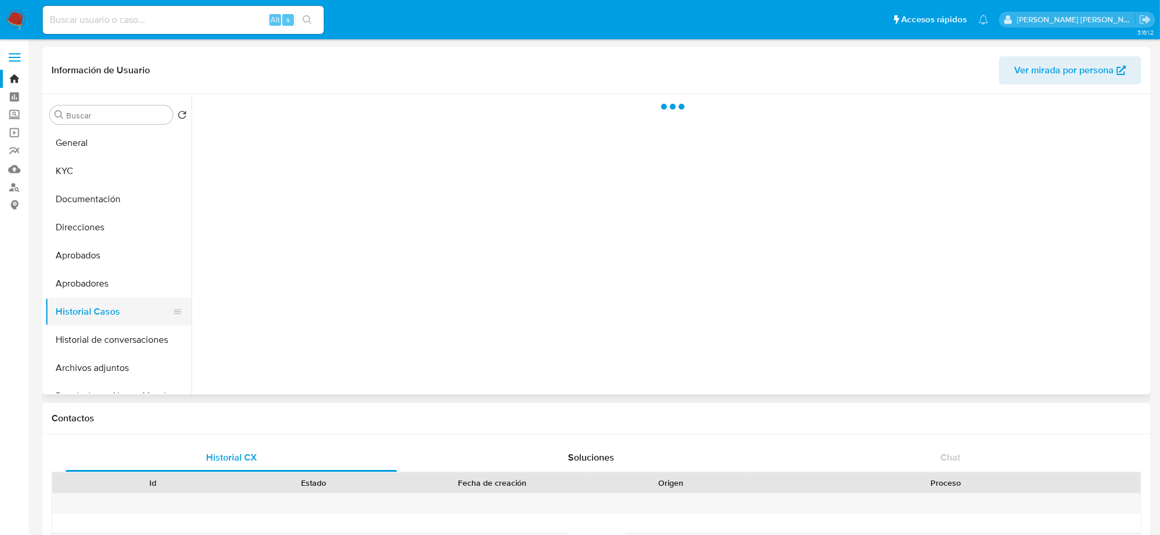
select select "10"
